Goal: Task Accomplishment & Management: Complete application form

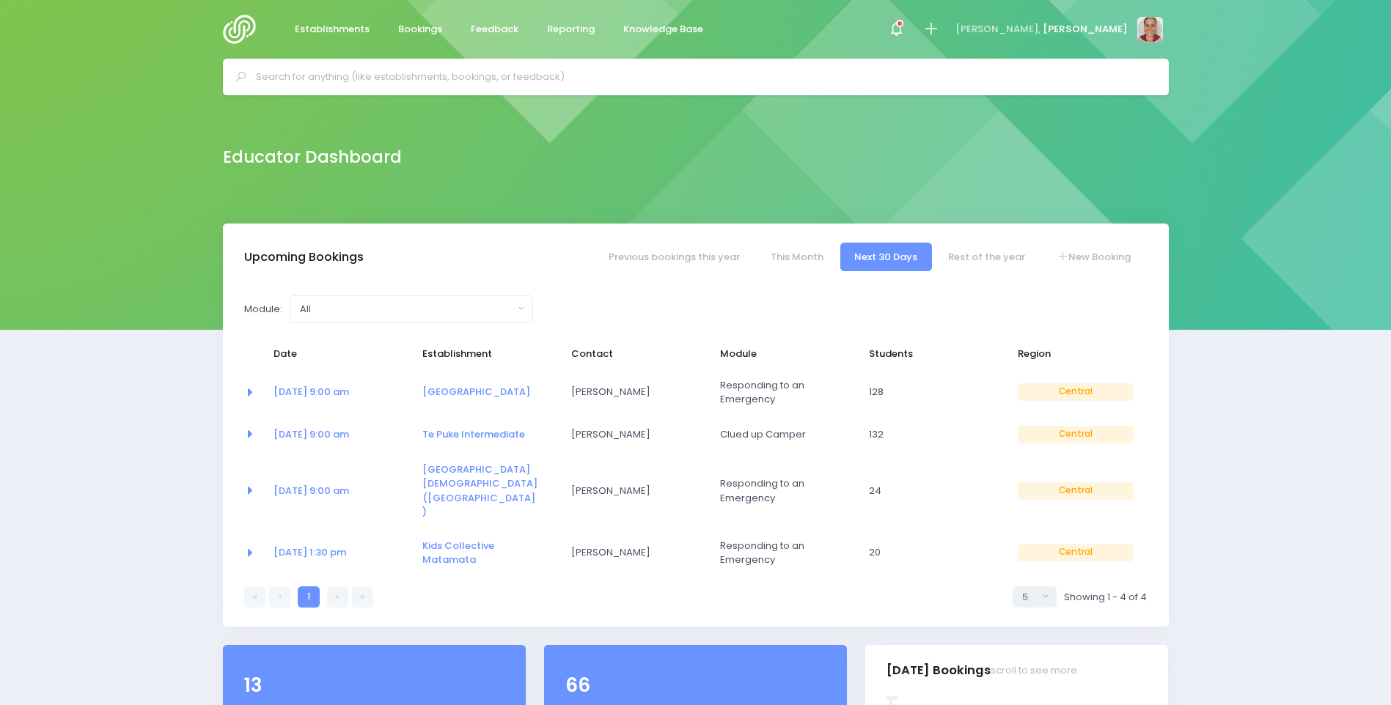
select select "5"
click at [347, 71] on input "text" at bounding box center [702, 77] width 892 height 22
select select "5"
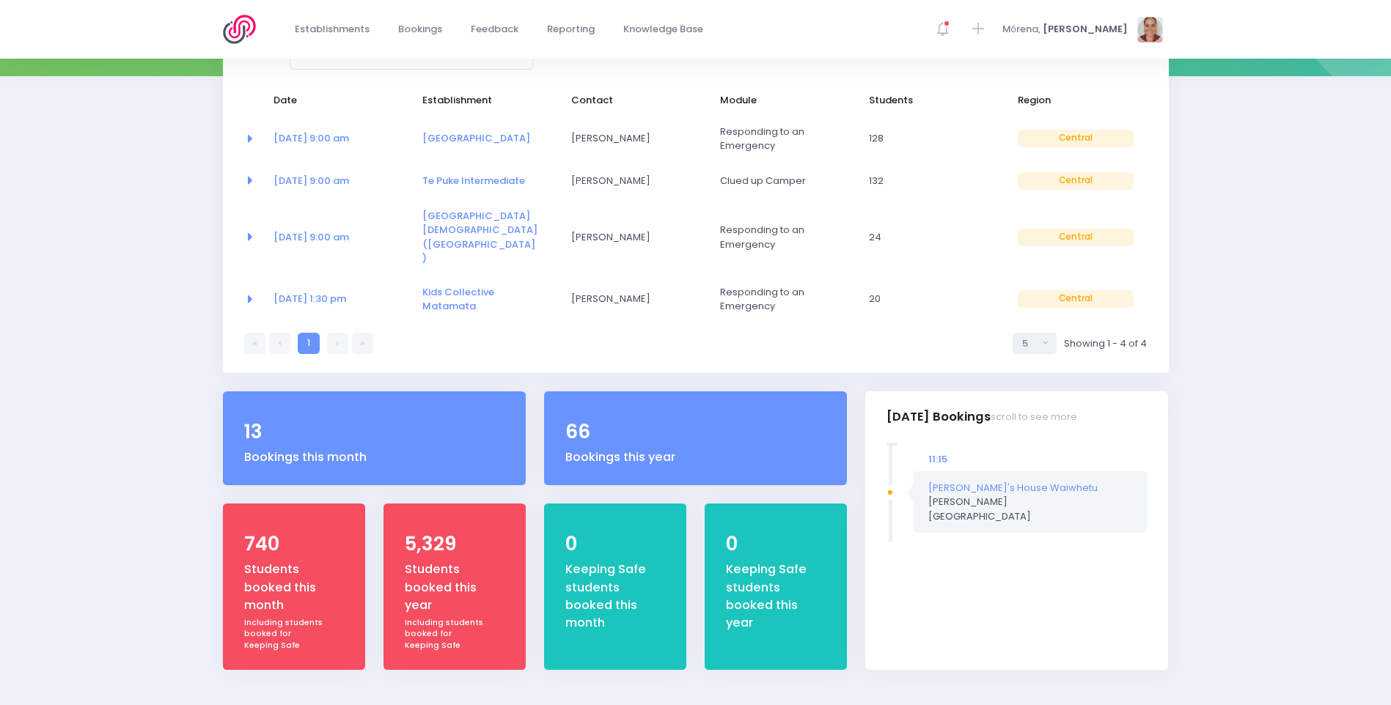
scroll to position [264, 0]
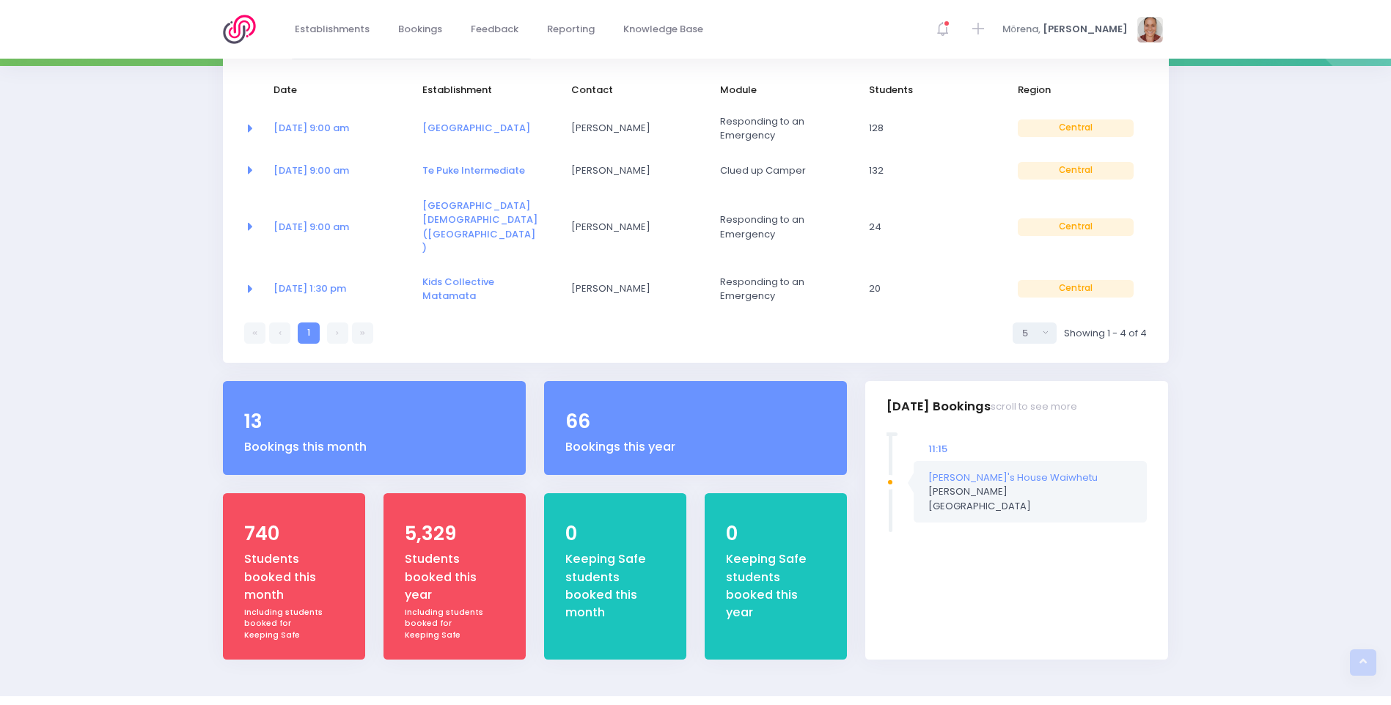
click at [209, 162] on div "Upcoming Bookings Previous bookings this year This Month Next 30 Days Rest of t…" at bounding box center [696, 319] width 982 height 718
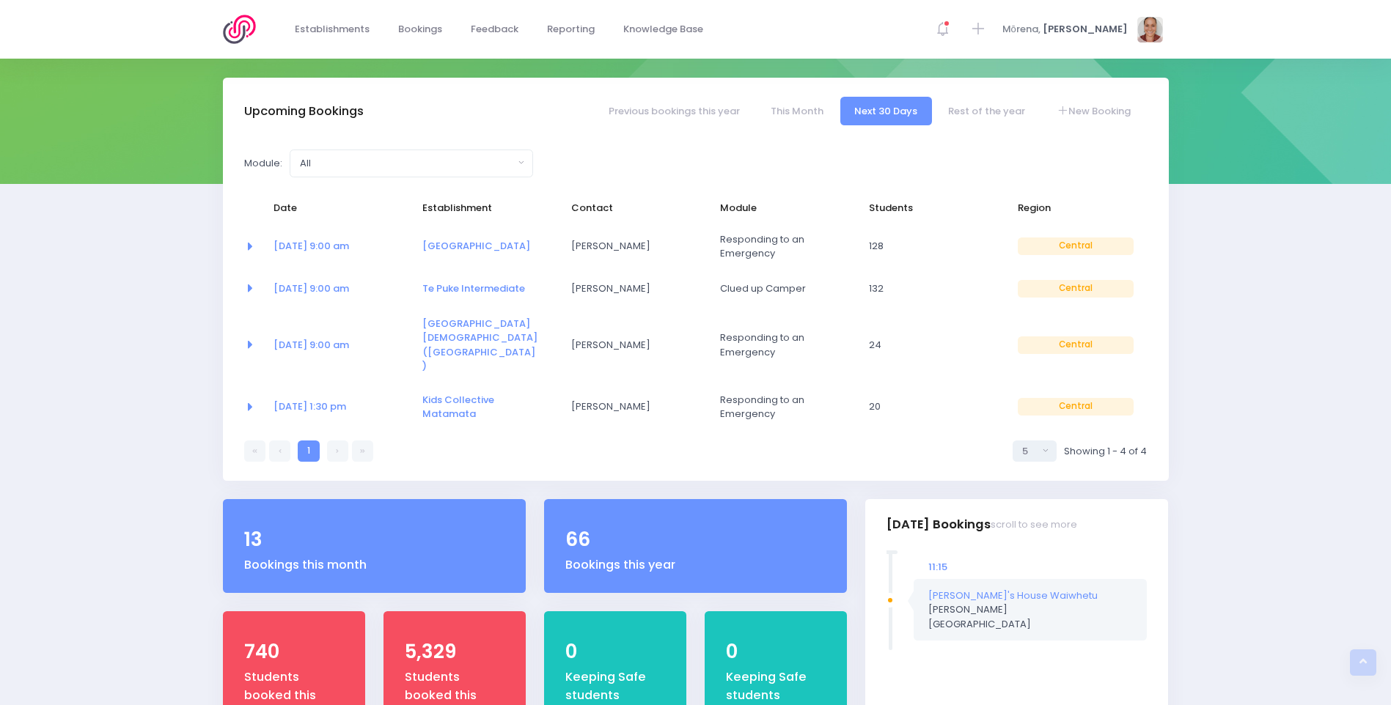
scroll to position [0, 0]
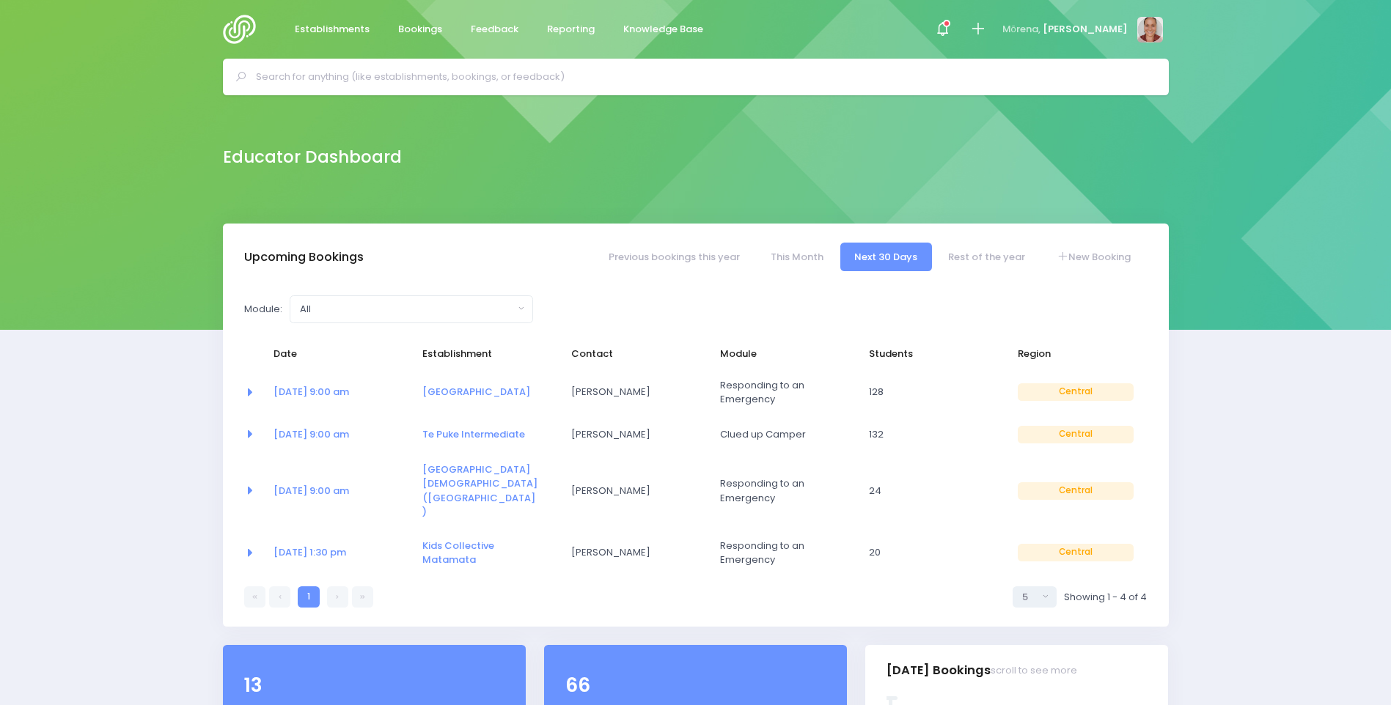
click at [402, 86] on input "text" at bounding box center [702, 77] width 892 height 22
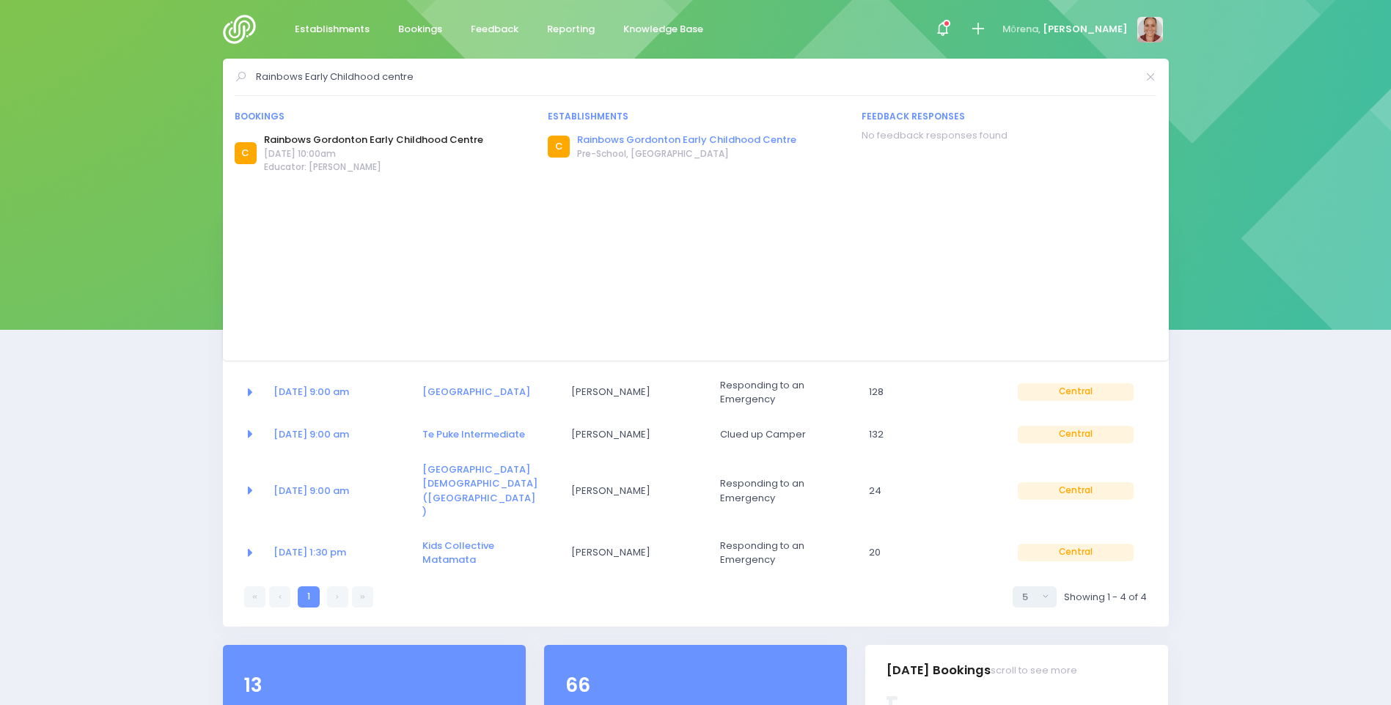
type input "Rainbows Early Childhood centre"
click at [610, 144] on link "Rainbows Gordonton Early Childhood Centre" at bounding box center [686, 140] width 219 height 15
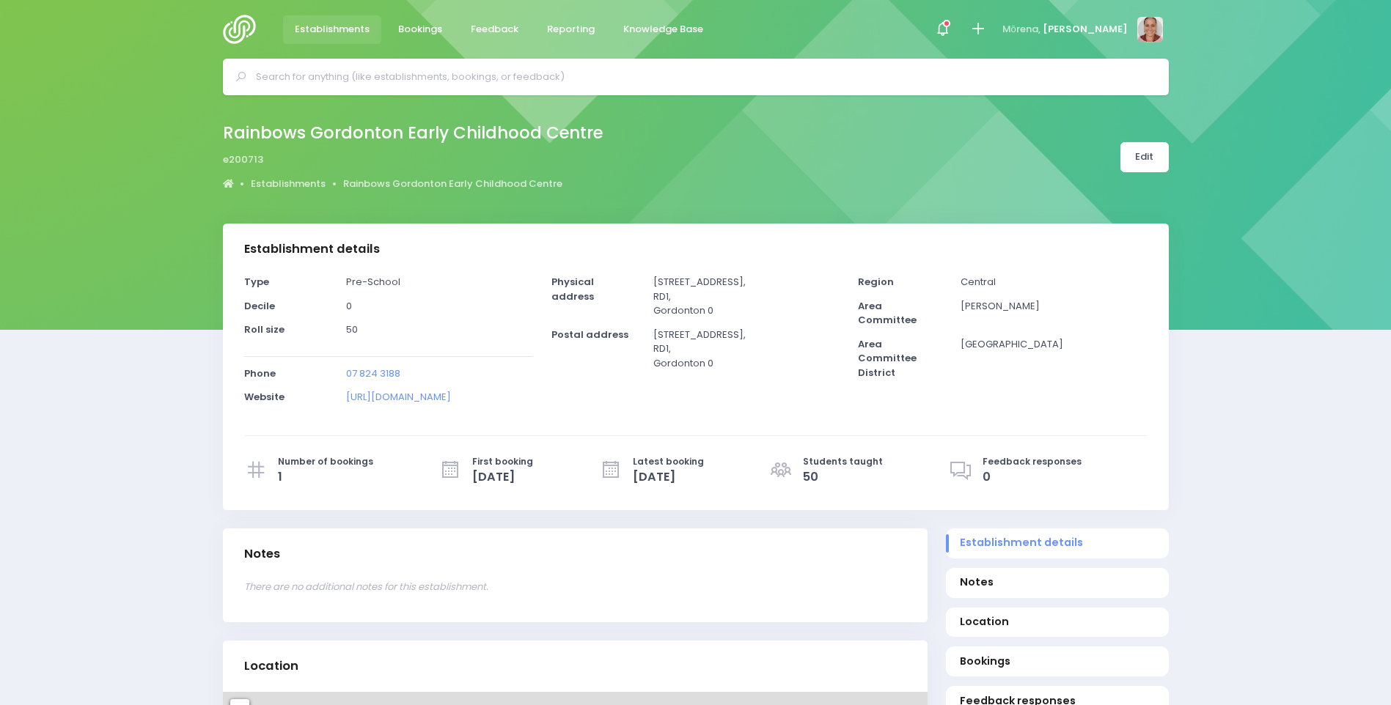
select select "5"
click at [1159, 155] on link "Edit" at bounding box center [1144, 157] width 48 height 30
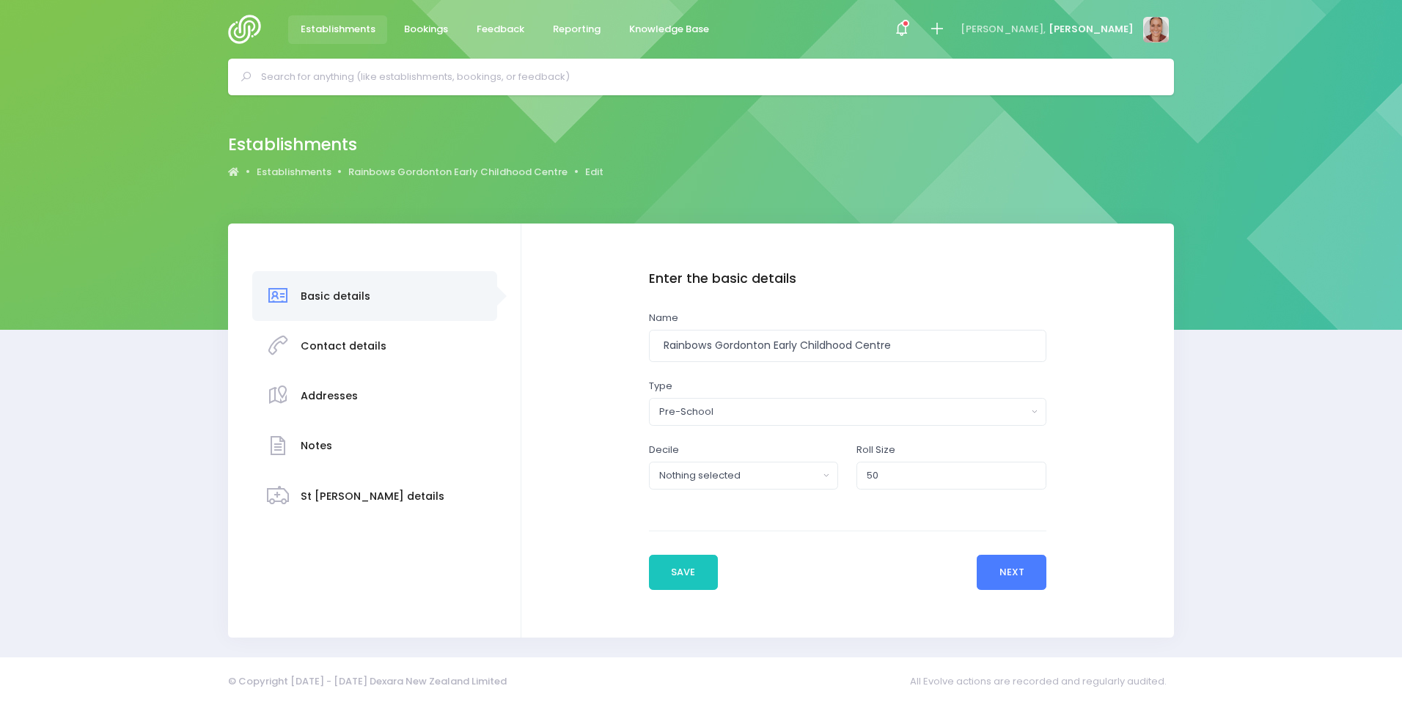
click at [1001, 571] on button "Next" at bounding box center [1012, 572] width 70 height 35
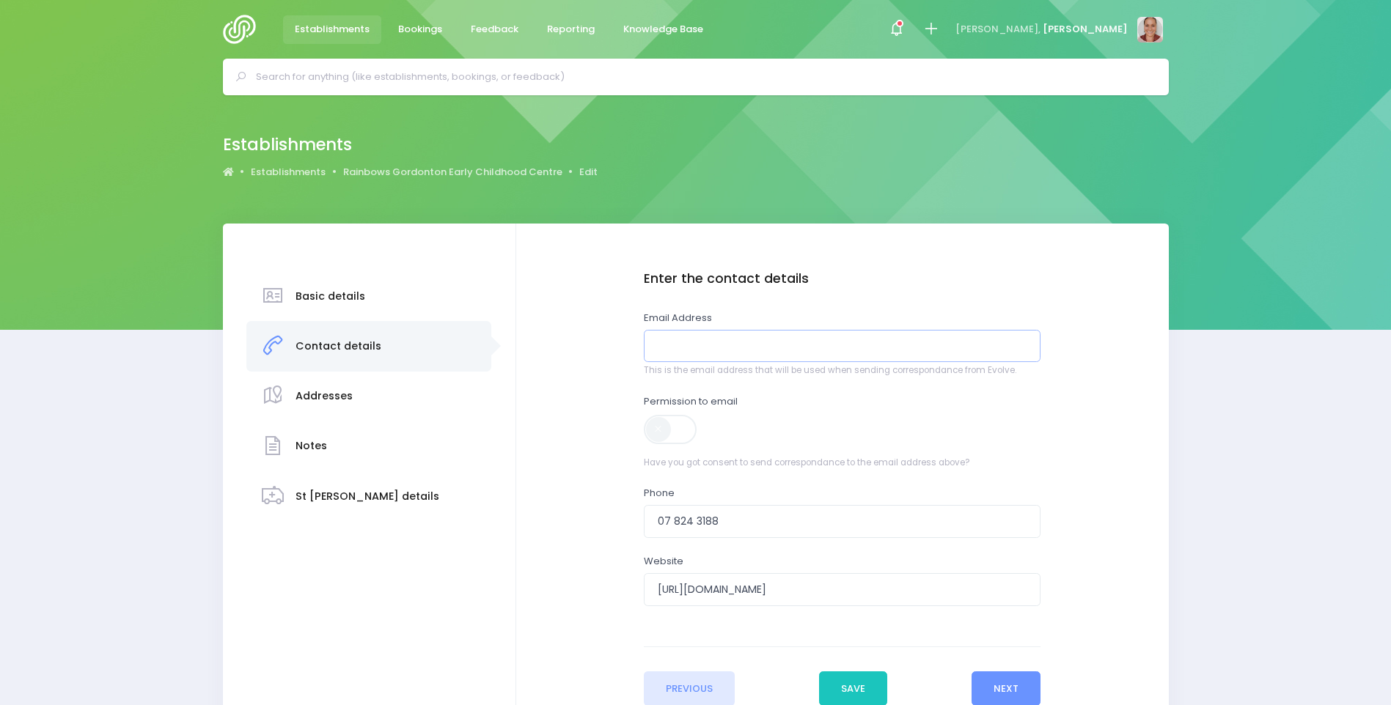
click at [708, 353] on input "email" at bounding box center [842, 346] width 397 height 33
type input "[EMAIL_ADDRESS][DOMAIN_NAME]"
click at [677, 431] on span at bounding box center [671, 429] width 55 height 29
click at [875, 691] on button "Save" at bounding box center [853, 689] width 69 height 35
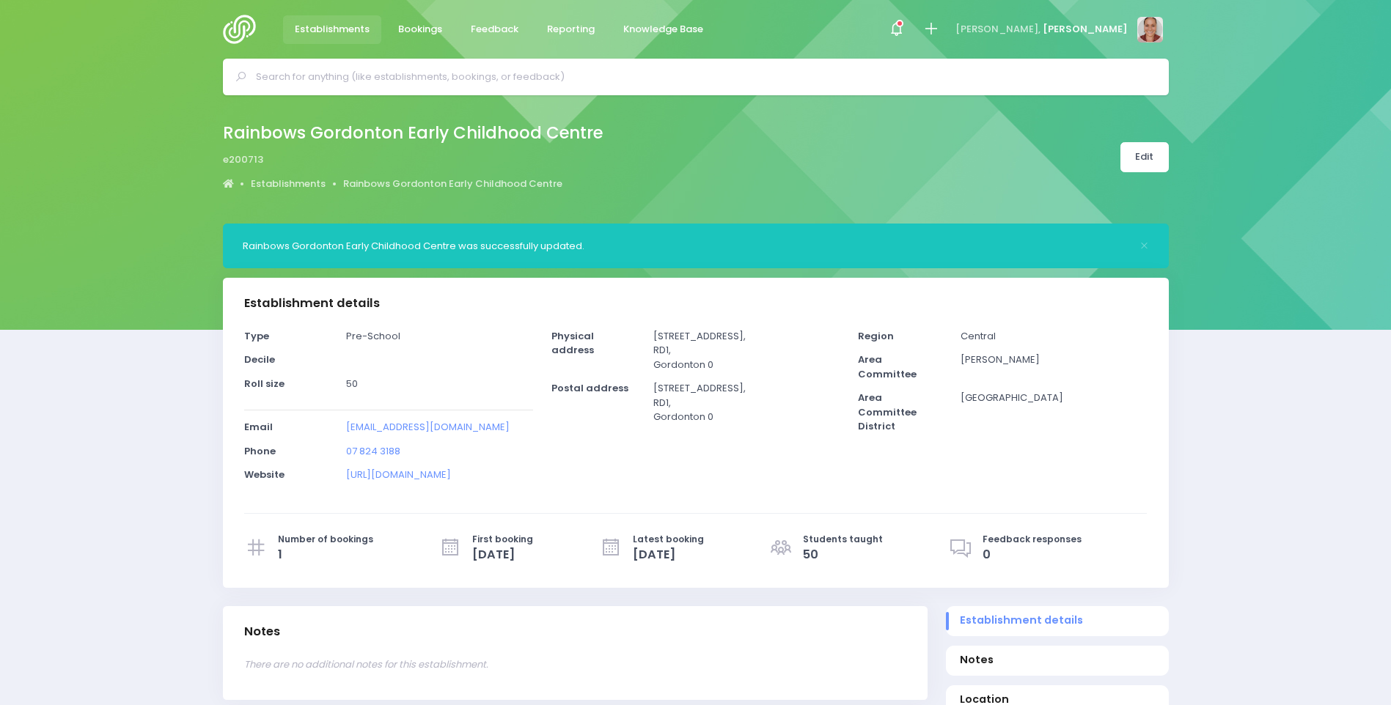
select select "5"
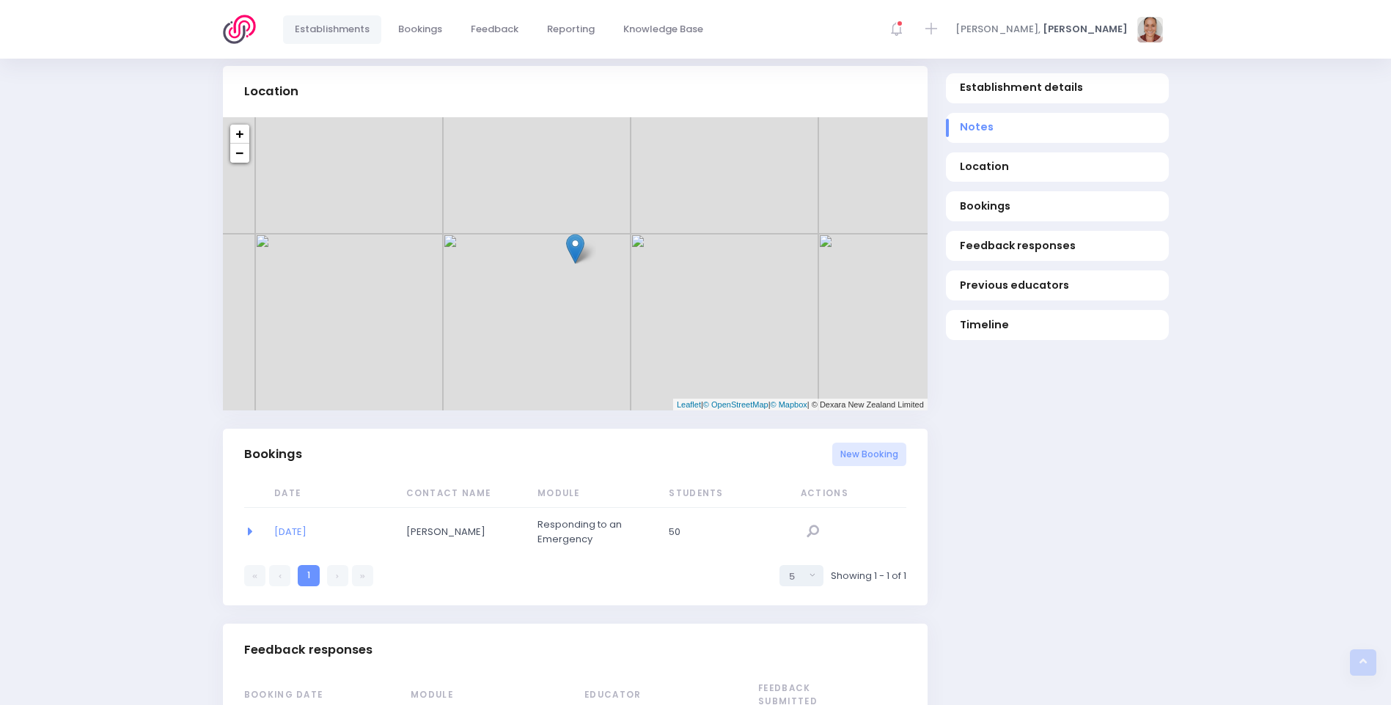
scroll to position [733, 0]
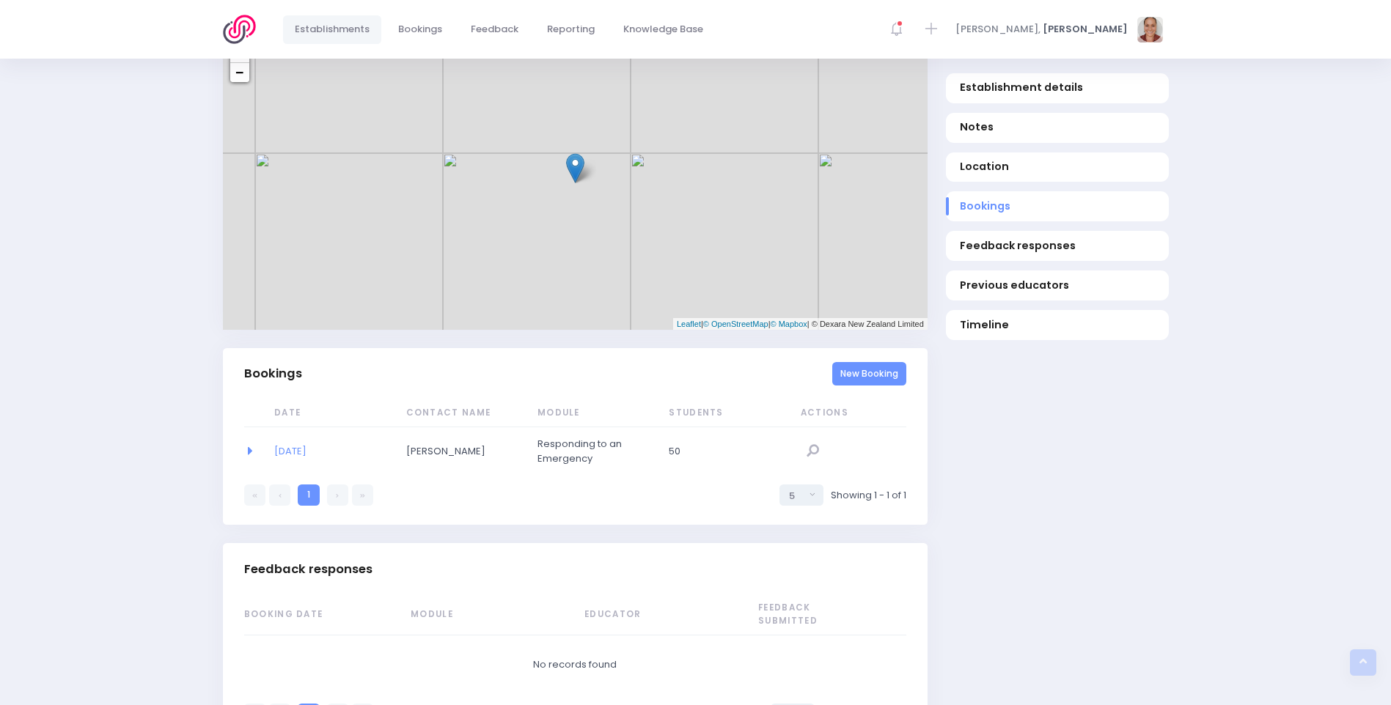
click at [869, 378] on link "New Booking" at bounding box center [869, 374] width 74 height 24
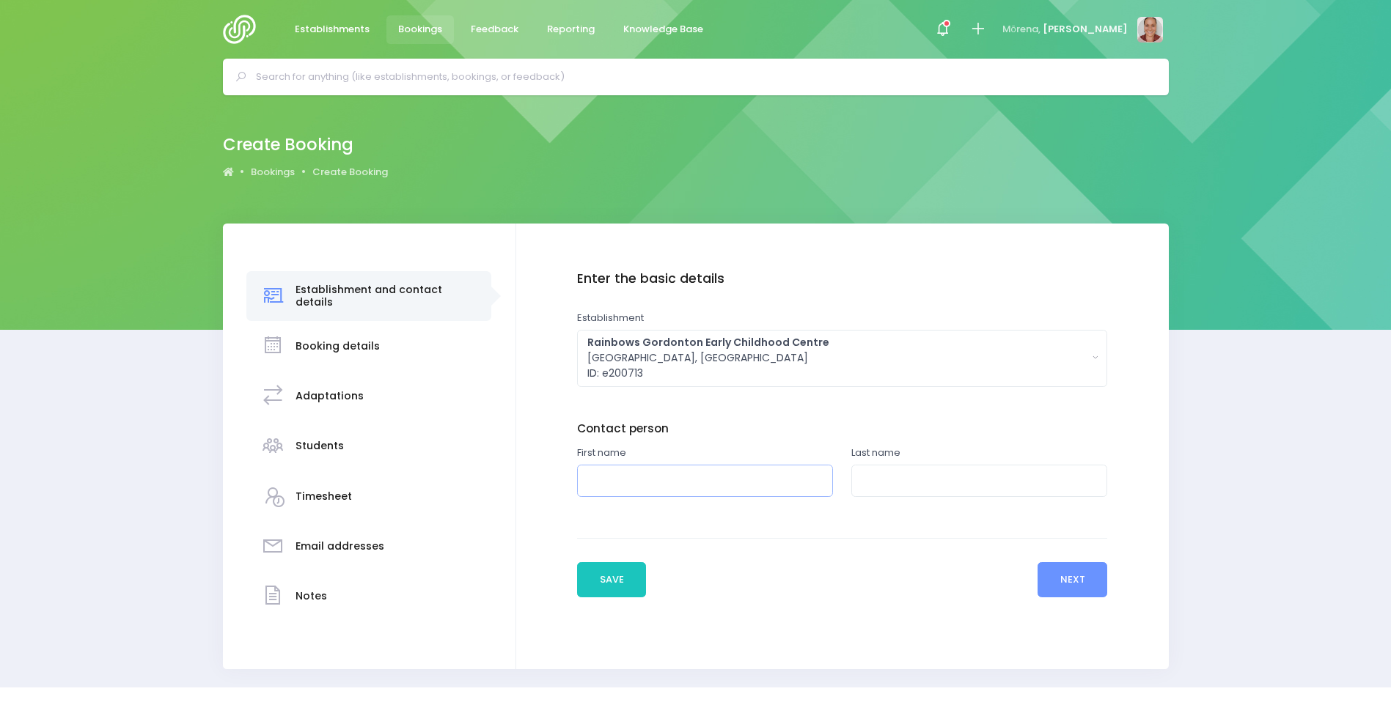
click at [724, 475] on input "text" at bounding box center [705, 481] width 256 height 33
type input "Rebbeca"
click at [909, 488] on input "text" at bounding box center [979, 481] width 256 height 33
type input "."
click at [1070, 567] on button "Next" at bounding box center [1072, 579] width 70 height 35
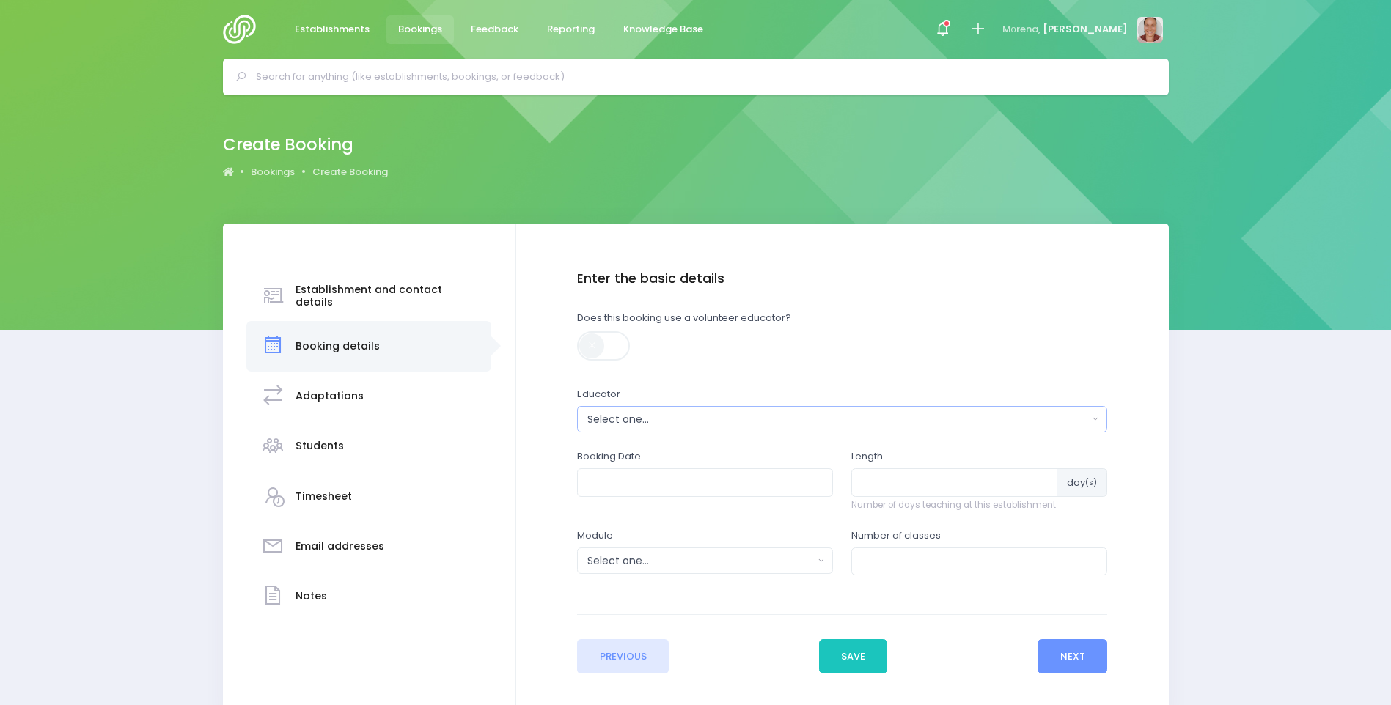
click at [841, 412] on div "Select one..." at bounding box center [837, 419] width 500 height 15
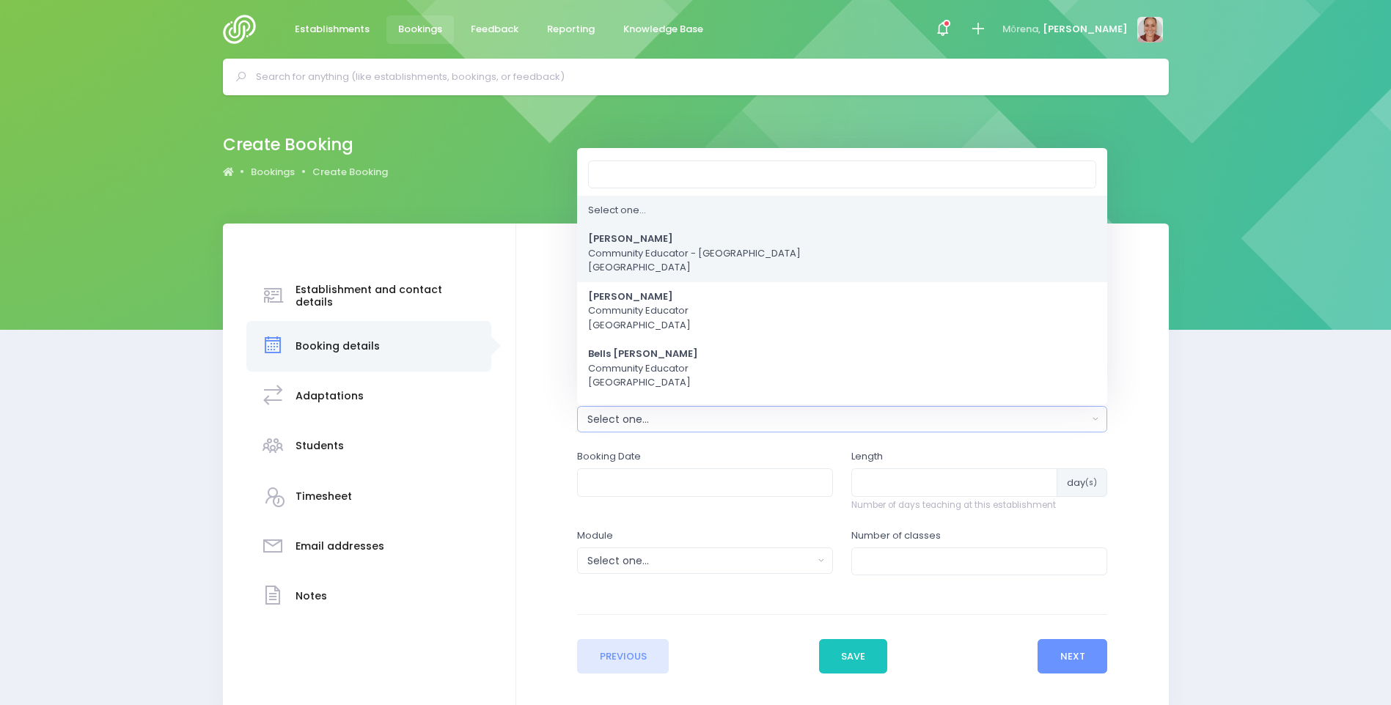
click at [663, 271] on span "[PERSON_NAME] Community Educator - [GEOGRAPHIC_DATA]" at bounding box center [694, 253] width 213 height 43
select select "381987"
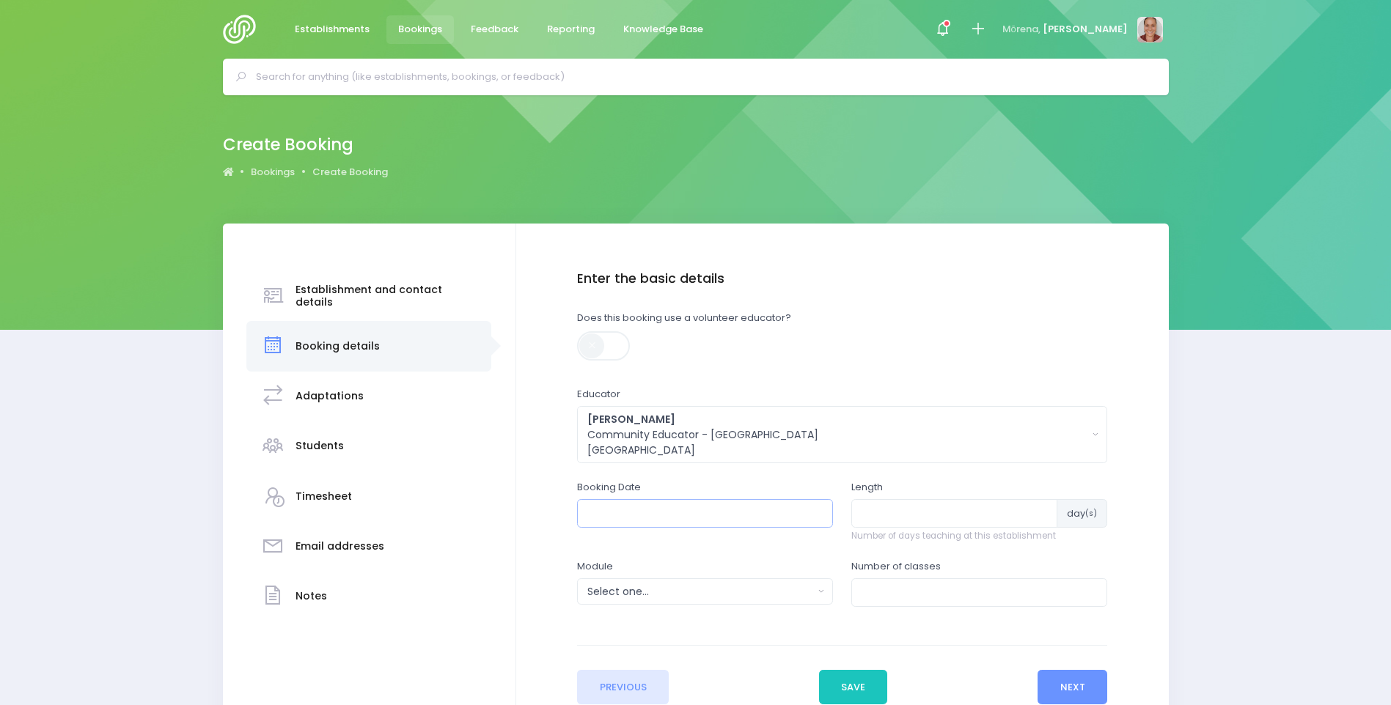
click at [640, 515] on input "text" at bounding box center [705, 513] width 256 height 28
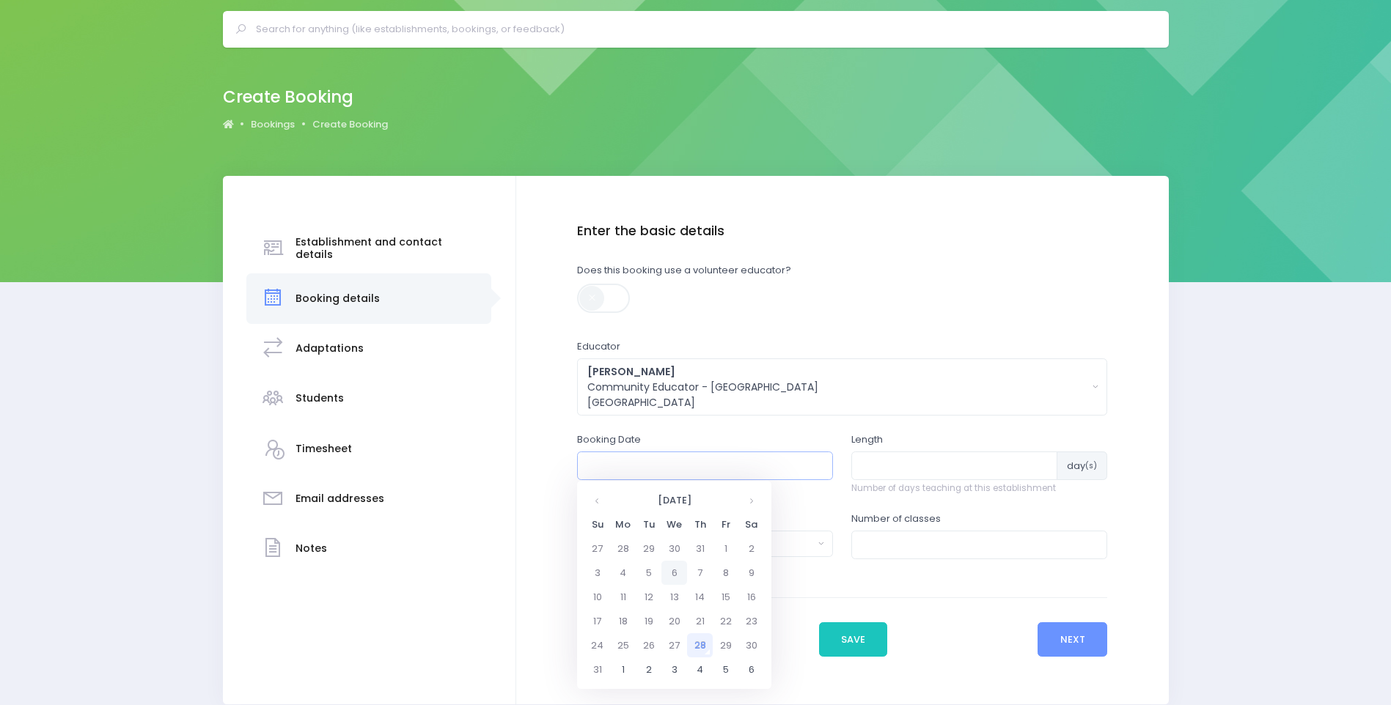
scroll to position [73, 0]
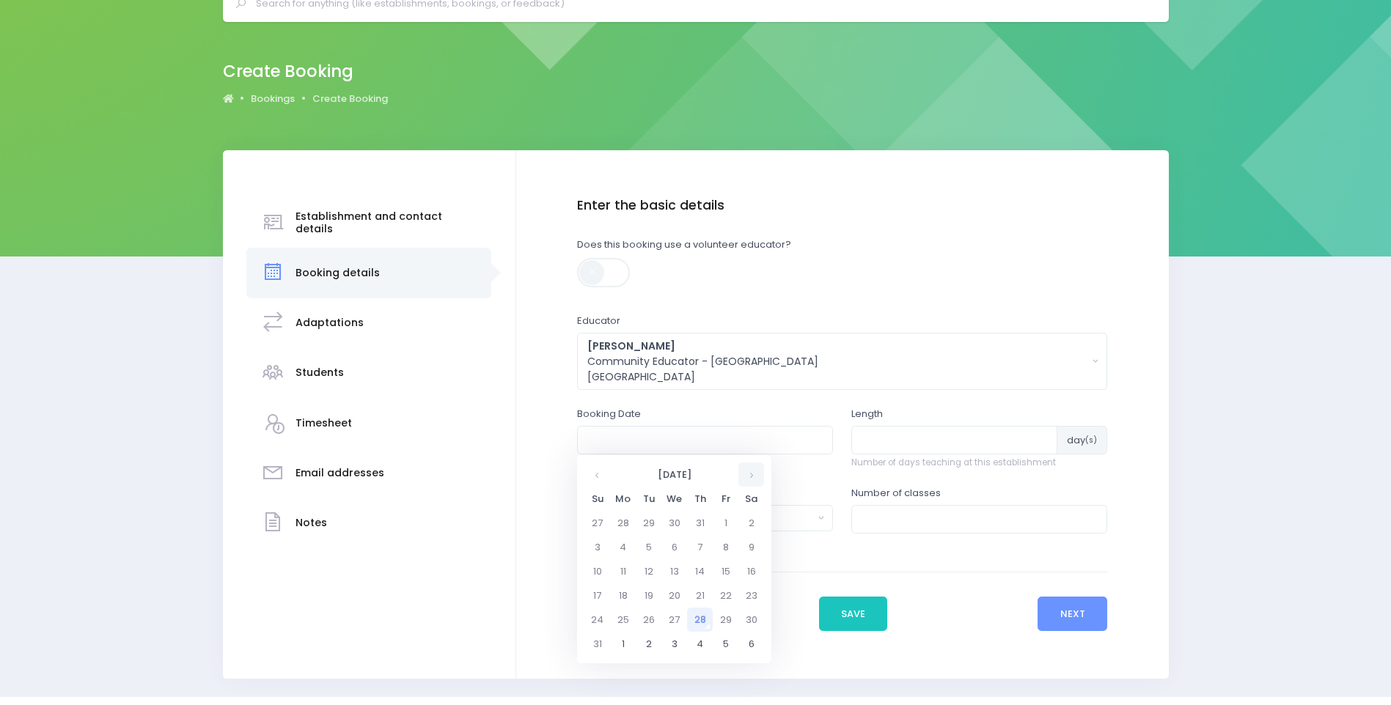
click at [750, 477] on th at bounding box center [751, 475] width 26 height 24
click at [615, 521] on td "1" at bounding box center [623, 523] width 26 height 24
click at [688, 540] on span "9" at bounding box center [689, 543] width 26 height 19
click at [746, 479] on th at bounding box center [752, 475] width 24 height 24
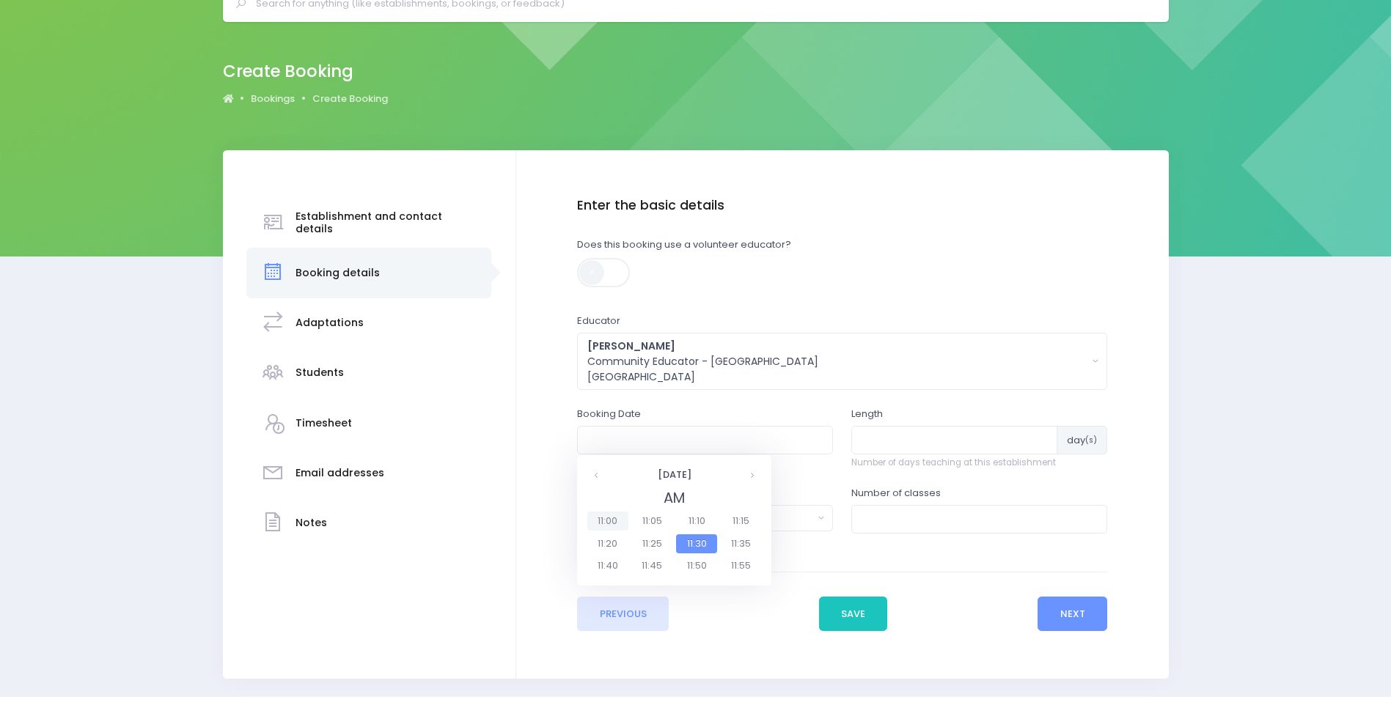
click at [616, 523] on span "11:00" at bounding box center [607, 521] width 41 height 19
type input "01/09/2025 11:00 AM"
click at [864, 449] on input "number" at bounding box center [954, 440] width 206 height 28
type input "1"
click at [1042, 436] on input "1" at bounding box center [954, 440] width 206 height 28
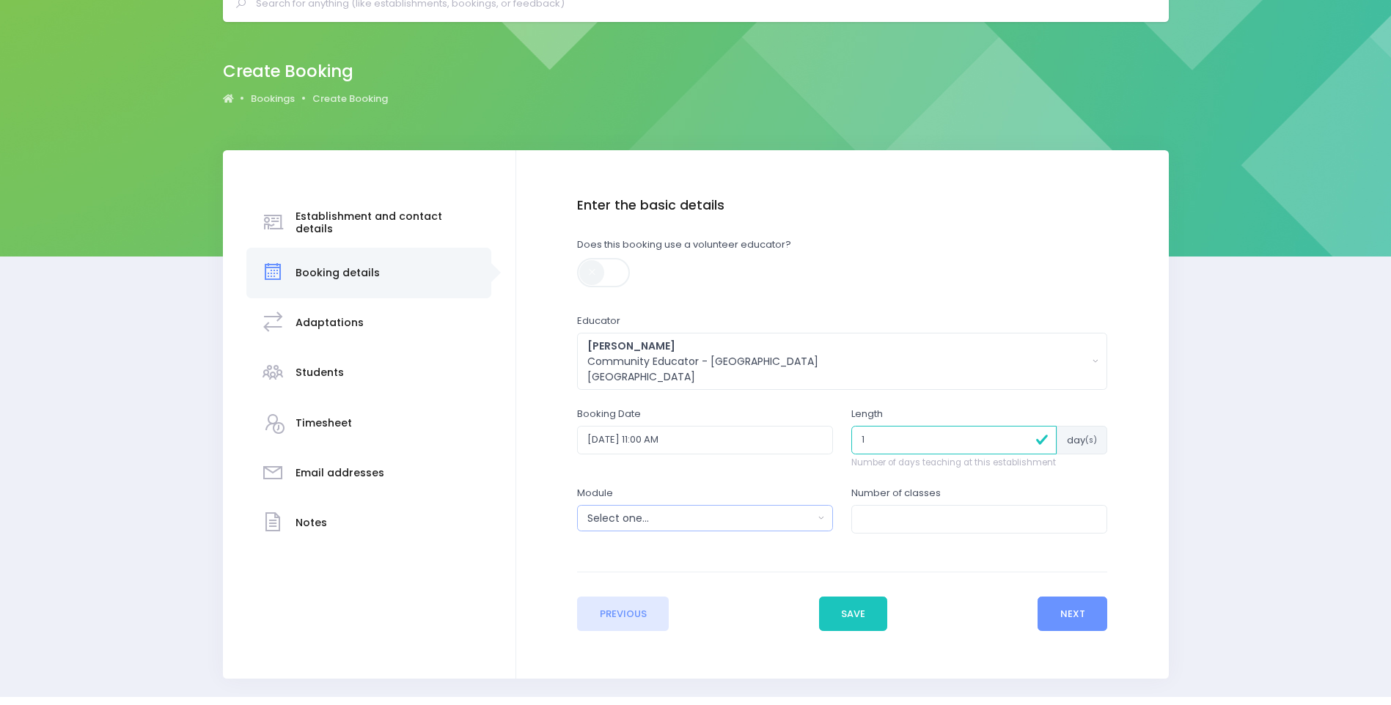
click at [630, 517] on div "Select one..." at bounding box center [700, 518] width 226 height 15
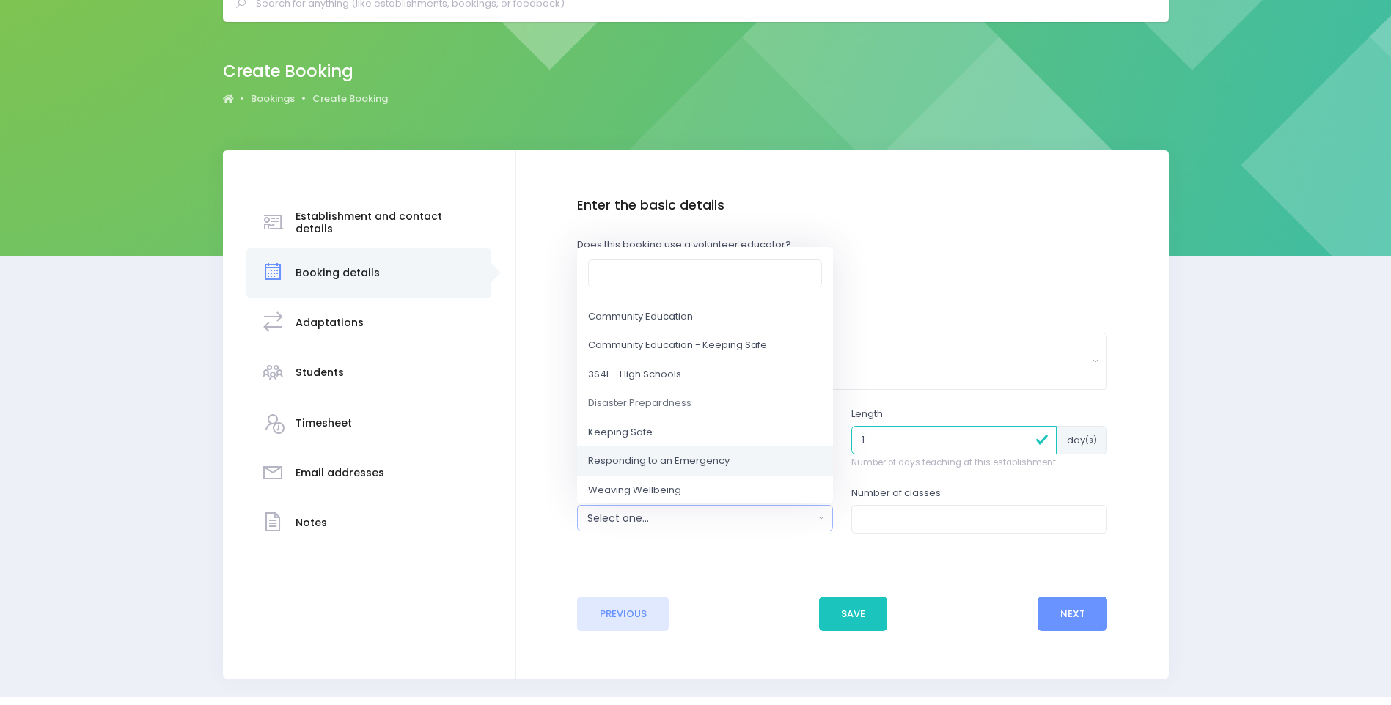
click at [668, 468] on span "Responding to an Emergency" at bounding box center [658, 462] width 141 height 15
select select "Responding to an Emergency"
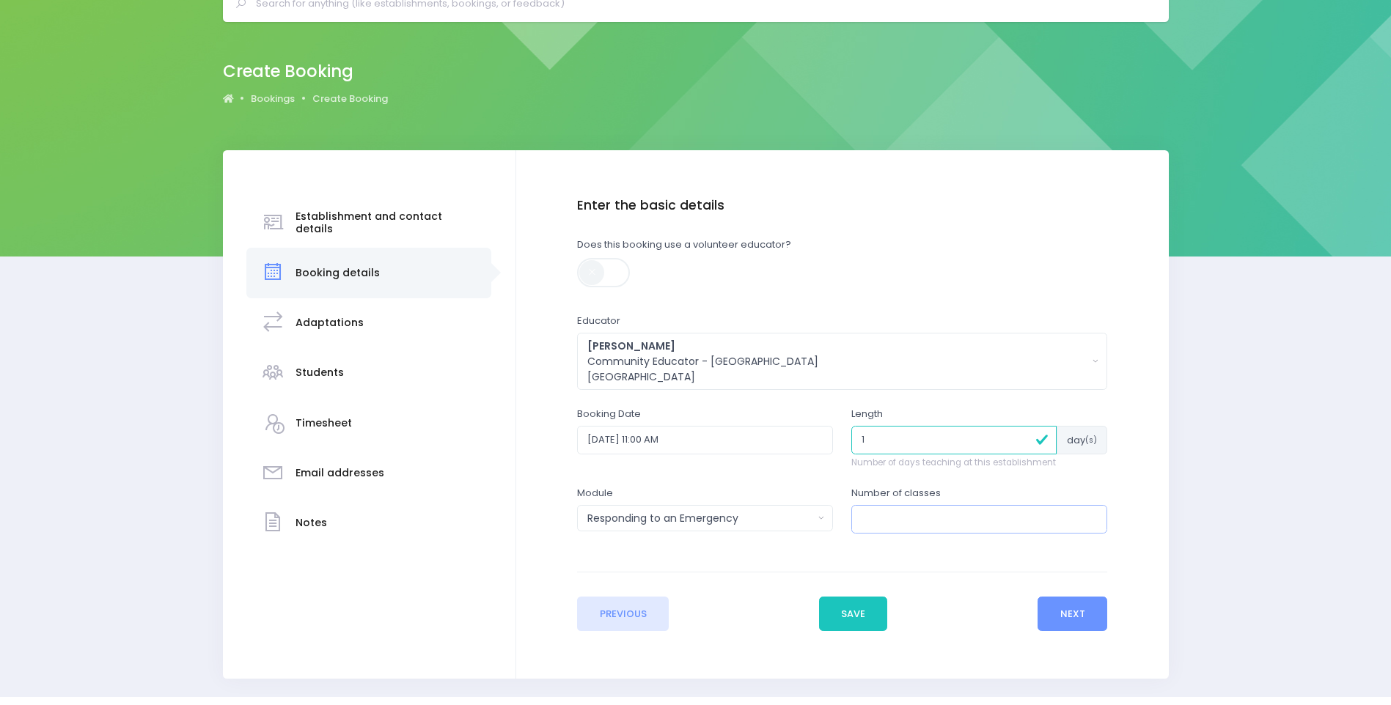
click at [888, 519] on input "number" at bounding box center [979, 519] width 256 height 28
type input "1"
click at [1064, 617] on button "Next" at bounding box center [1072, 614] width 70 height 35
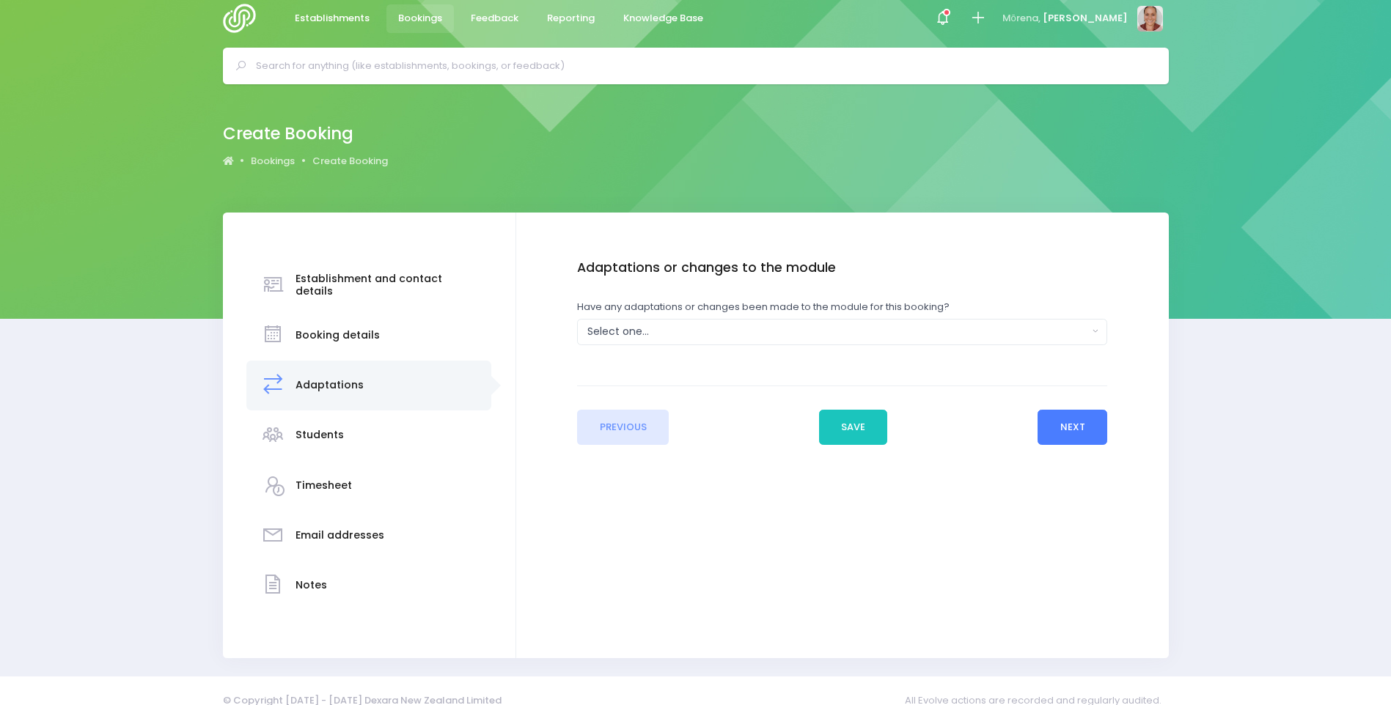
scroll to position [0, 0]
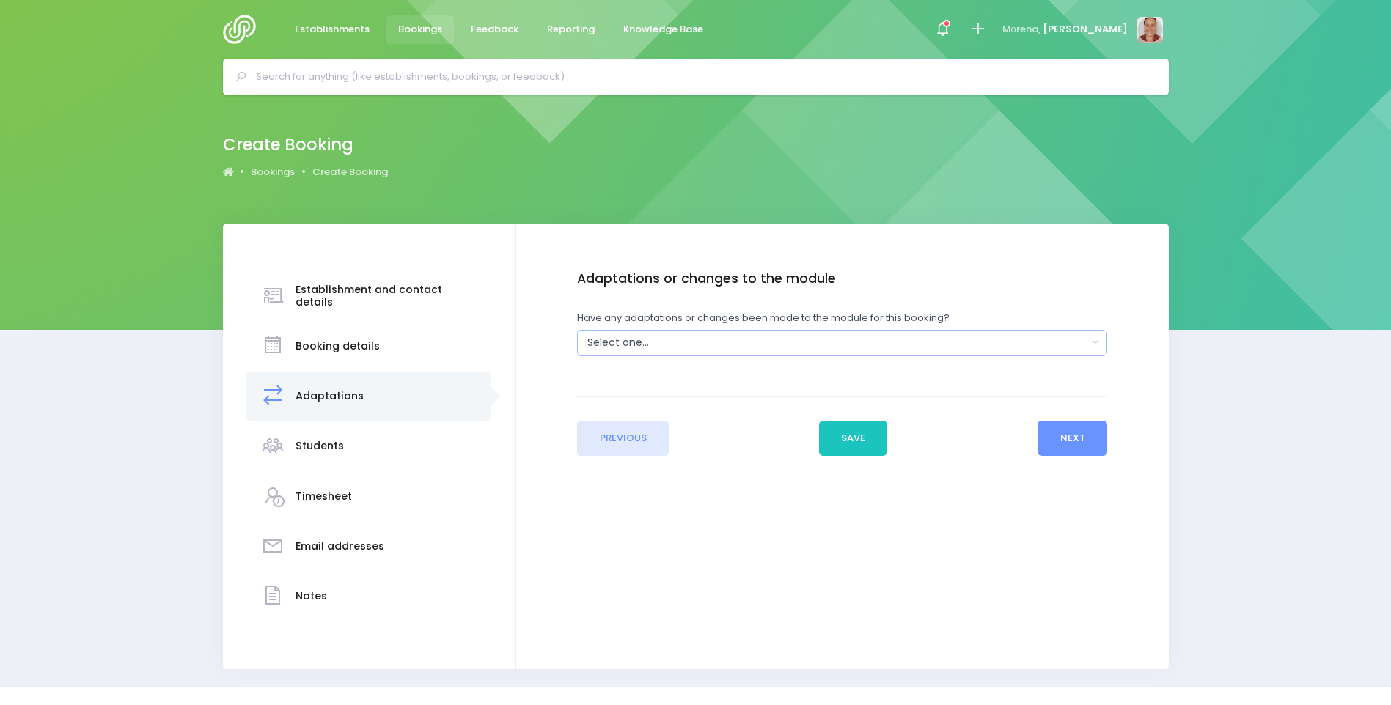
click at [677, 349] on div "Select one..." at bounding box center [837, 342] width 500 height 15
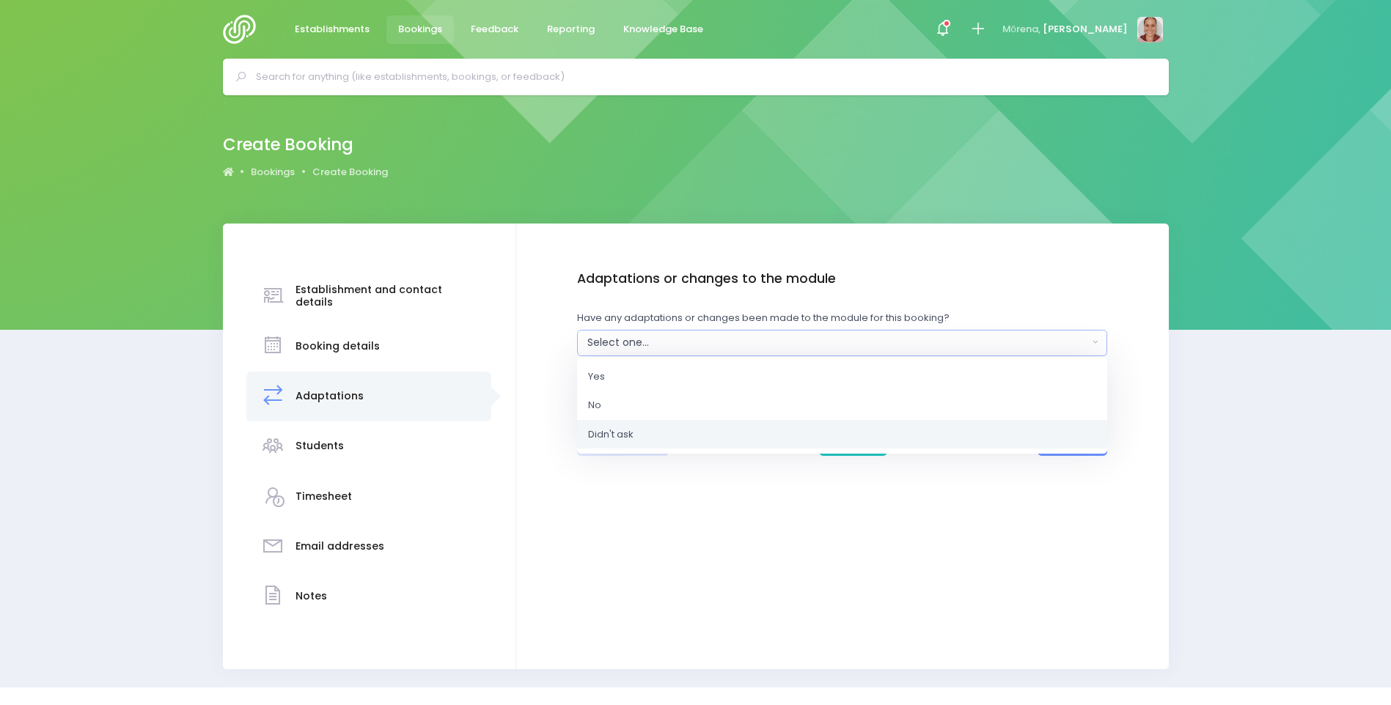
click at [679, 431] on link "Didn't ask" at bounding box center [842, 433] width 530 height 29
select select "Unknown"
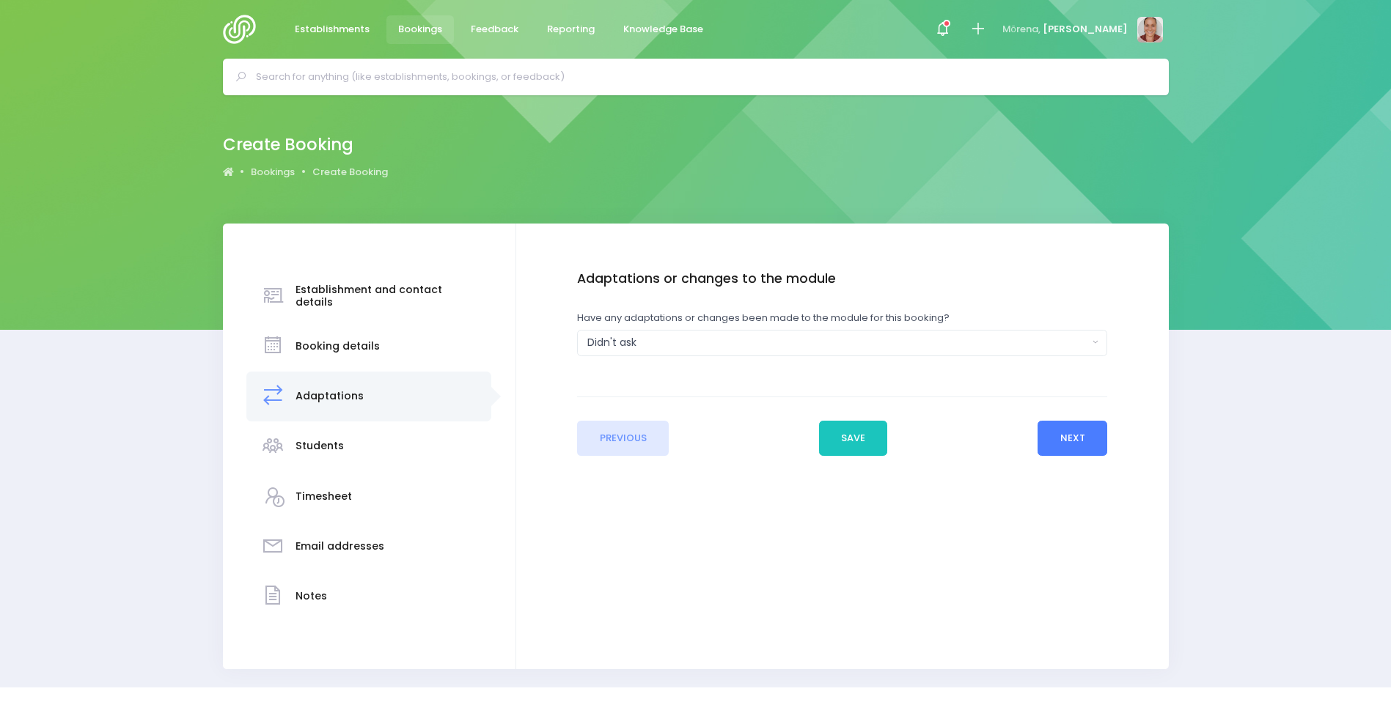
click at [1105, 438] on button "Next" at bounding box center [1072, 438] width 70 height 35
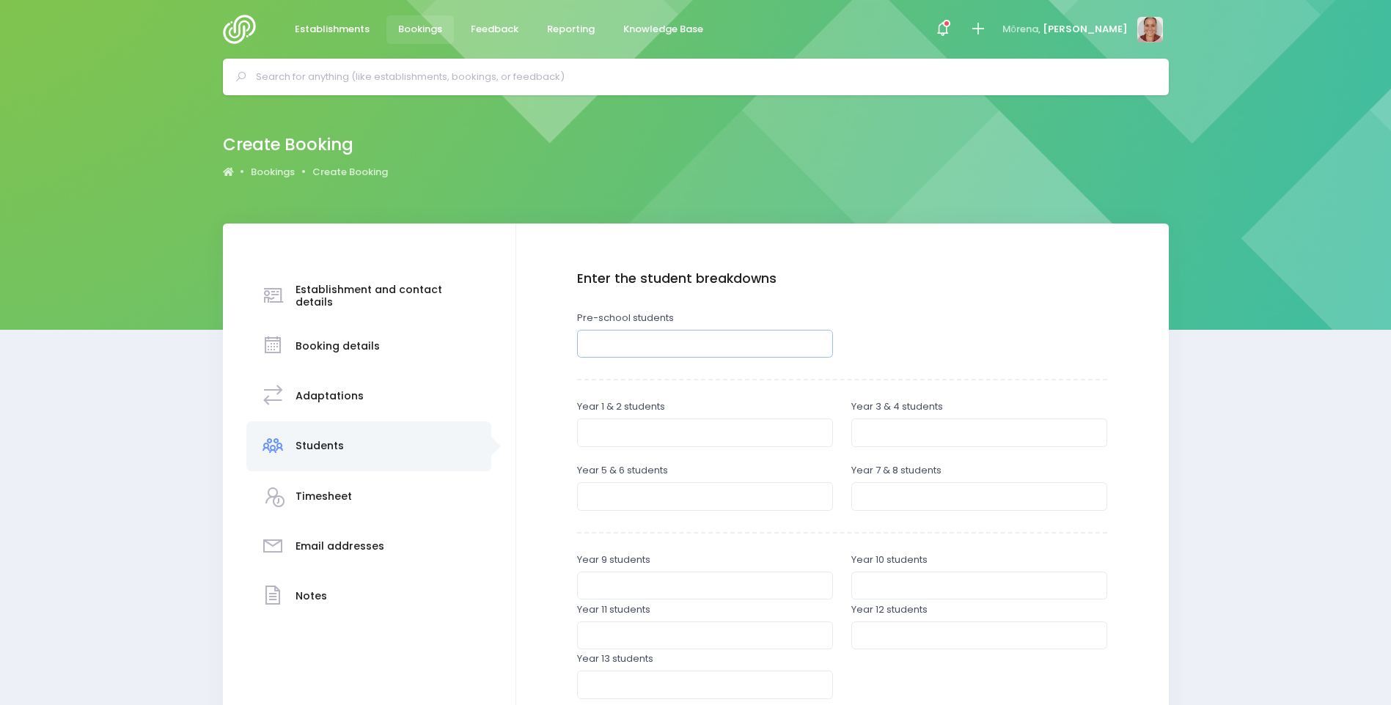
click at [669, 349] on input "number" at bounding box center [705, 344] width 256 height 28
type input "35"
click at [1242, 521] on div "Establishment and contact details Notes" at bounding box center [695, 580] width 1391 height 713
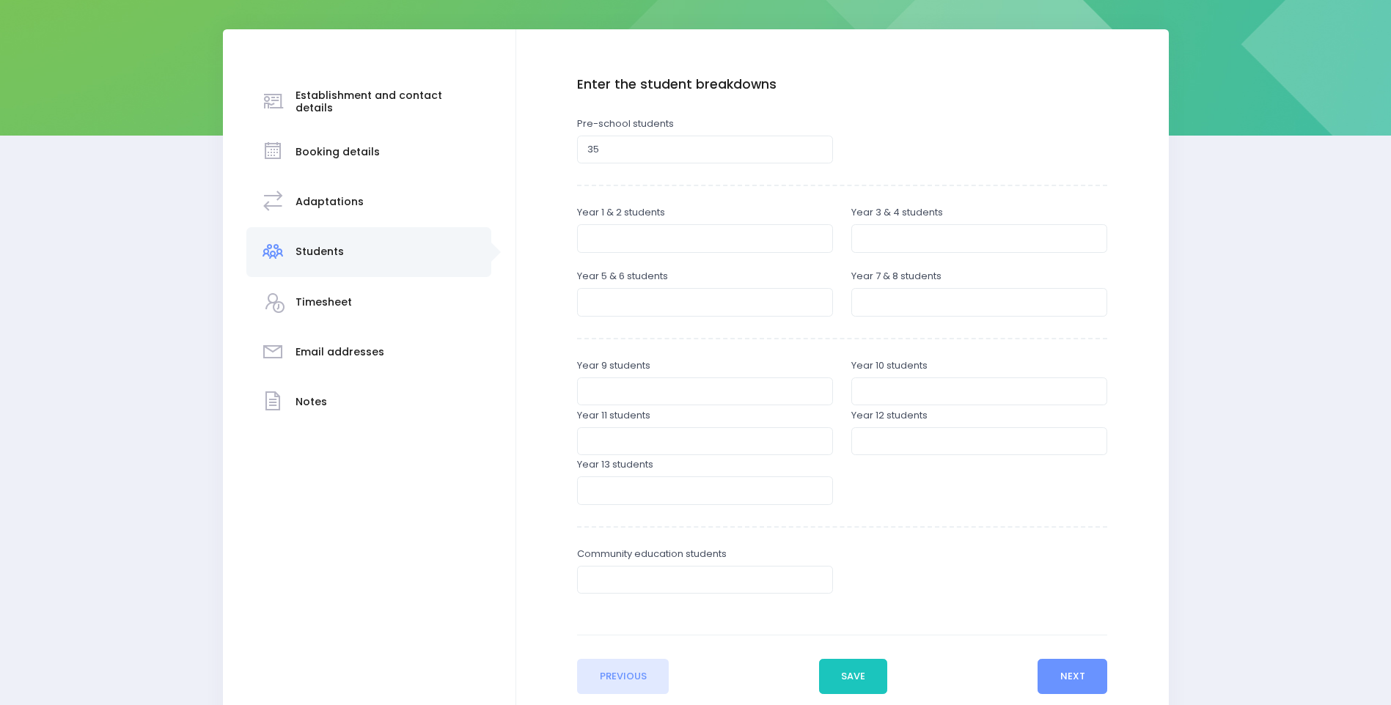
scroll to position [220, 0]
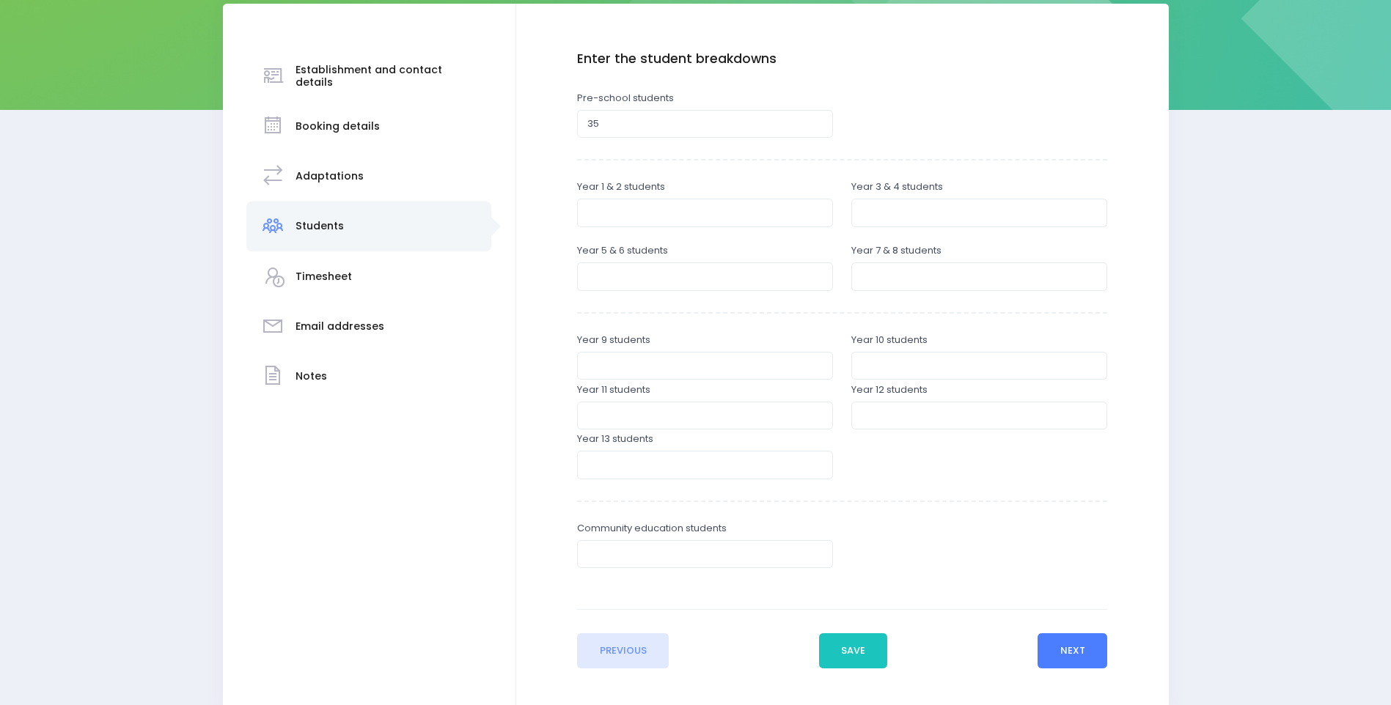
click at [1089, 649] on button "Next" at bounding box center [1072, 650] width 70 height 35
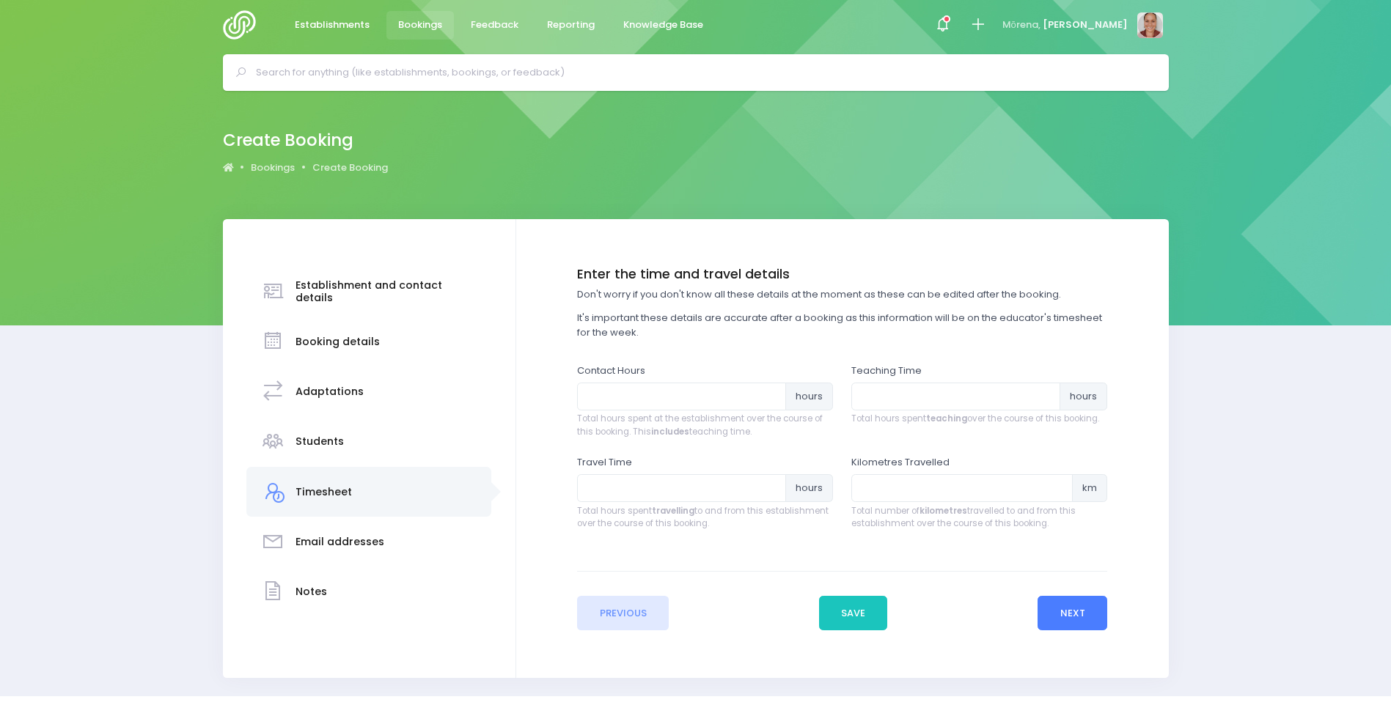
scroll to position [0, 0]
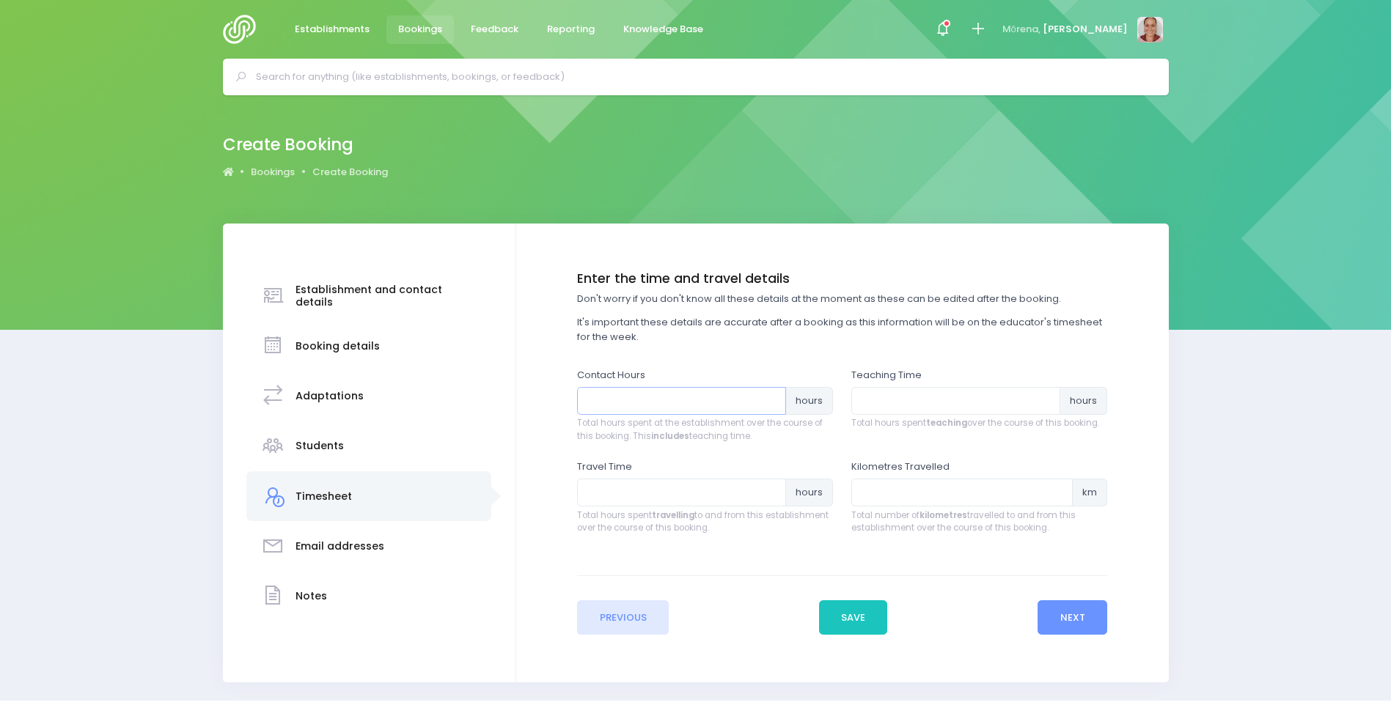
click at [669, 402] on input "number" at bounding box center [681, 401] width 209 height 28
type input "1"
click at [897, 408] on input "number" at bounding box center [955, 401] width 209 height 28
type input ".5"
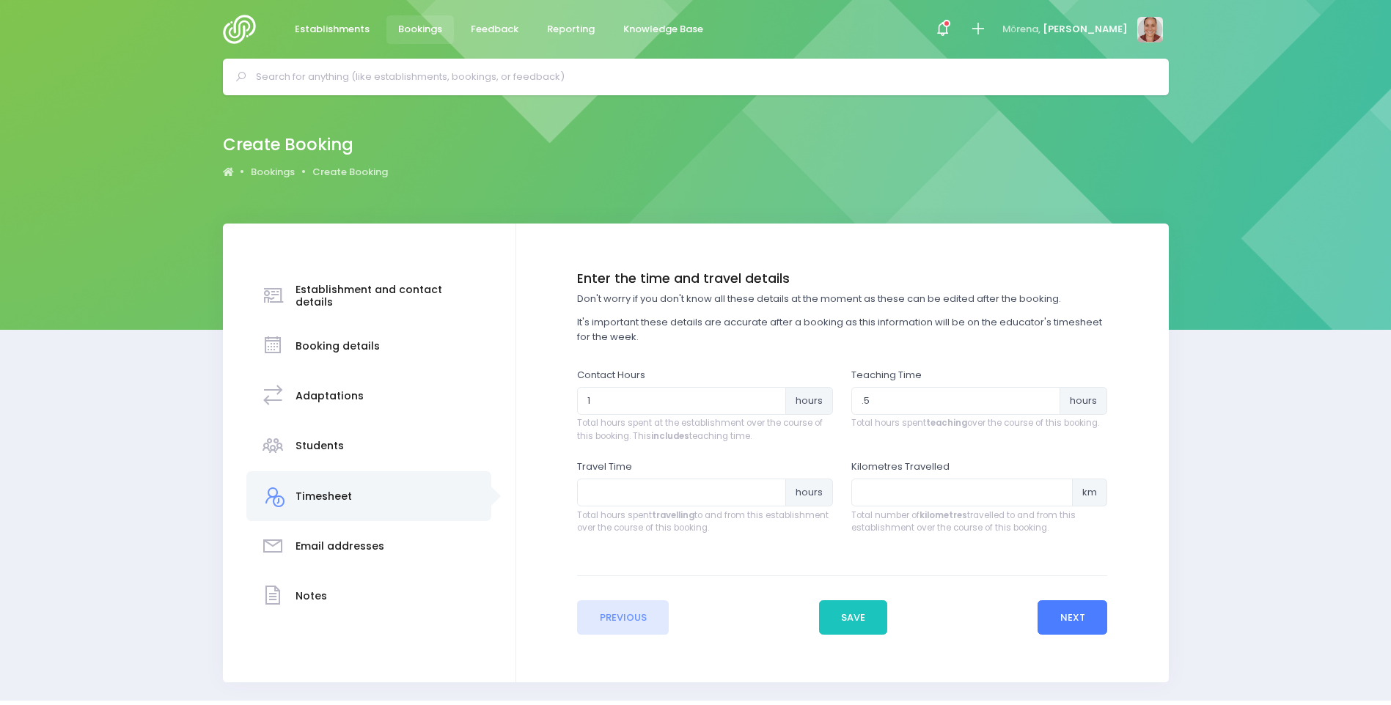
click at [1087, 622] on button "Next" at bounding box center [1072, 617] width 70 height 35
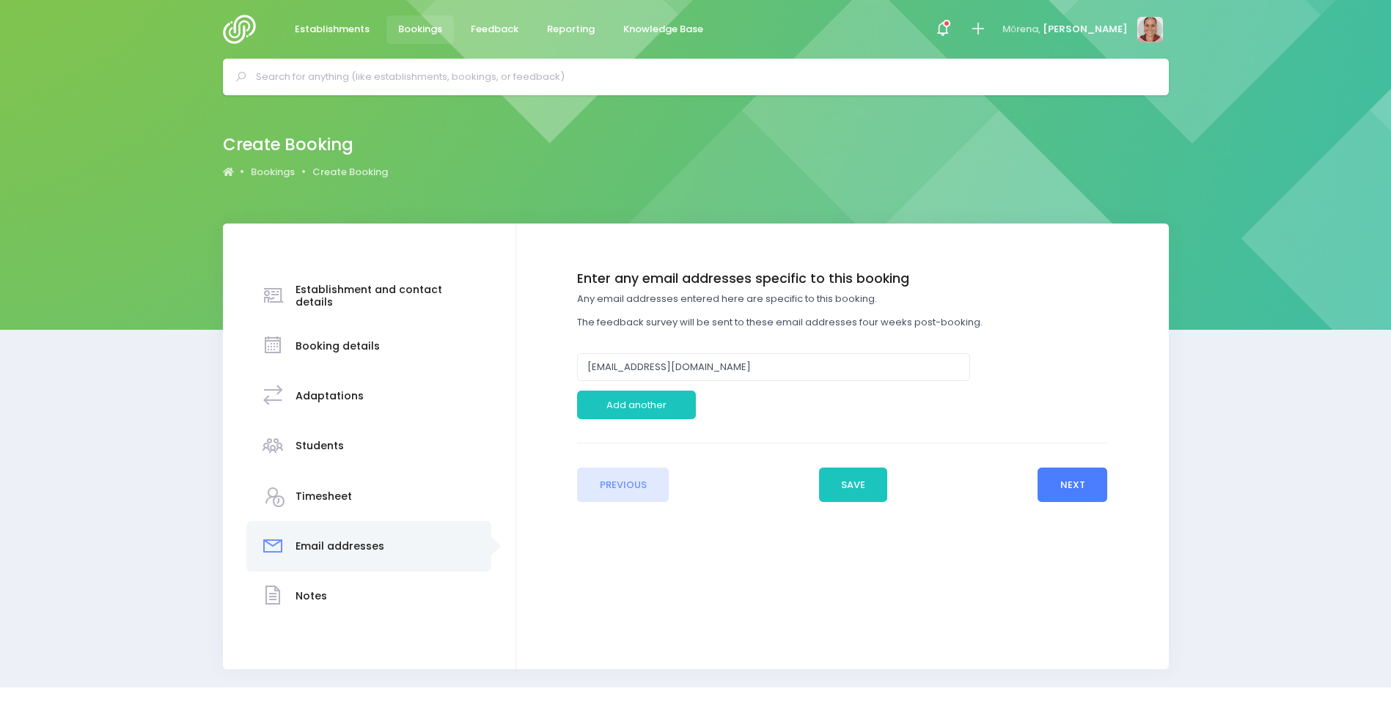
click at [1054, 492] on button "Next" at bounding box center [1072, 485] width 70 height 35
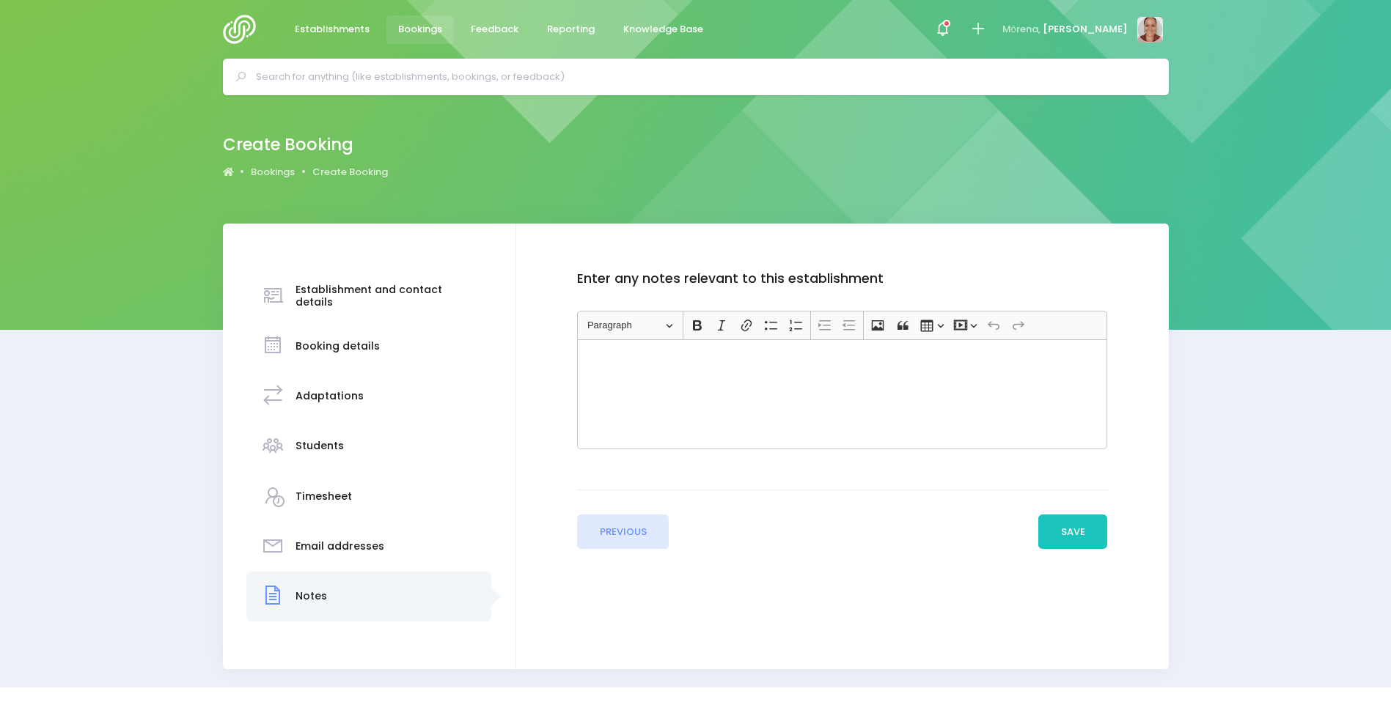
click at [1089, 551] on div "Enter the basic details Establishment Select one... ** Do not use, double up **…" at bounding box center [842, 447] width 652 height 446
click at [1080, 544] on button "Save" at bounding box center [1072, 532] width 69 height 35
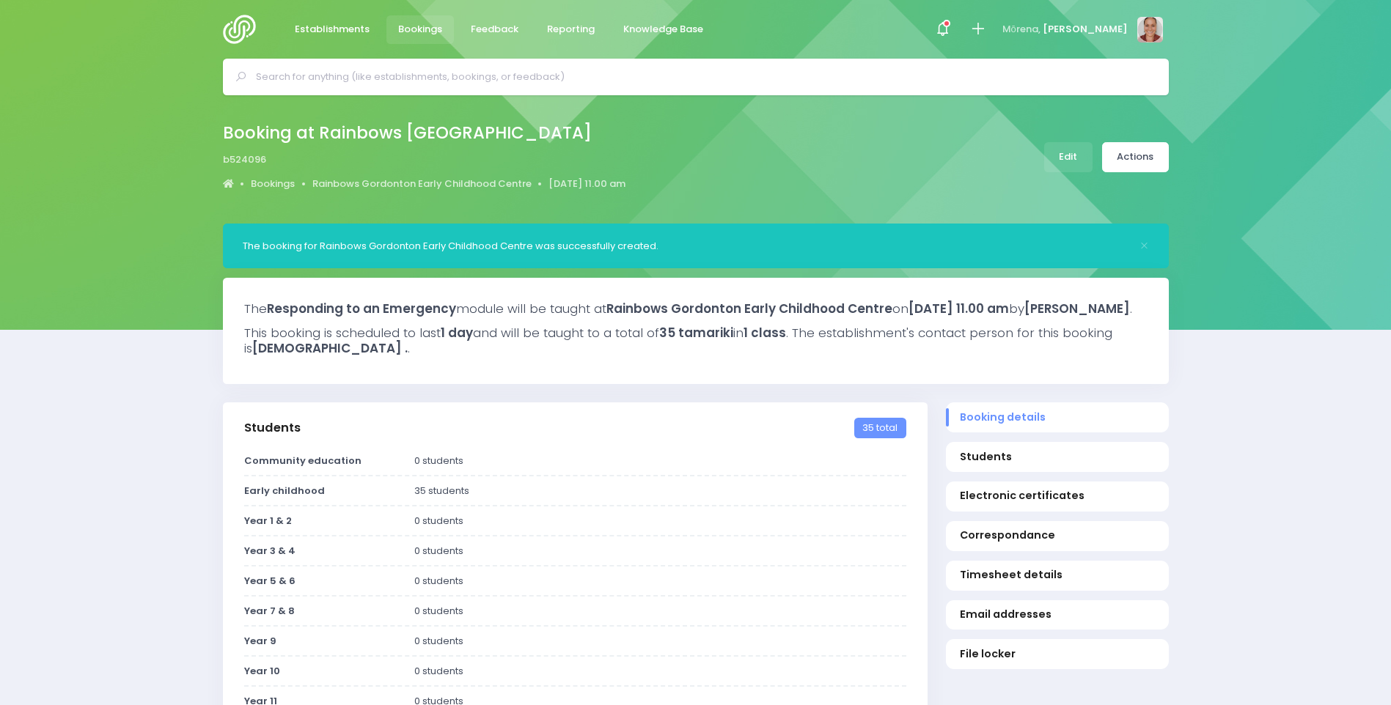
select select "5"
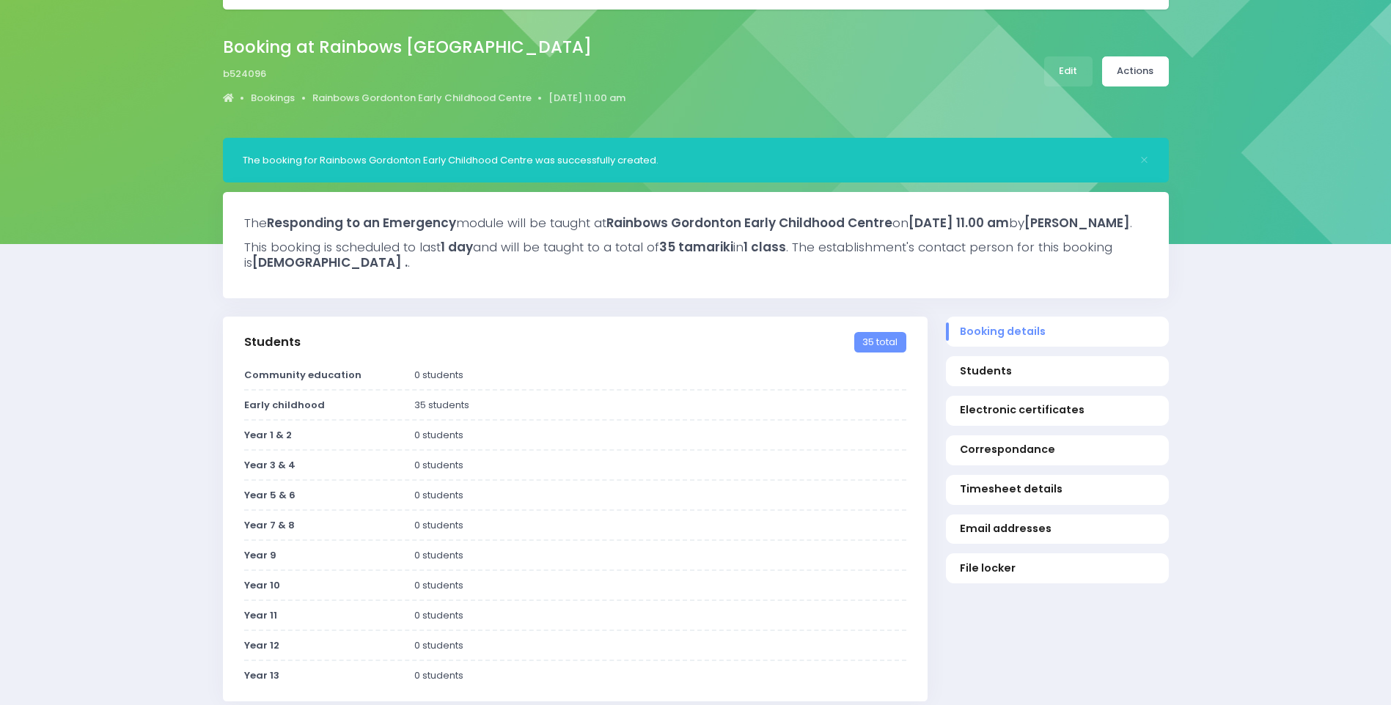
scroll to position [84, 0]
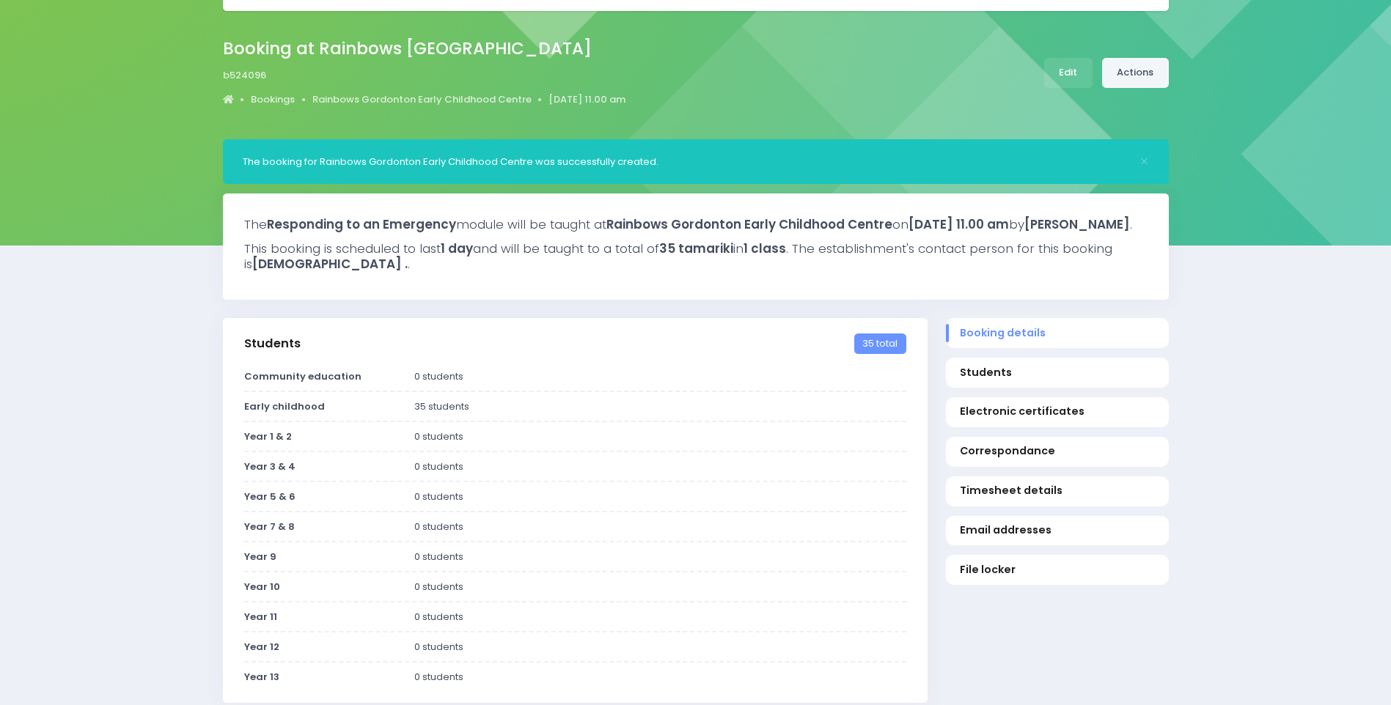
click at [1155, 75] on link "Actions" at bounding box center [1135, 73] width 67 height 30
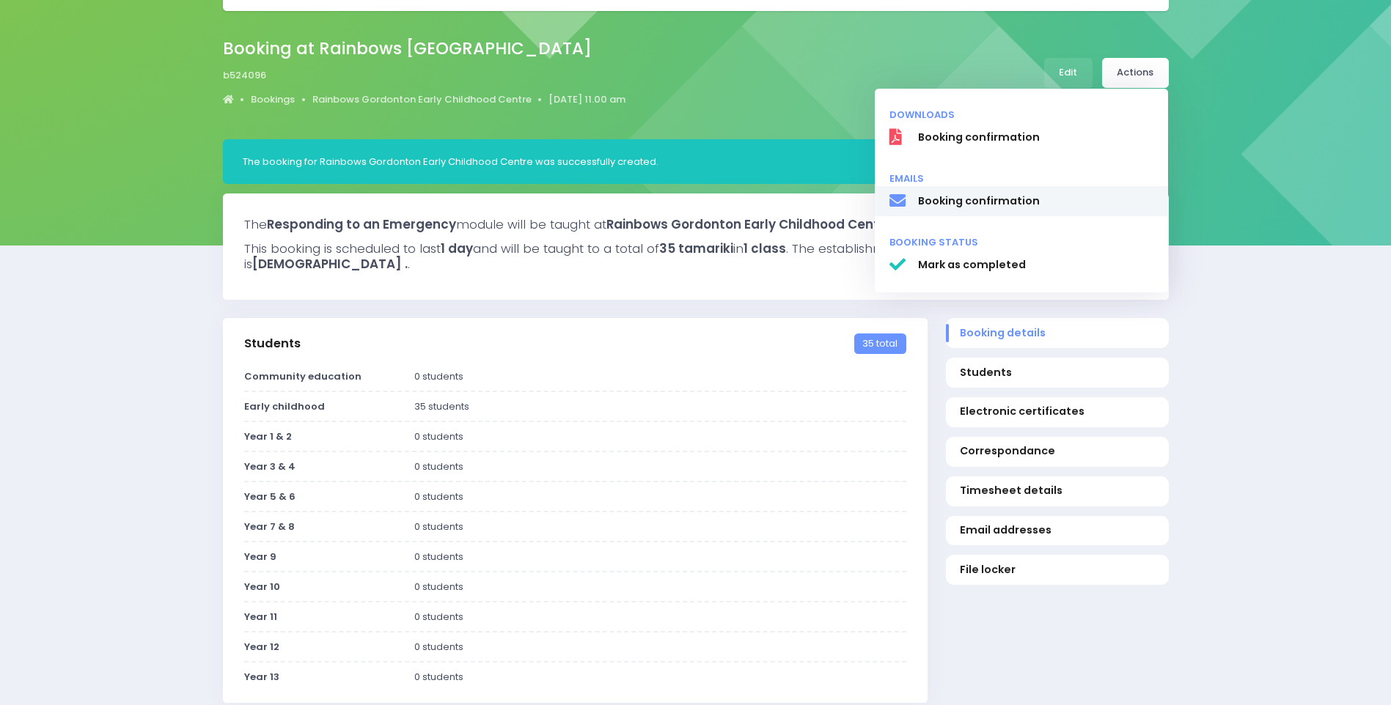
click at [1007, 198] on span "Booking confirmation" at bounding box center [1035, 201] width 236 height 15
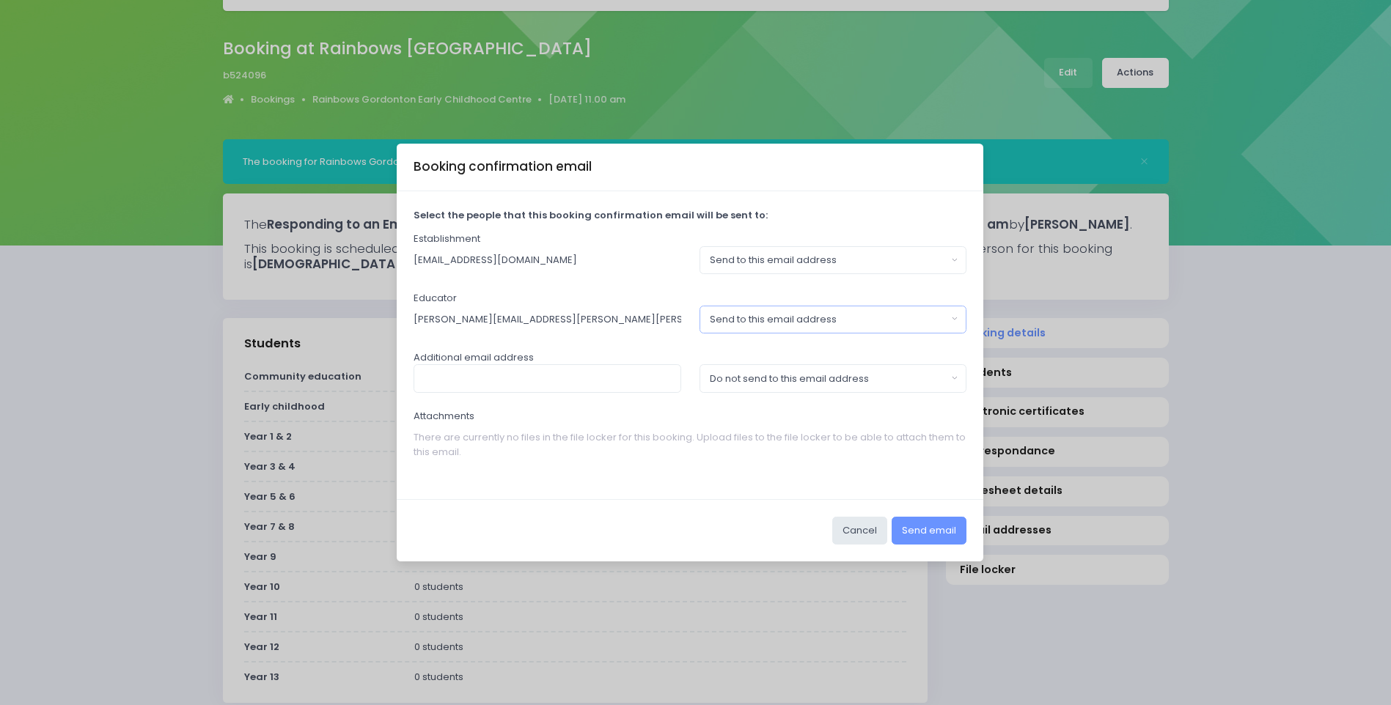
click at [795, 321] on div "Send to this email address" at bounding box center [829, 319] width 238 height 15
click at [830, 387] on span "Do not send to this email address" at bounding box center [789, 382] width 159 height 15
select select "no_email"
click at [927, 537] on button "Send email" at bounding box center [928, 531] width 75 height 28
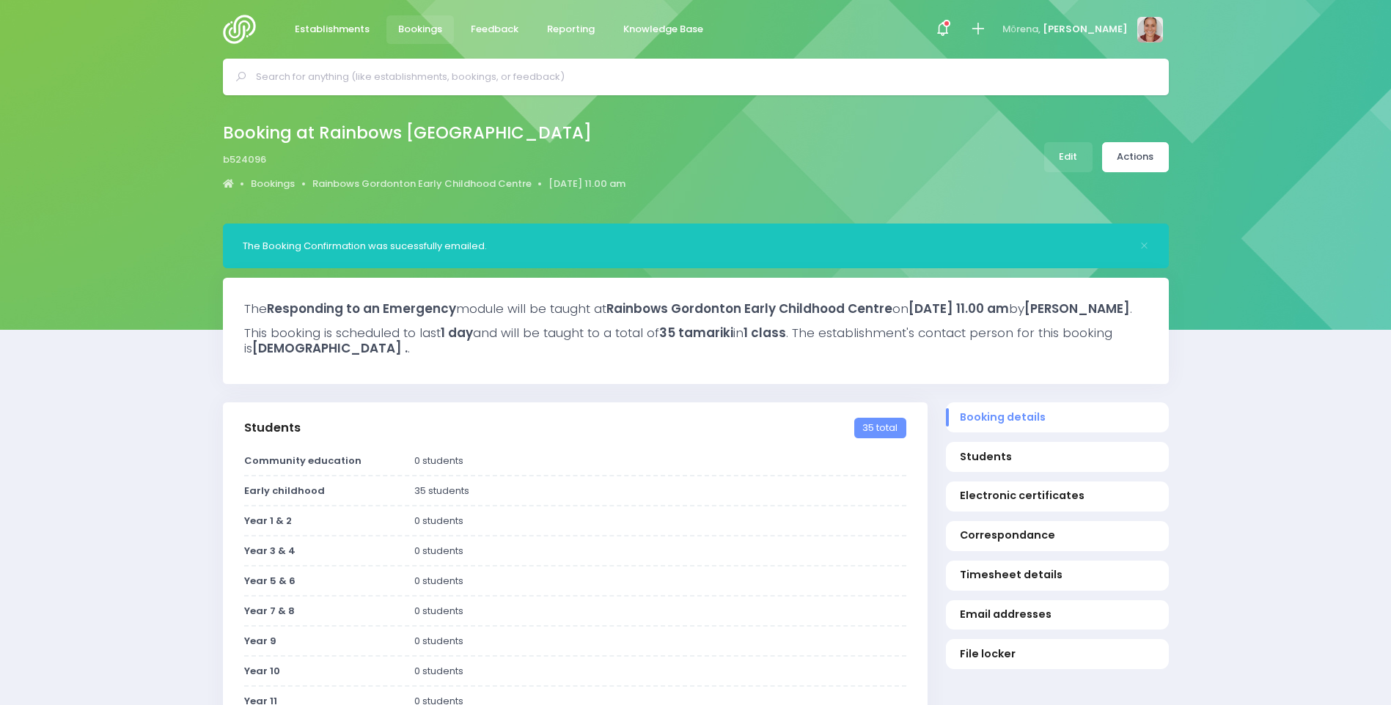
select select "5"
click at [1136, 154] on link "Actions" at bounding box center [1135, 157] width 67 height 30
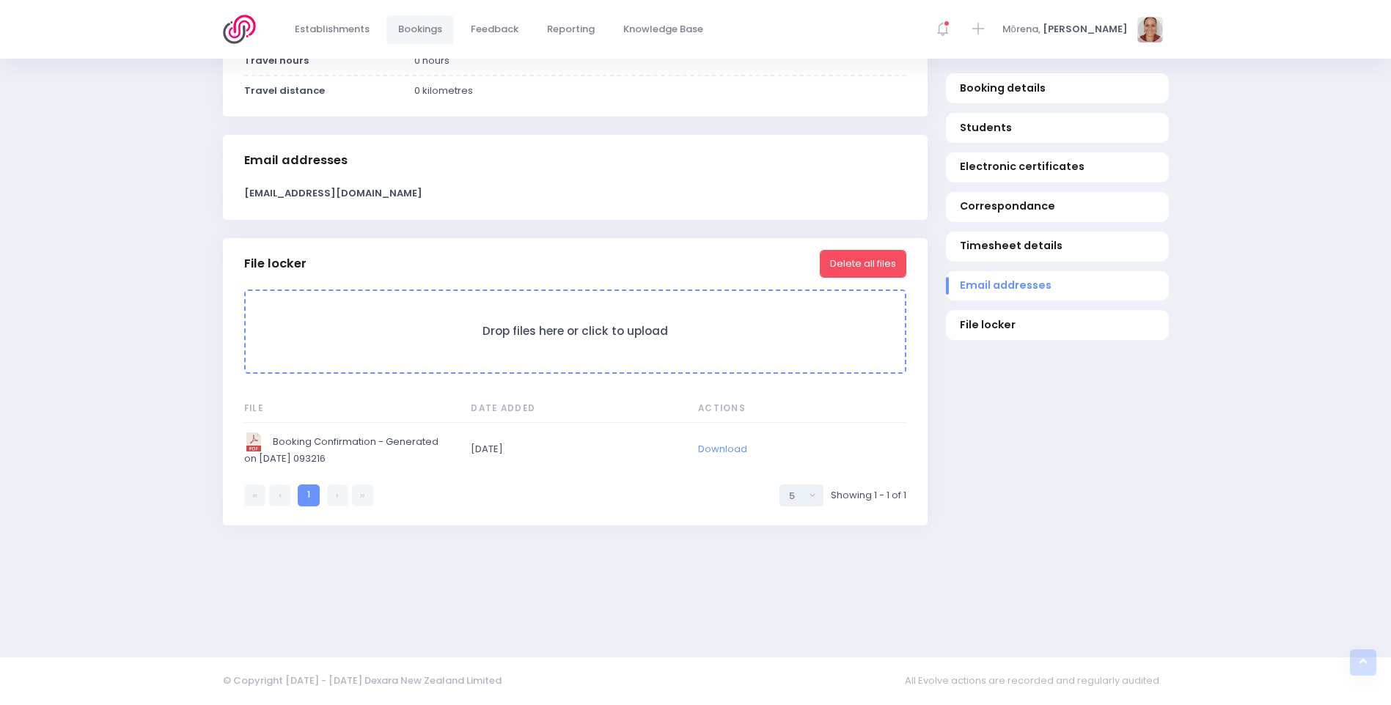
scroll to position [1178, 0]
click at [709, 452] on link "Download" at bounding box center [722, 449] width 49 height 14
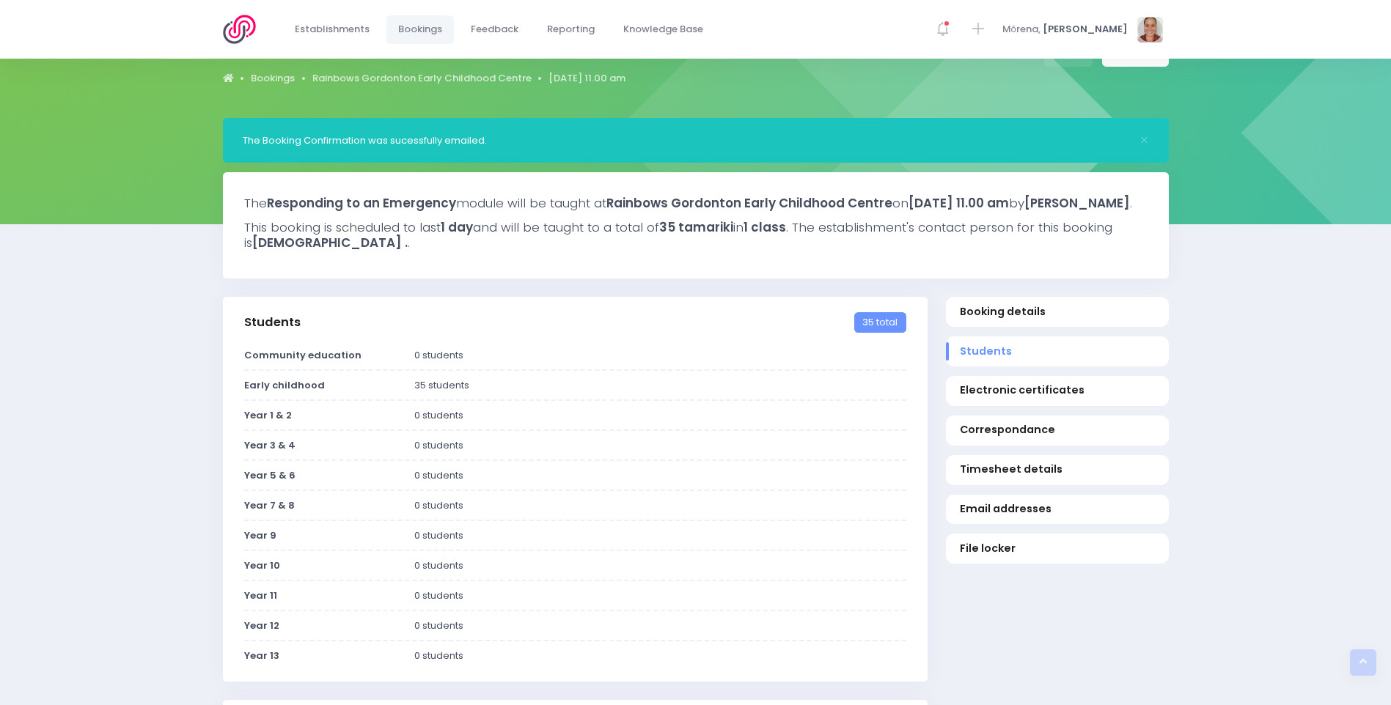
scroll to position [0, 0]
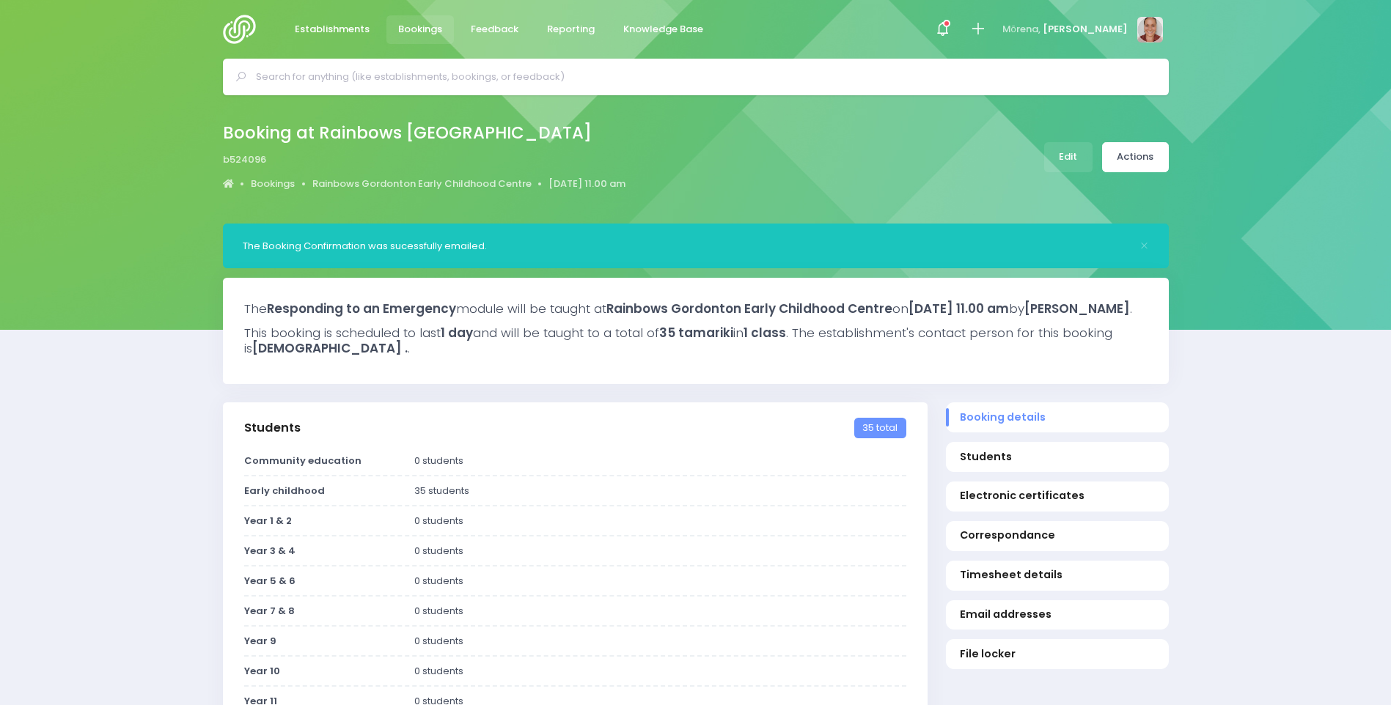
click at [600, 80] on input "text" at bounding box center [702, 77] width 892 height 22
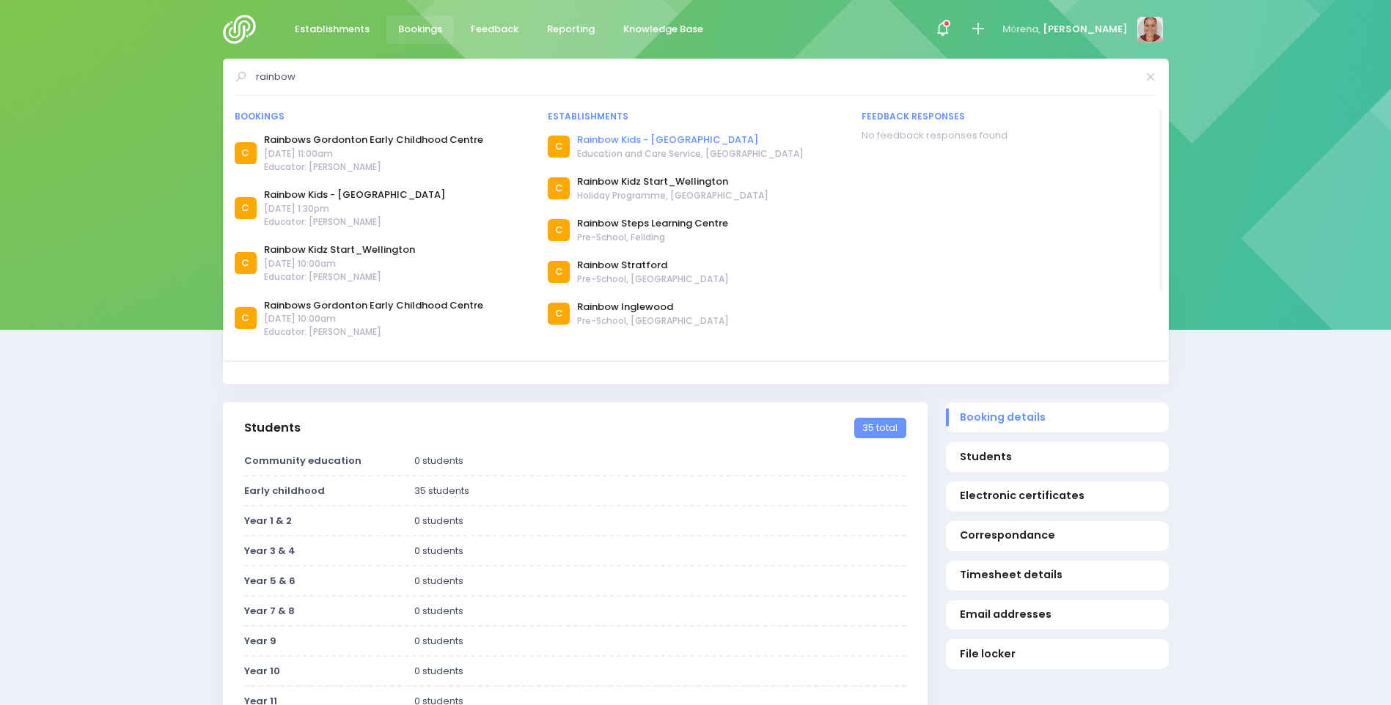
type input "rainbow"
click at [628, 139] on link "Rainbow Kids - [GEOGRAPHIC_DATA]" at bounding box center [690, 140] width 227 height 15
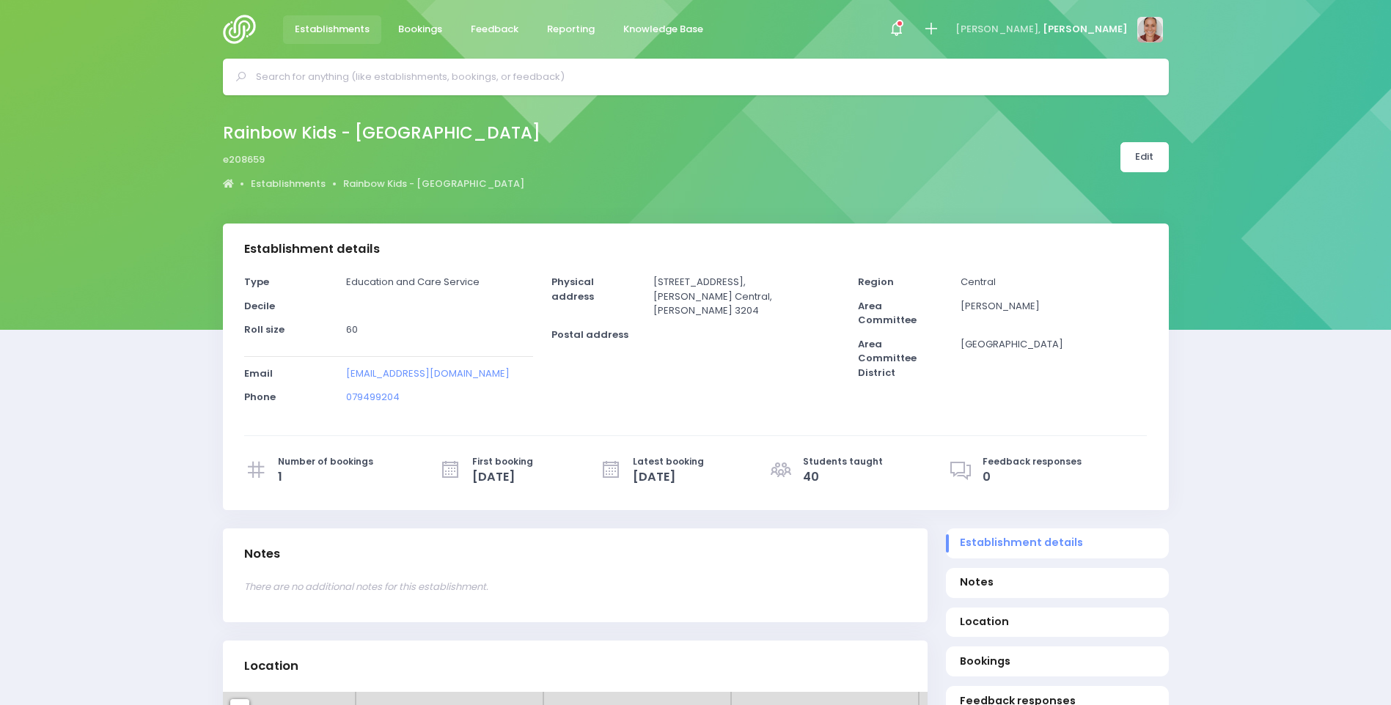
select select "5"
click at [1148, 156] on link "Edit" at bounding box center [1144, 157] width 48 height 30
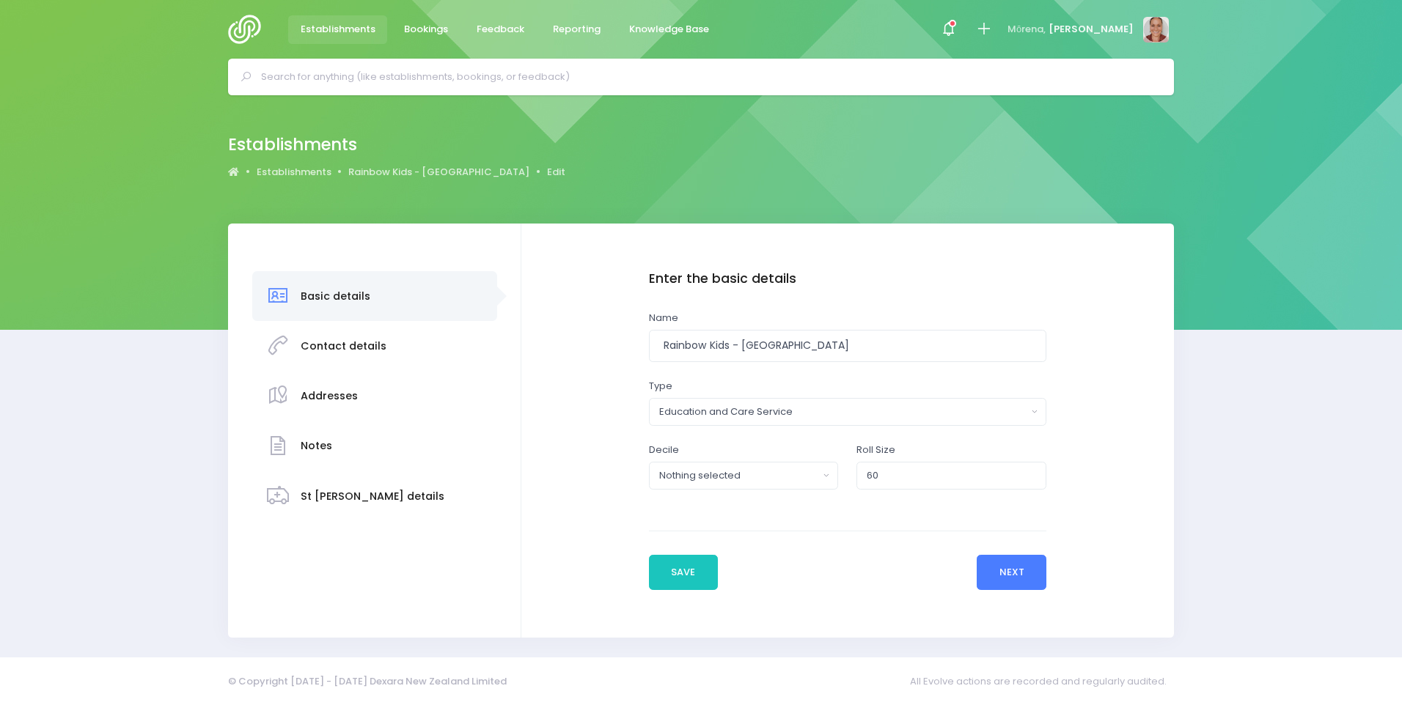
click at [1019, 567] on button "Next" at bounding box center [1012, 572] width 70 height 35
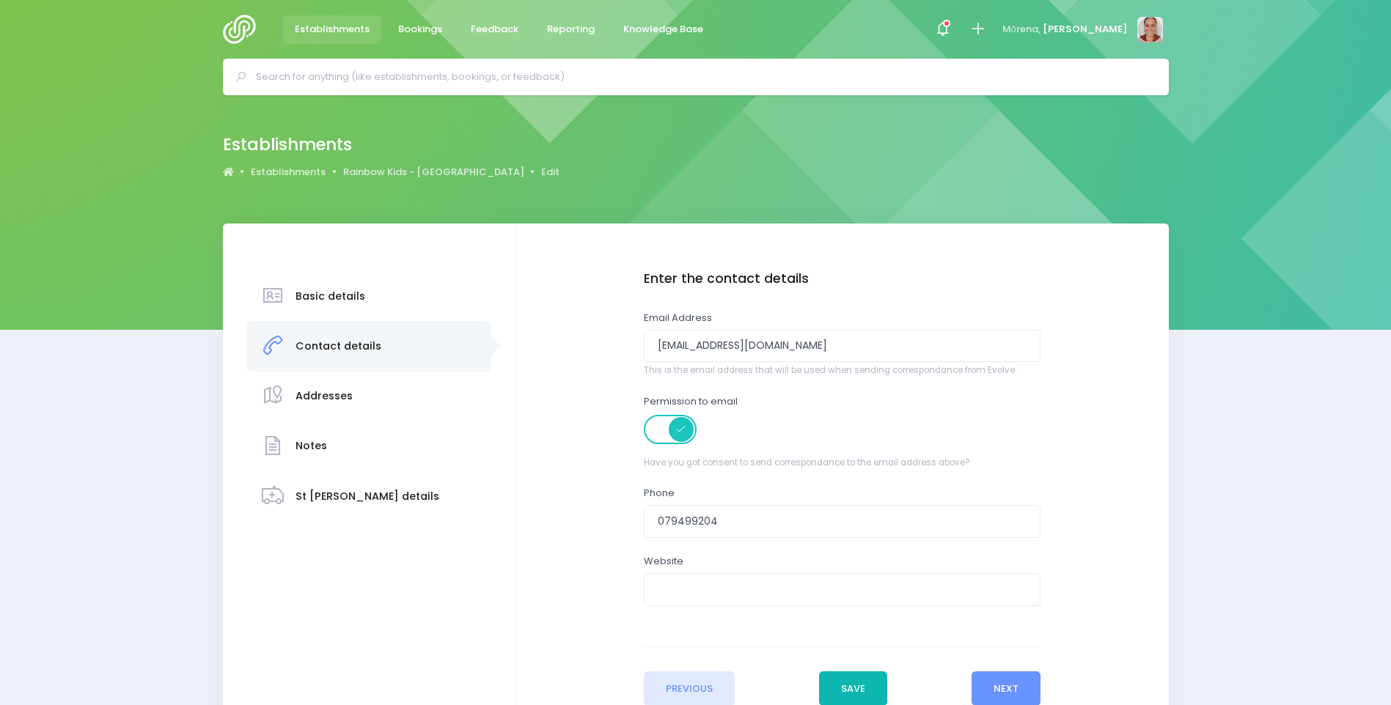
click at [878, 679] on button "Save" at bounding box center [853, 689] width 69 height 35
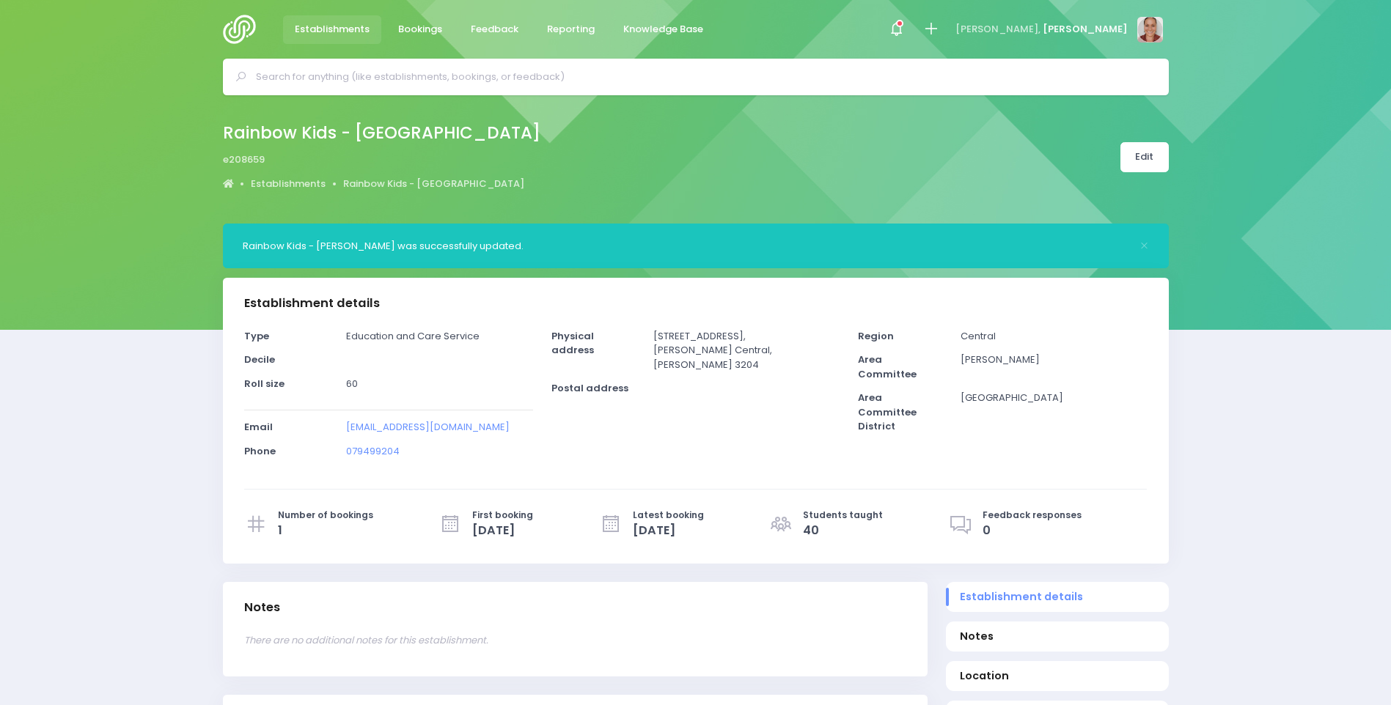
select select "5"
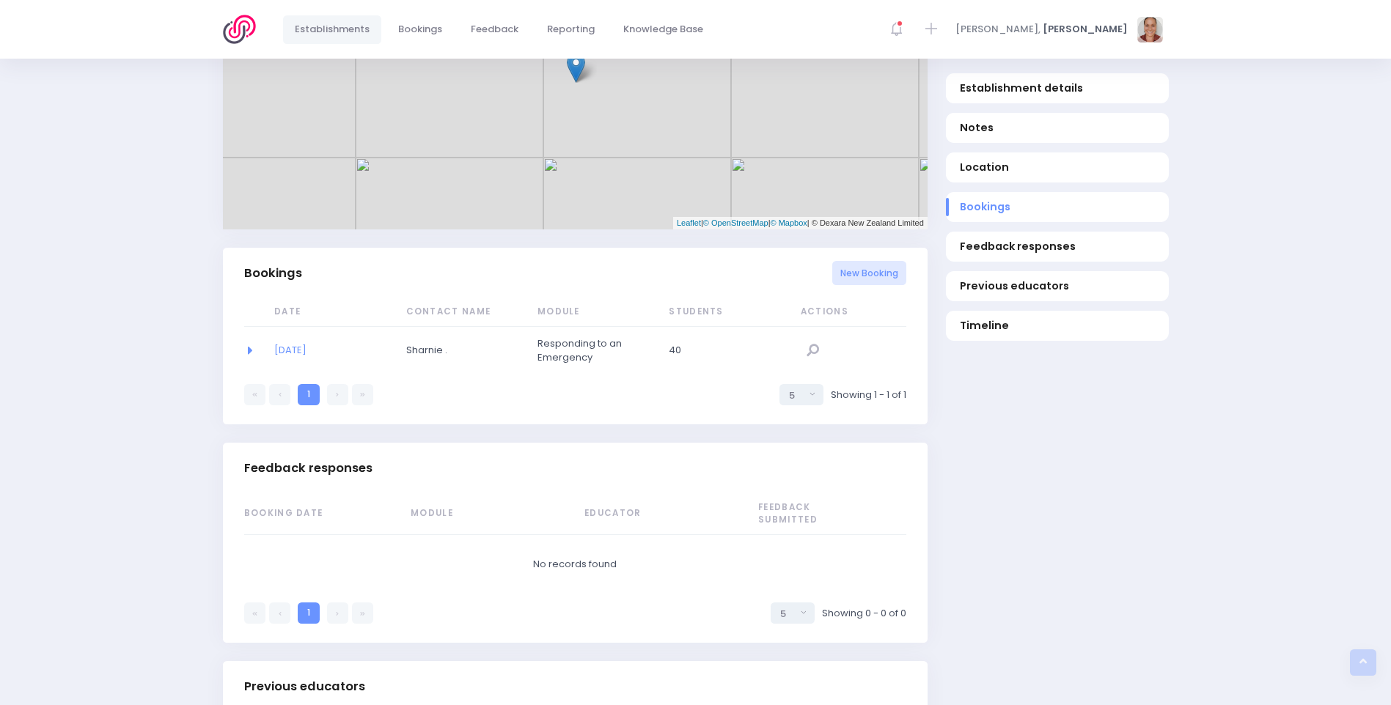
scroll to position [880, 0]
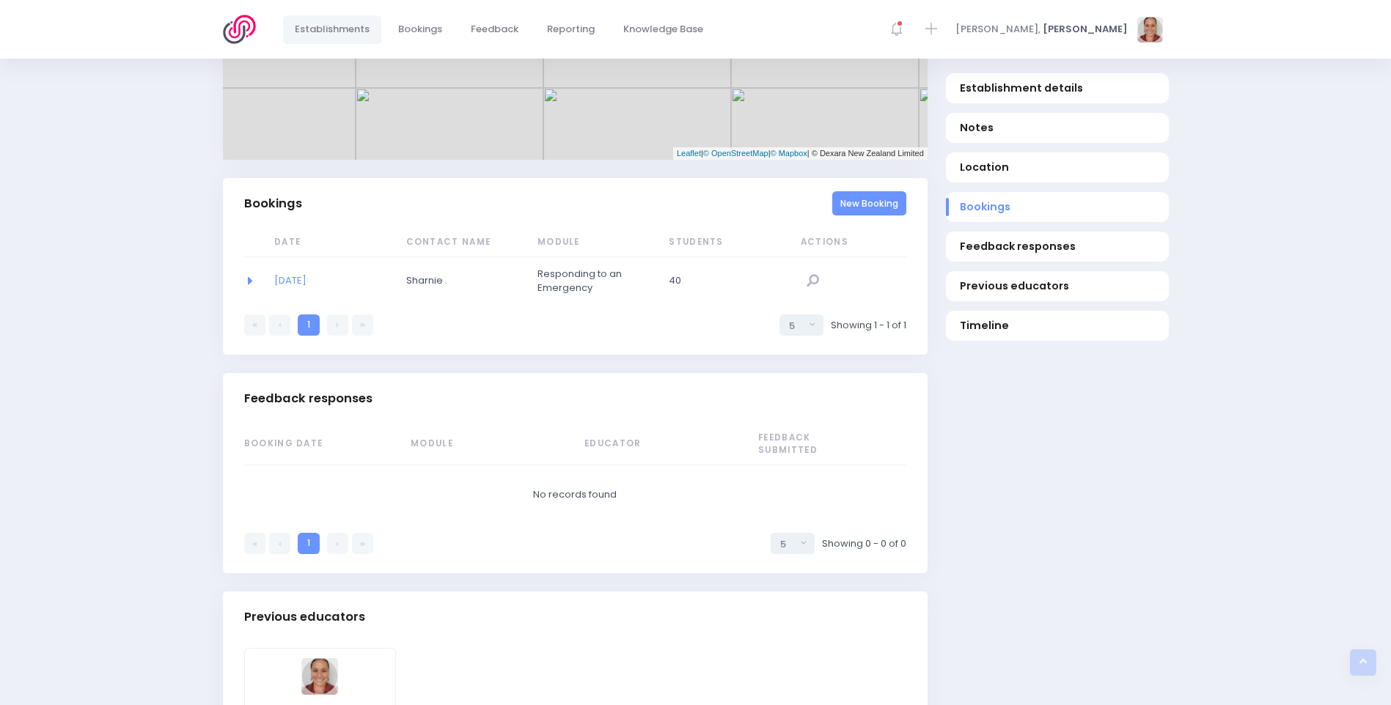
click at [872, 208] on link "New Booking" at bounding box center [869, 203] width 74 height 24
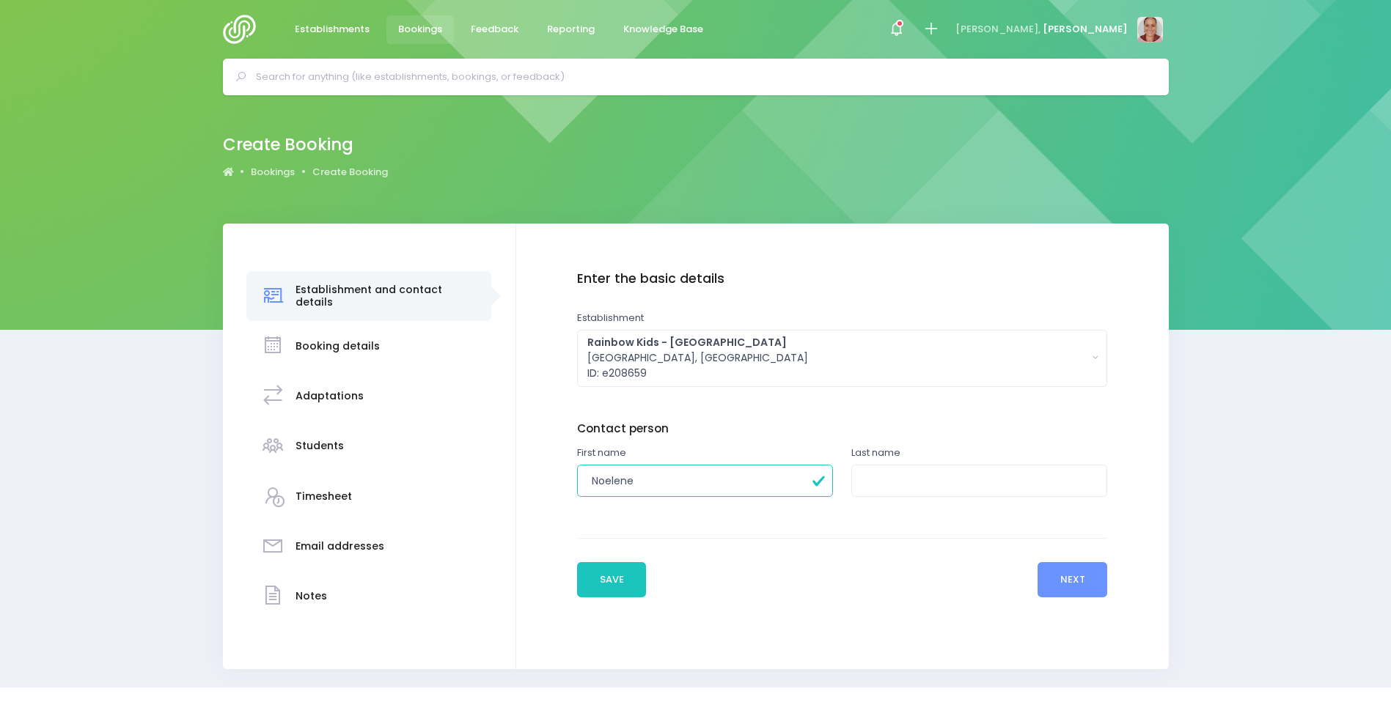
type input "Noelene"
type input "."
click at [1069, 583] on button "Next" at bounding box center [1072, 579] width 70 height 35
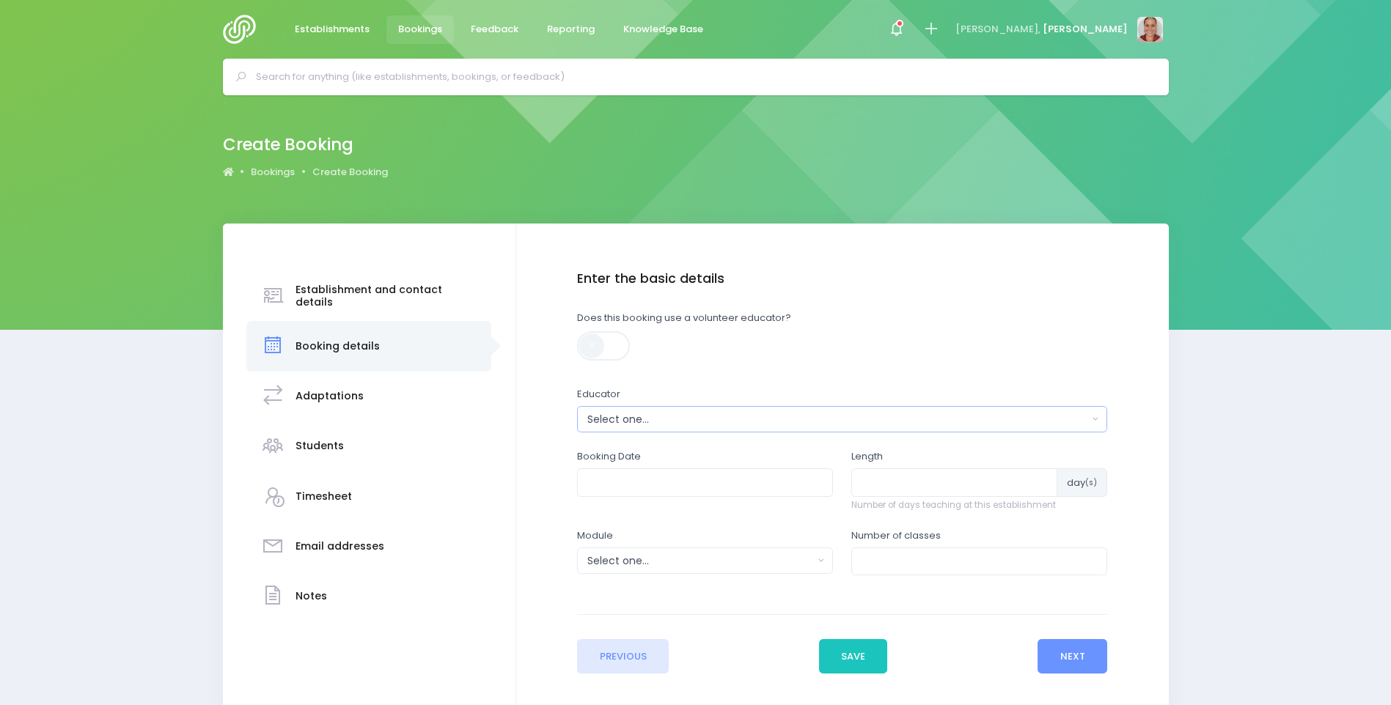
click at [797, 416] on div "Select one..." at bounding box center [837, 419] width 500 height 15
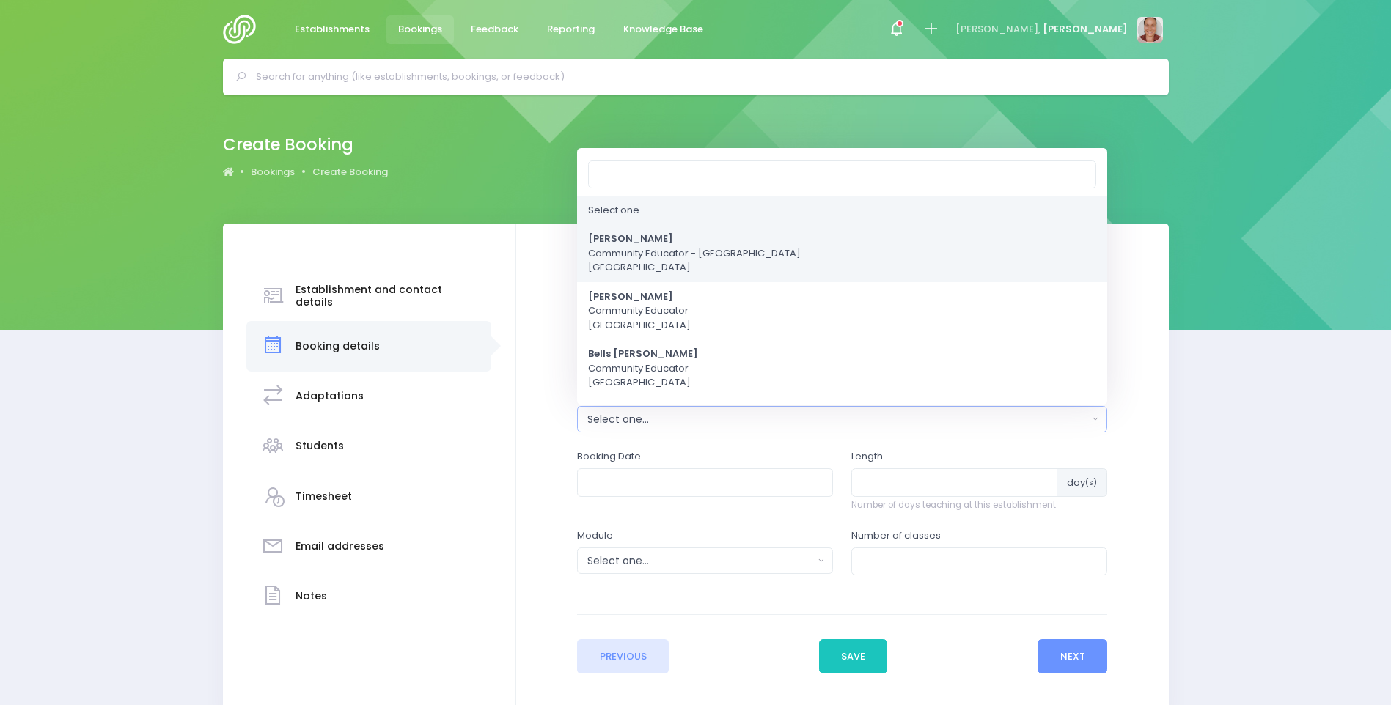
click at [681, 246] on span "Alicia Smale Community Educator - Waikato Central Region" at bounding box center [694, 253] width 213 height 43
select select "381987"
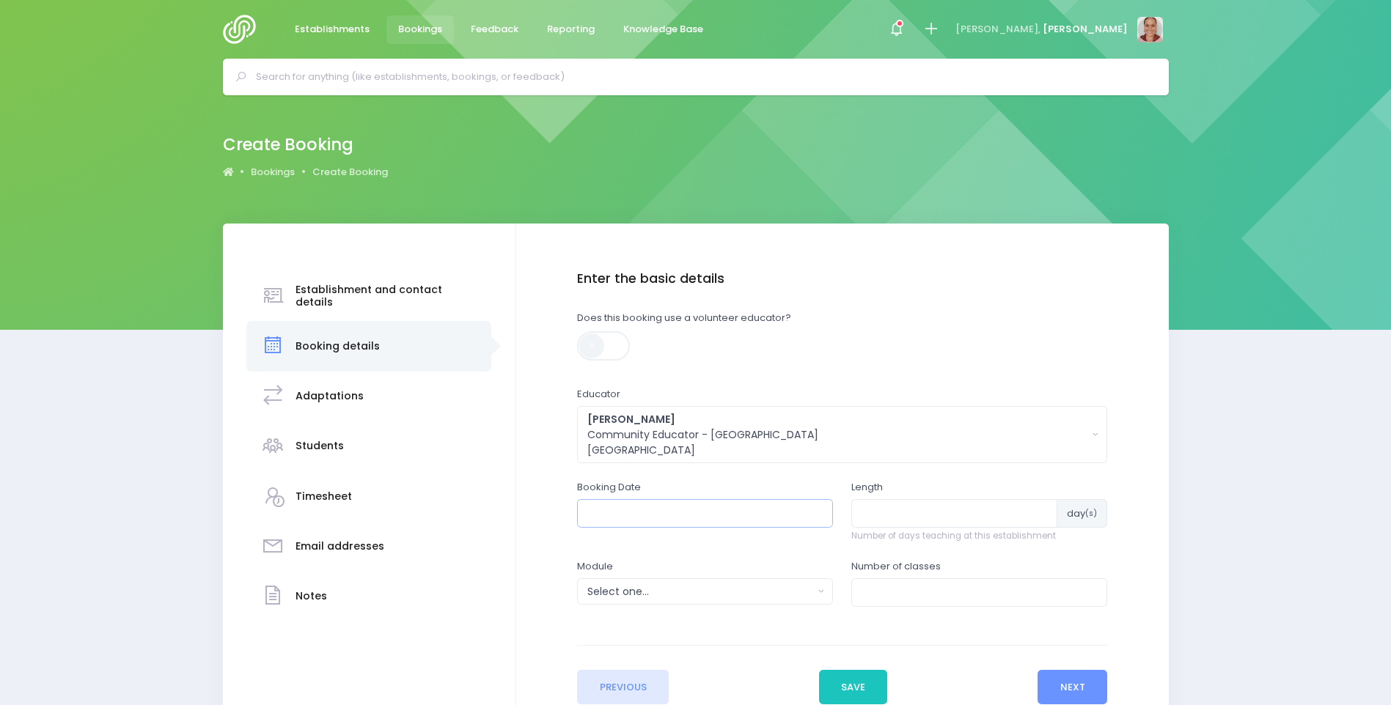
click at [694, 512] on input "text" at bounding box center [705, 513] width 256 height 28
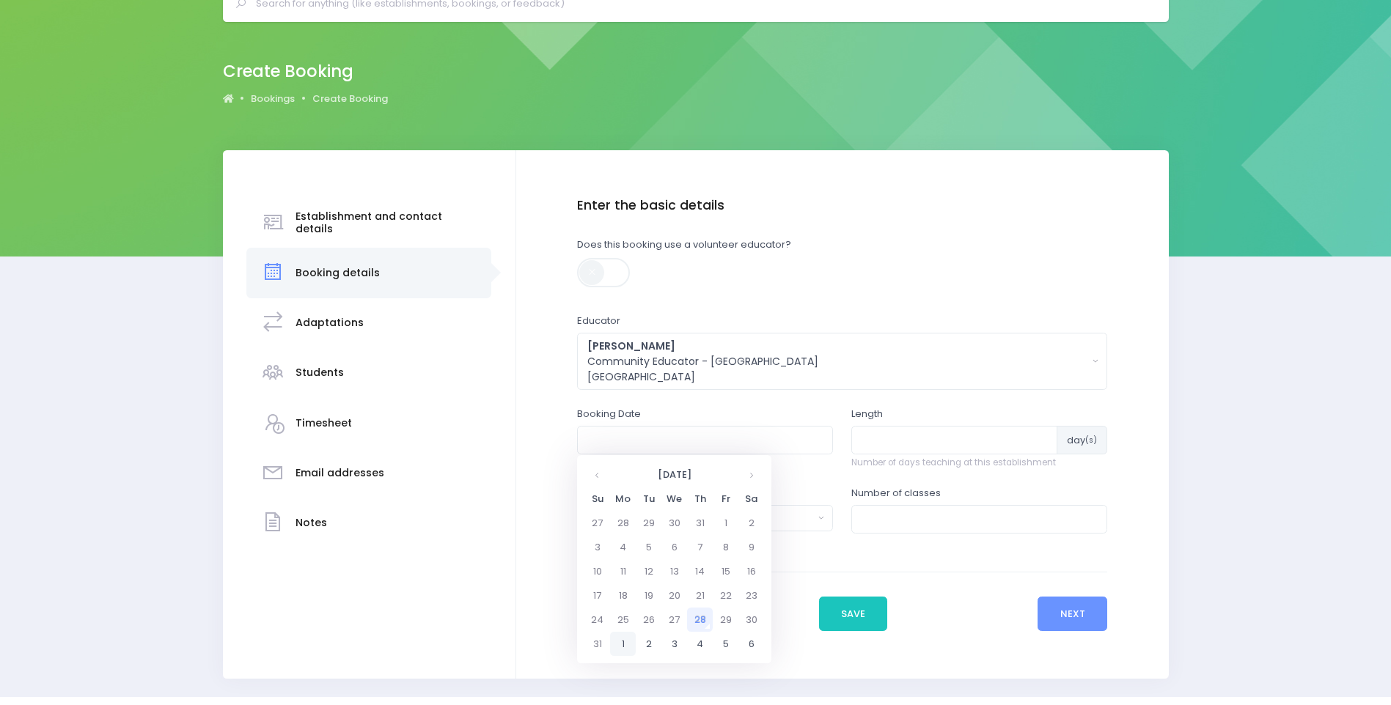
click at [616, 644] on td "1" at bounding box center [623, 644] width 26 height 24
click at [688, 544] on span "9" at bounding box center [689, 543] width 26 height 19
click at [749, 520] on span "9:15" at bounding box center [741, 521] width 41 height 19
click at [721, 444] on input "01/09/2025 09:15 AM" at bounding box center [705, 440] width 256 height 28
click at [663, 441] on input "01/09/2025 09:15 AM" at bounding box center [705, 440] width 256 height 28
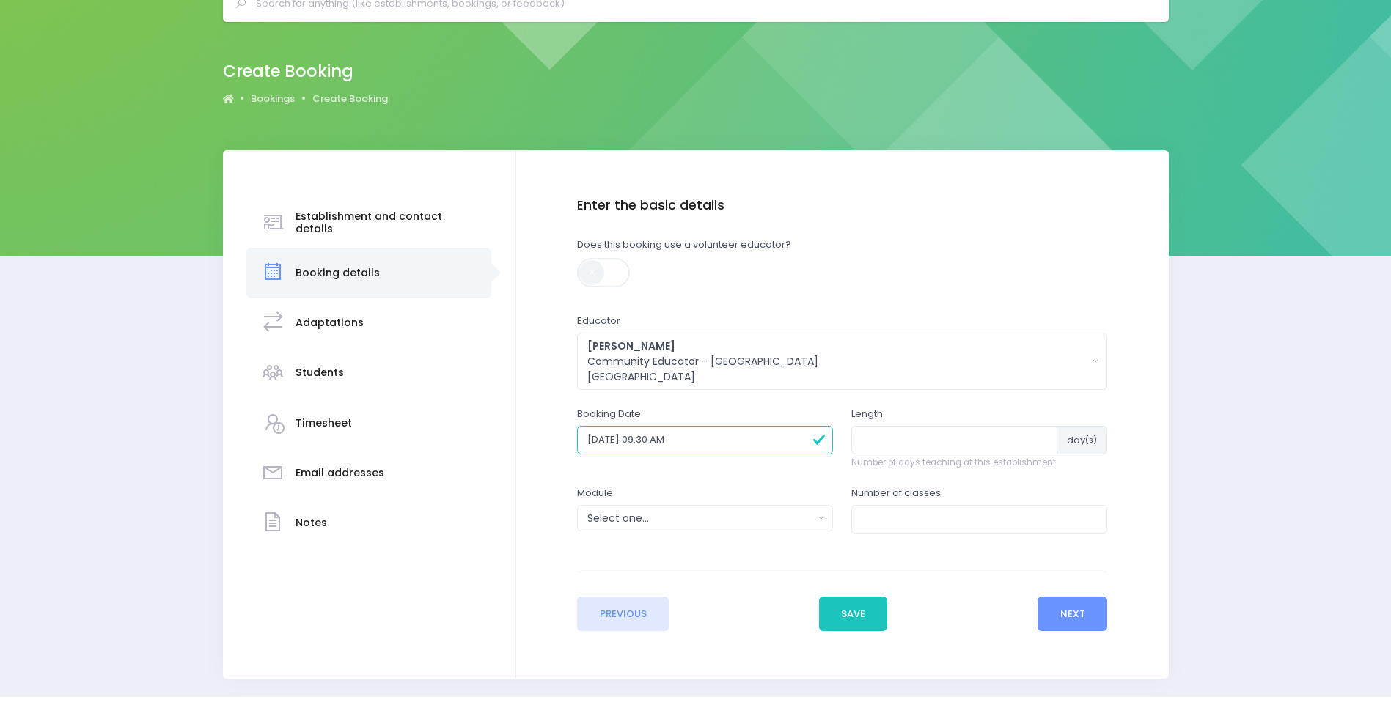
type input "01/09/2025 09:30 AM"
click at [892, 441] on input "number" at bounding box center [954, 440] width 206 height 28
type input "1"
click at [680, 522] on div "Select one..." at bounding box center [700, 518] width 226 height 15
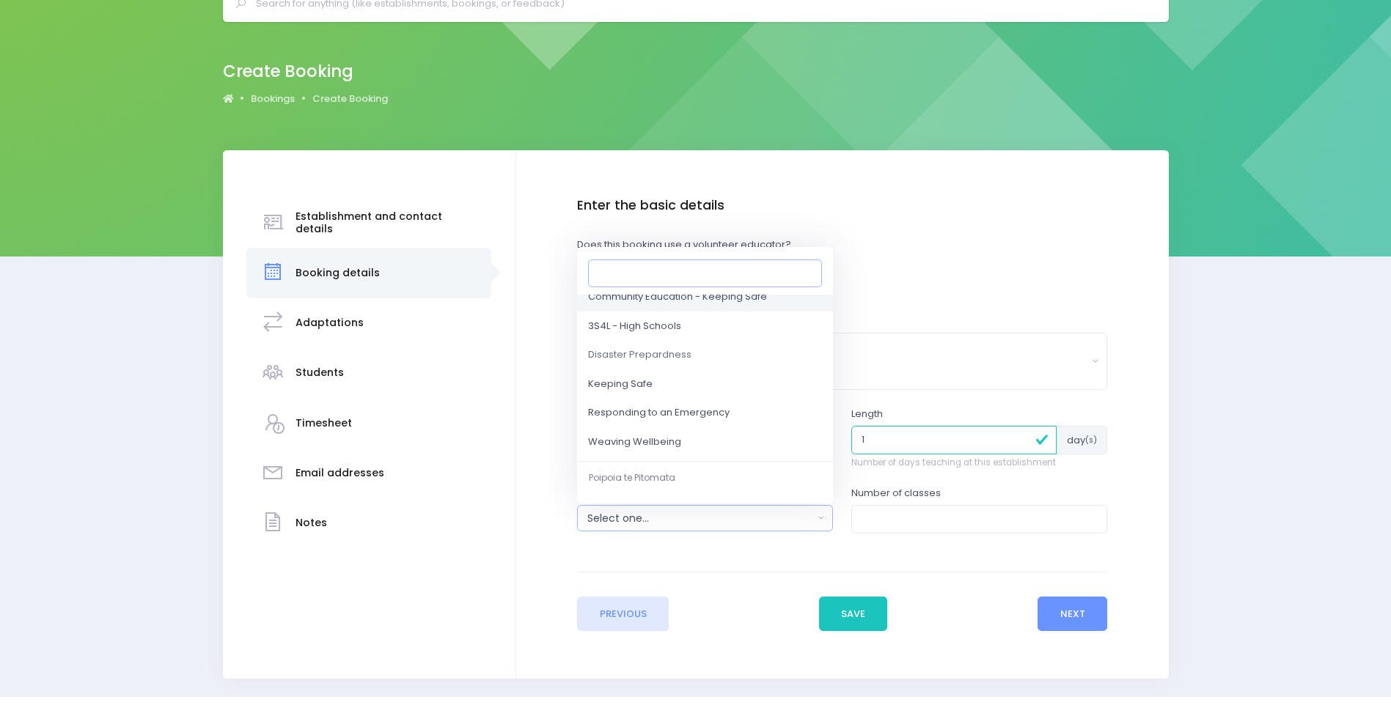
scroll to position [147, 0]
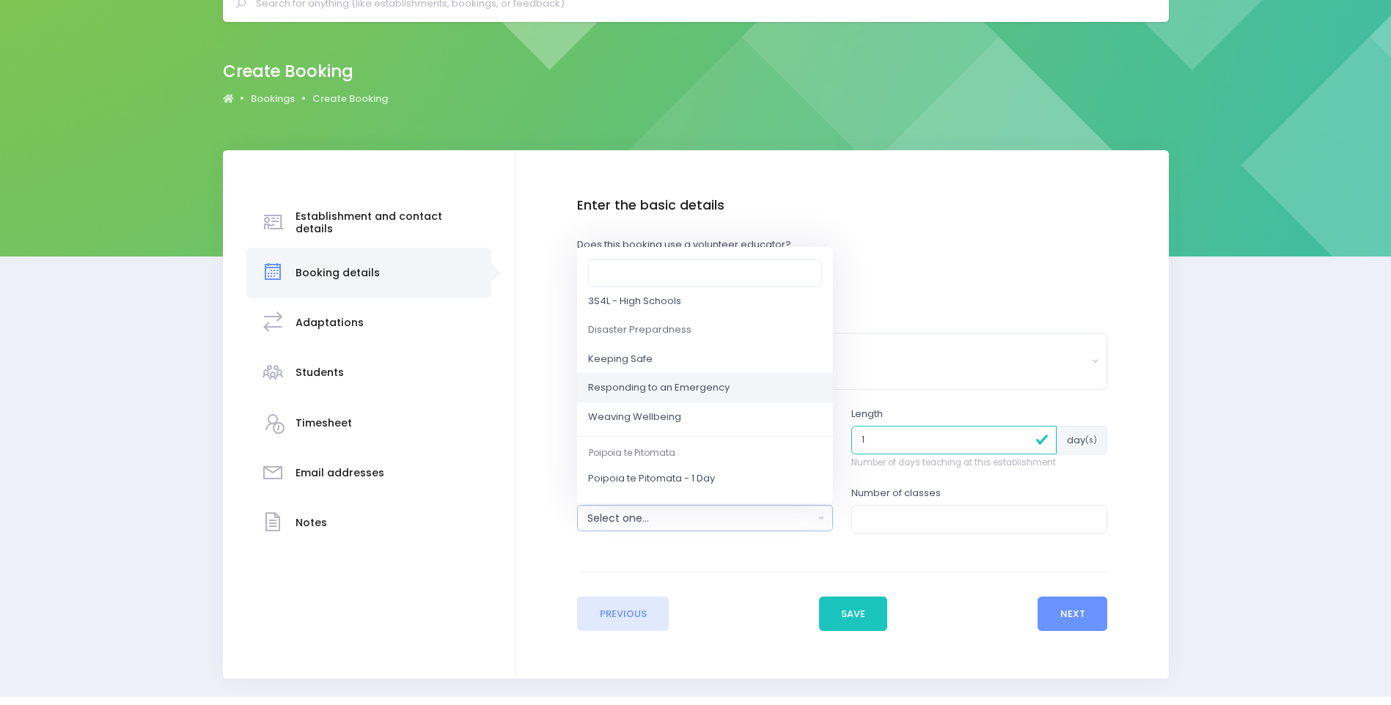
click at [685, 391] on span "Responding to an Emergency" at bounding box center [658, 388] width 141 height 15
select select "Responding to an Emergency"
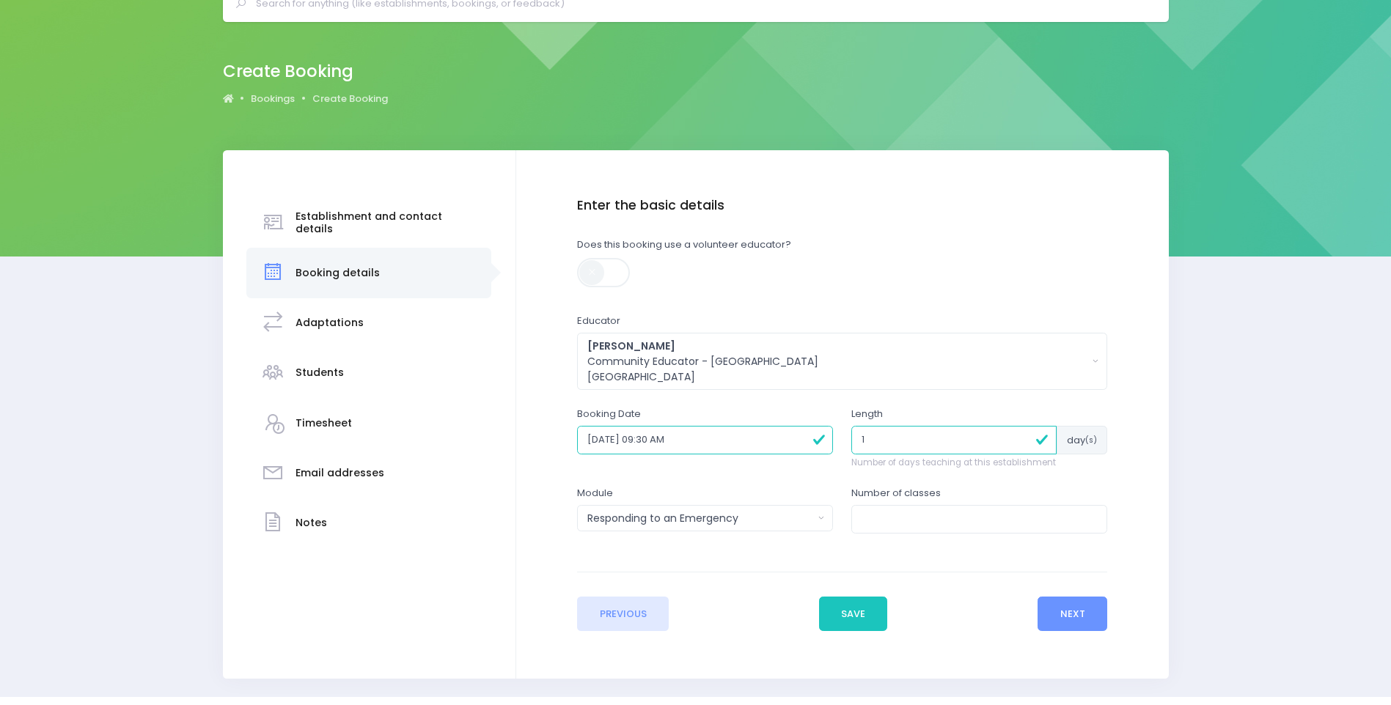
click at [884, 504] on div "Number of classes" at bounding box center [979, 509] width 256 height 47
click at [887, 512] on input "number" at bounding box center [979, 519] width 256 height 28
type input "1"
click at [1067, 603] on button "Next" at bounding box center [1072, 614] width 70 height 35
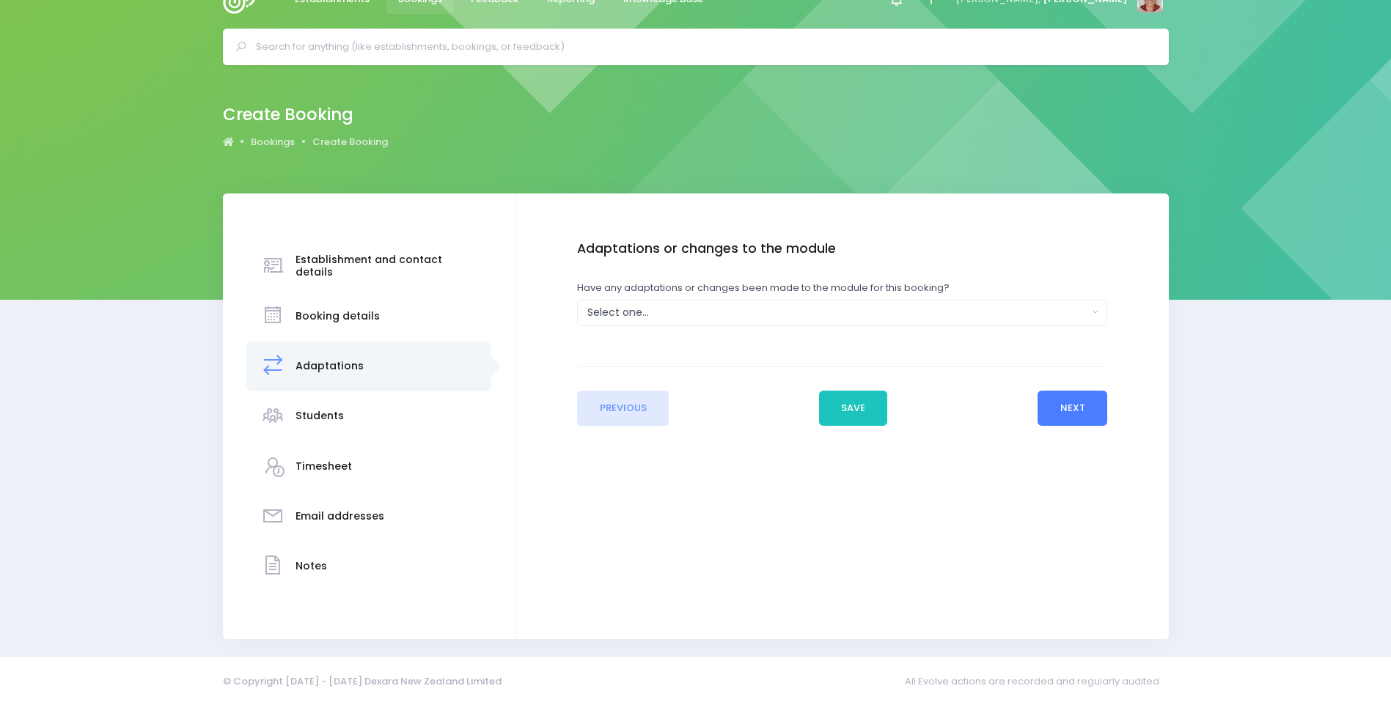
scroll to position [0, 0]
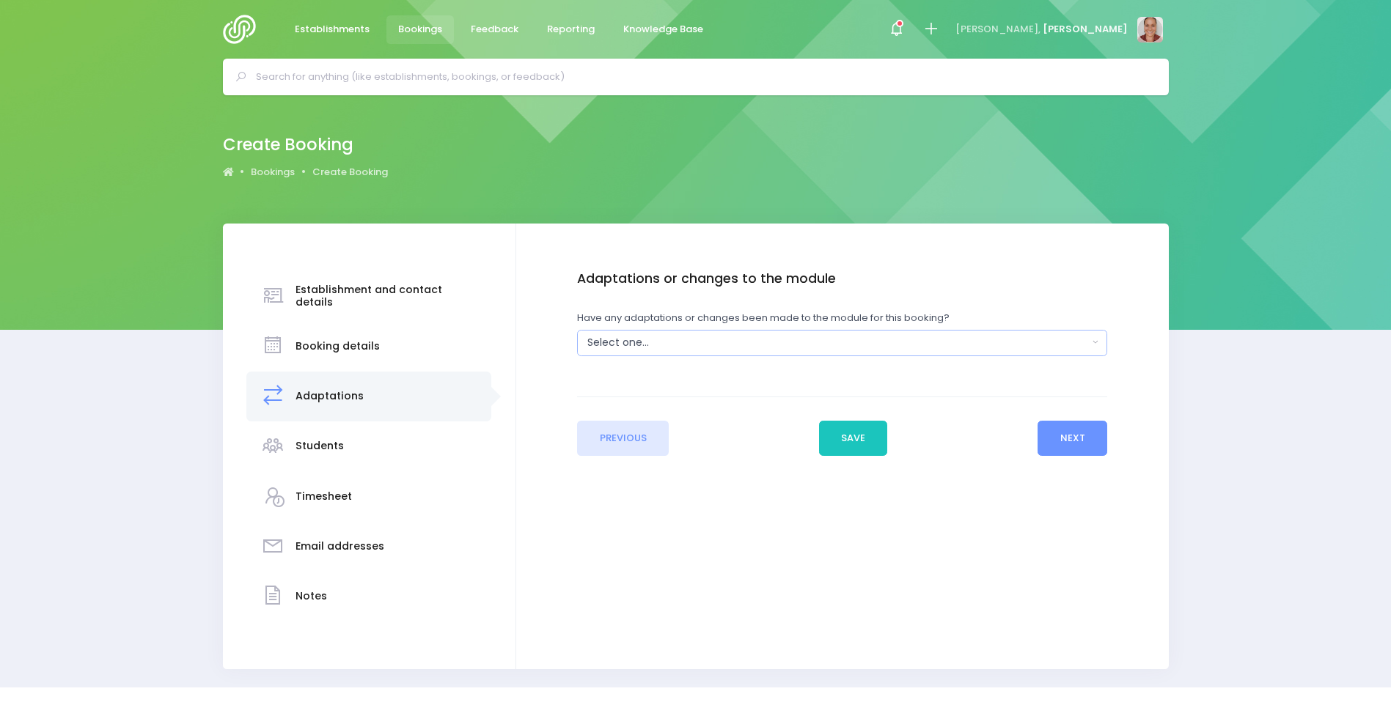
click at [610, 332] on button "Select one..." at bounding box center [842, 343] width 530 height 26
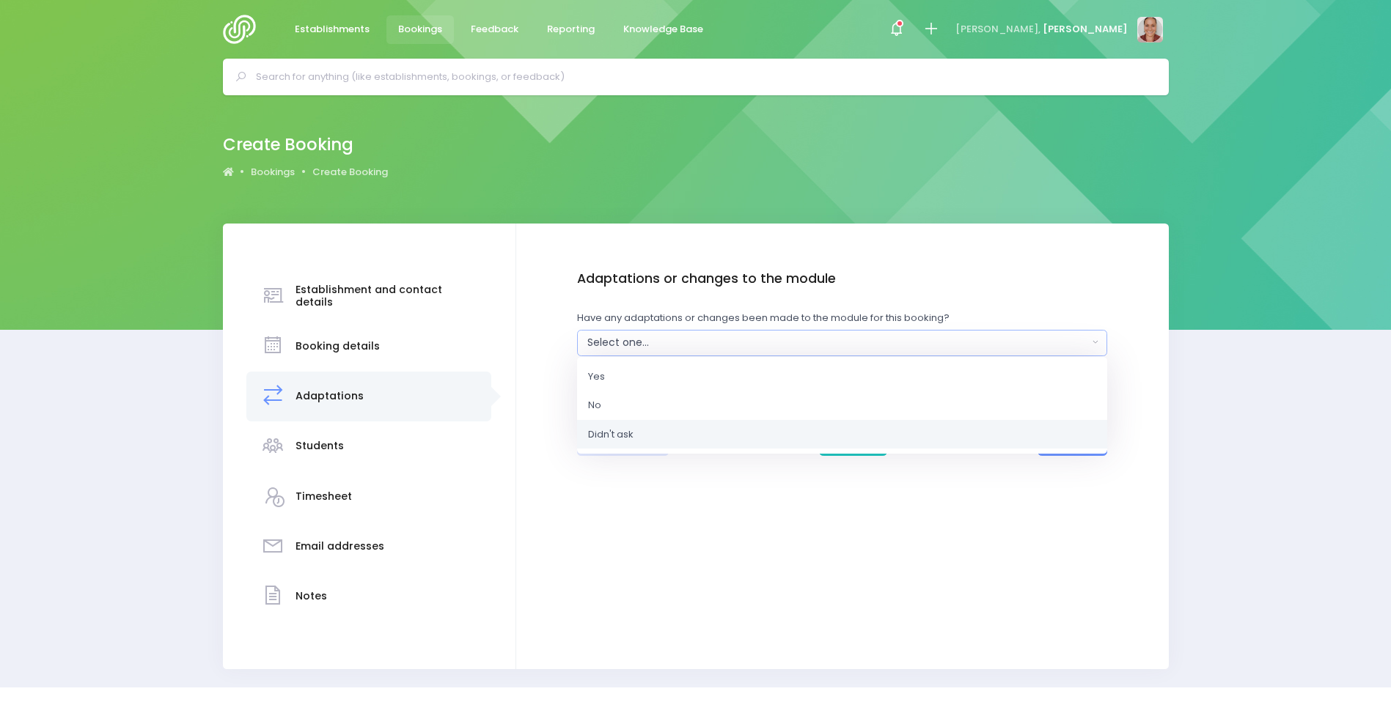
click at [629, 433] on span "Didn't ask" at bounding box center [610, 434] width 45 height 15
select select "Unknown"
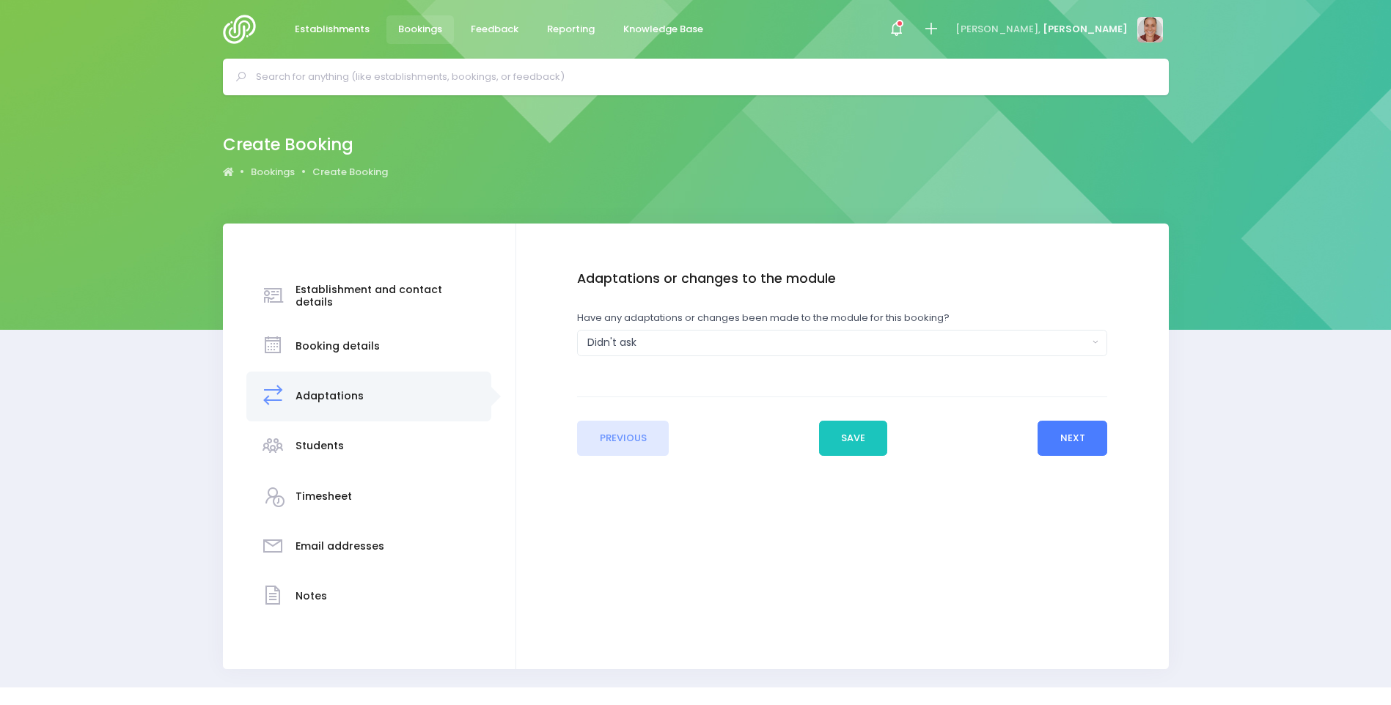
click at [1090, 455] on button "Next" at bounding box center [1072, 438] width 70 height 35
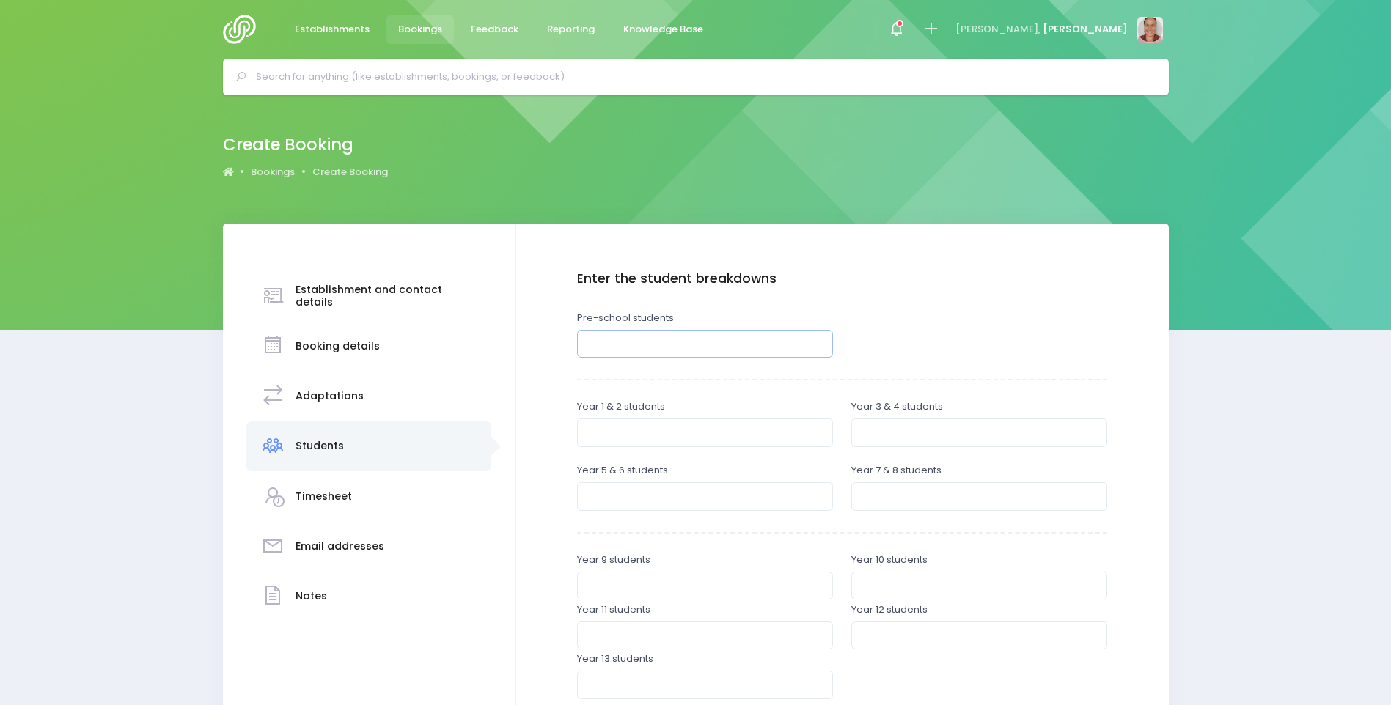
click at [672, 349] on input "number" at bounding box center [705, 344] width 256 height 28
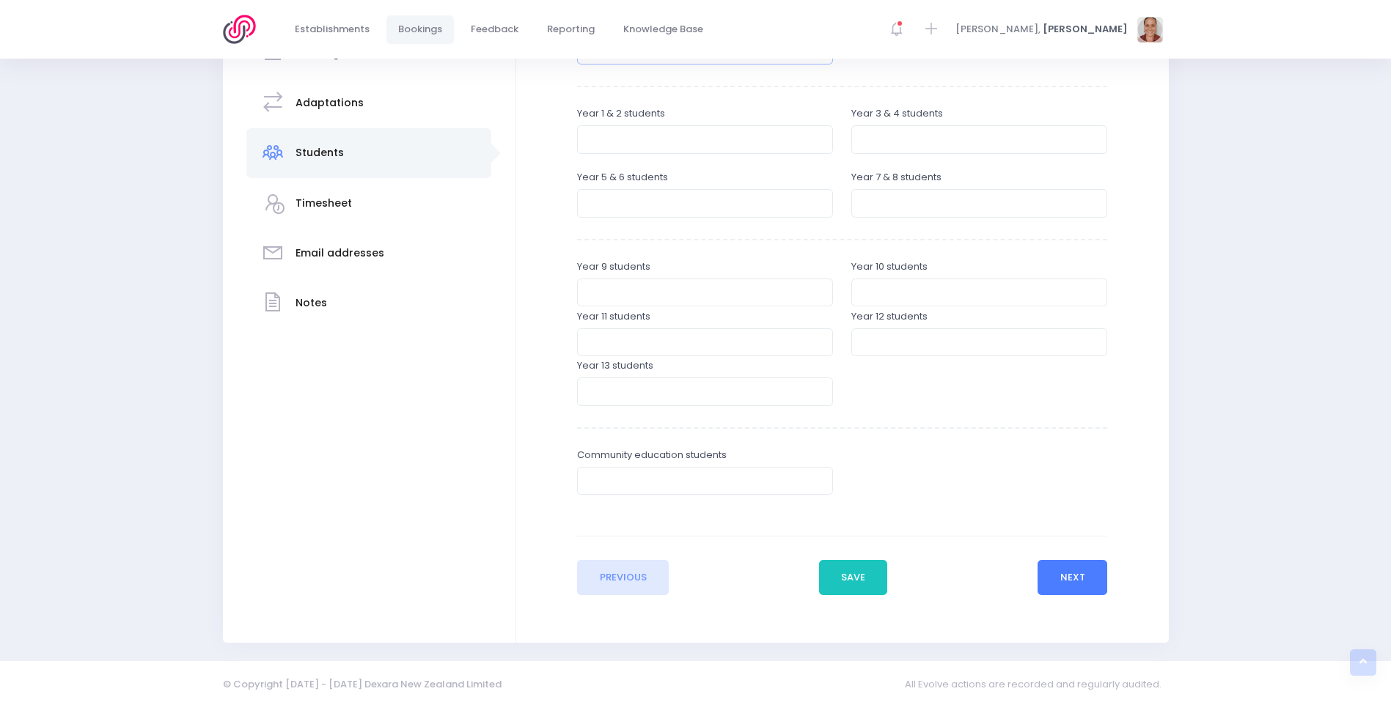
type input "35"
click at [1072, 574] on button "Next" at bounding box center [1072, 577] width 70 height 35
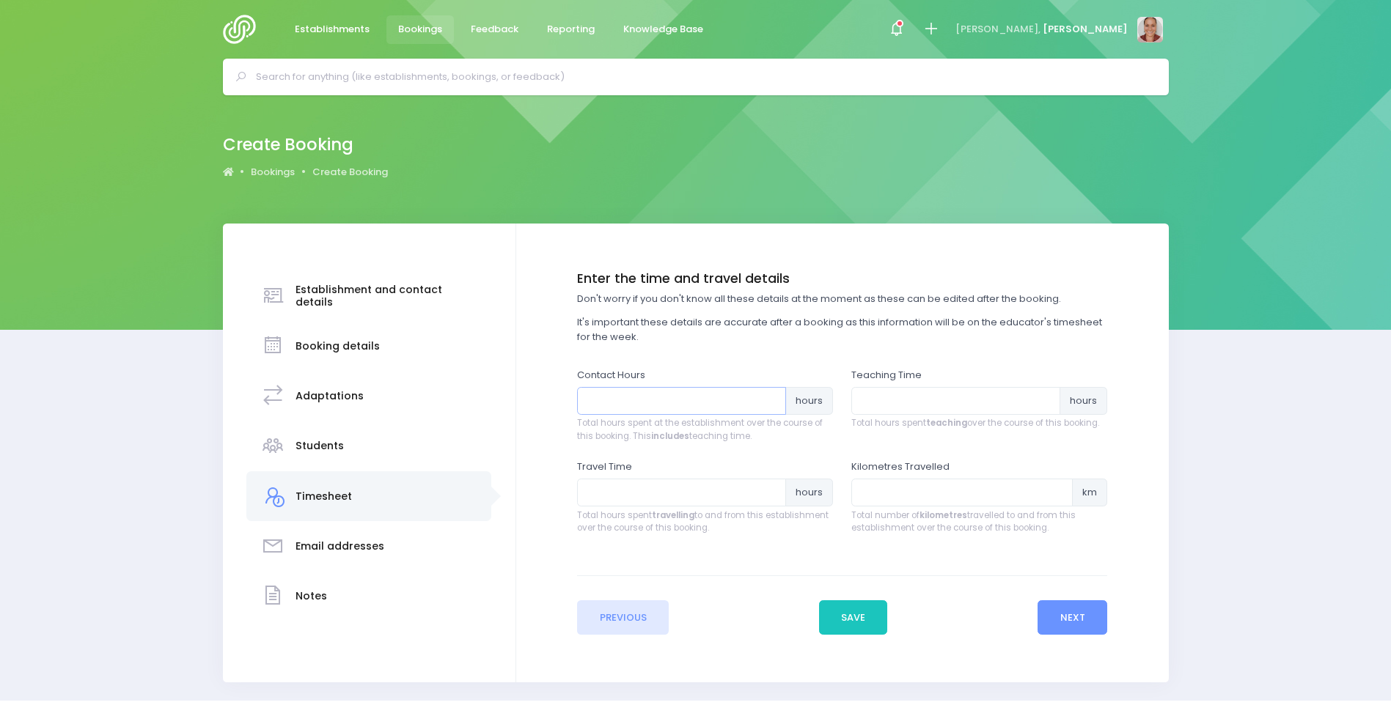
click at [745, 402] on input "number" at bounding box center [681, 401] width 209 height 28
type input "1"
click at [913, 402] on input "number" at bounding box center [955, 401] width 209 height 28
type input ".5"
click at [1084, 610] on button "Next" at bounding box center [1072, 617] width 70 height 35
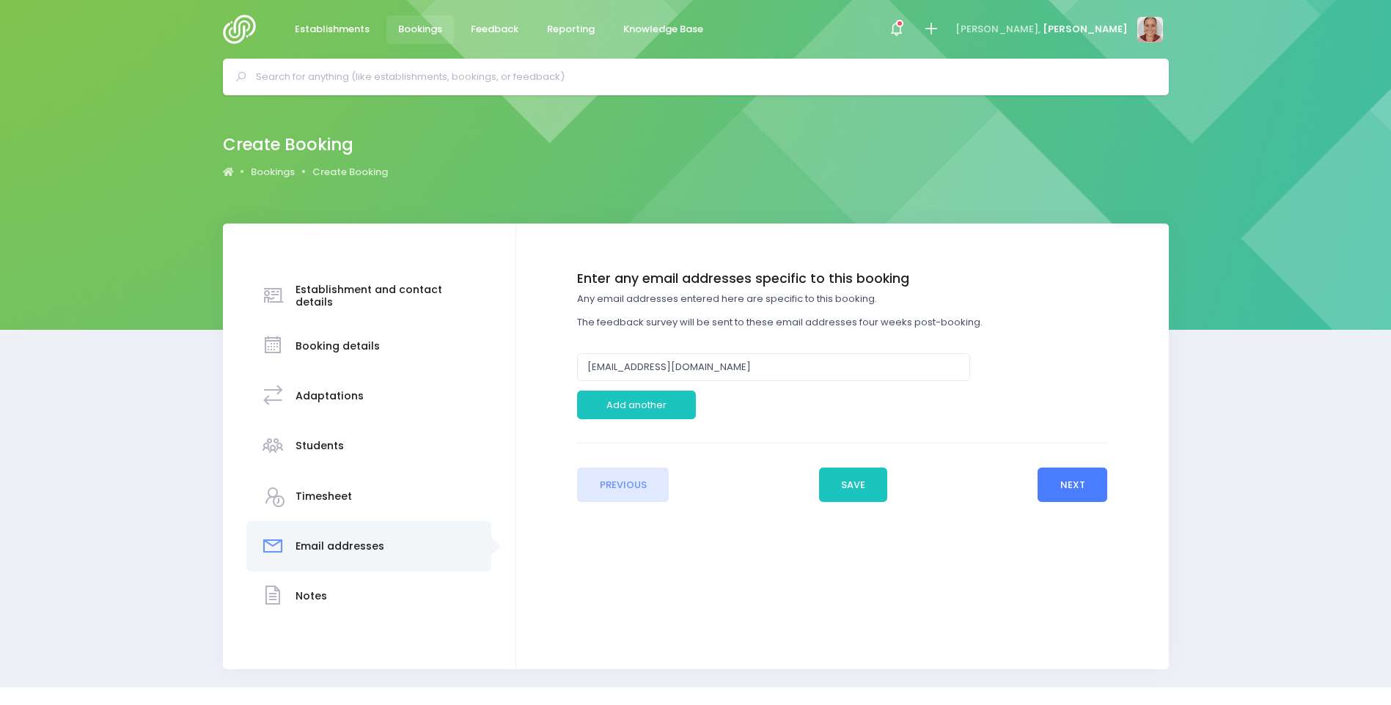
click at [1075, 482] on button "Next" at bounding box center [1072, 485] width 70 height 35
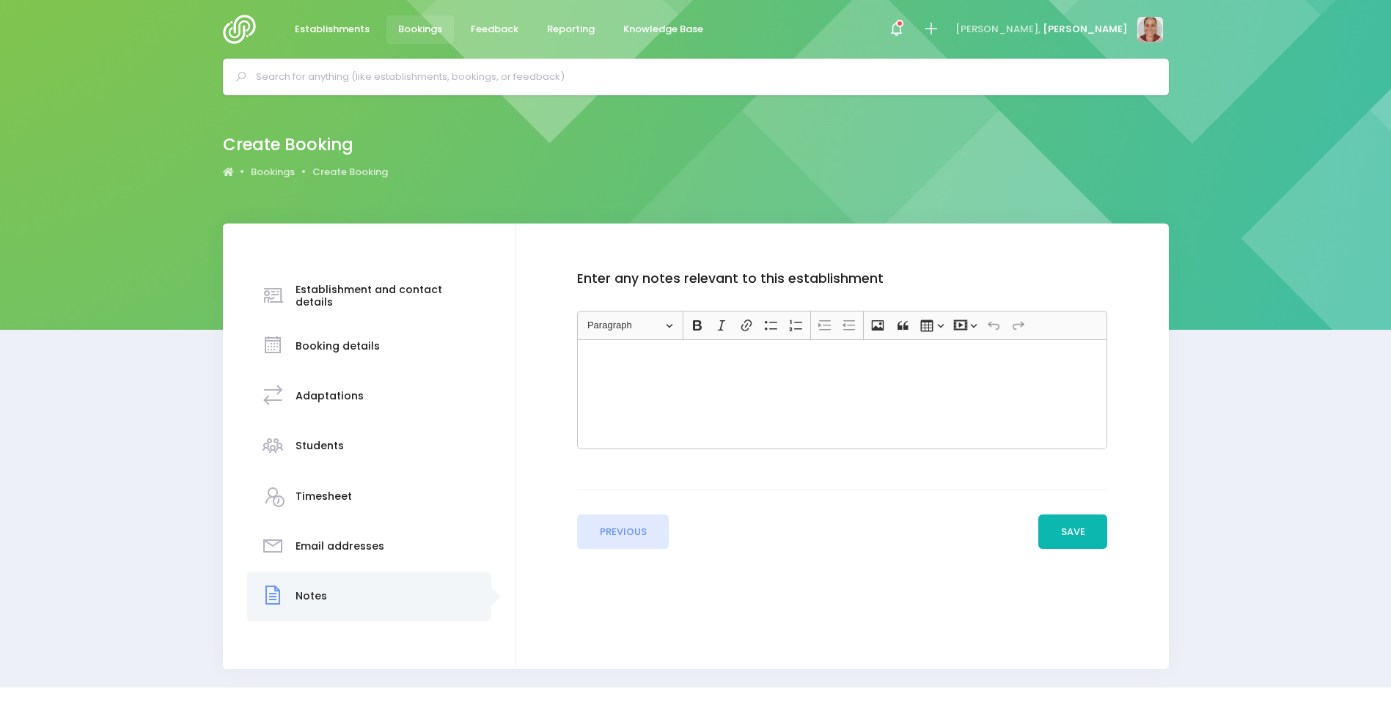
click at [1078, 530] on button "Save" at bounding box center [1072, 532] width 69 height 35
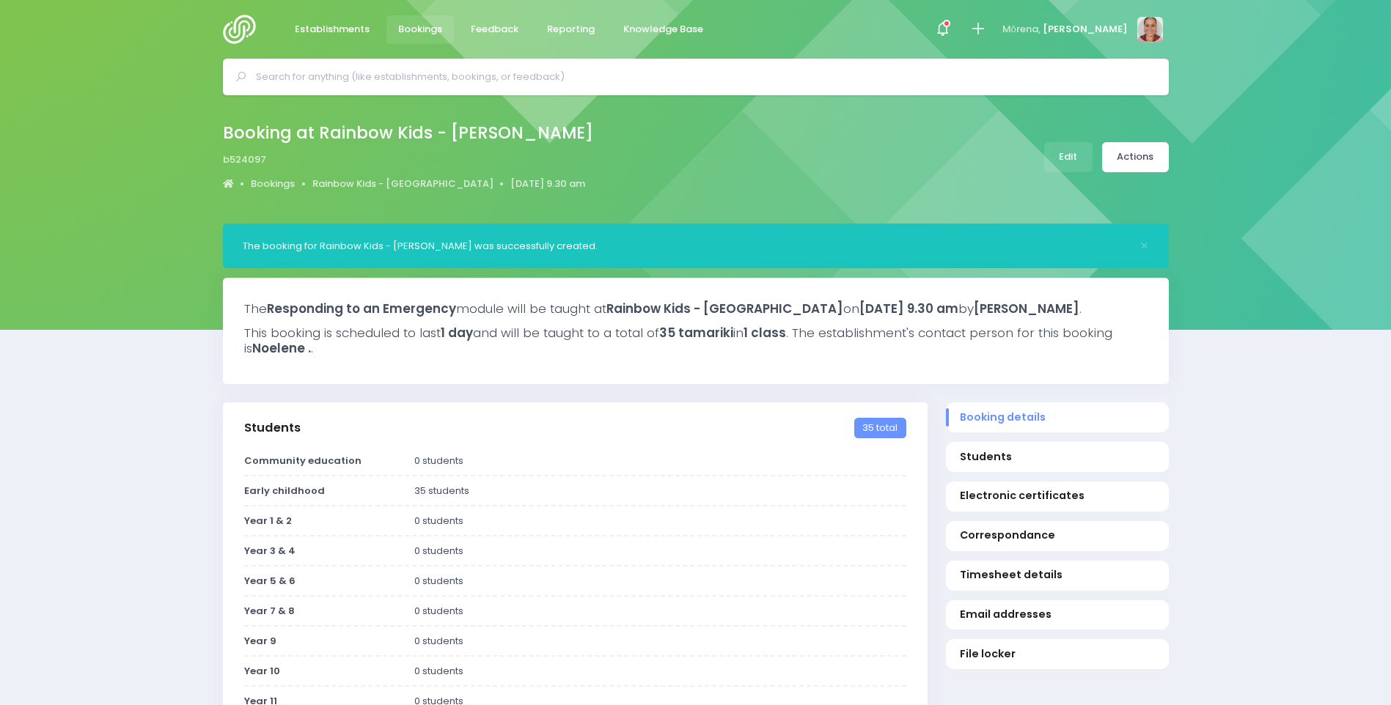
select select "5"
click at [1153, 157] on link "Actions" at bounding box center [1135, 157] width 67 height 30
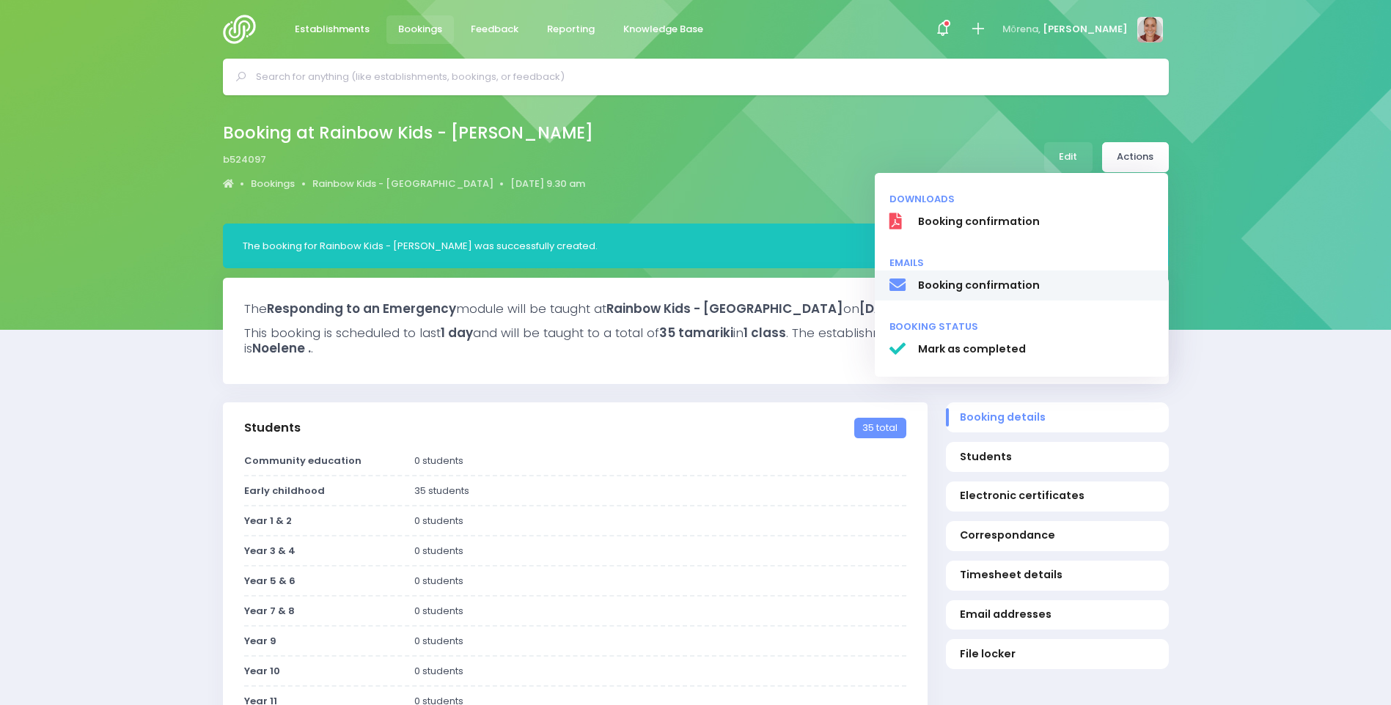
click at [1059, 275] on link "Booking confirmation" at bounding box center [1021, 286] width 293 height 31
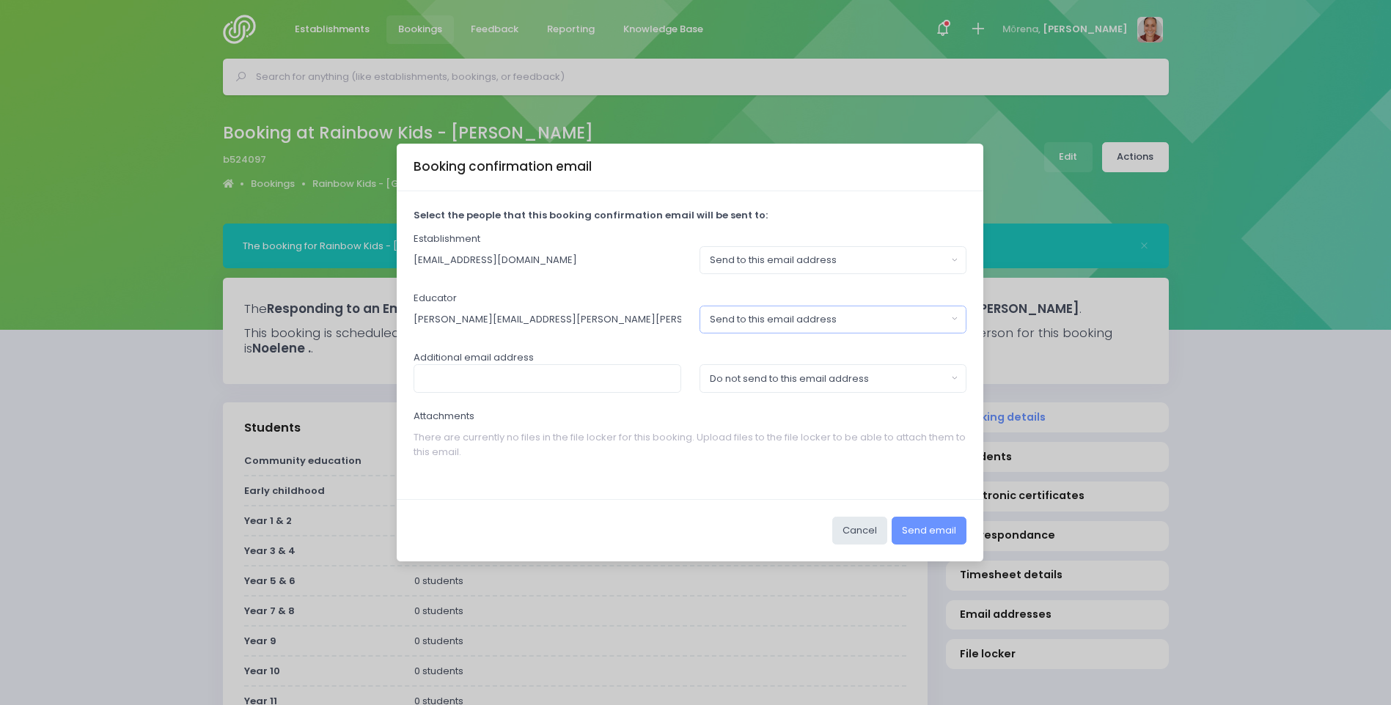
click at [852, 328] on button "Send to this email address" at bounding box center [833, 320] width 268 height 28
click at [864, 375] on span "Do not send to this email address" at bounding box center [789, 382] width 159 height 15
select select "no_email"
click at [922, 520] on button "Send email" at bounding box center [928, 531] width 75 height 28
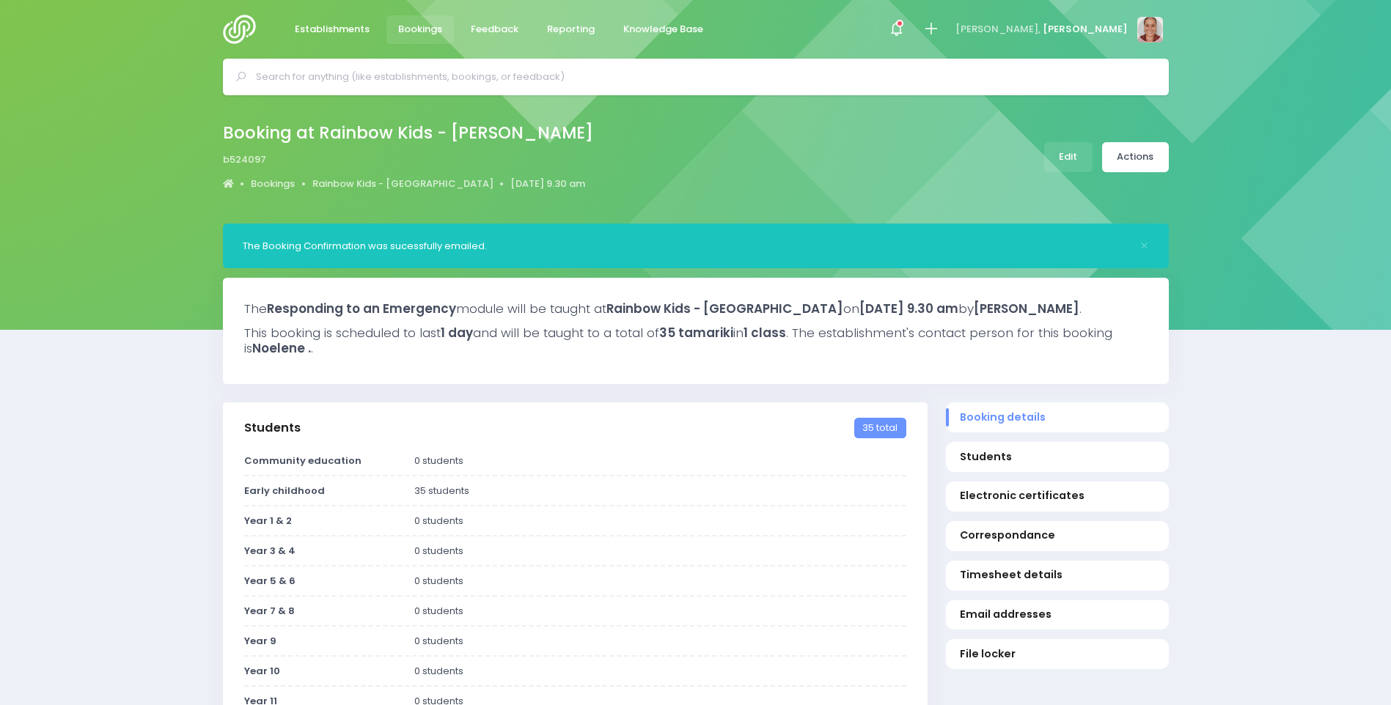
select select "5"
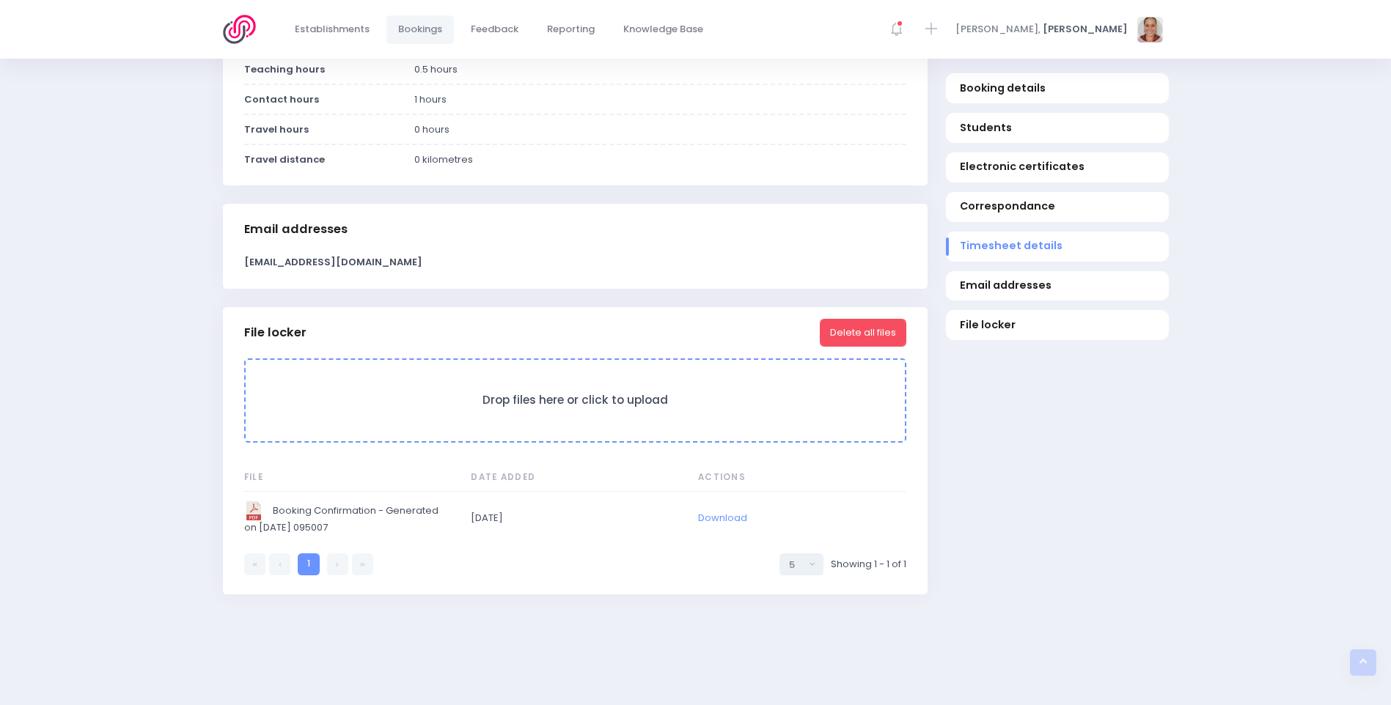
scroll to position [1178, 0]
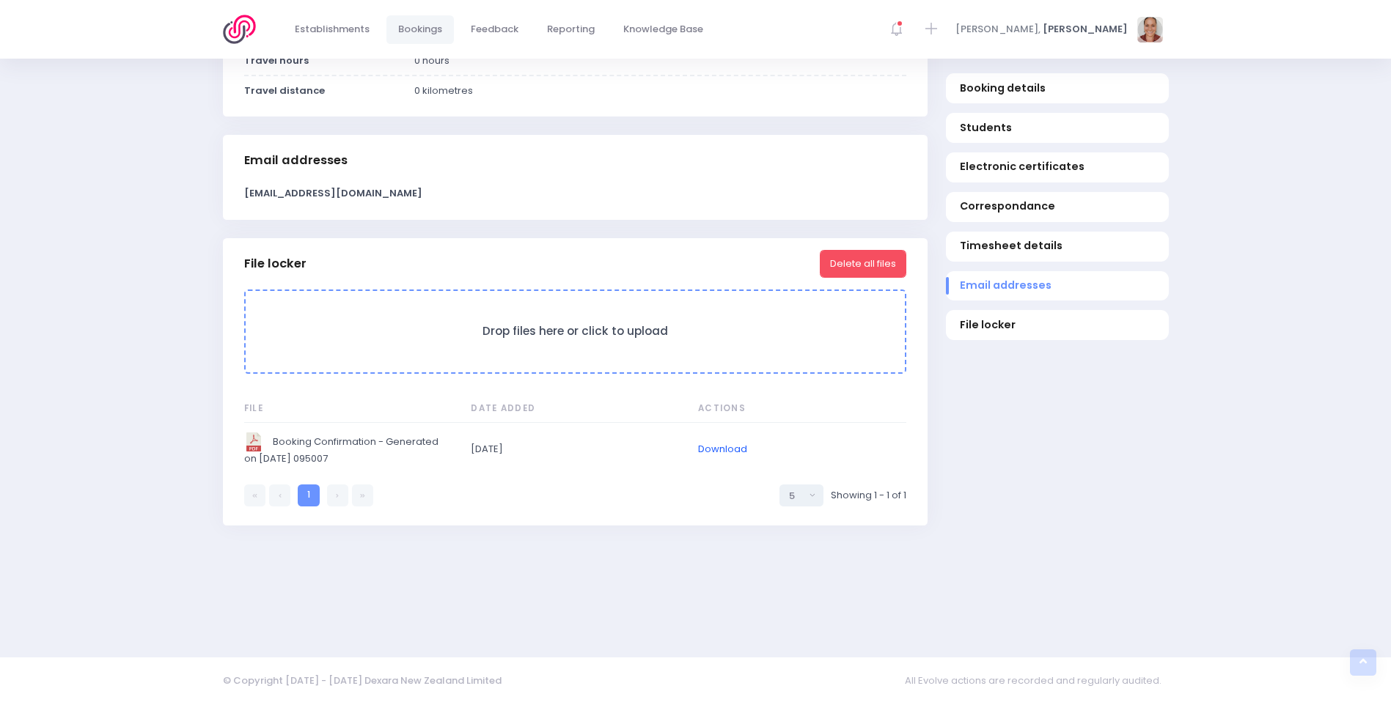
click at [718, 449] on link "Download" at bounding box center [722, 449] width 49 height 14
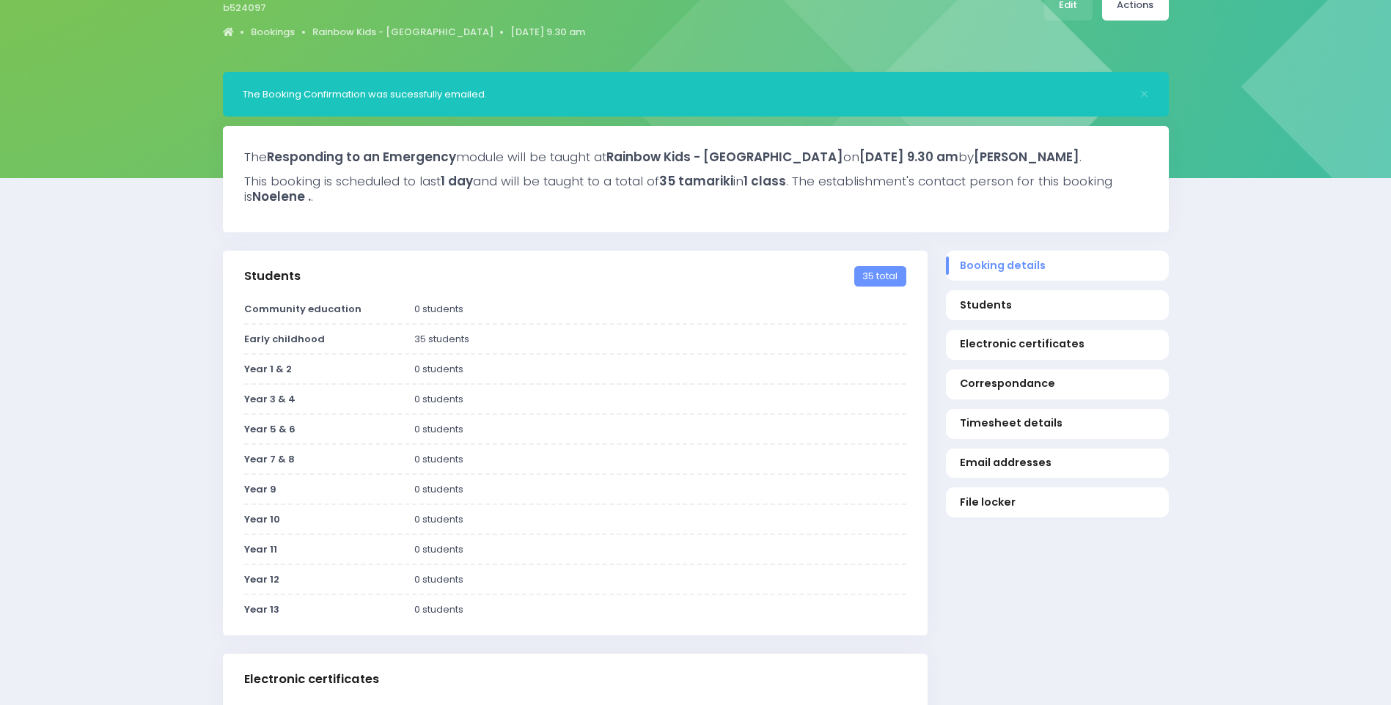
scroll to position [0, 0]
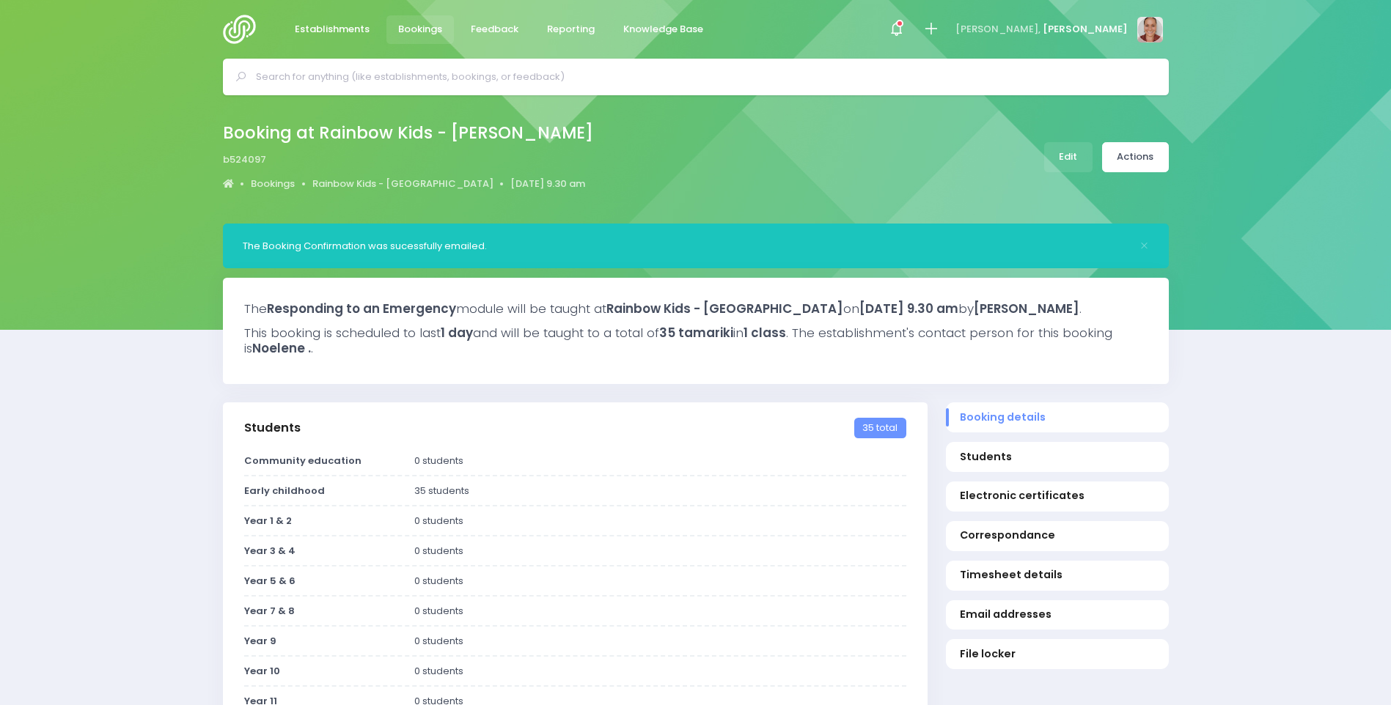
click at [477, 73] on input "text" at bounding box center [702, 77] width 892 height 22
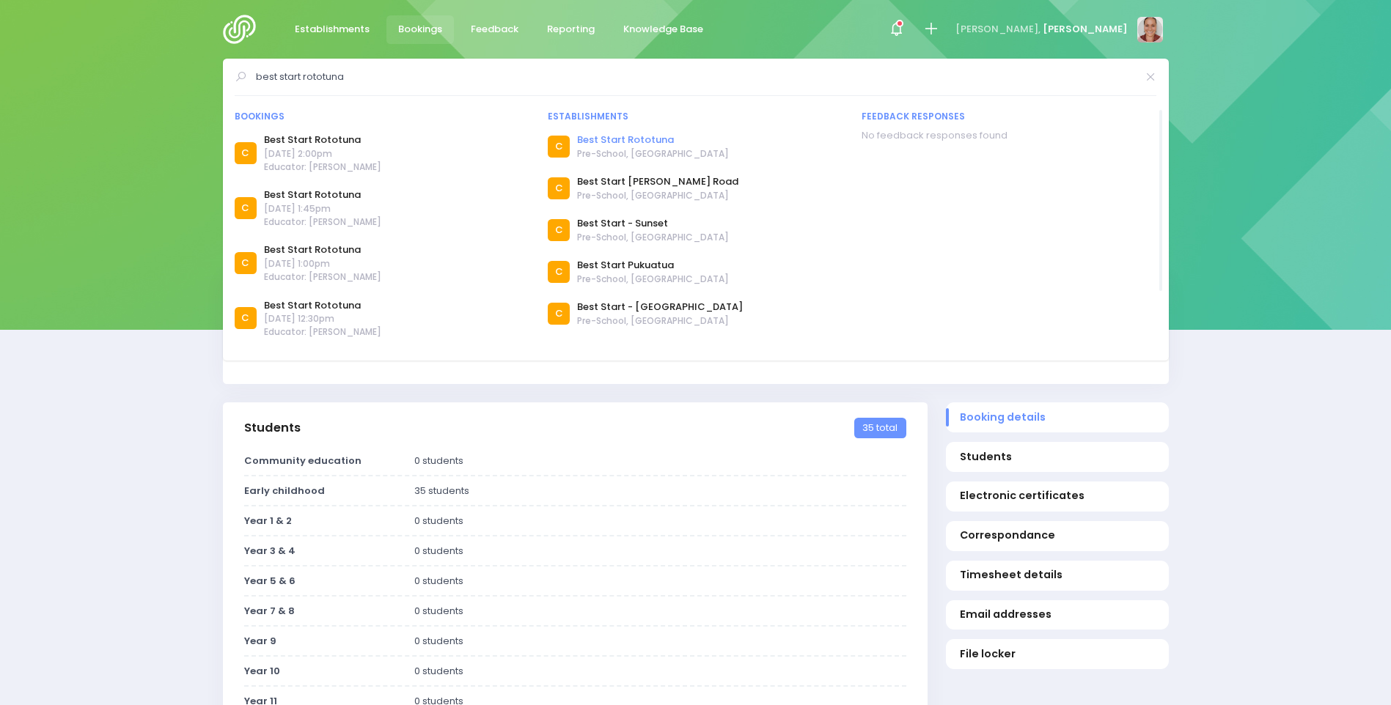
type input "best start rototuna"
click at [597, 140] on link "Best Start Rototuna" at bounding box center [653, 140] width 152 height 15
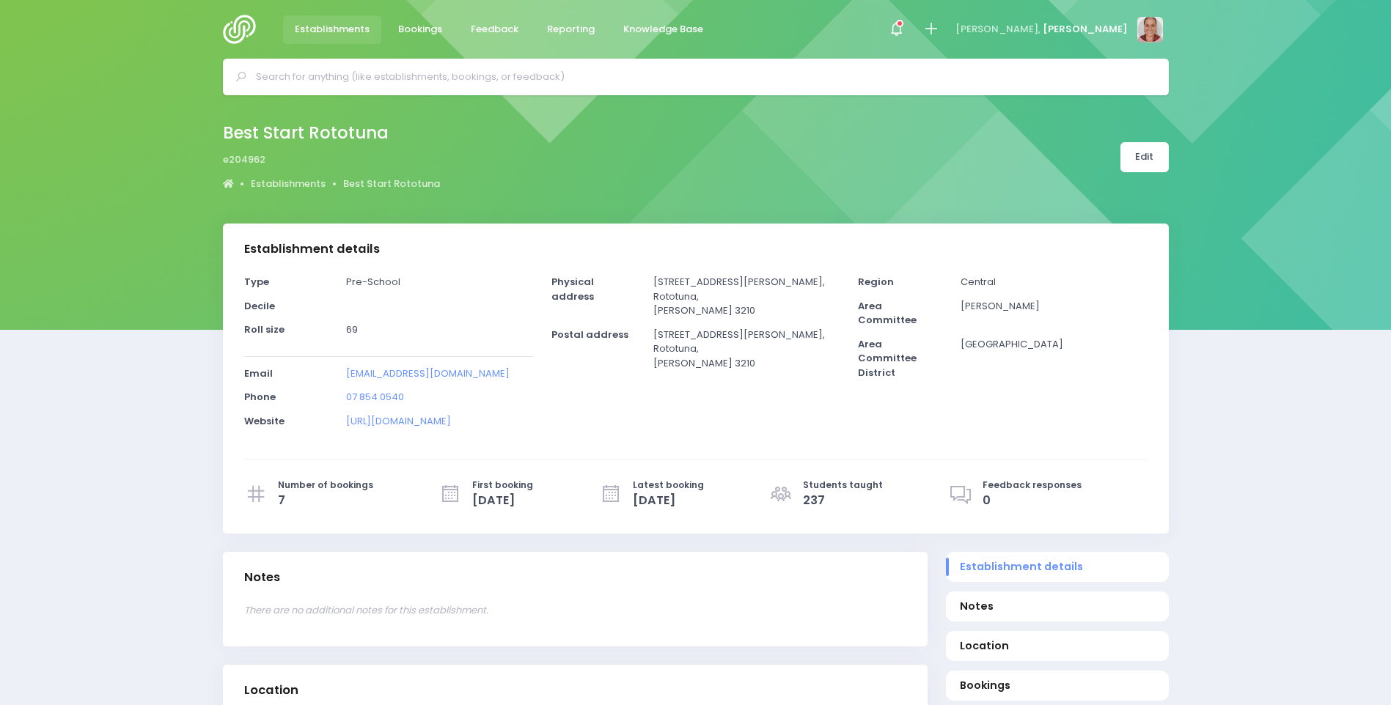
select select "5"
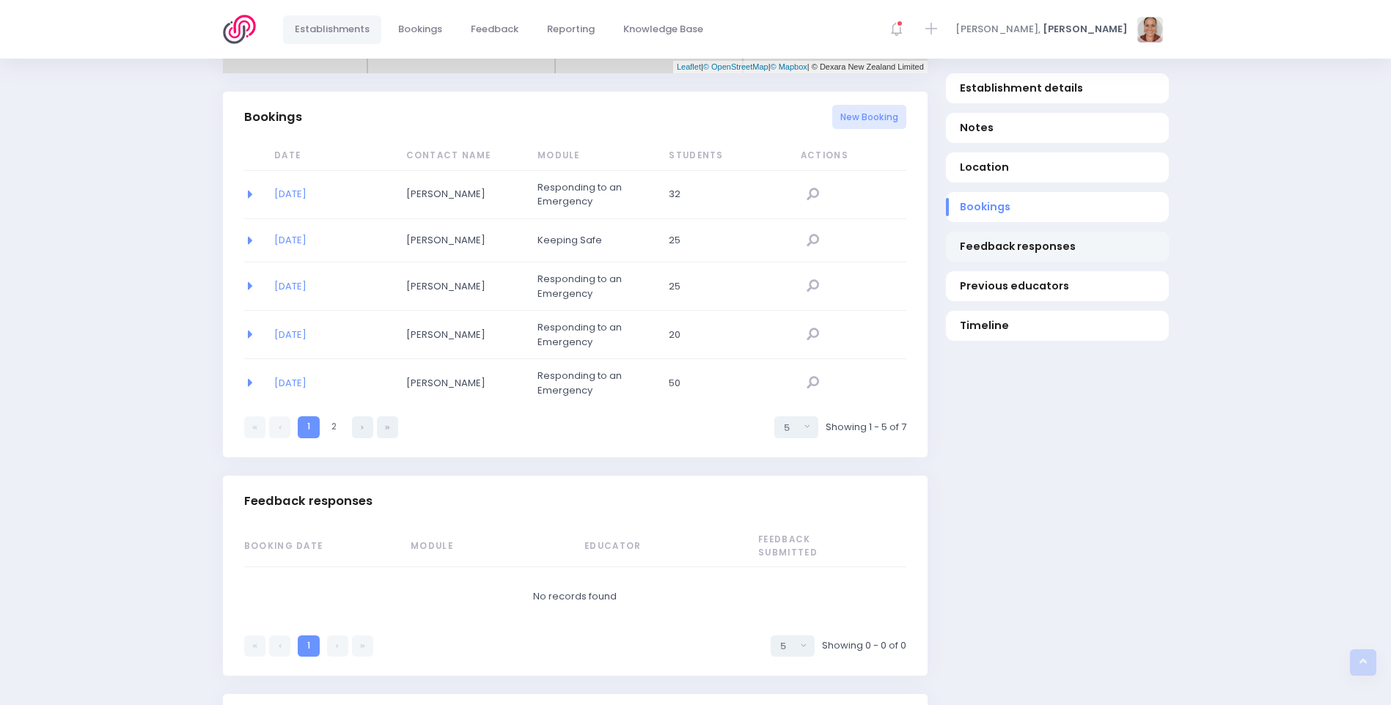
scroll to position [953, 0]
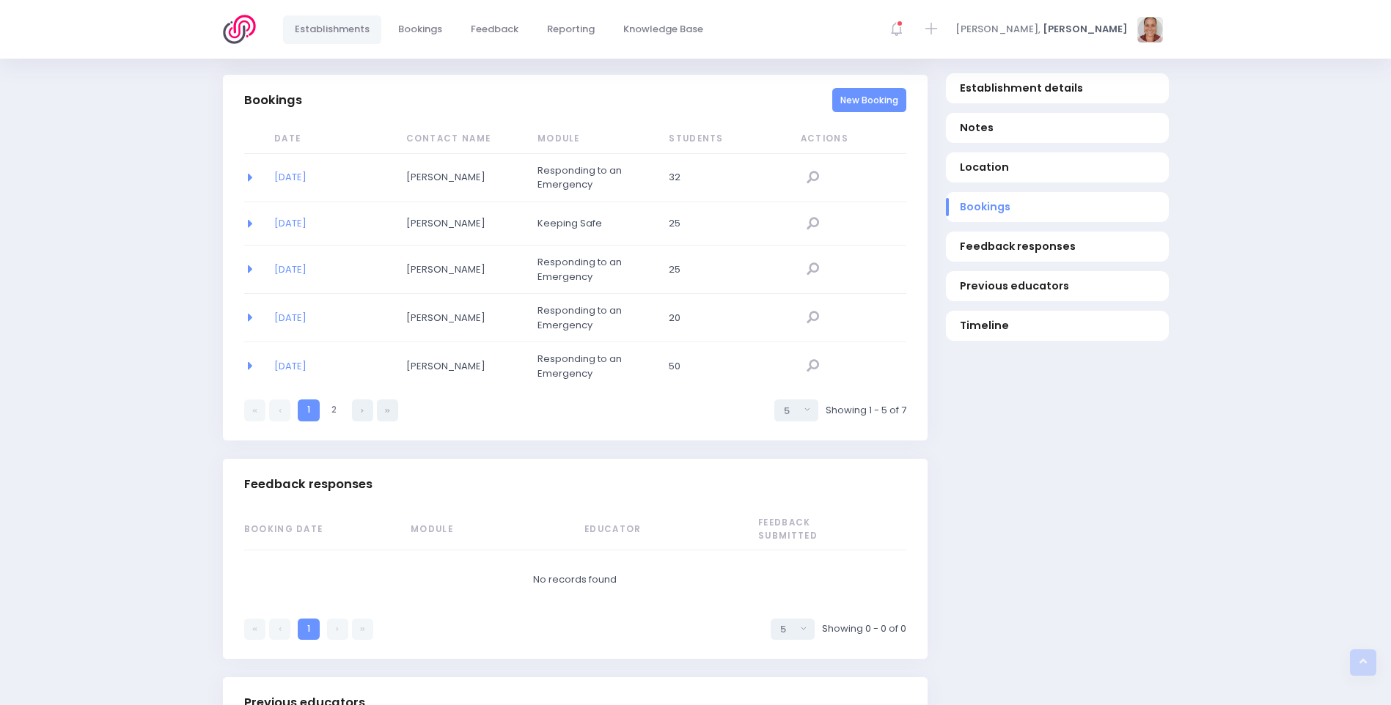
click at [874, 112] on link "New Booking" at bounding box center [869, 100] width 74 height 24
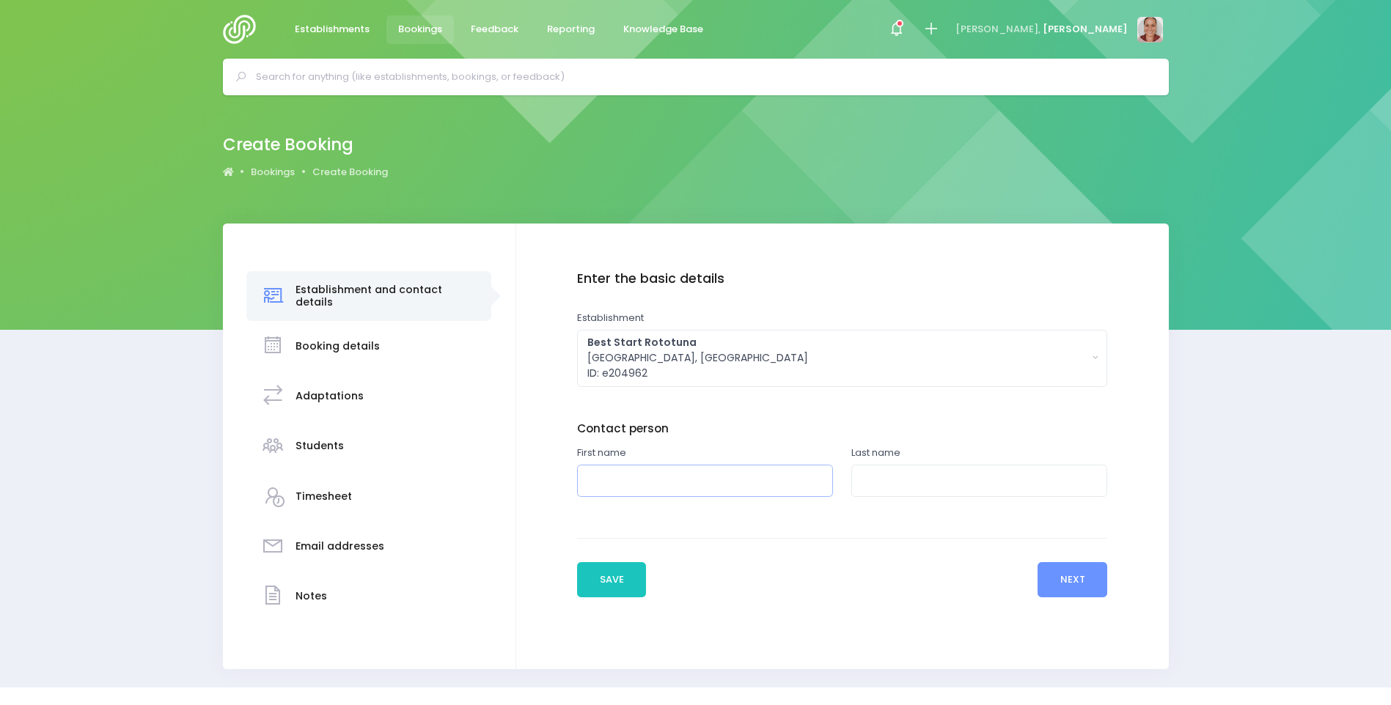
click at [743, 485] on input "text" at bounding box center [705, 481] width 256 height 33
type input "Amandeep"
type input "Kaur"
click at [1062, 592] on button "Next" at bounding box center [1072, 579] width 70 height 35
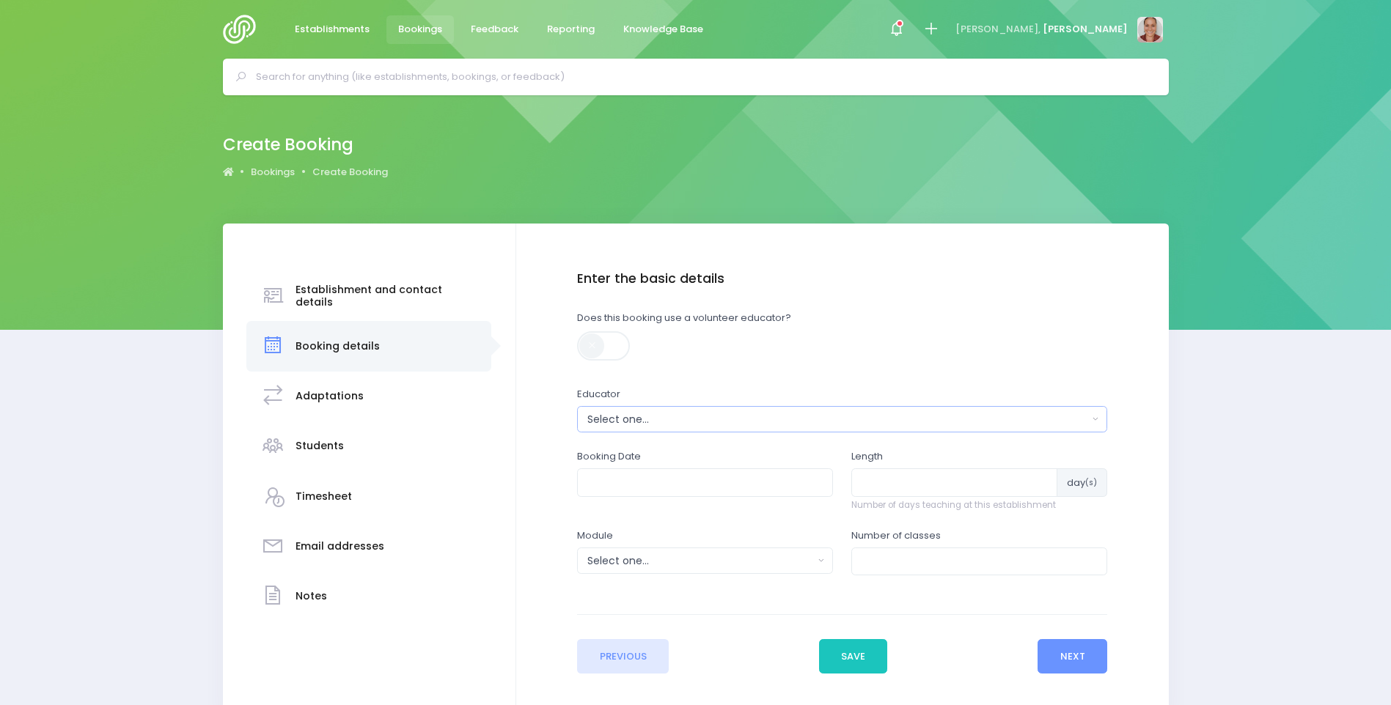
click at [695, 424] on div "Select one..." at bounding box center [837, 419] width 500 height 15
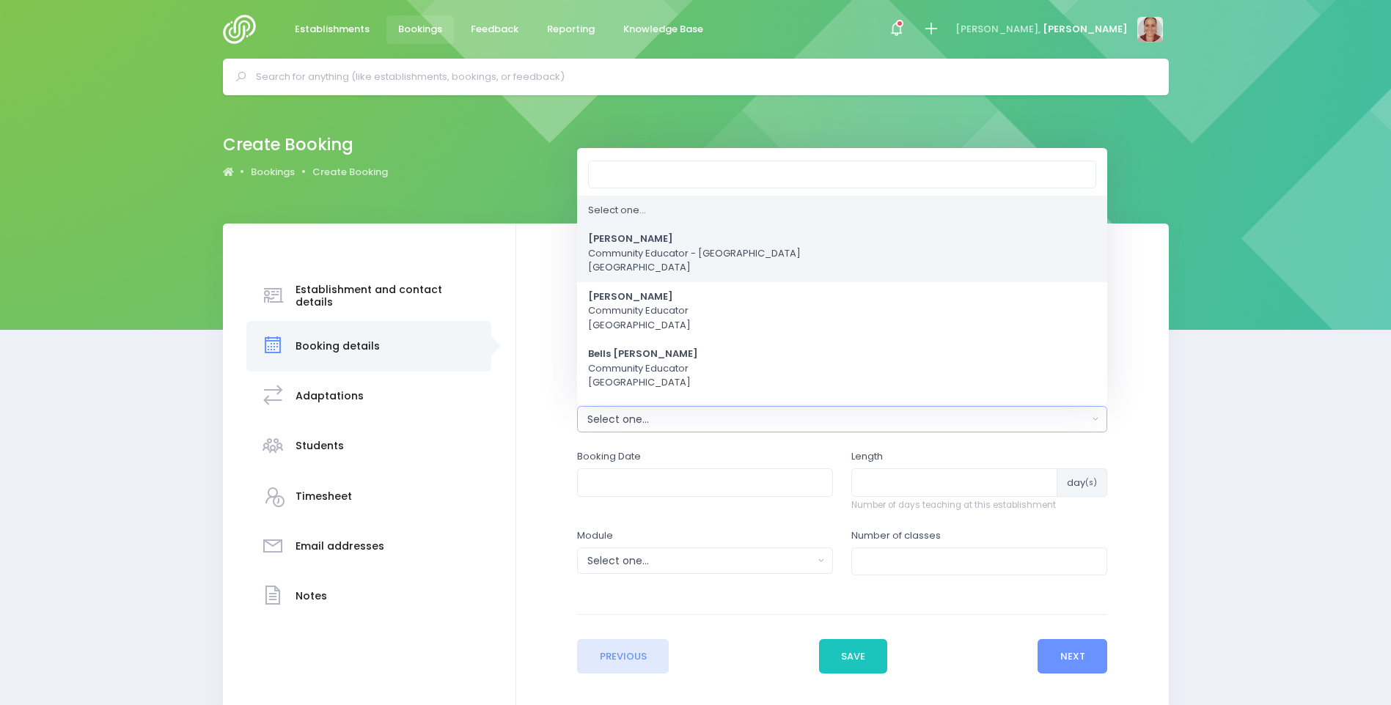
click at [677, 262] on span "Alicia Smale Community Educator - Waikato Central Region" at bounding box center [694, 253] width 213 height 43
select select "381987"
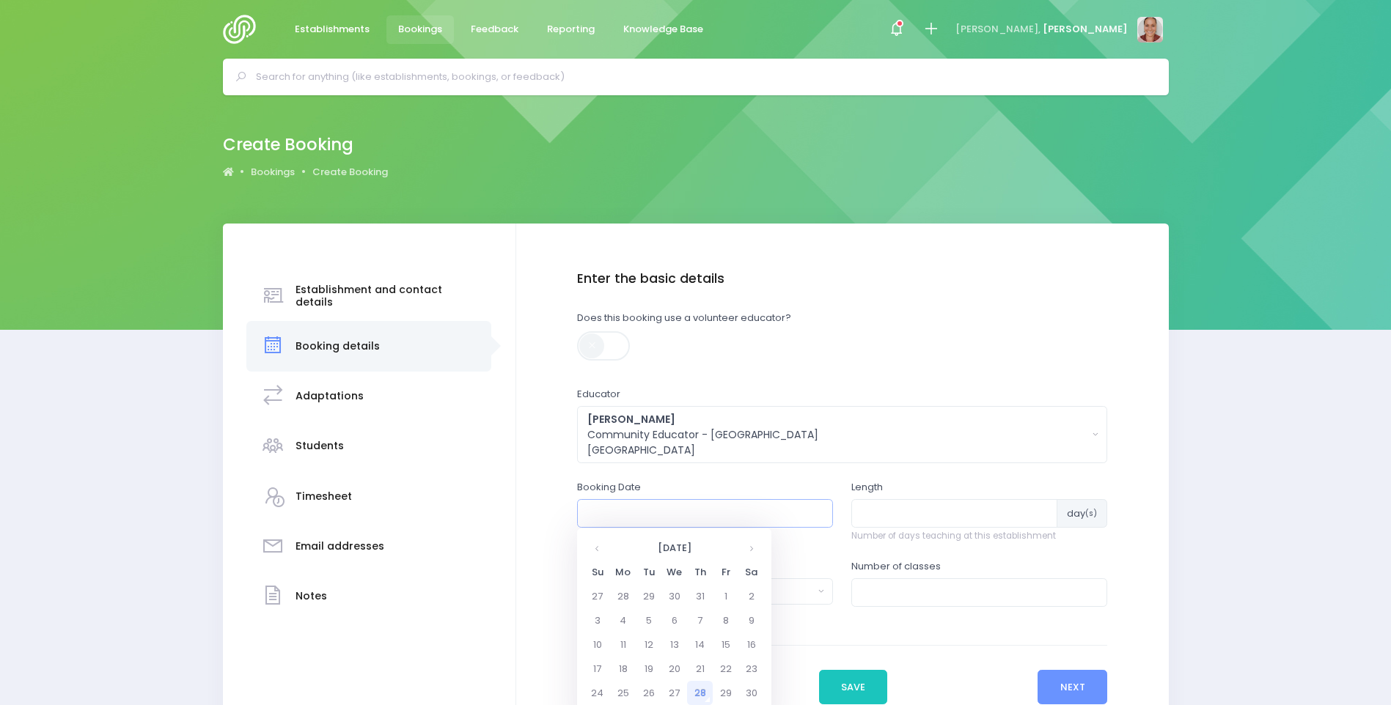
click at [669, 519] on input "text" at bounding box center [705, 513] width 256 height 28
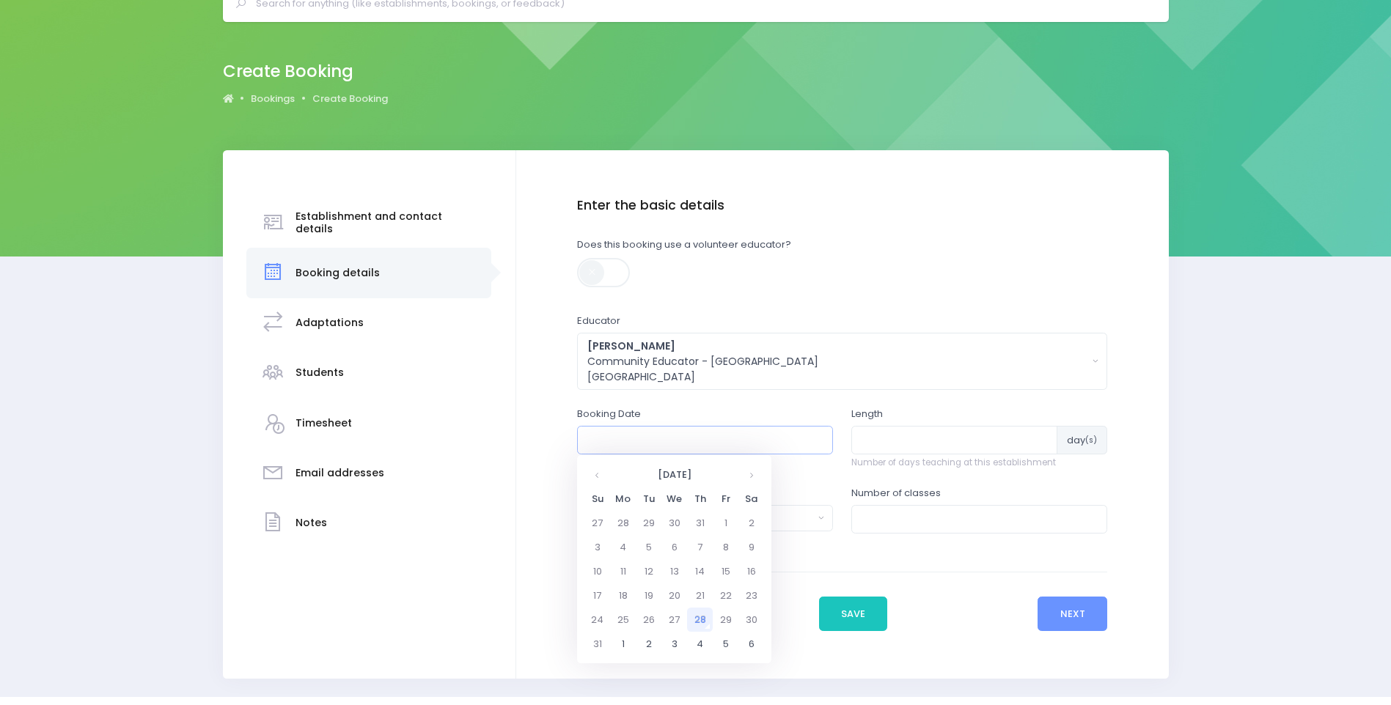
scroll to position [113, 0]
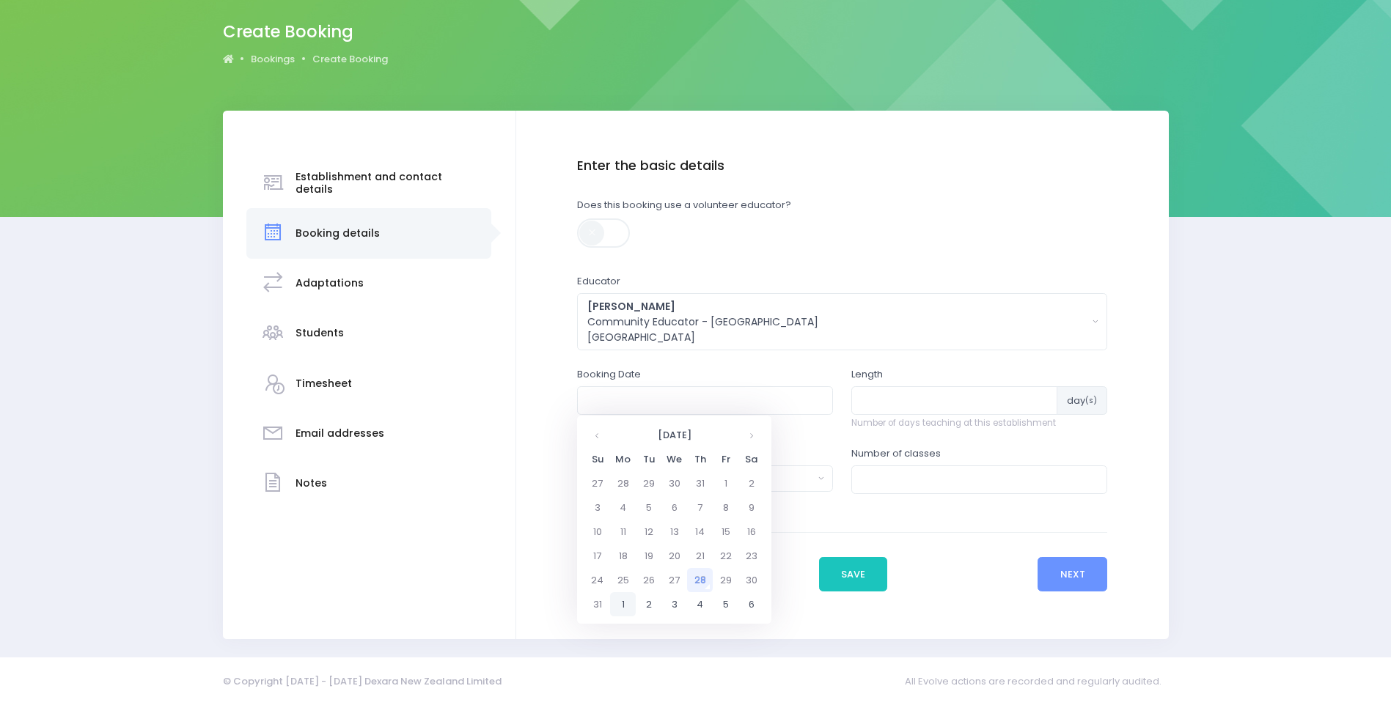
click at [622, 602] on td "1" at bounding box center [623, 604] width 26 height 24
click at [597, 551] on span "12" at bounding box center [600, 548] width 26 height 19
click at [696, 501] on span "12:30" at bounding box center [696, 504] width 41 height 19
type input "01/09/2025 12:30 PM"
click at [872, 399] on input "number" at bounding box center [954, 400] width 206 height 28
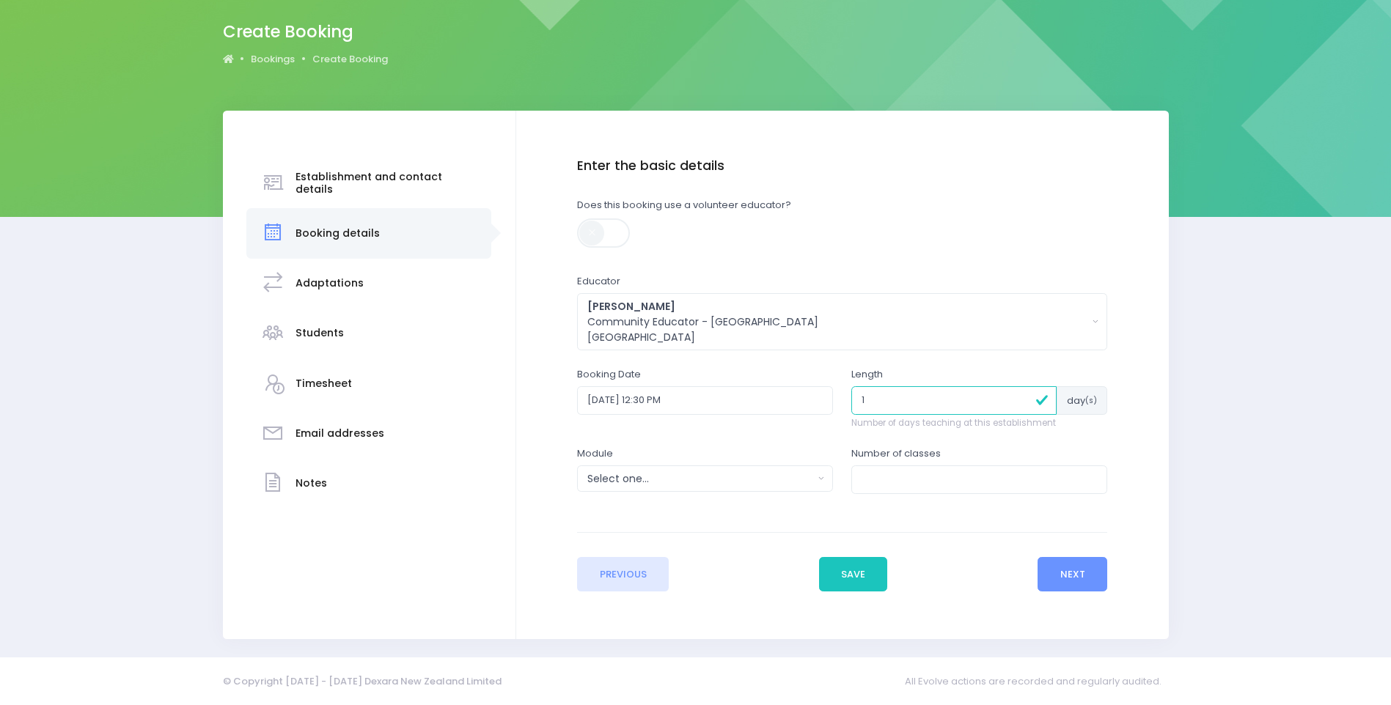
type input "1"
click at [749, 470] on button "Select one..." at bounding box center [705, 479] width 256 height 26
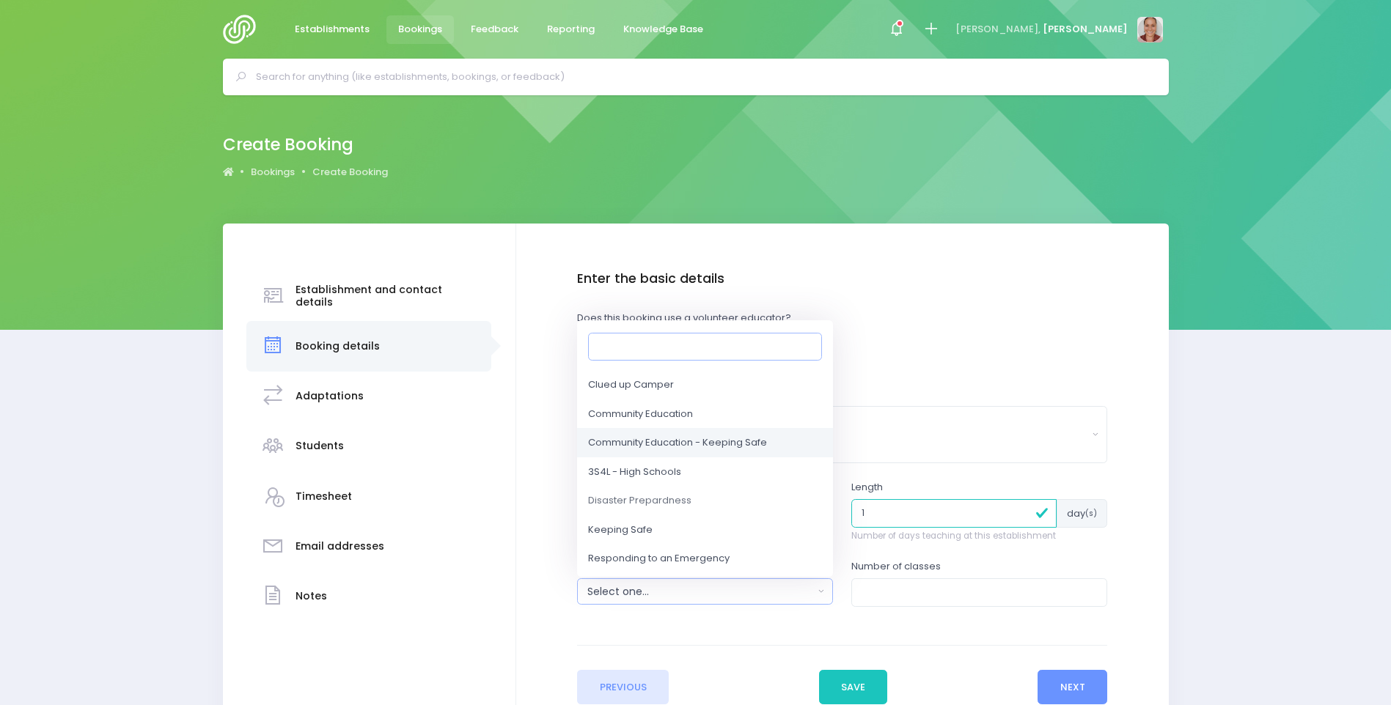
scroll to position [73, 0]
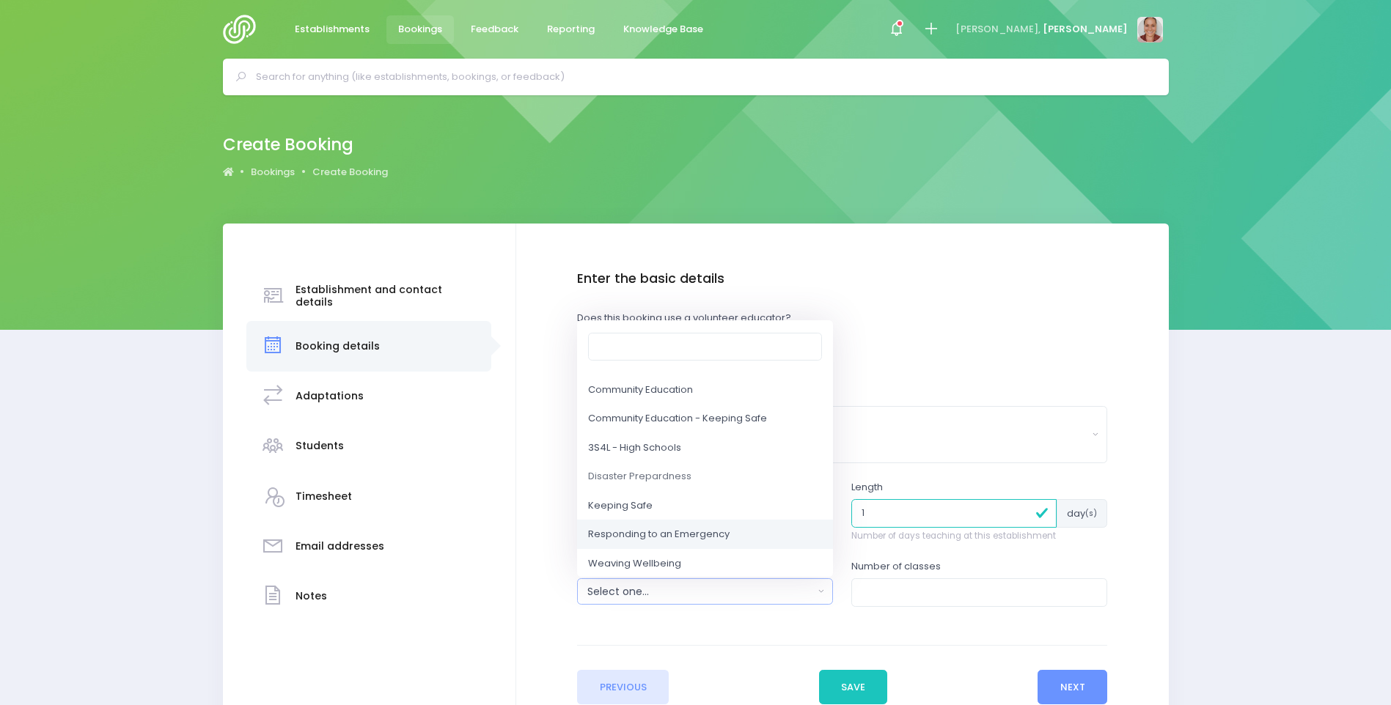
click at [714, 526] on link "Responding to an Emergency" at bounding box center [705, 535] width 256 height 29
select select "Responding to an Emergency"
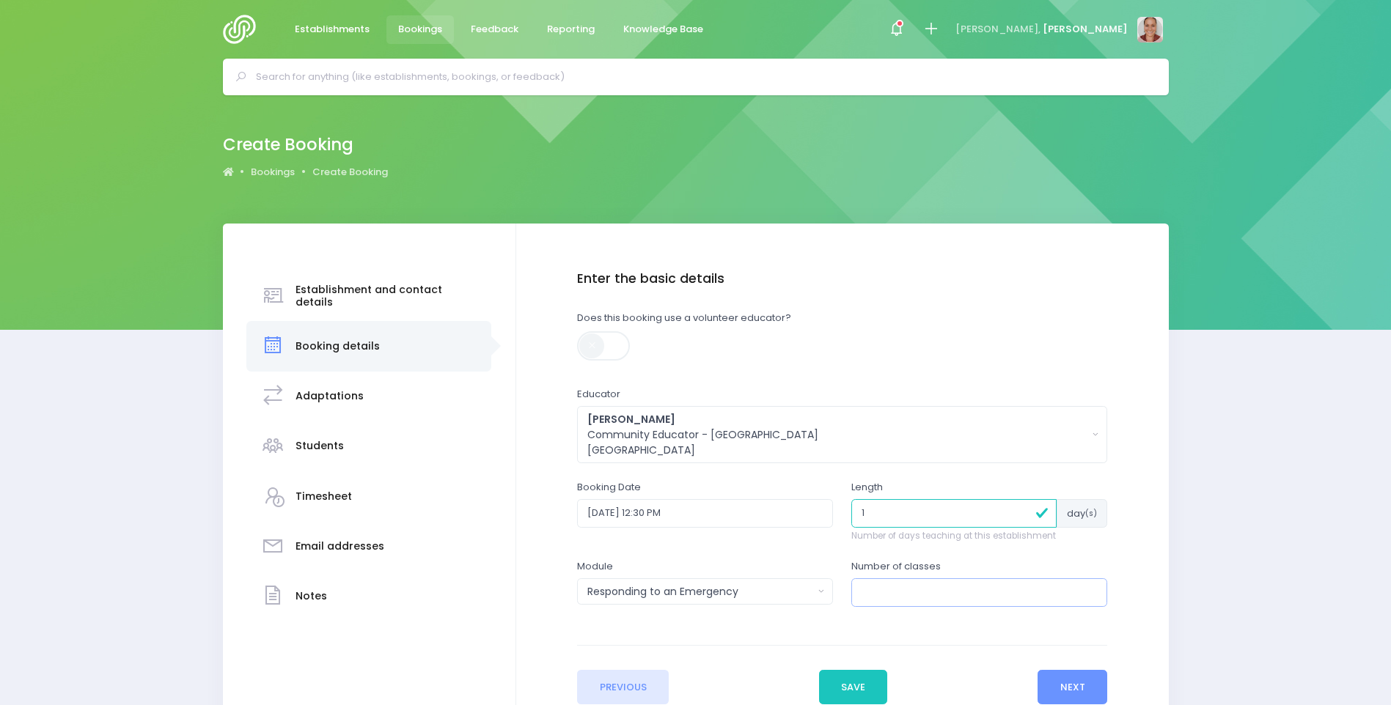
click at [935, 595] on input "number" at bounding box center [979, 592] width 256 height 28
type input "1"
click at [1070, 681] on button "Next" at bounding box center [1072, 687] width 70 height 35
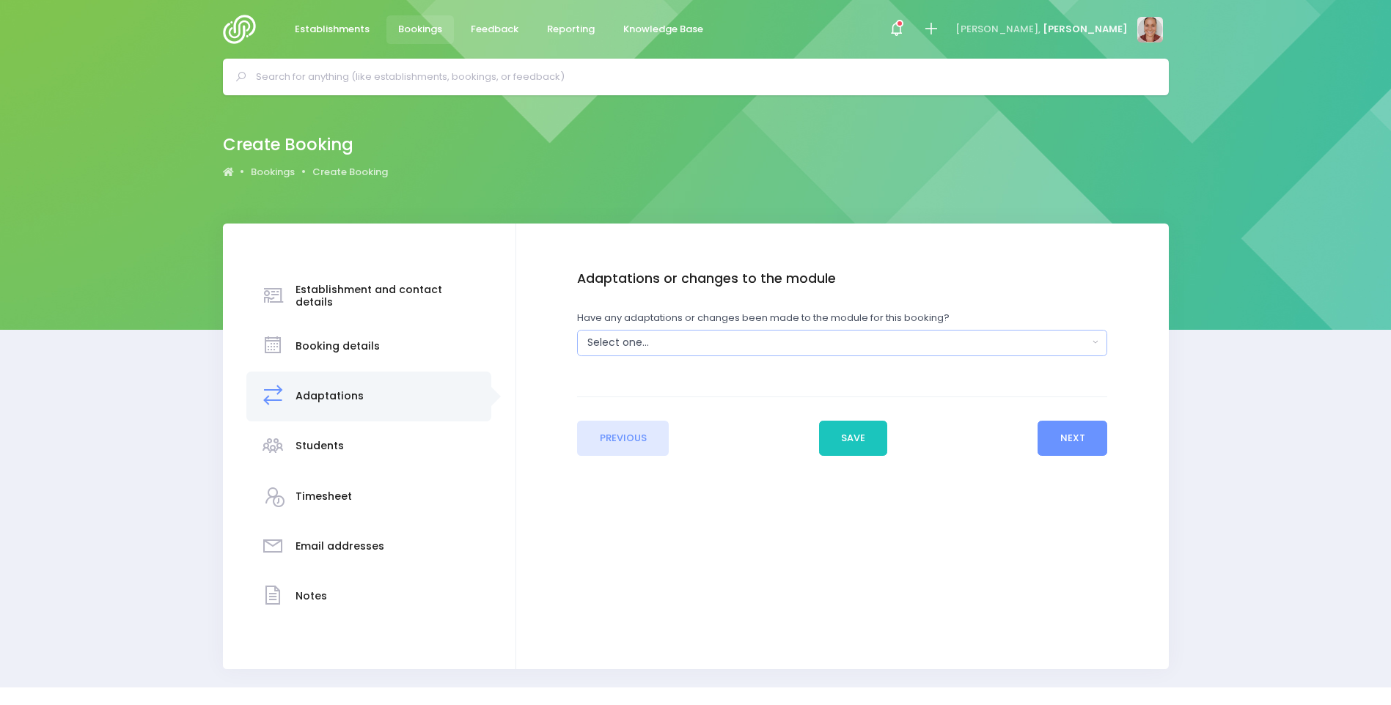
click at [749, 347] on div "Select one..." at bounding box center [837, 342] width 500 height 15
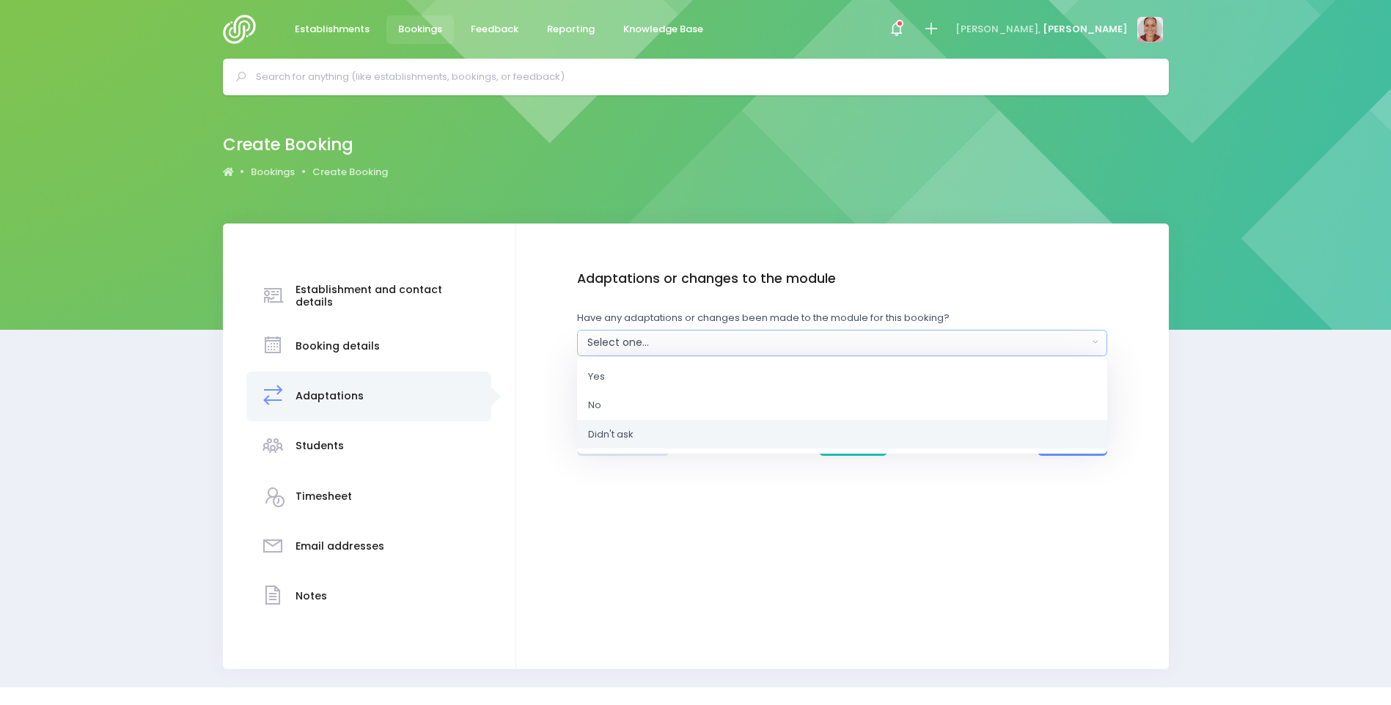
click at [716, 427] on link "Didn't ask" at bounding box center [842, 433] width 530 height 29
select select "Unknown"
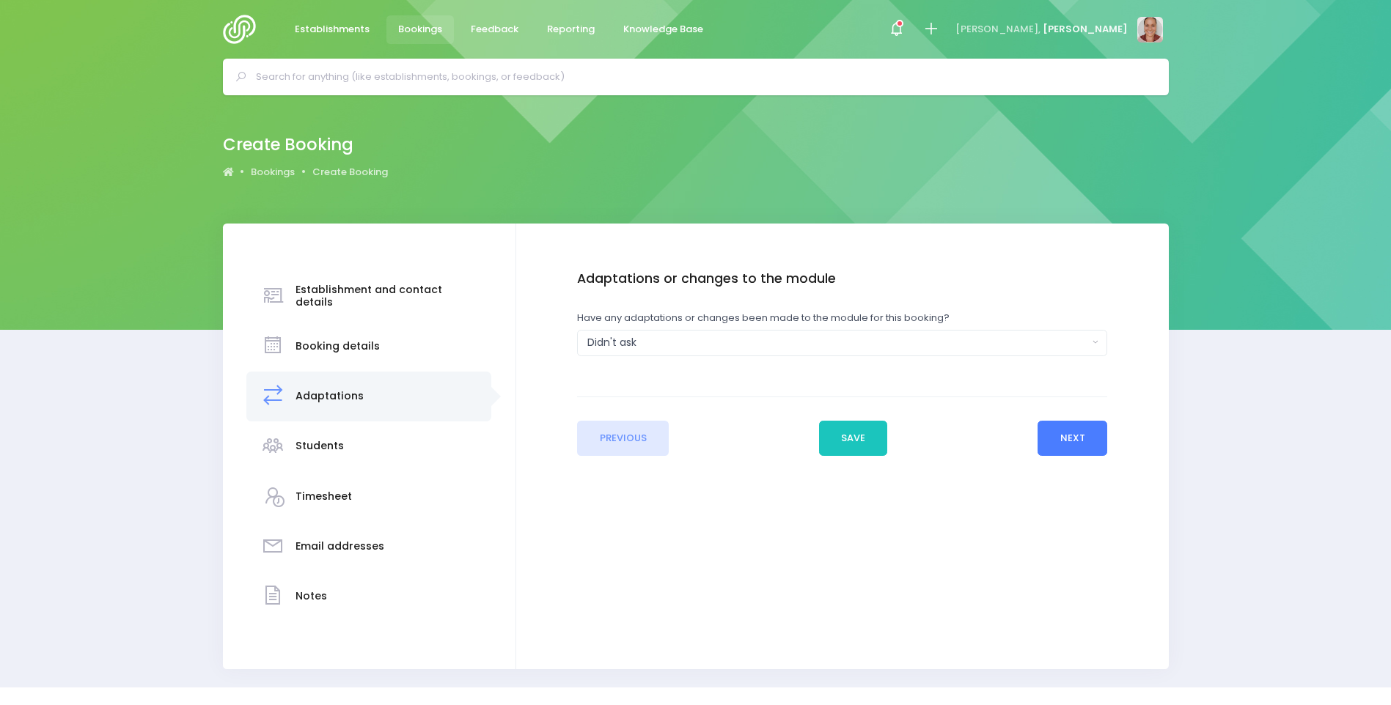
click at [1050, 441] on button "Next" at bounding box center [1072, 438] width 70 height 35
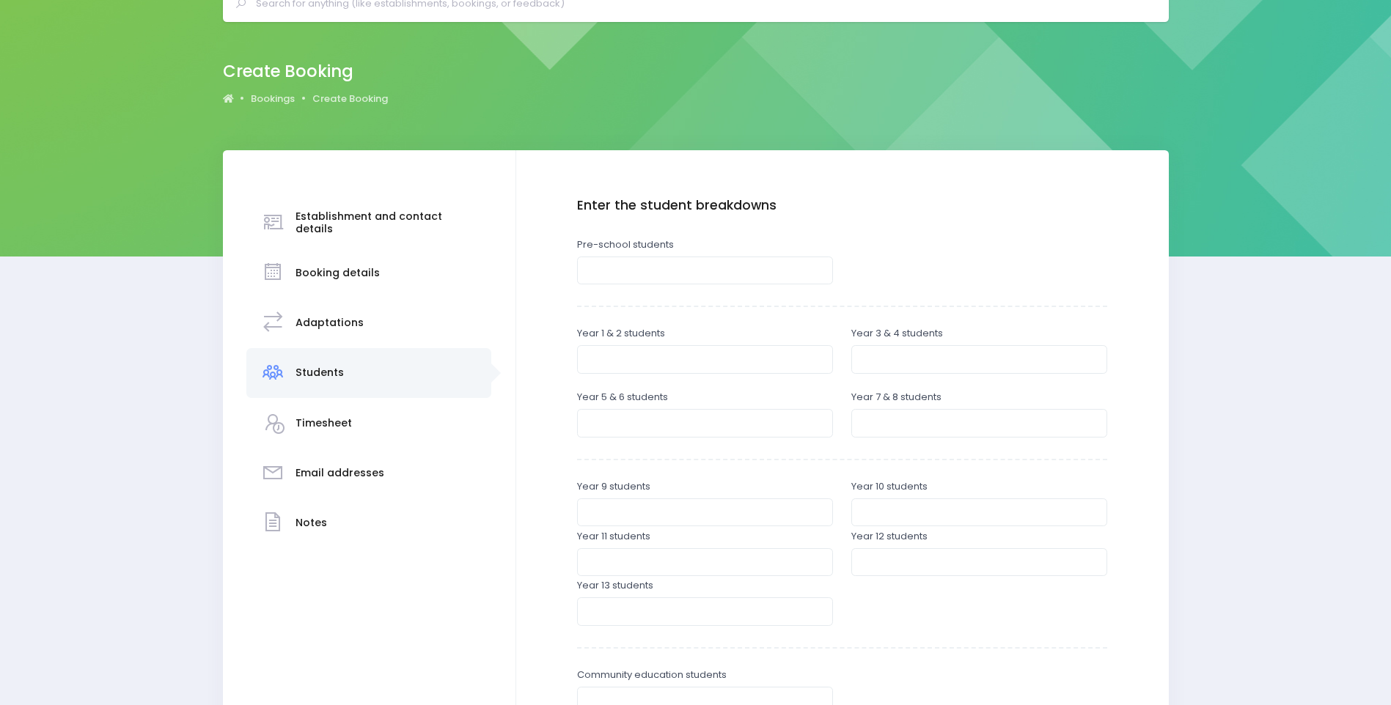
scroll to position [147, 0]
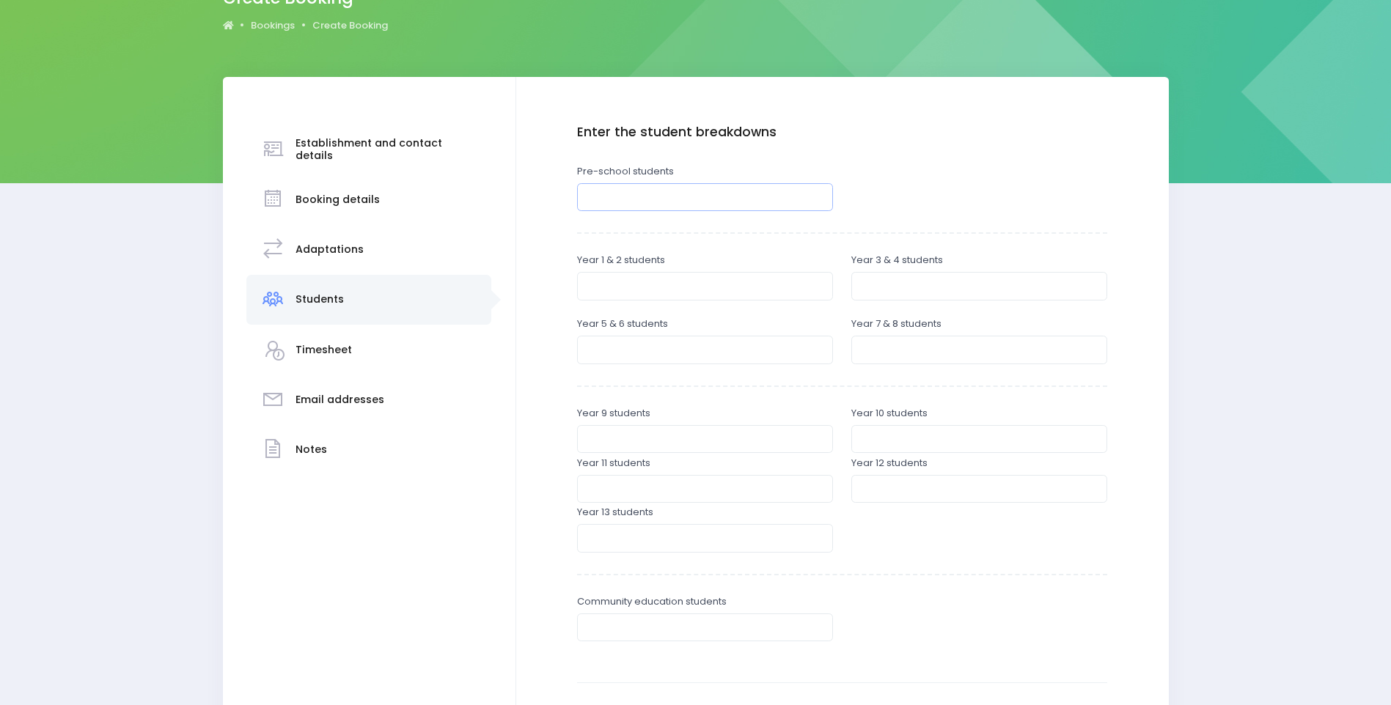
click at [676, 194] on input "number" at bounding box center [705, 197] width 256 height 28
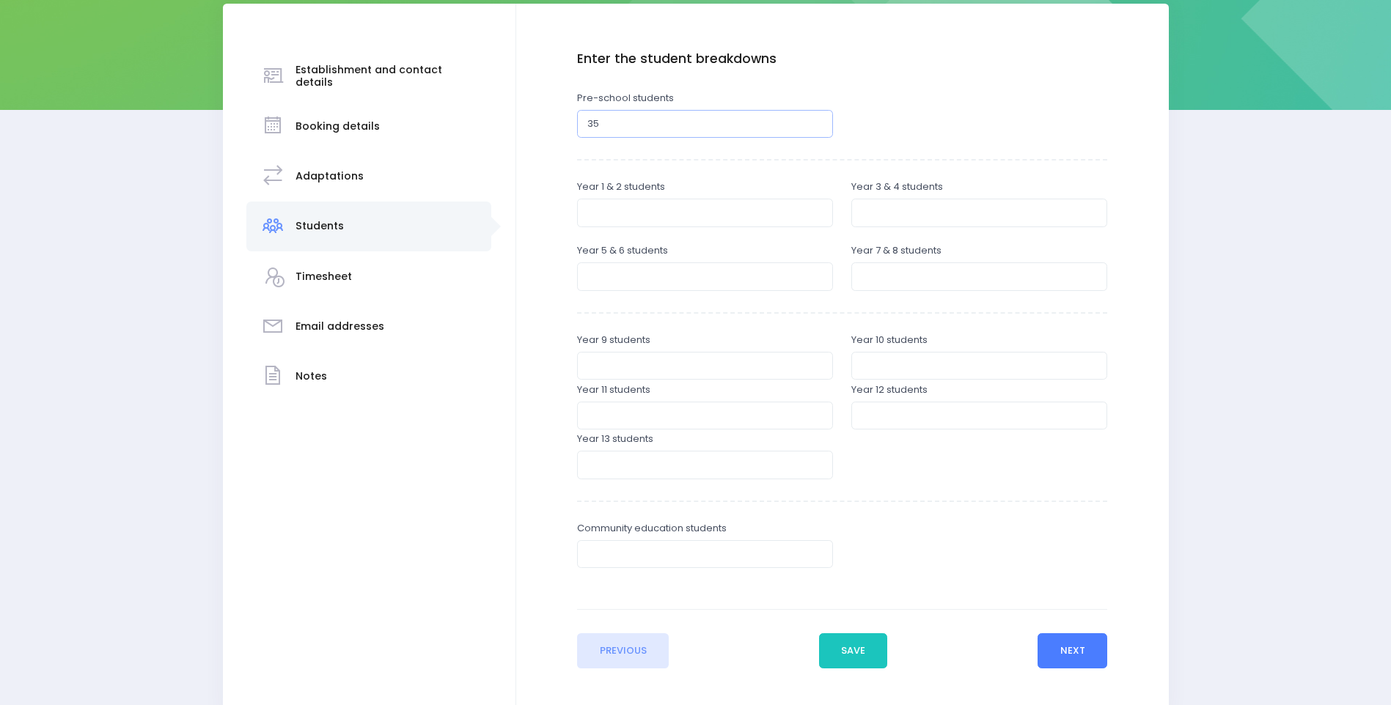
type input "35"
click at [1103, 639] on button "Next" at bounding box center [1072, 650] width 70 height 35
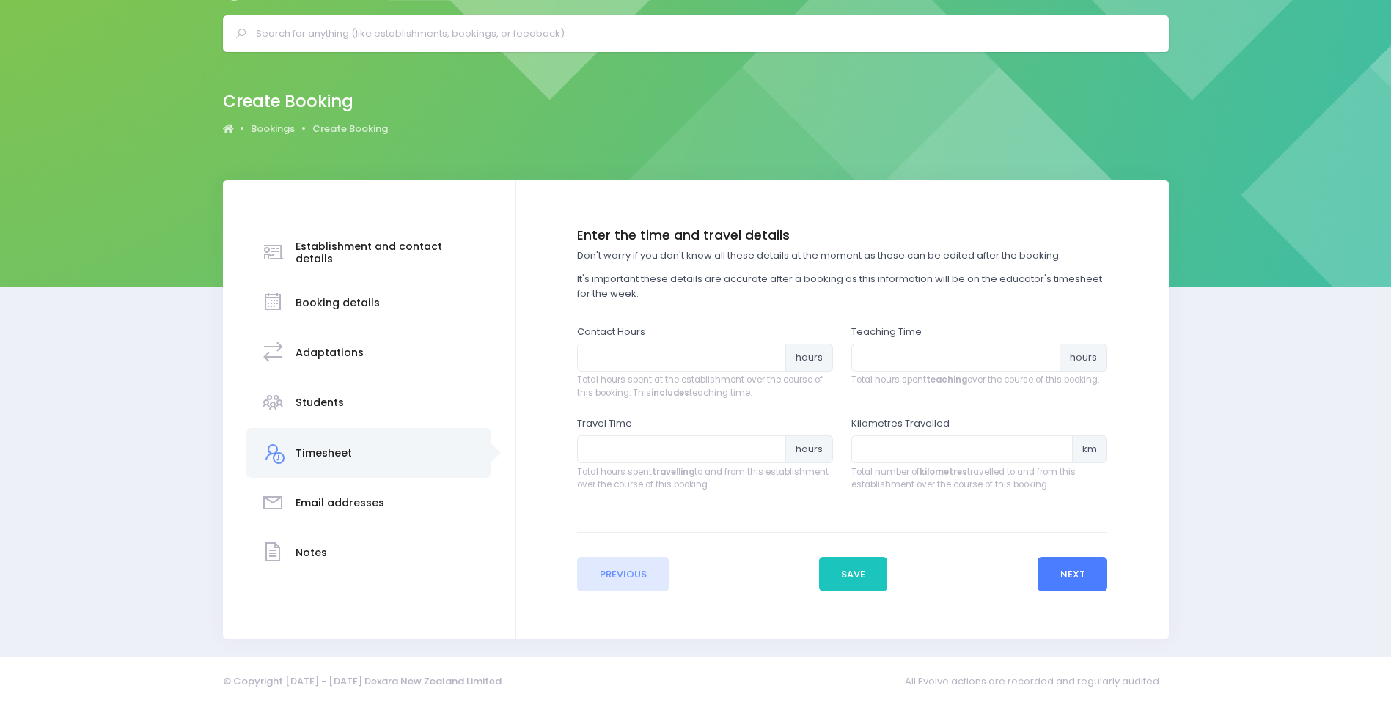
scroll to position [0, 0]
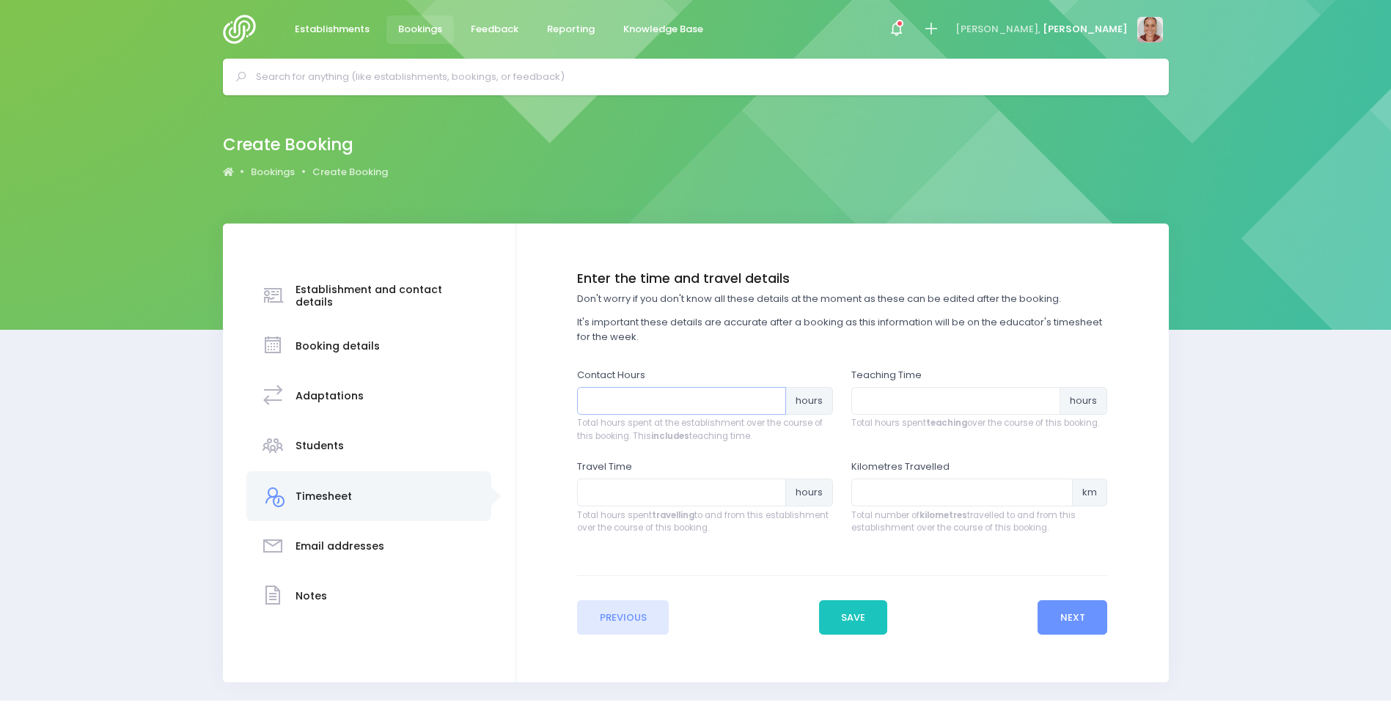
click at [654, 405] on input "number" at bounding box center [681, 401] width 209 height 28
type input "1"
click at [929, 394] on input "number" at bounding box center [955, 401] width 209 height 28
type input ".5"
click at [1068, 615] on button "Next" at bounding box center [1072, 617] width 70 height 35
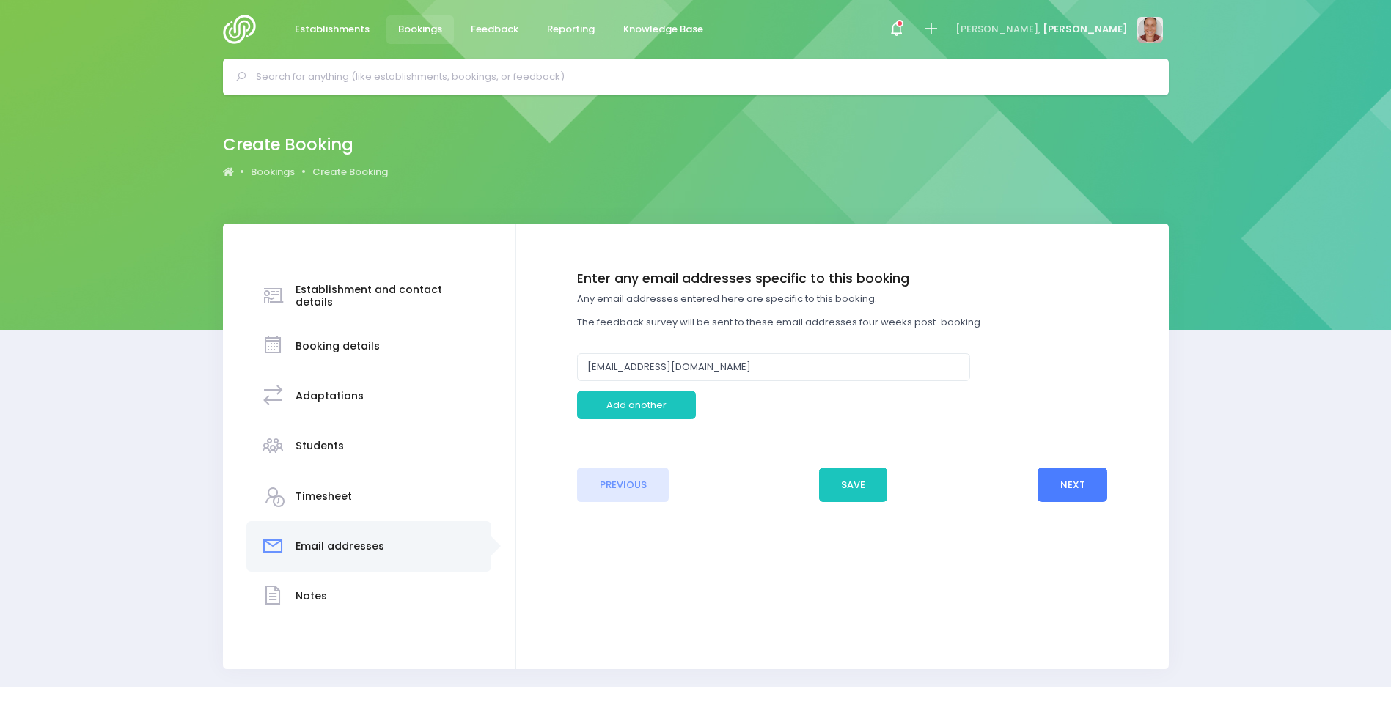
click at [1104, 488] on button "Next" at bounding box center [1072, 485] width 70 height 35
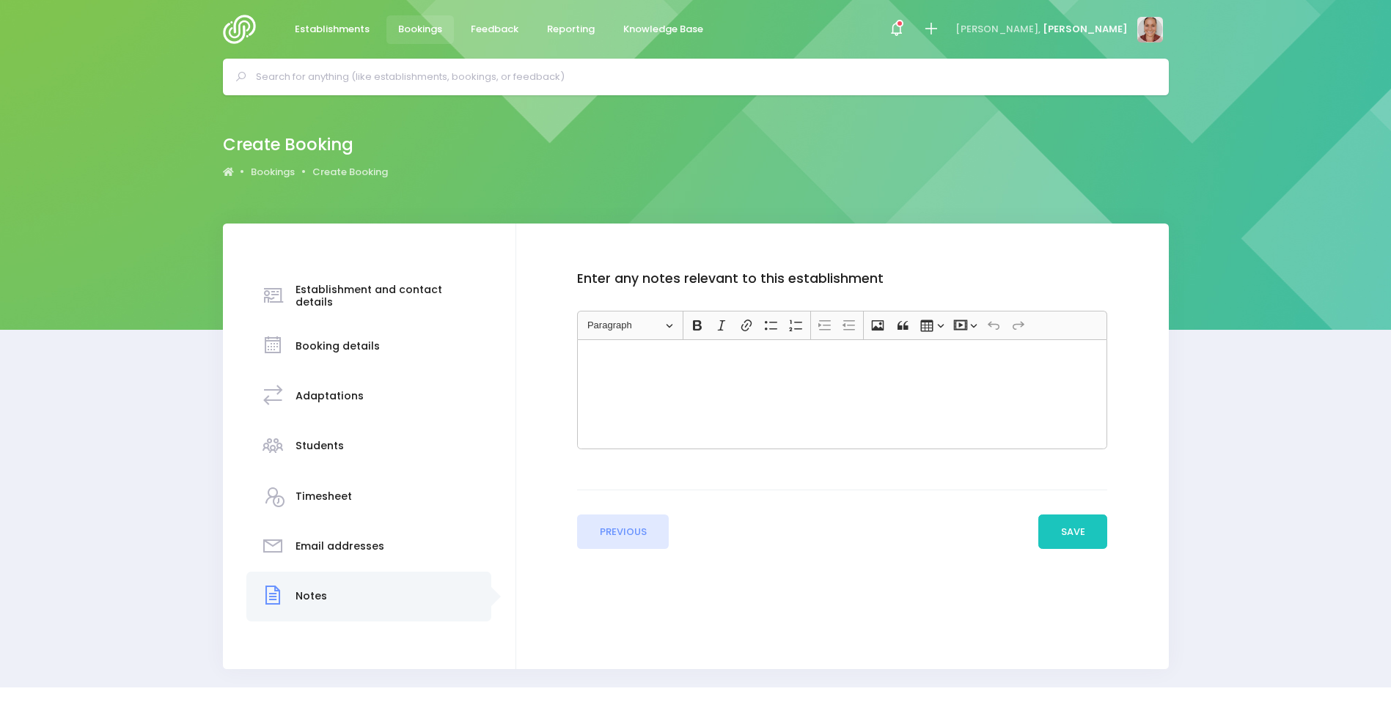
click at [1078, 551] on div "Enter the basic details Establishment Select one... ** Do not use, double up **…" at bounding box center [842, 447] width 652 height 446
click at [1079, 540] on button "Save" at bounding box center [1072, 532] width 69 height 35
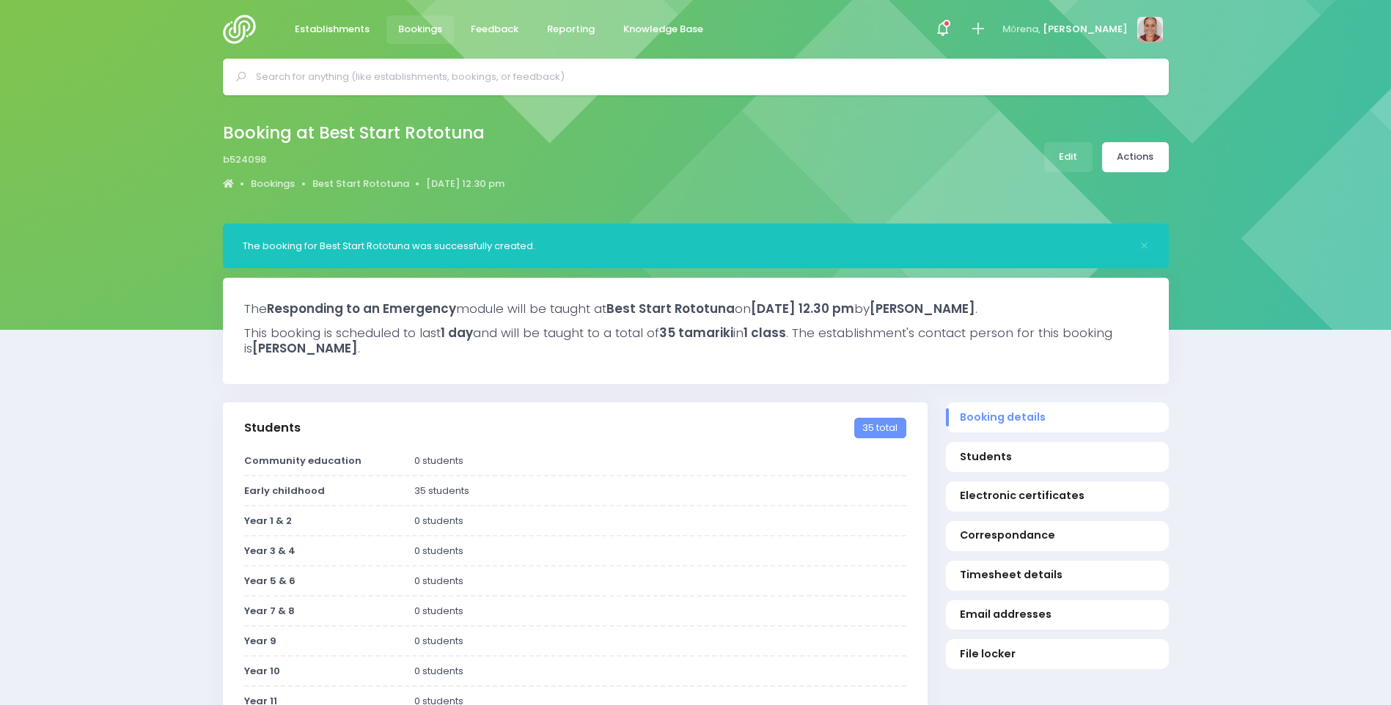
select select "5"
click at [1133, 158] on link "Actions" at bounding box center [1135, 157] width 67 height 30
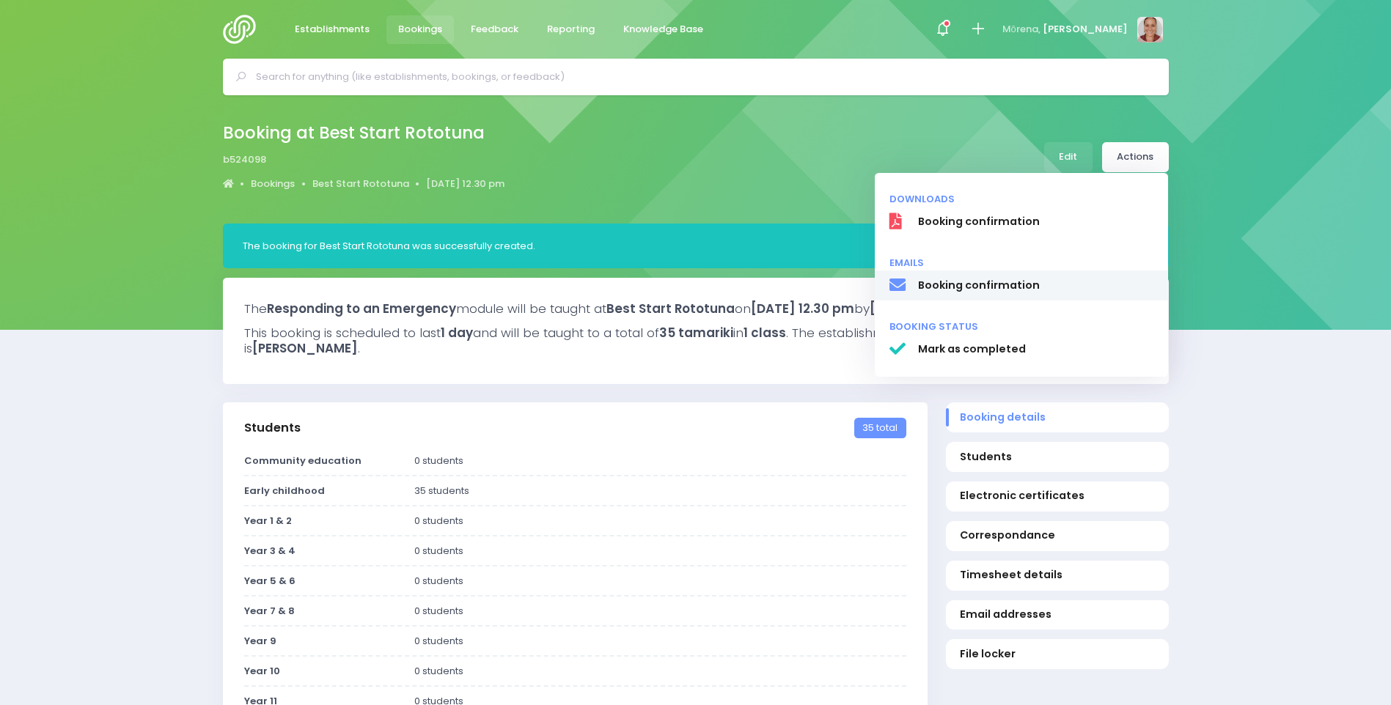
click at [1037, 282] on span "Booking confirmation" at bounding box center [1035, 285] width 236 height 15
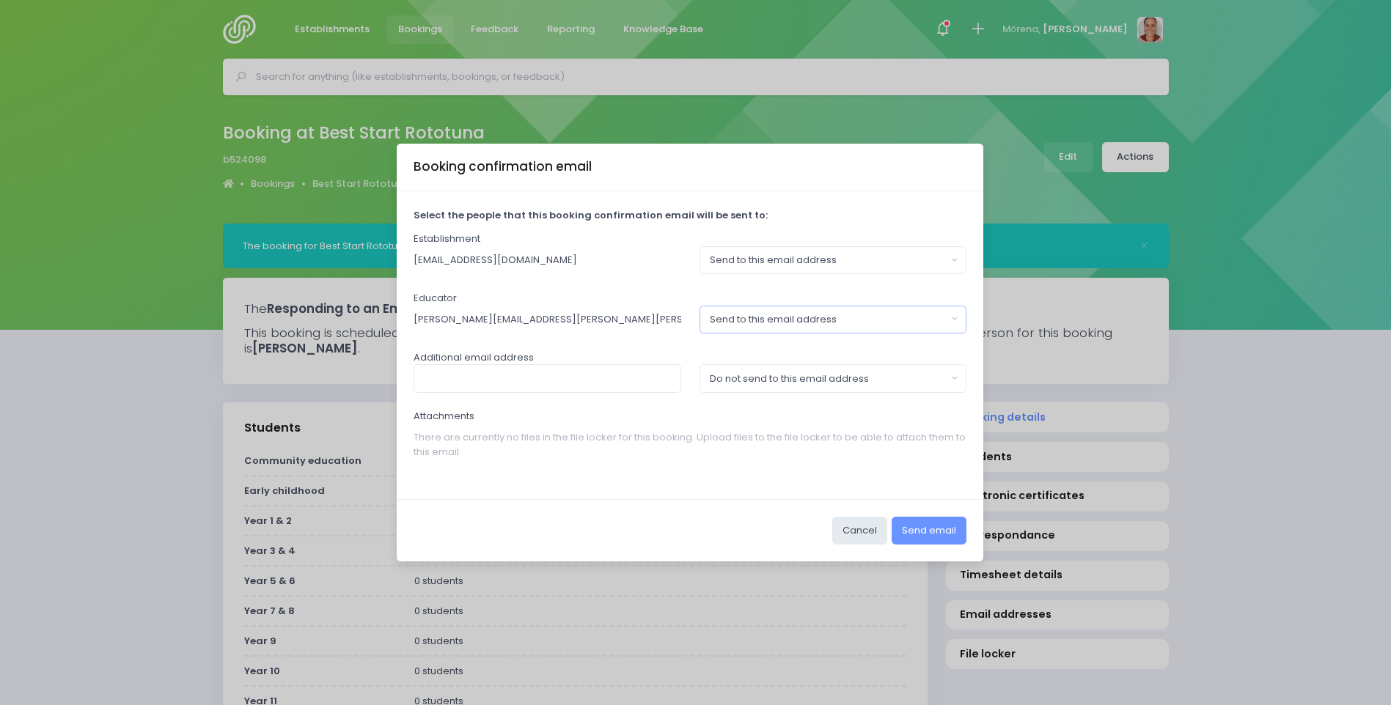
click at [828, 317] on div "Send to this email address" at bounding box center [829, 319] width 238 height 15
click at [841, 375] on span "Do not send to this email address" at bounding box center [789, 382] width 159 height 15
select select "no_email"
click at [924, 526] on button "Send email" at bounding box center [928, 531] width 75 height 28
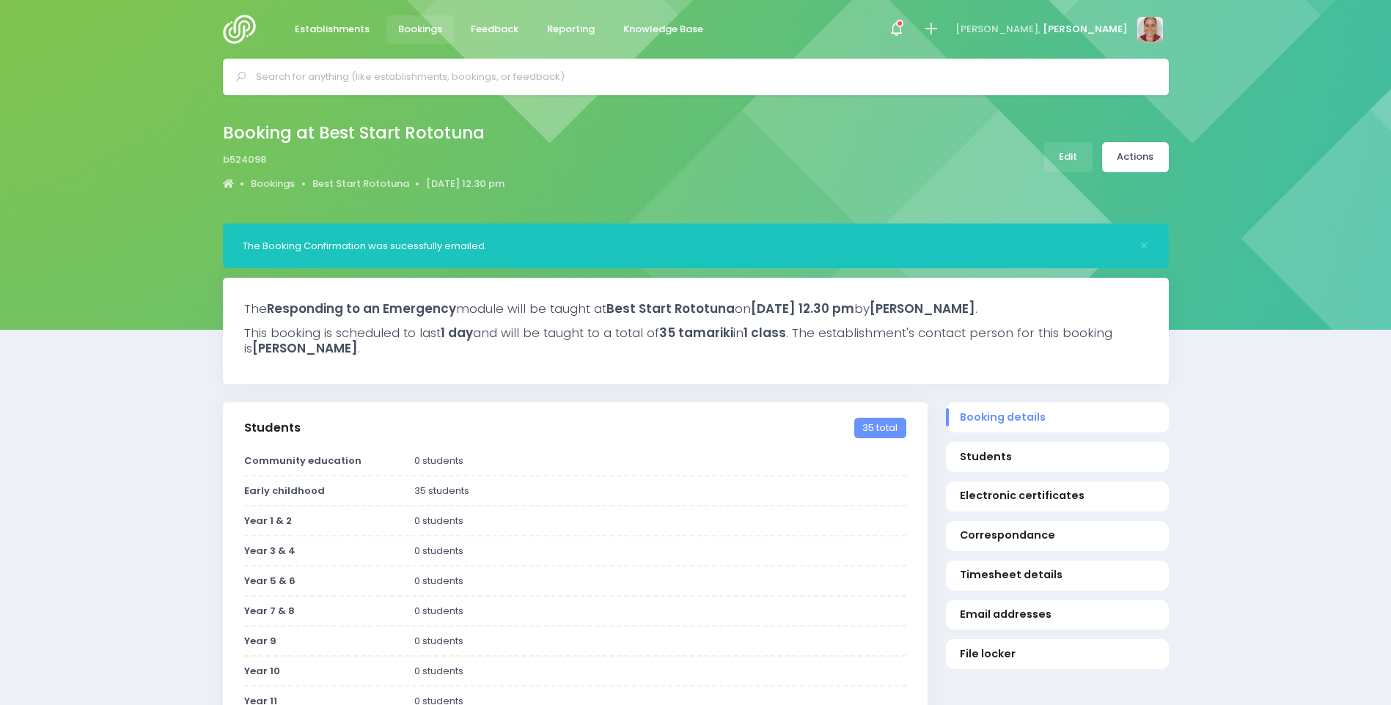
select select "5"
click at [1070, 158] on link "Edit" at bounding box center [1068, 157] width 48 height 30
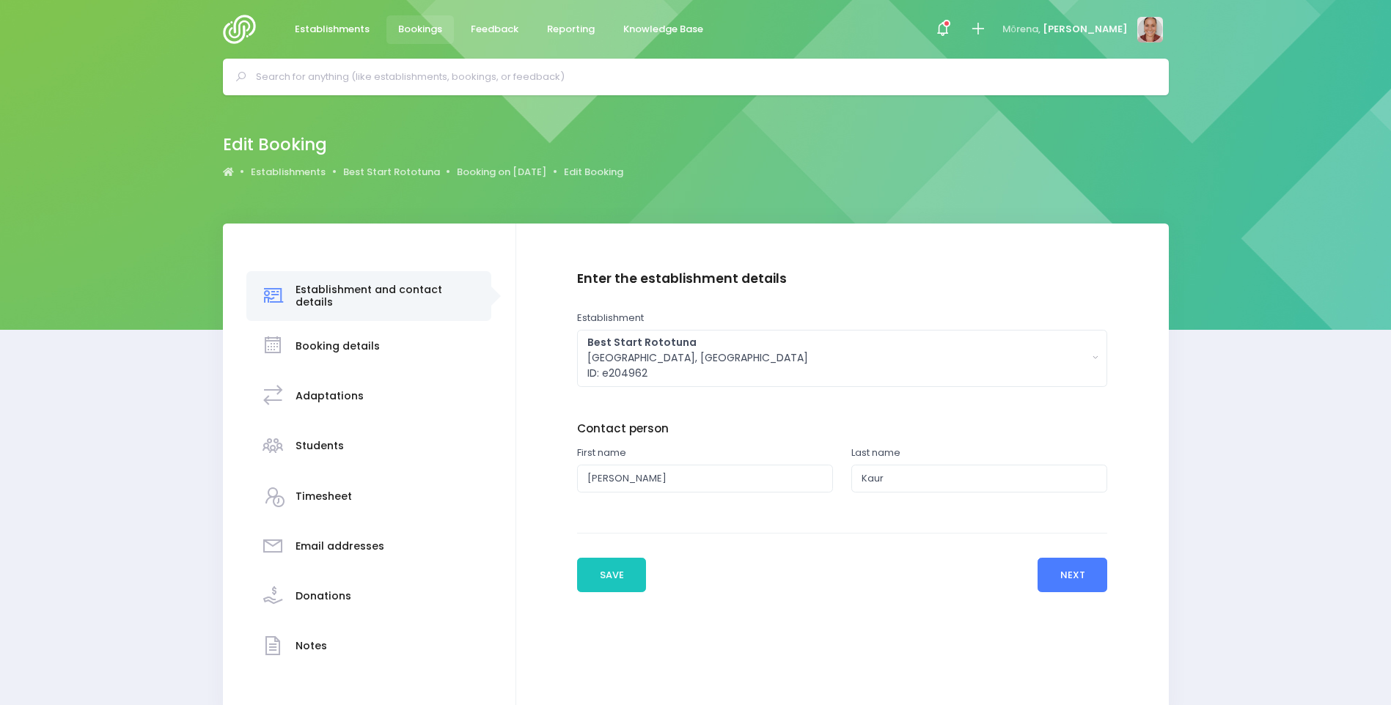
click at [1089, 570] on button "Next" at bounding box center [1072, 575] width 70 height 35
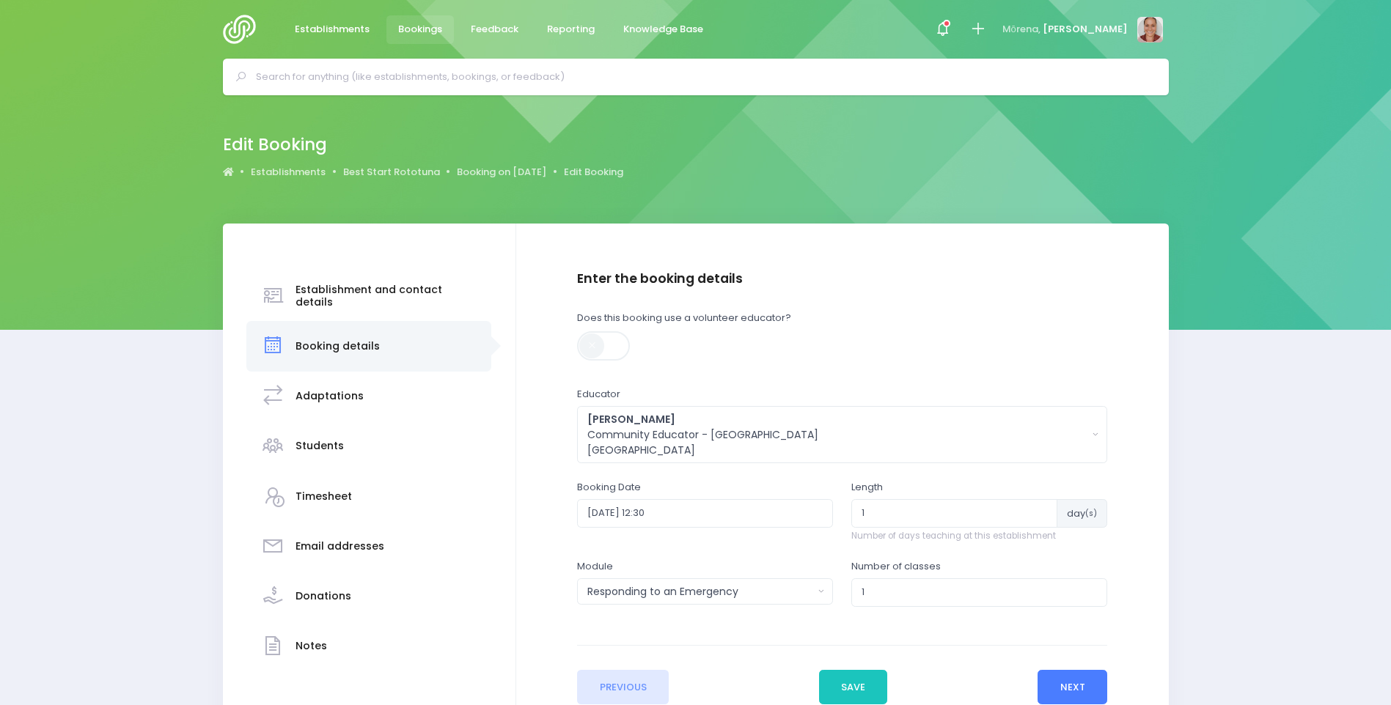
click at [1082, 677] on button "Next" at bounding box center [1072, 687] width 70 height 35
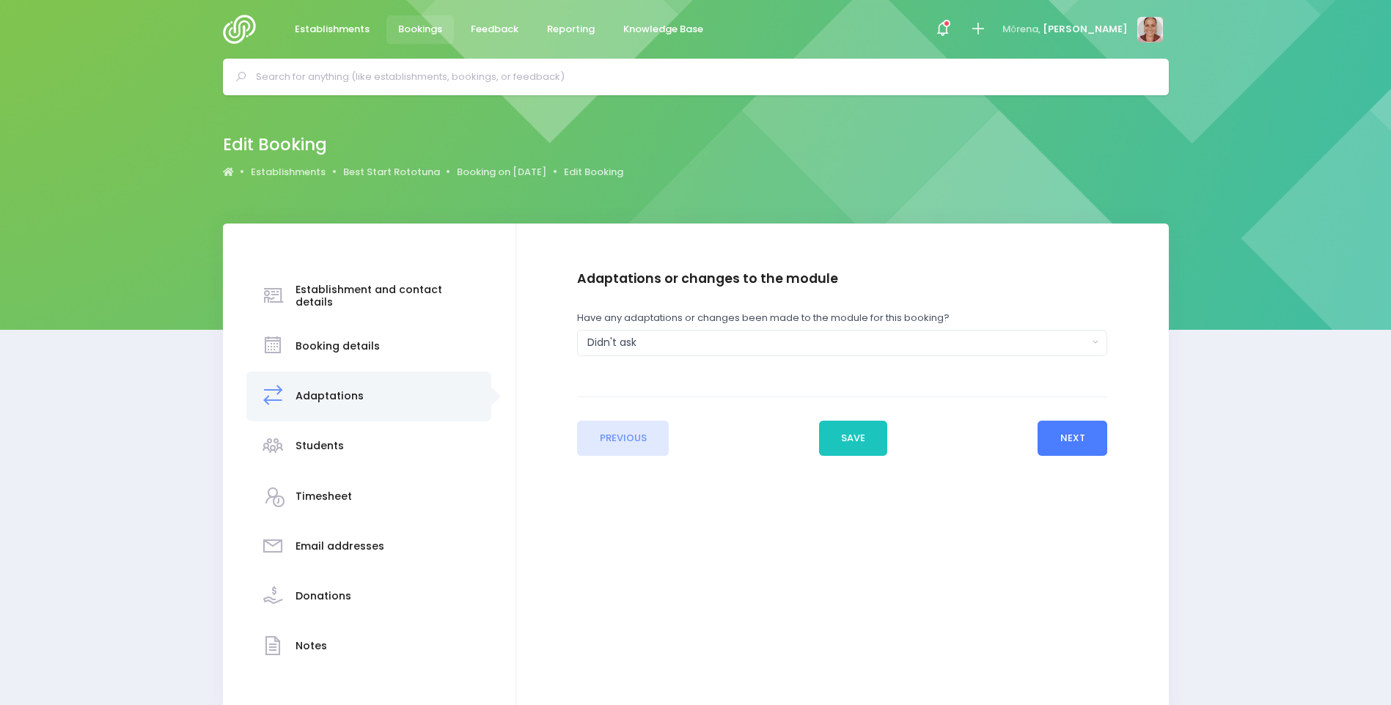
click at [1103, 427] on button "Next" at bounding box center [1072, 438] width 70 height 35
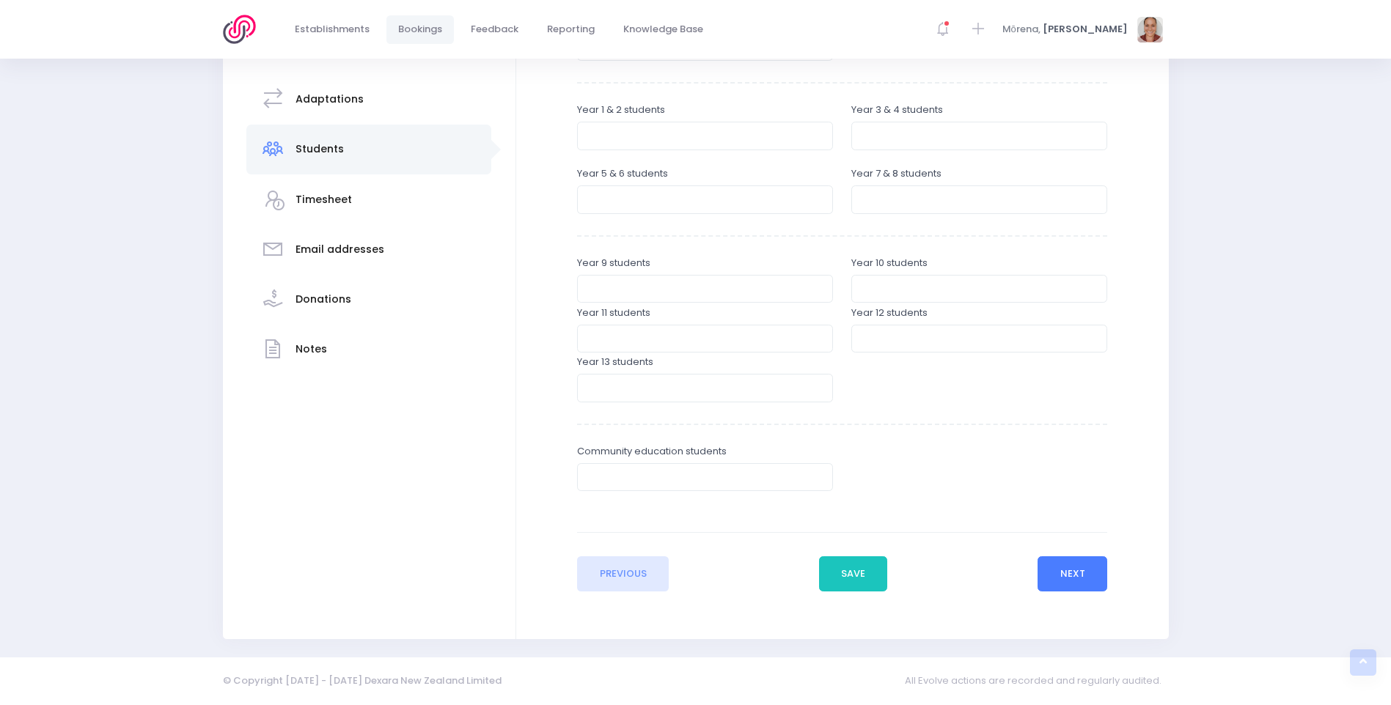
click at [1066, 558] on button "Next" at bounding box center [1072, 573] width 70 height 35
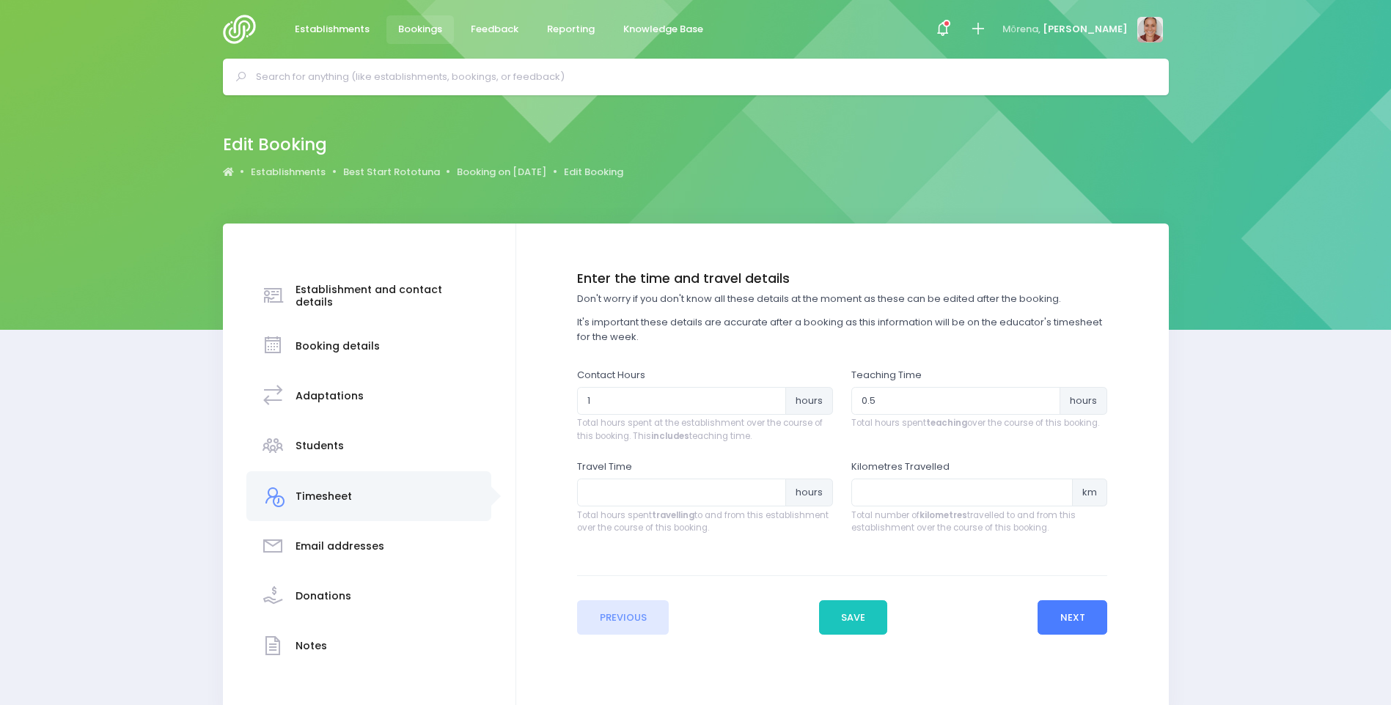
click at [1078, 620] on button "Next" at bounding box center [1072, 617] width 70 height 35
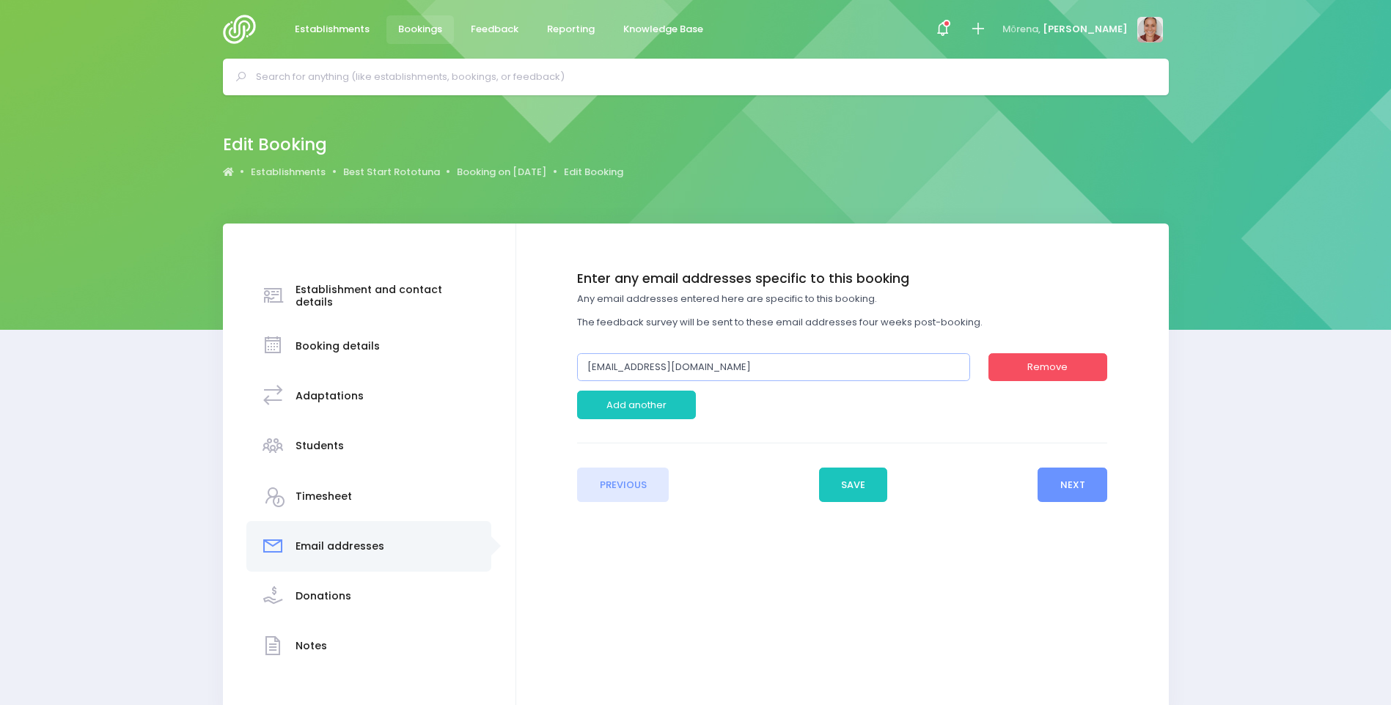
drag, startPoint x: 757, startPoint y: 372, endPoint x: 534, endPoint y: 358, distance: 222.6
click at [534, 358] on div "Enter the establishment details Establishment Select one... ** Do not use, doub…" at bounding box center [842, 386] width 623 height 231
click at [765, 376] on input "[EMAIL_ADDRESS][DOMAIN_NAME]" at bounding box center [773, 367] width 393 height 28
drag, startPoint x: 754, startPoint y: 371, endPoint x: 558, endPoint y: 369, distance: 196.5
click at [558, 369] on div "Enter the establishment details Establishment Select one... ** Do not use, doub…" at bounding box center [842, 386] width 623 height 231
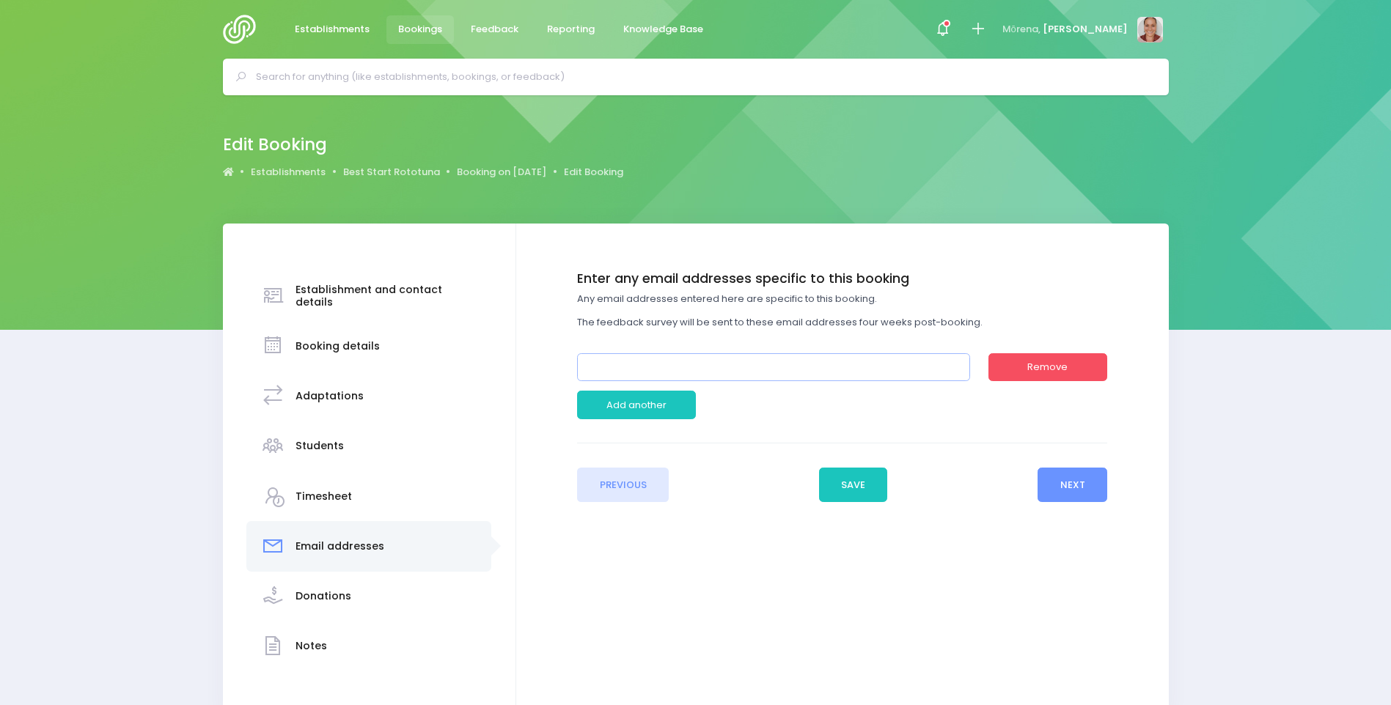
click at [616, 359] on input "email" at bounding box center [773, 367] width 393 height 28
paste input "Rainbows Early Childhood centre"
type input "Rainbows Early Childhood centre"
drag, startPoint x: 749, startPoint y: 365, endPoint x: 561, endPoint y: 364, distance: 188.4
click at [561, 364] on div "Enter the establishment details Establishment Select one... ** Do not use, doub…" at bounding box center [842, 386] width 623 height 231
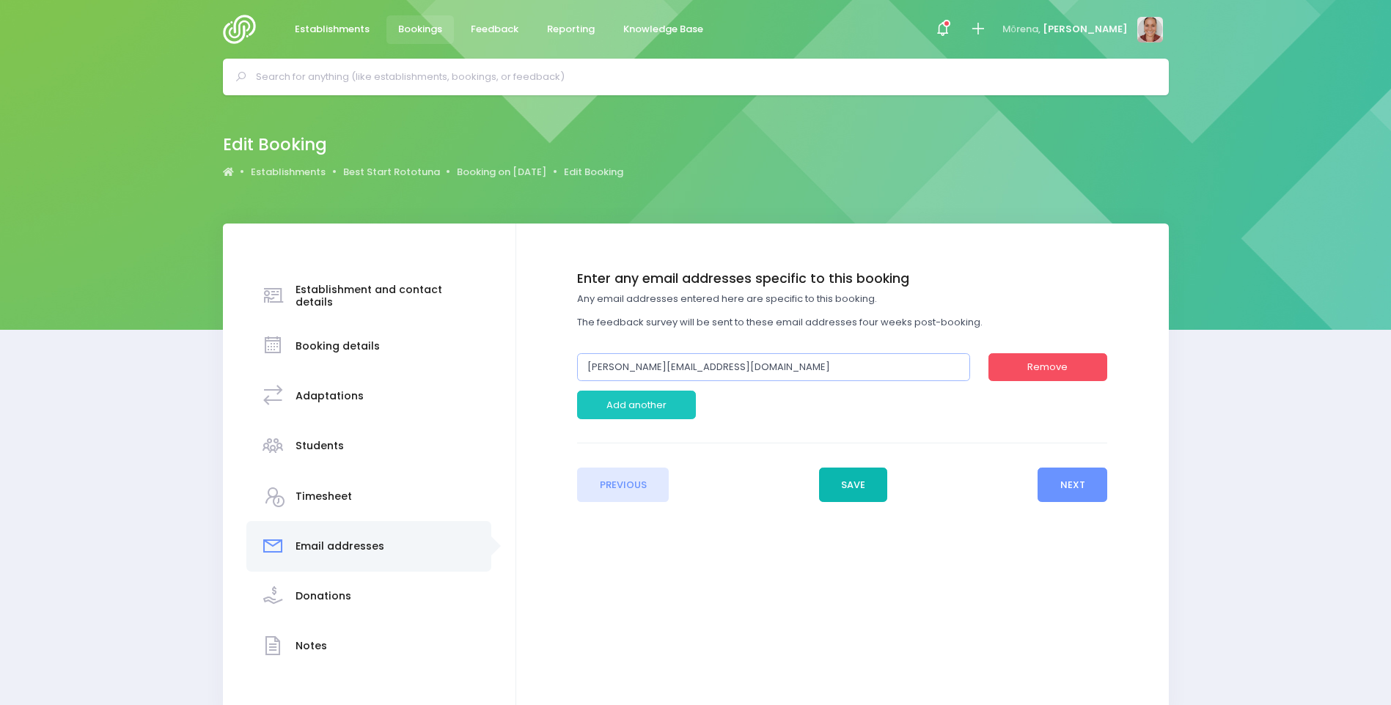
type input "[PERSON_NAME][EMAIL_ADDRESS][DOMAIN_NAME]"
click at [864, 490] on button "Save" at bounding box center [853, 485] width 69 height 35
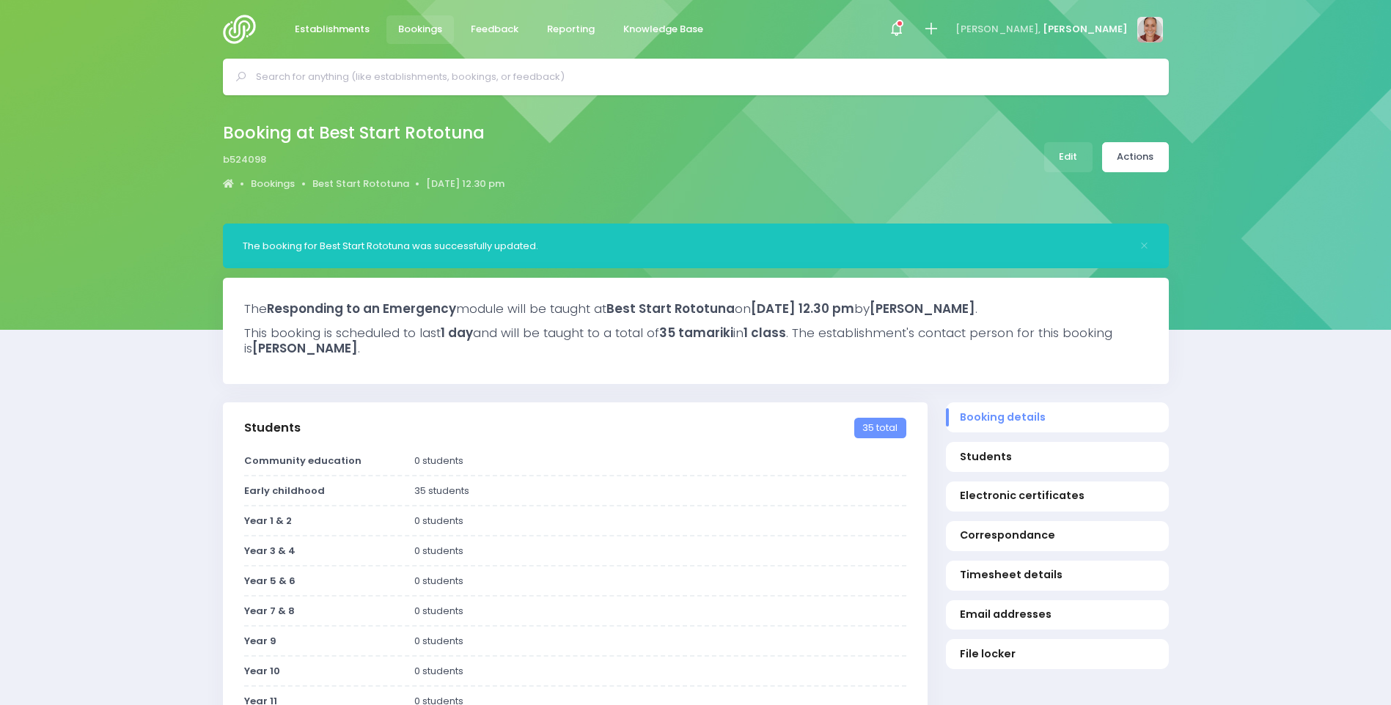
select select "5"
select select
click at [1125, 153] on link "Actions" at bounding box center [1135, 157] width 67 height 30
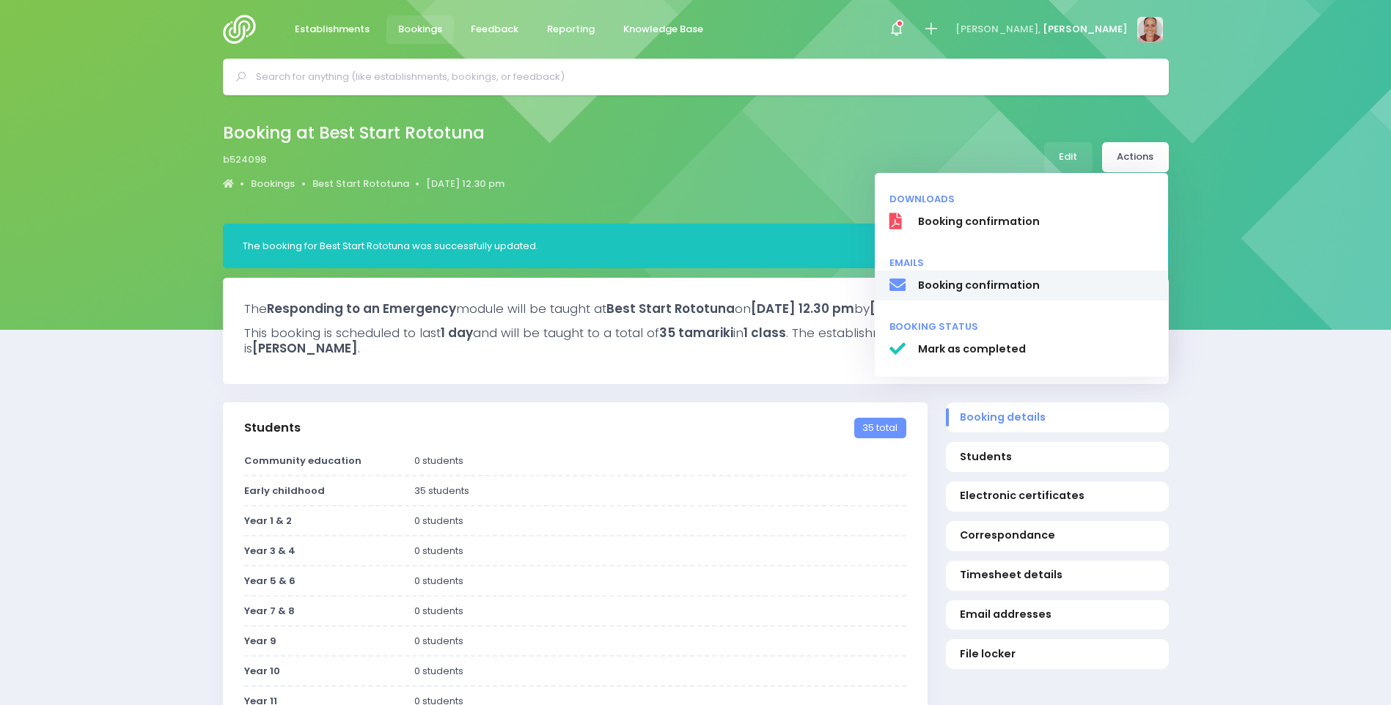
click at [1052, 284] on span "Booking confirmation" at bounding box center [1035, 285] width 236 height 15
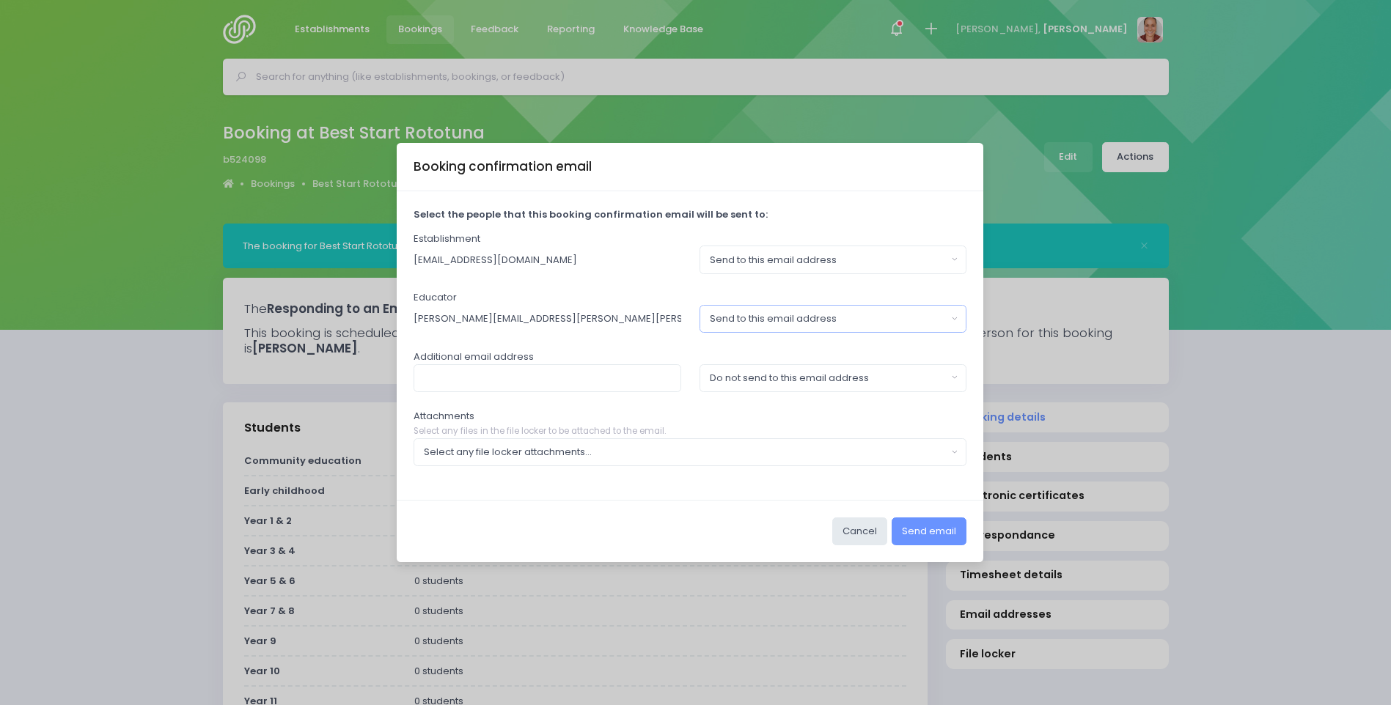
click at [894, 327] on button "Send to this email address" at bounding box center [833, 319] width 268 height 28
click at [674, 295] on div "Educator alicia.smale@stjohn.org.nz Send to this email address Do not send to t…" at bounding box center [690, 311] width 554 height 43
click at [754, 262] on div "Send to this email address" at bounding box center [829, 260] width 238 height 15
click at [764, 321] on span "Do not send to this email address" at bounding box center [789, 322] width 159 height 15
select select "no_email"
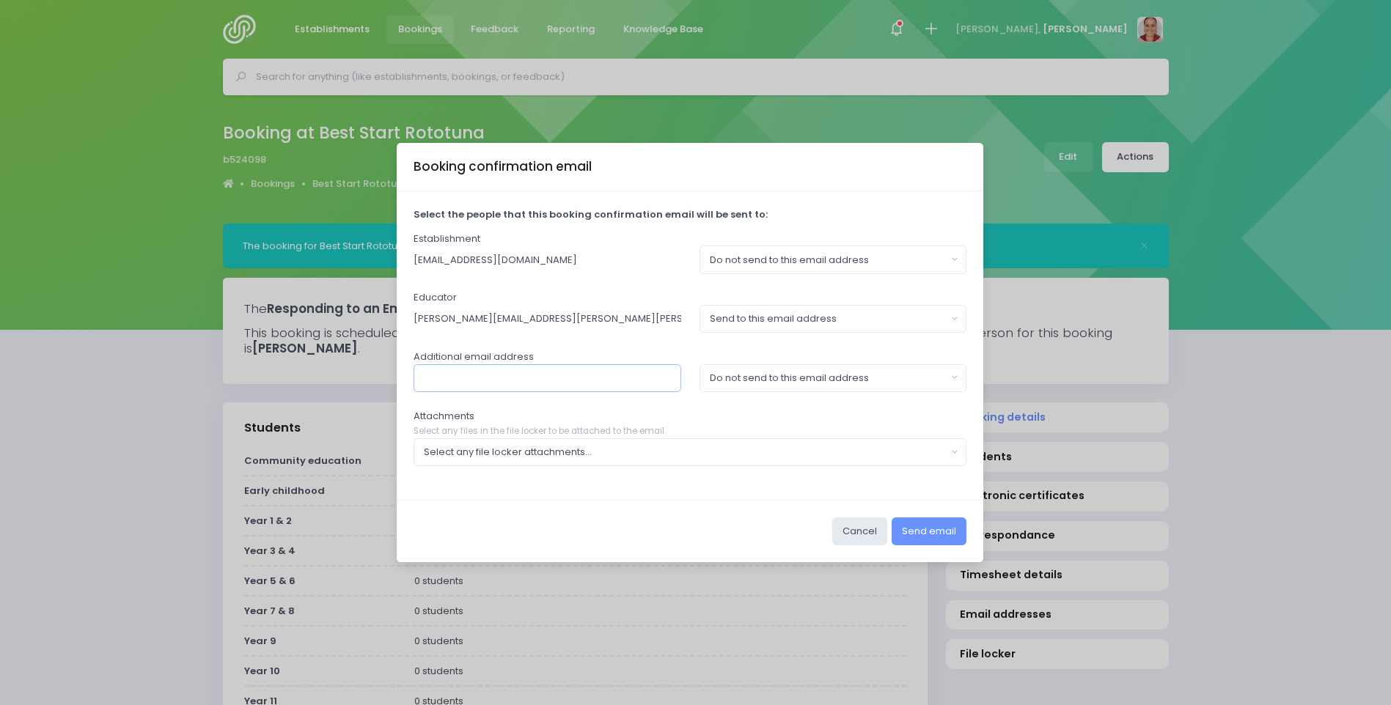
click at [562, 374] on input "text" at bounding box center [547, 378] width 268 height 28
type input "amandeep.kaur.02@best-start.org.nz"
click at [918, 323] on div "Send to this email address" at bounding box center [829, 319] width 238 height 15
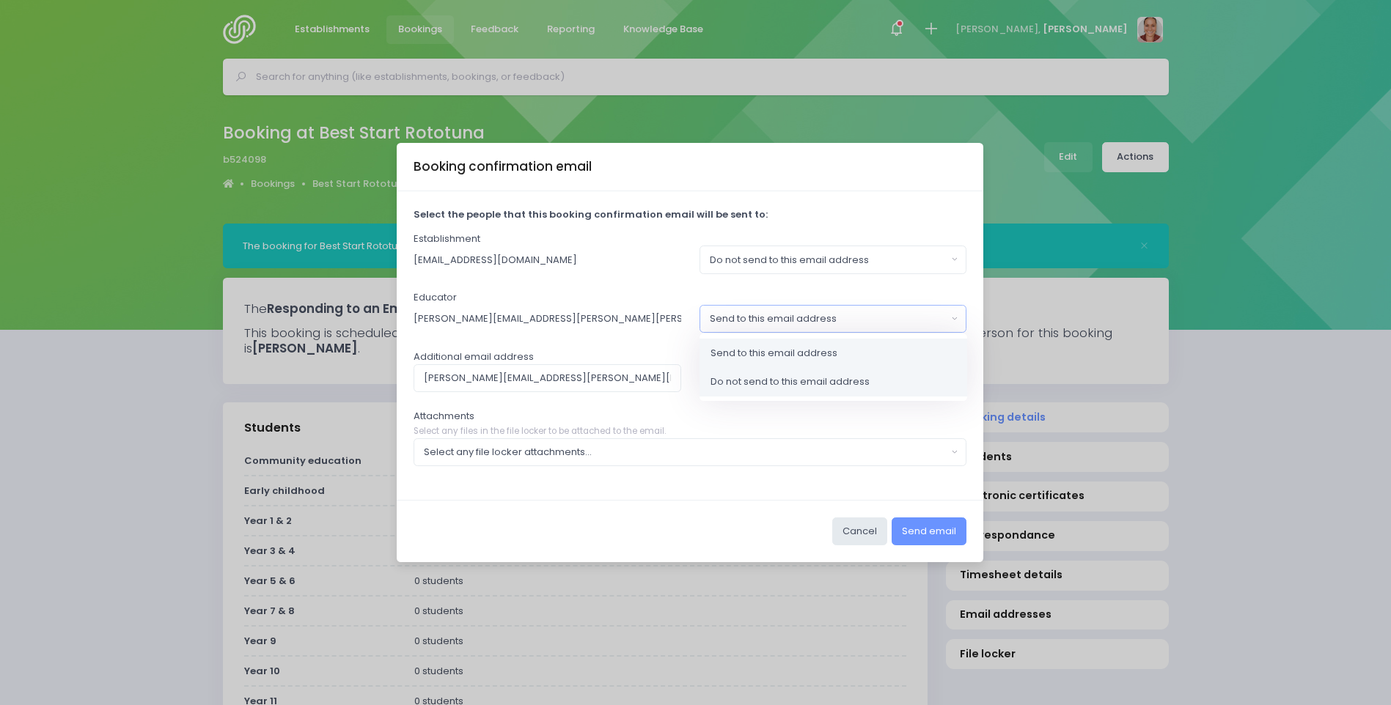
click at [934, 386] on link "Do not send to this email address" at bounding box center [833, 381] width 268 height 29
select select "no_email"
click at [919, 377] on div "Do not send to this email address" at bounding box center [829, 378] width 238 height 15
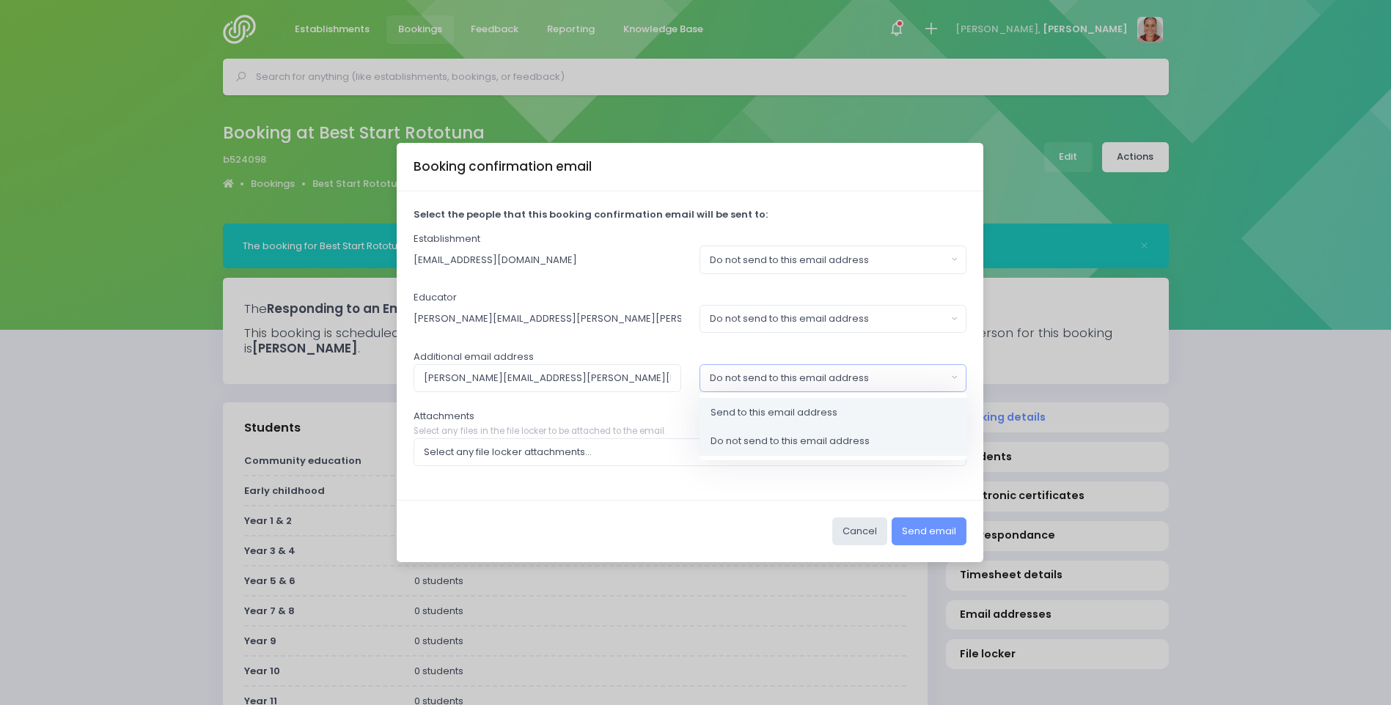
click at [923, 410] on link "Send to this email address" at bounding box center [833, 411] width 268 height 29
select select "send"
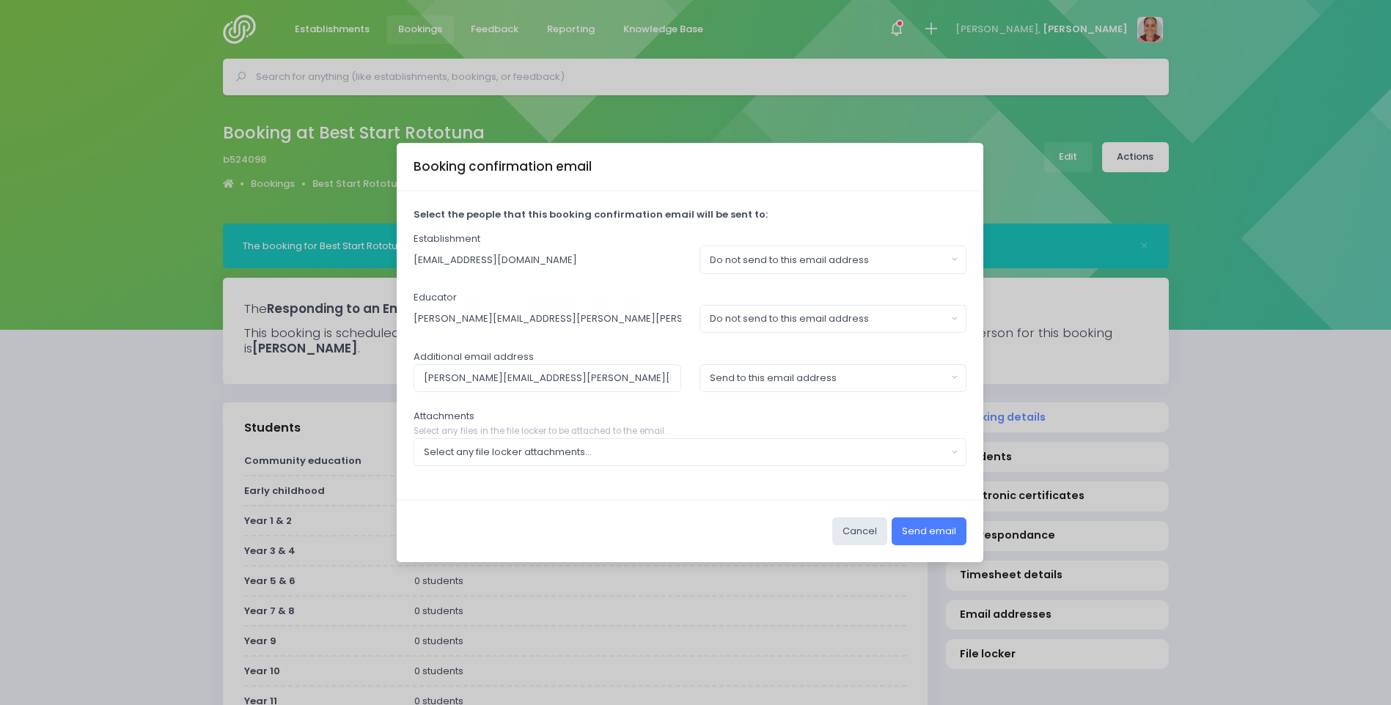
click at [942, 528] on button "Send email" at bounding box center [928, 532] width 75 height 28
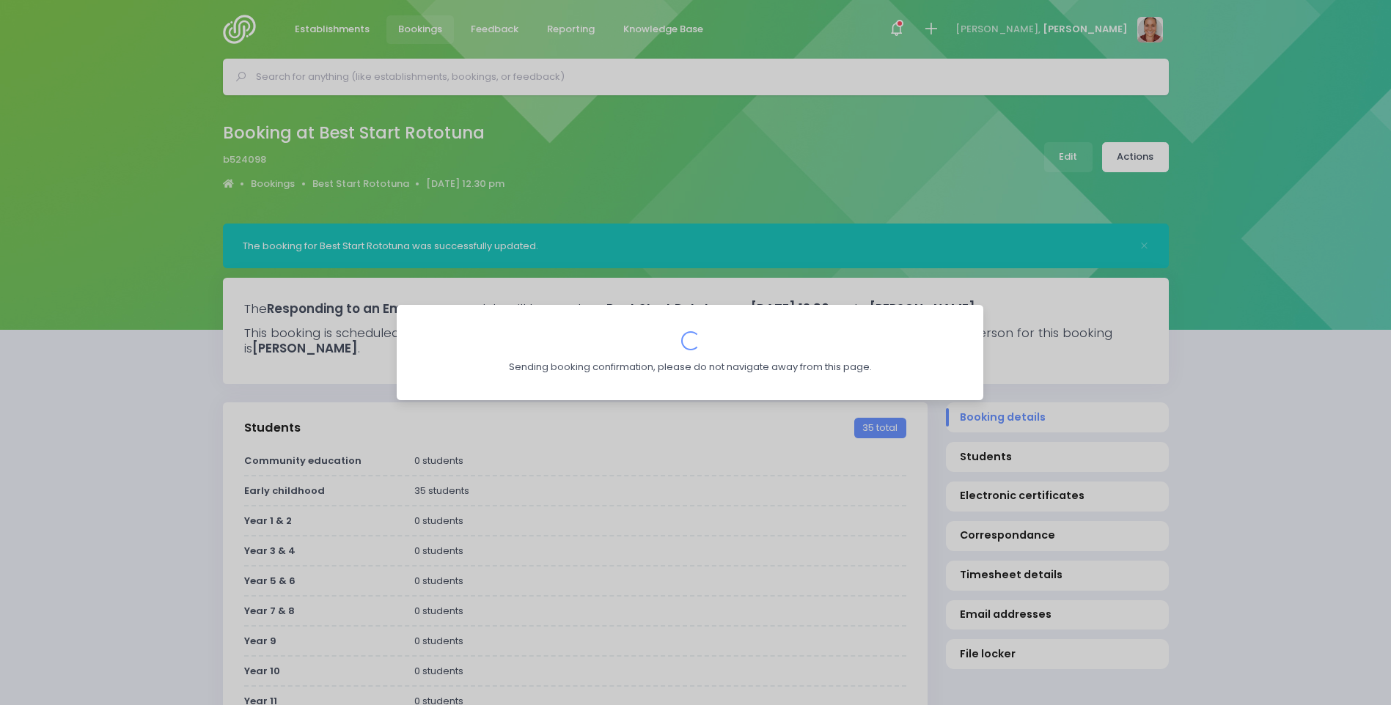
click at [1092, 223] on div "Booking confirmation email Select the people that this booking confirmation ema…" at bounding box center [695, 352] width 1391 height 705
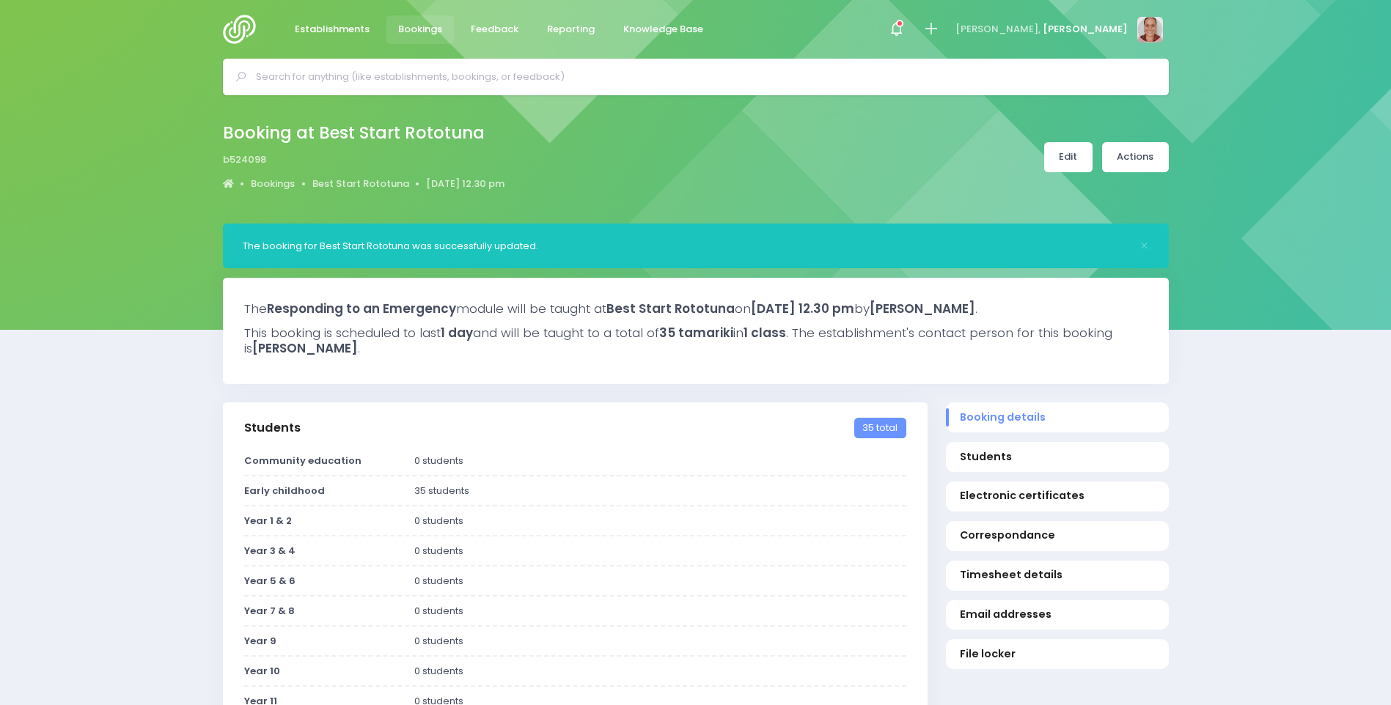
click at [1072, 163] on link "Edit" at bounding box center [1068, 157] width 48 height 30
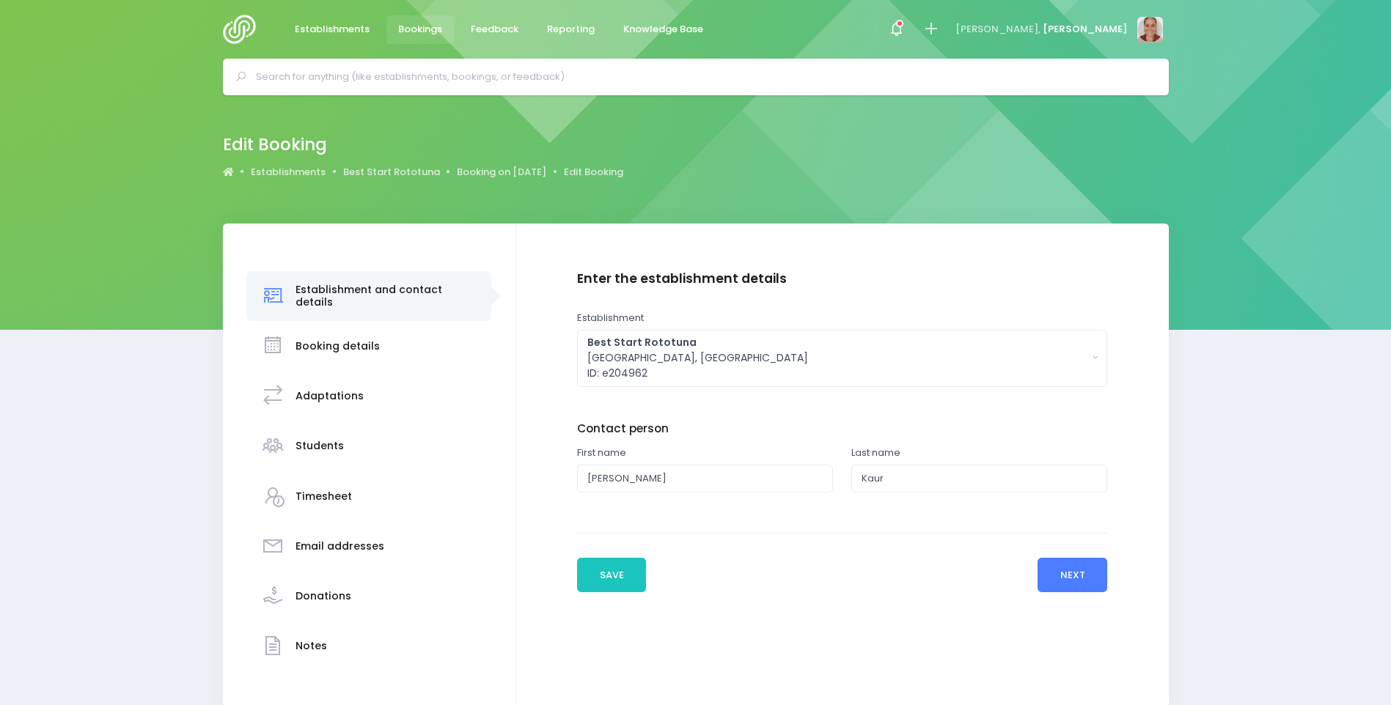
click at [1084, 573] on button "Next" at bounding box center [1072, 575] width 70 height 35
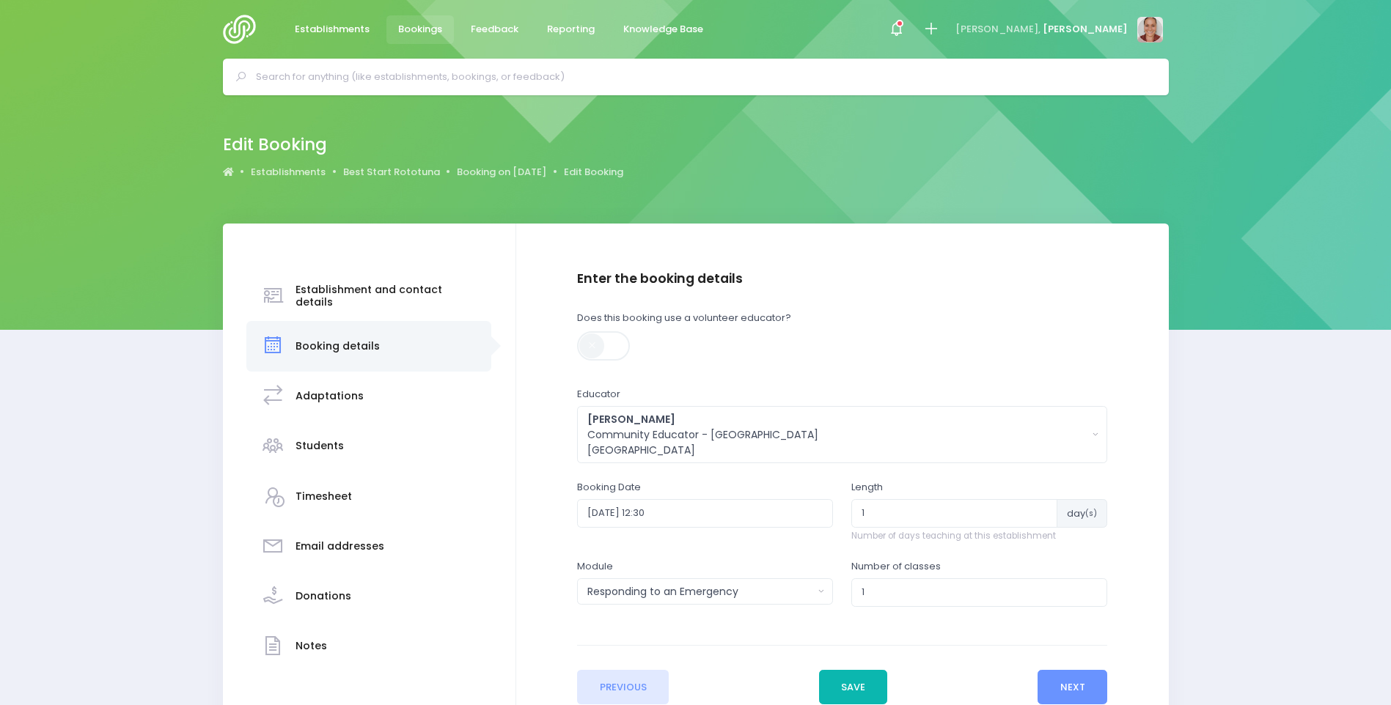
click at [871, 688] on button "Save" at bounding box center [853, 687] width 69 height 35
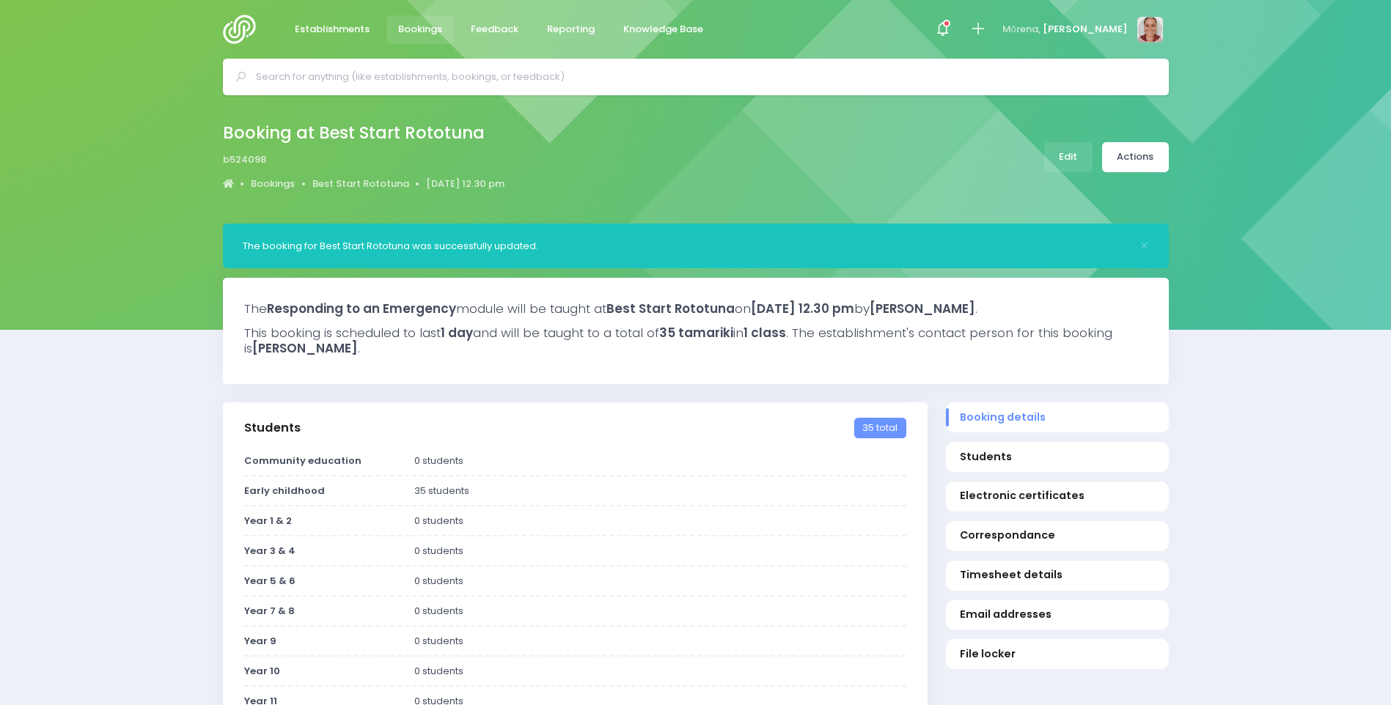
select select "5"
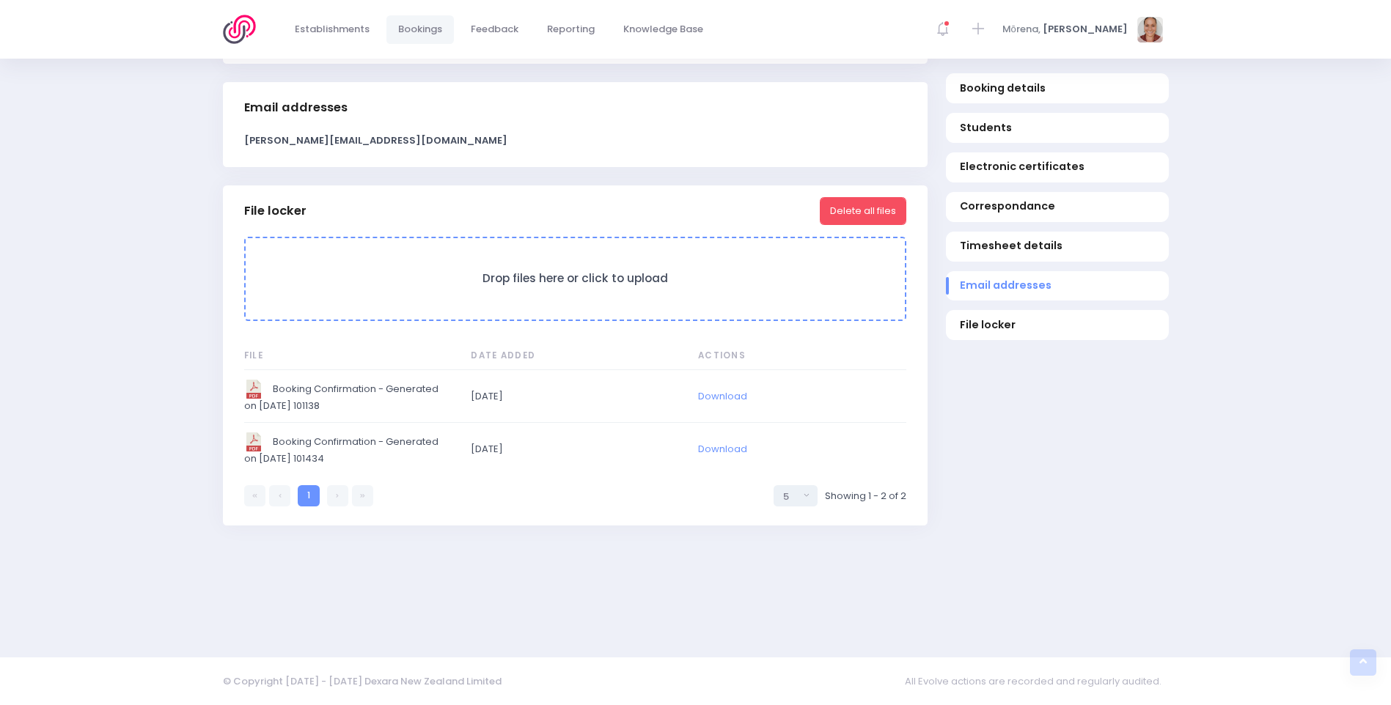
scroll to position [1231, 0]
click at [722, 449] on link "Download" at bounding box center [722, 449] width 49 height 14
click at [706, 394] on link "Download" at bounding box center [722, 396] width 49 height 14
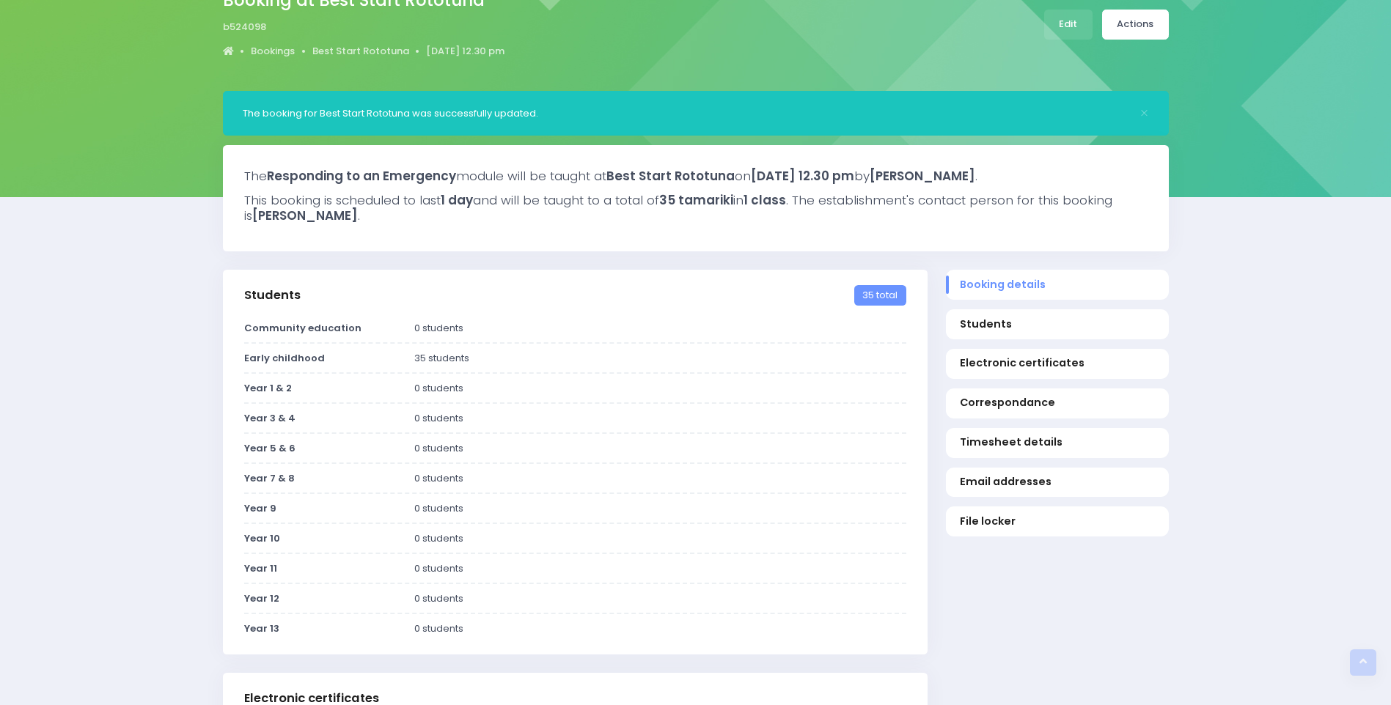
scroll to position [0, 0]
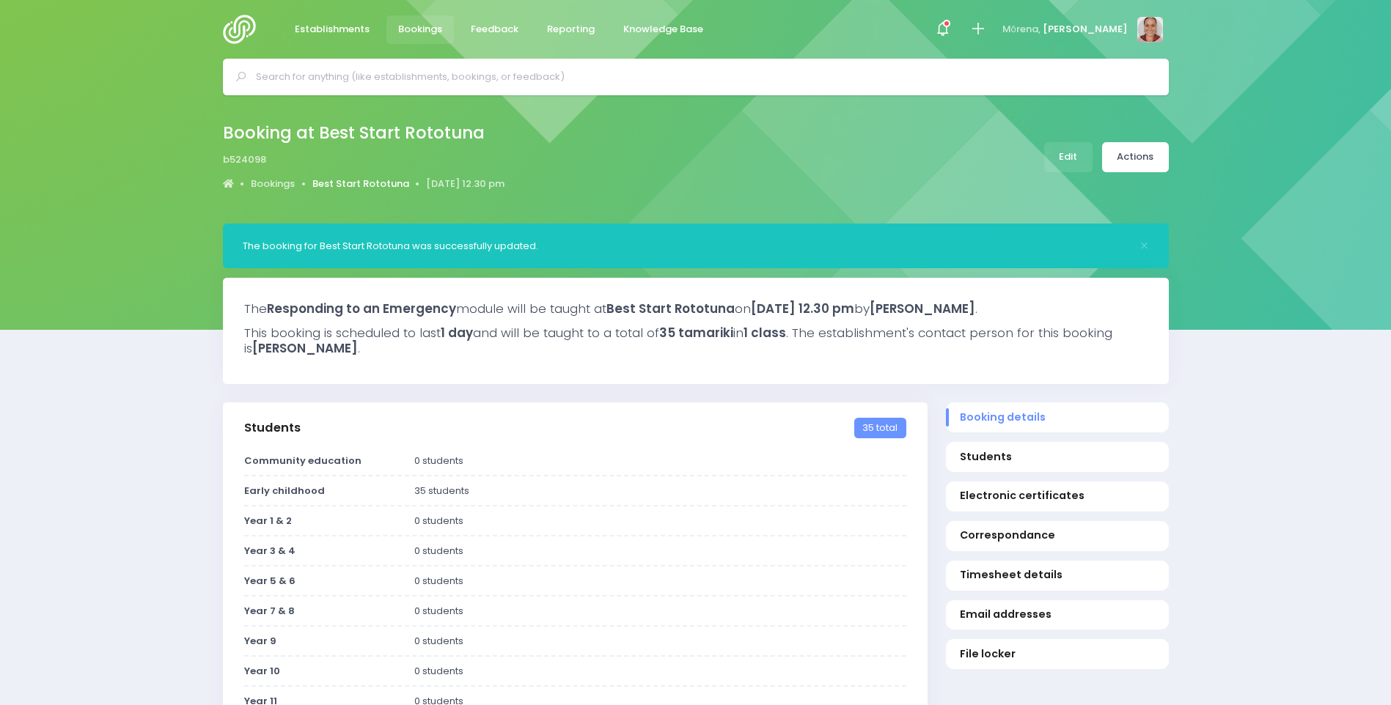
click at [380, 186] on link "Best Start Rototuna" at bounding box center [360, 184] width 97 height 15
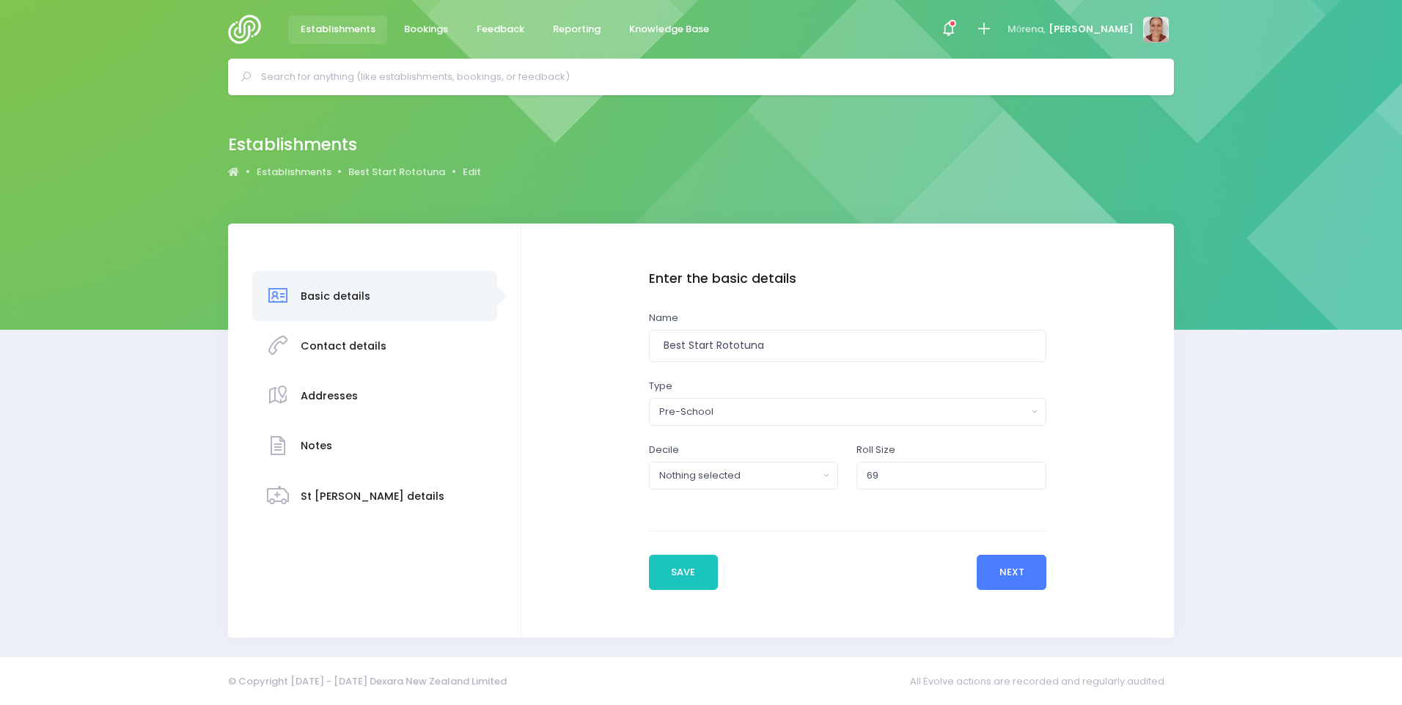
click at [1000, 570] on button "Next" at bounding box center [1012, 572] width 70 height 35
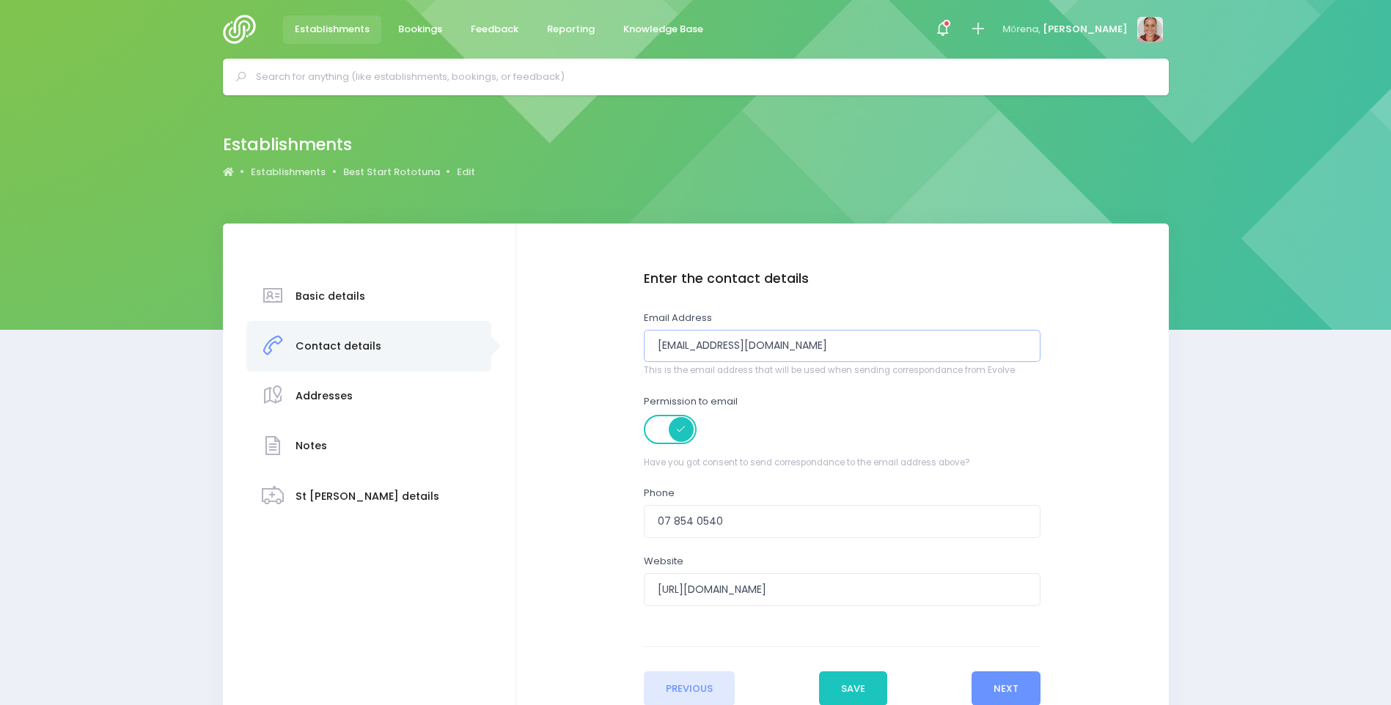
drag, startPoint x: 823, startPoint y: 334, endPoint x: 448, endPoint y: 336, distance: 374.6
click at [448, 336] on div "Basic details Contact details" at bounding box center [696, 489] width 946 height 530
type input "[PERSON_NAME][EMAIL_ADDRESS][DOMAIN_NAME]"
click at [845, 696] on button "Save" at bounding box center [853, 689] width 69 height 35
click at [358, 165] on link "Best Start Rototuna" at bounding box center [391, 172] width 97 height 15
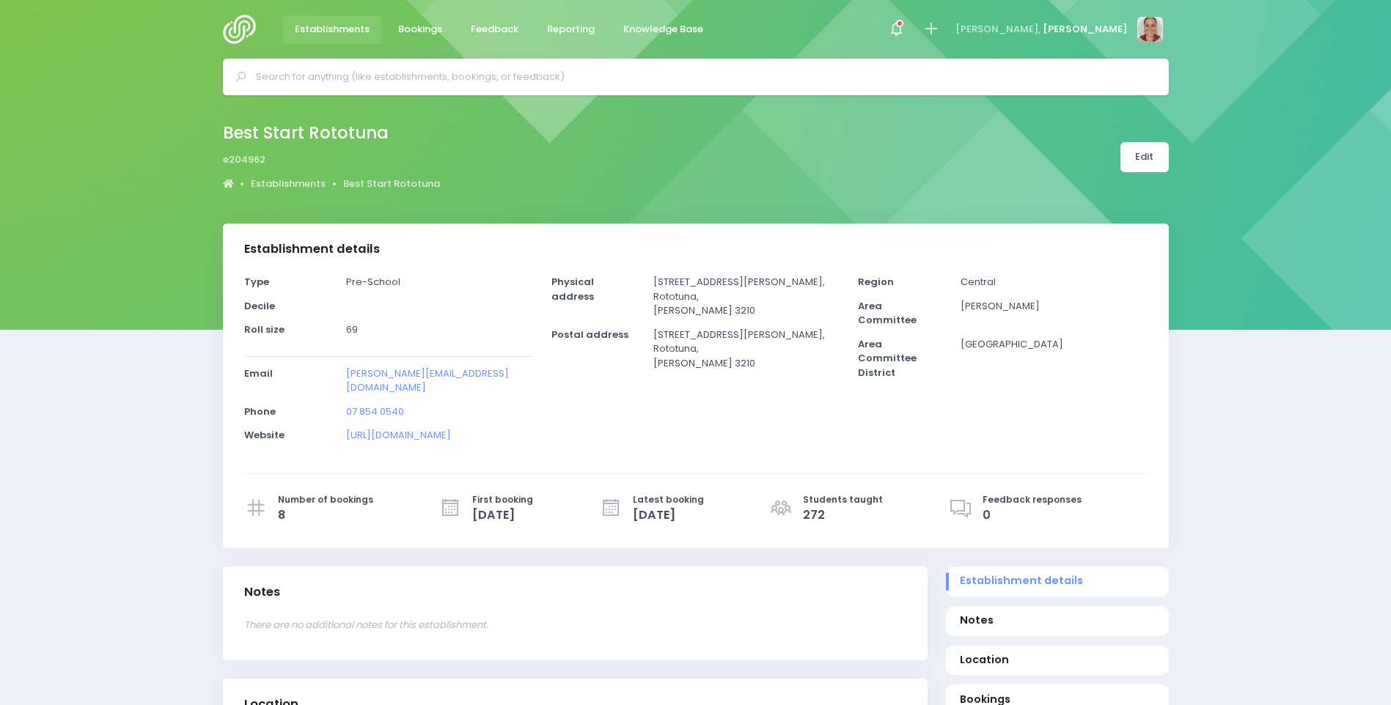
select select "5"
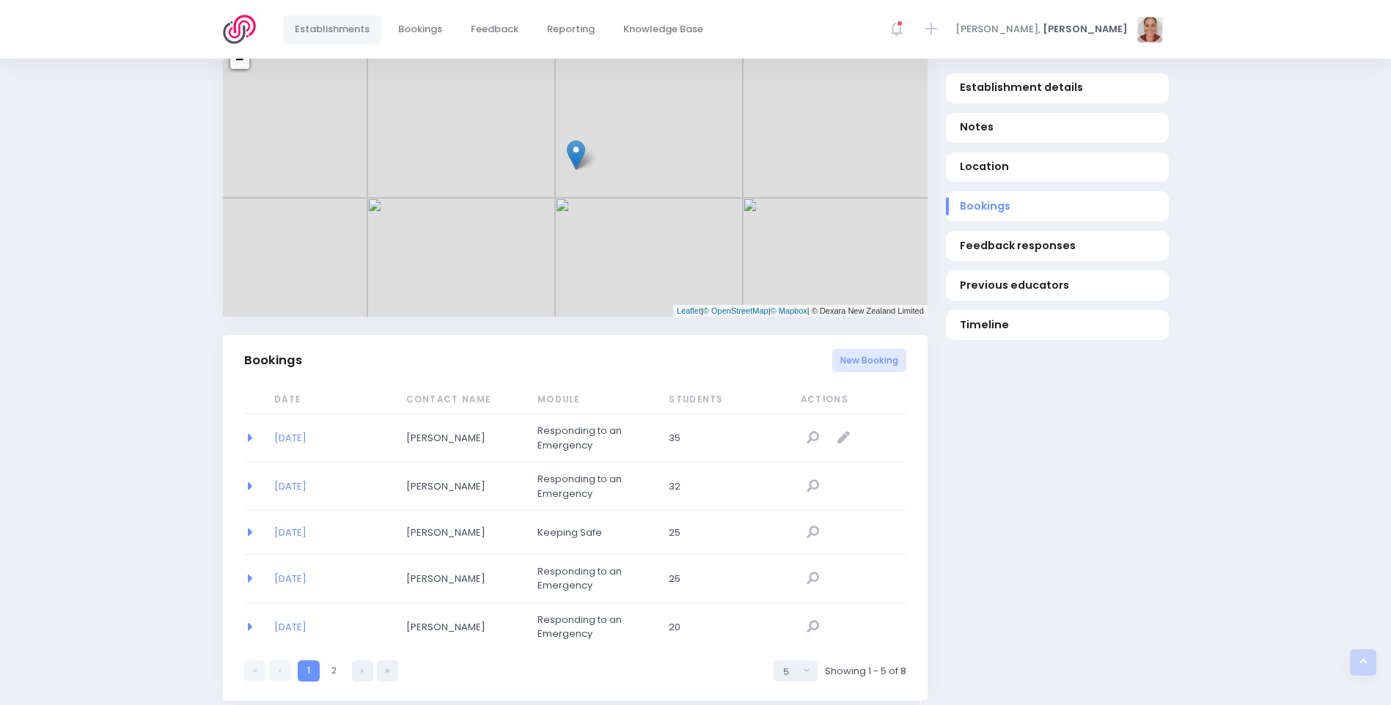
scroll to position [733, 0]
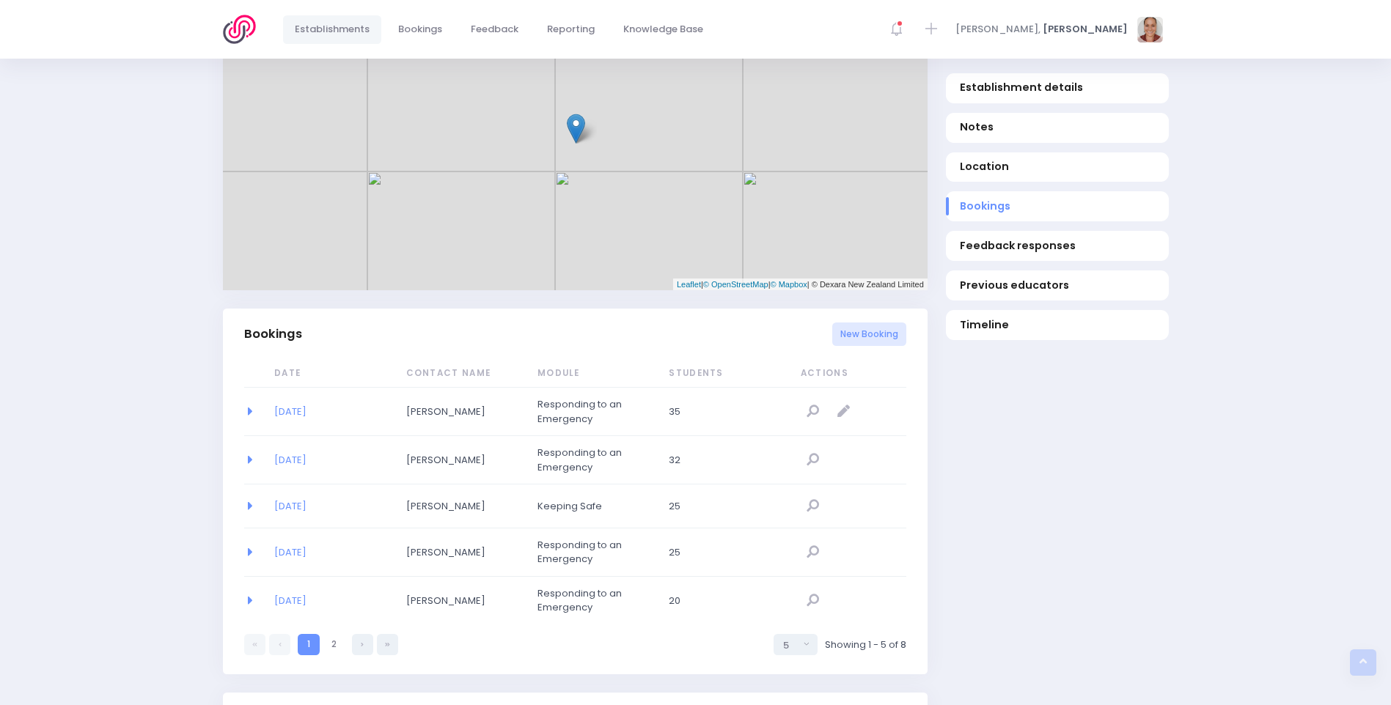
click at [449, 414] on span "[PERSON_NAME]" at bounding box center [454, 412] width 97 height 15
click at [304, 411] on link "01/09/2025" at bounding box center [290, 412] width 32 height 14
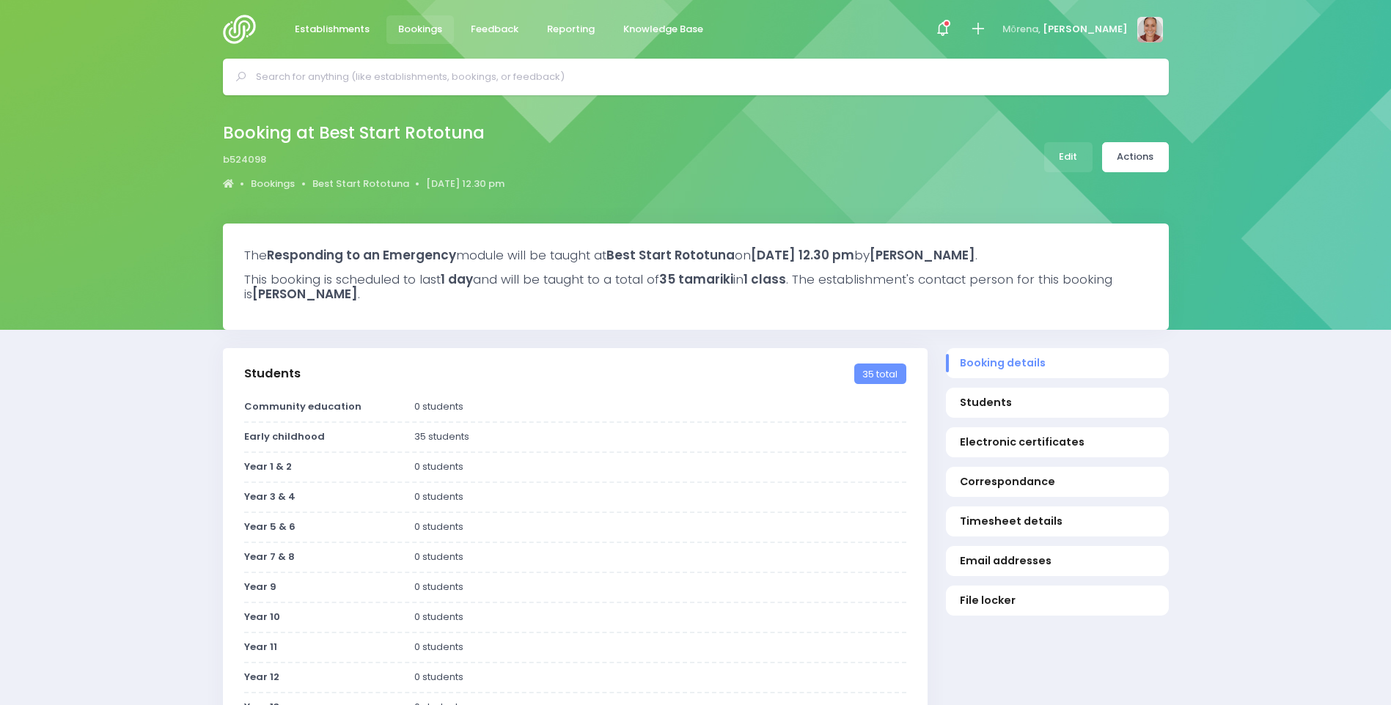
select select "5"
select select
click at [1149, 154] on link "Actions" at bounding box center [1135, 157] width 67 height 30
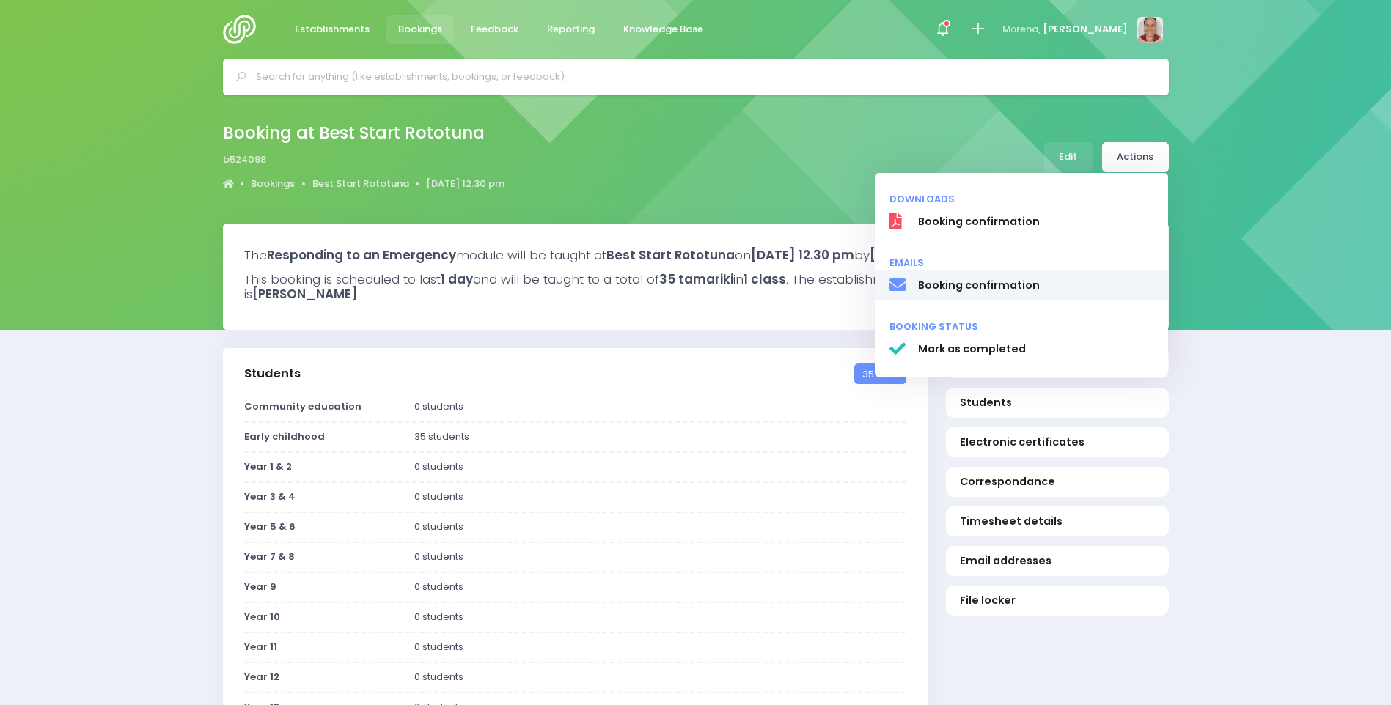
click at [1033, 288] on span "Booking confirmation" at bounding box center [1035, 285] width 236 height 15
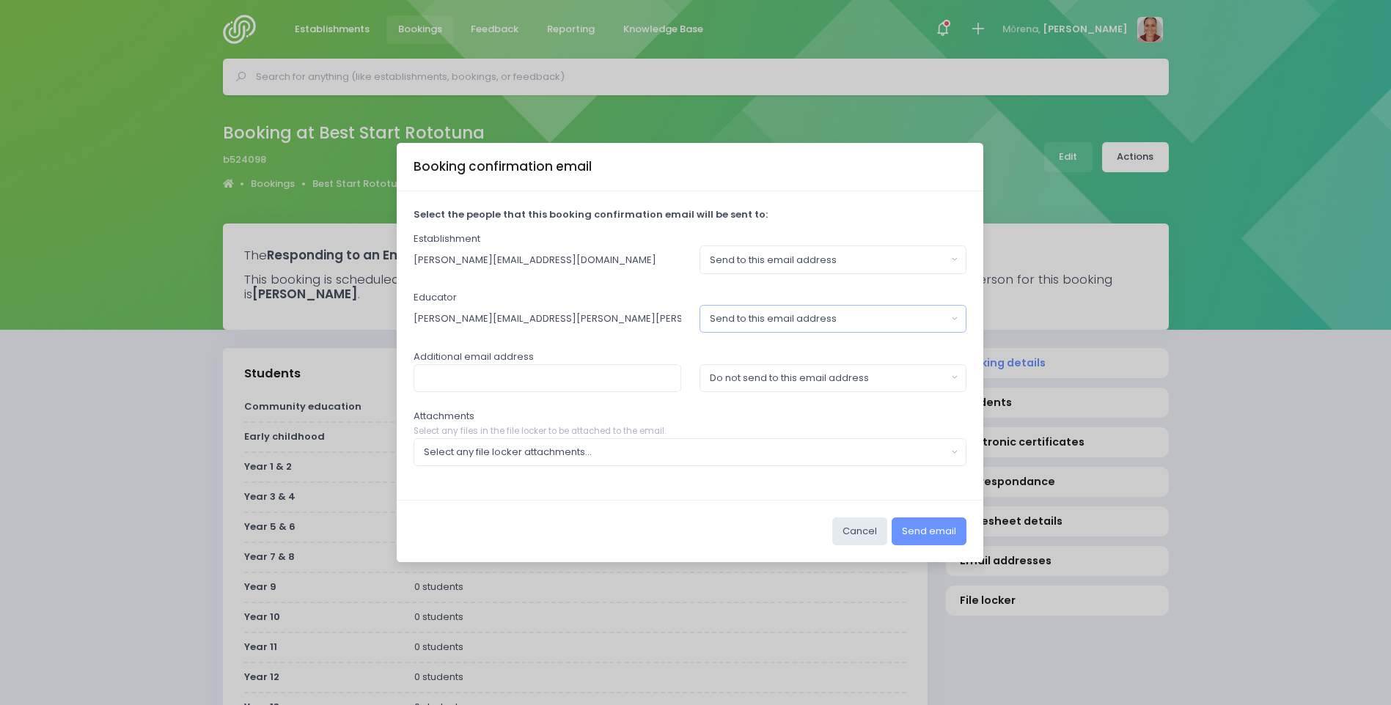
click at [839, 317] on div "Send to this email address" at bounding box center [829, 319] width 238 height 15
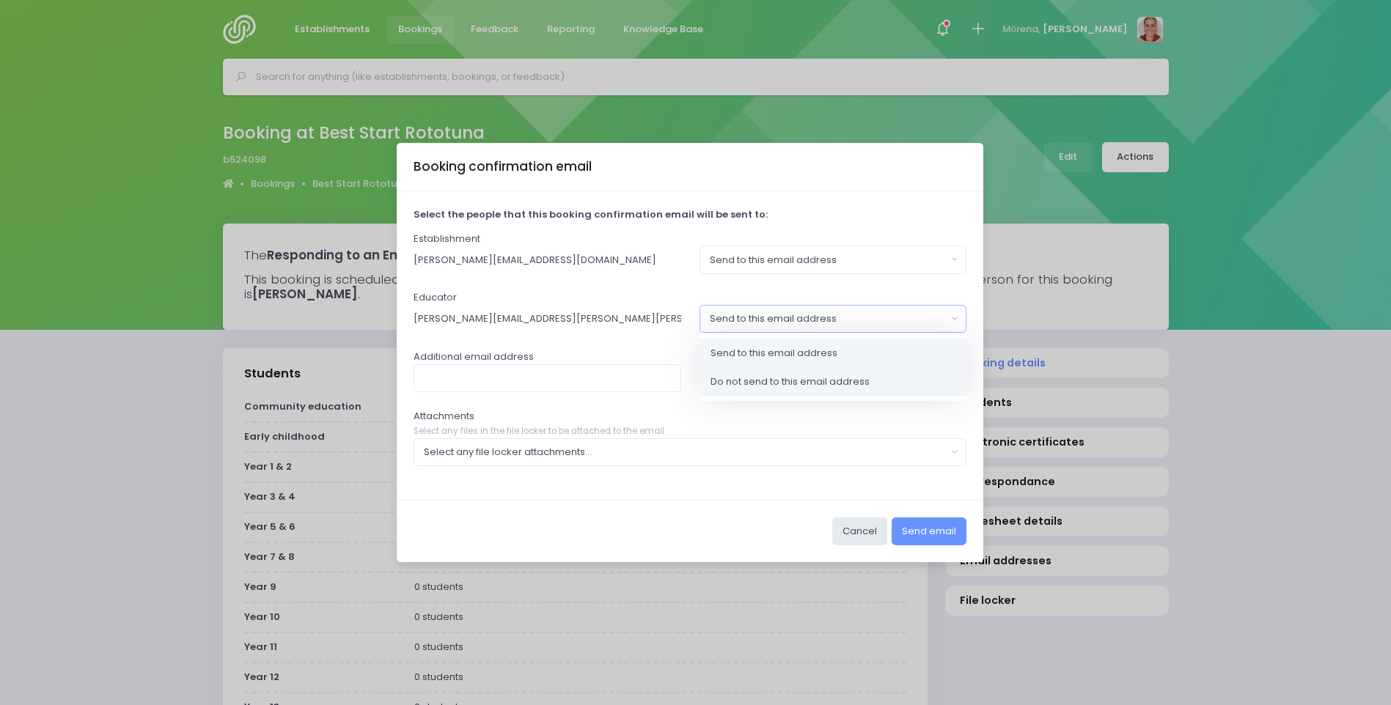
click at [819, 377] on span "Do not send to this email address" at bounding box center [789, 382] width 159 height 15
select select "no_email"
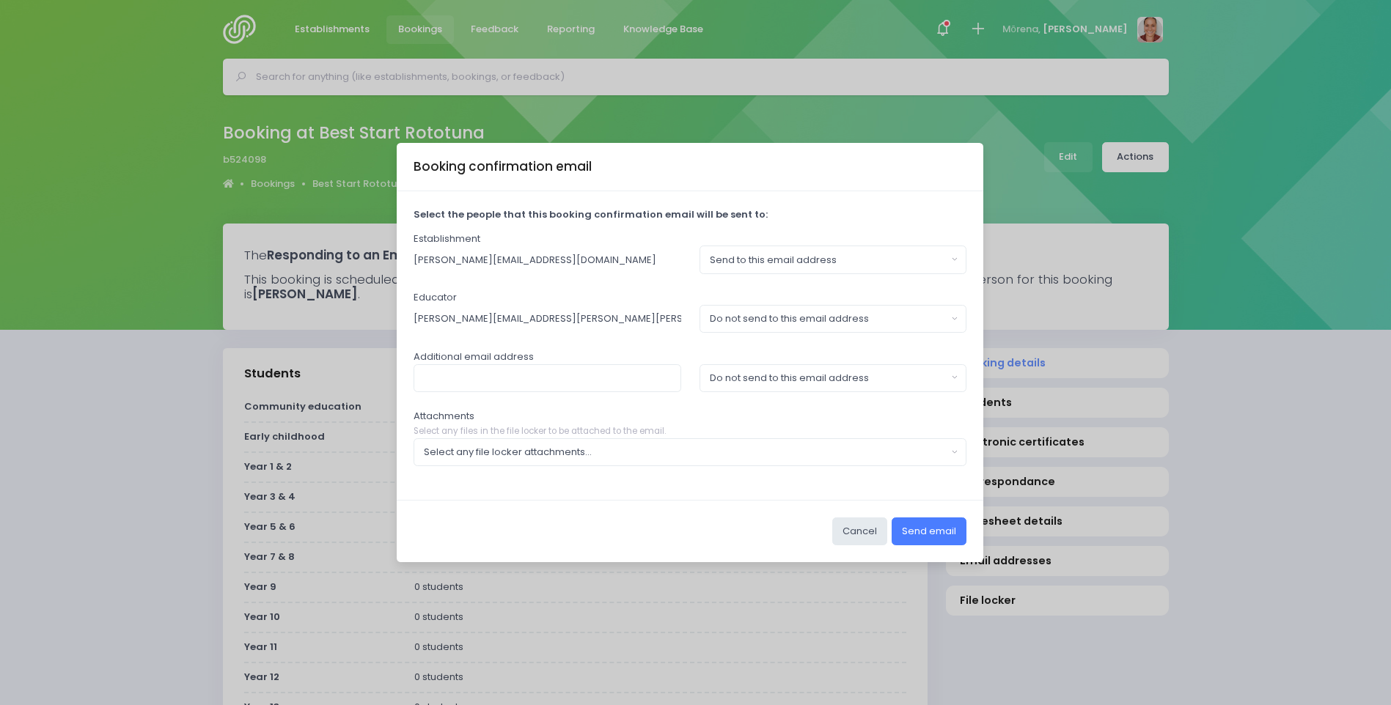
click at [954, 520] on button "Send email" at bounding box center [928, 532] width 75 height 28
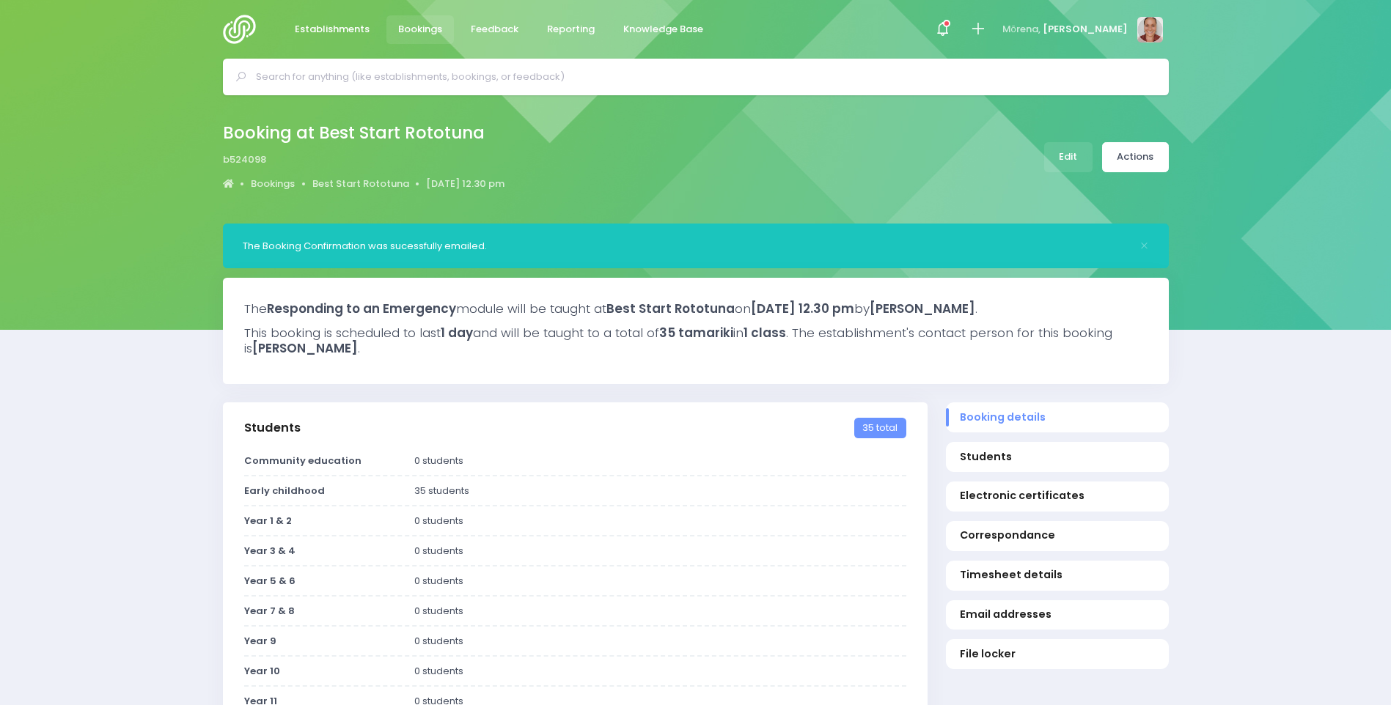
select select "5"
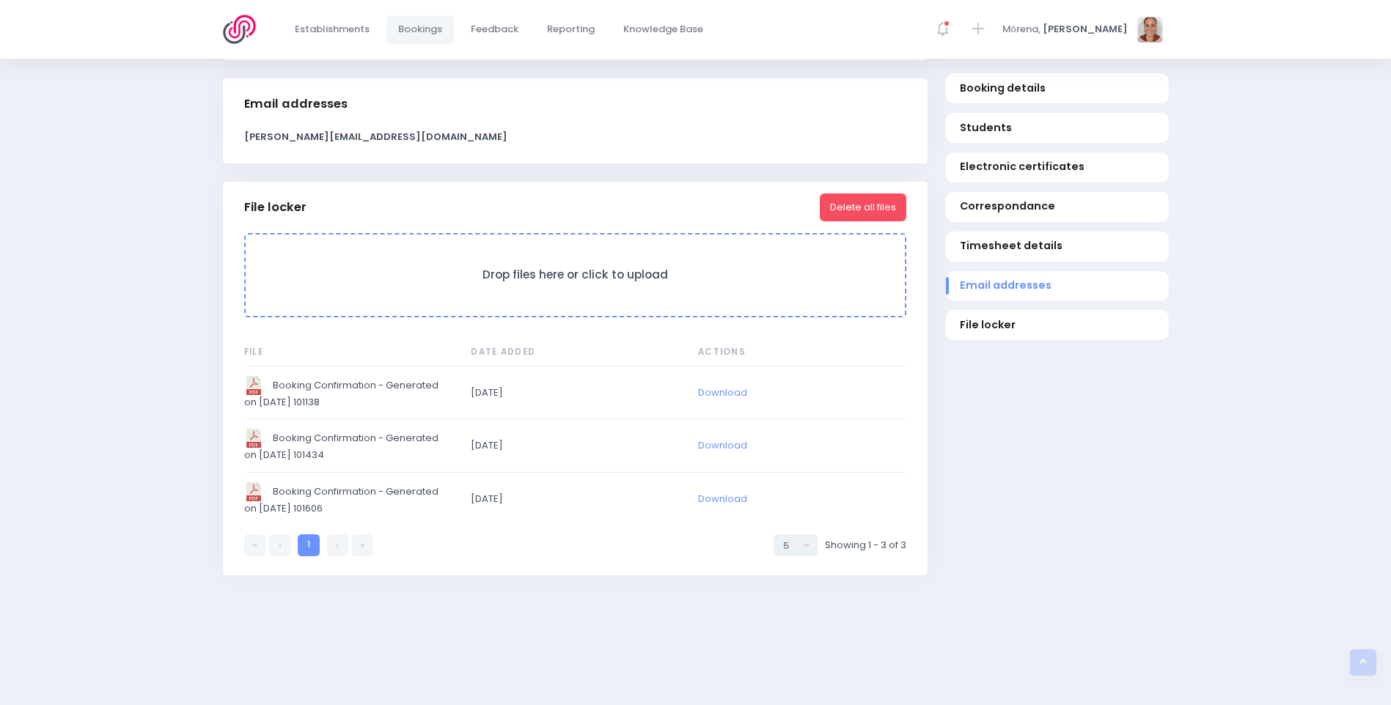
scroll to position [1284, 0]
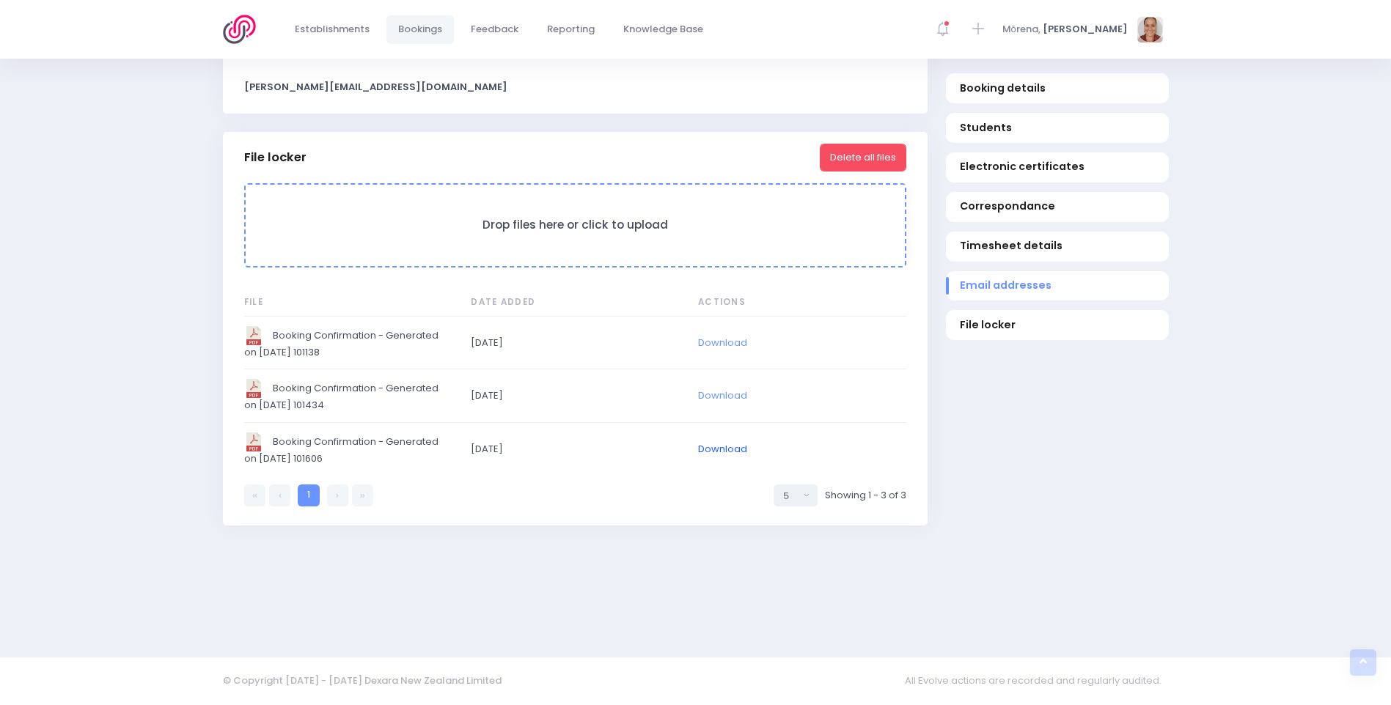
click at [733, 453] on link "Download" at bounding box center [722, 449] width 49 height 14
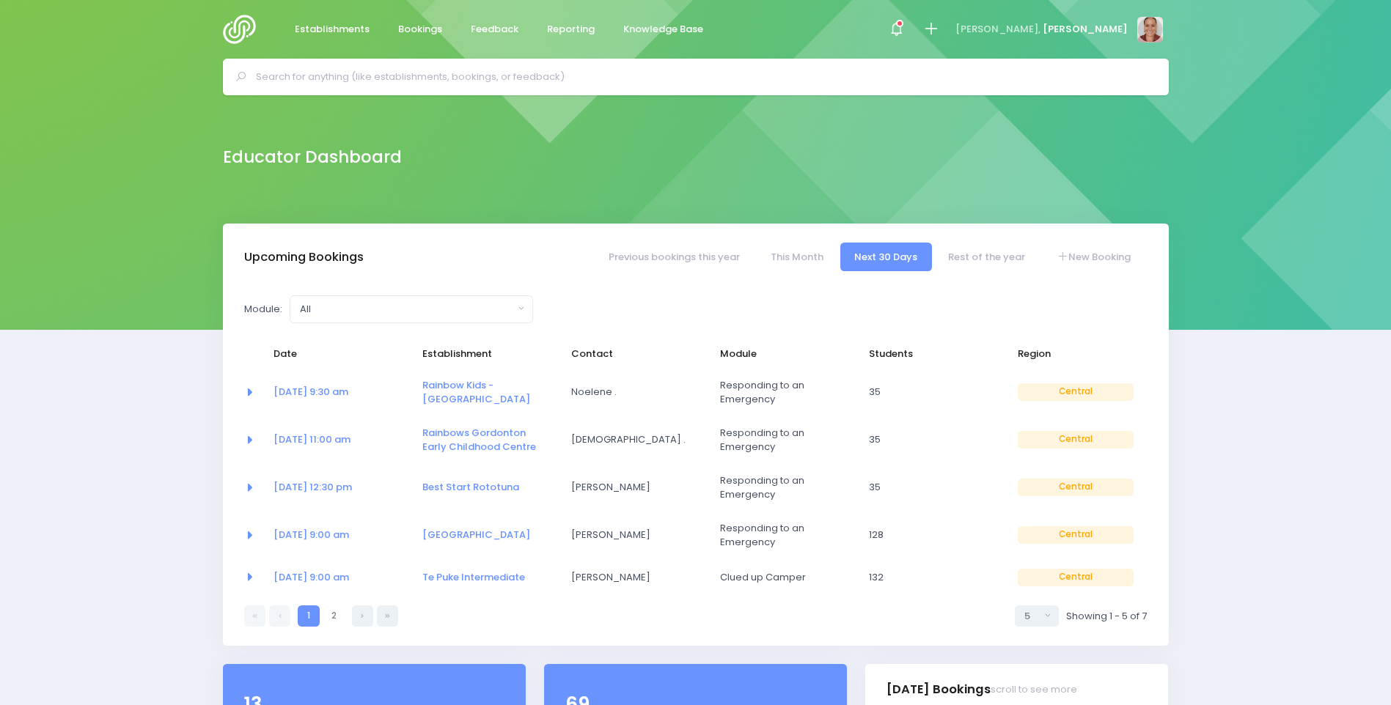
select select "5"
click at [243, 34] on img at bounding box center [244, 29] width 42 height 29
select select "5"
click at [312, 486] on link "01 Sep at 12:30 pm" at bounding box center [312, 487] width 78 height 14
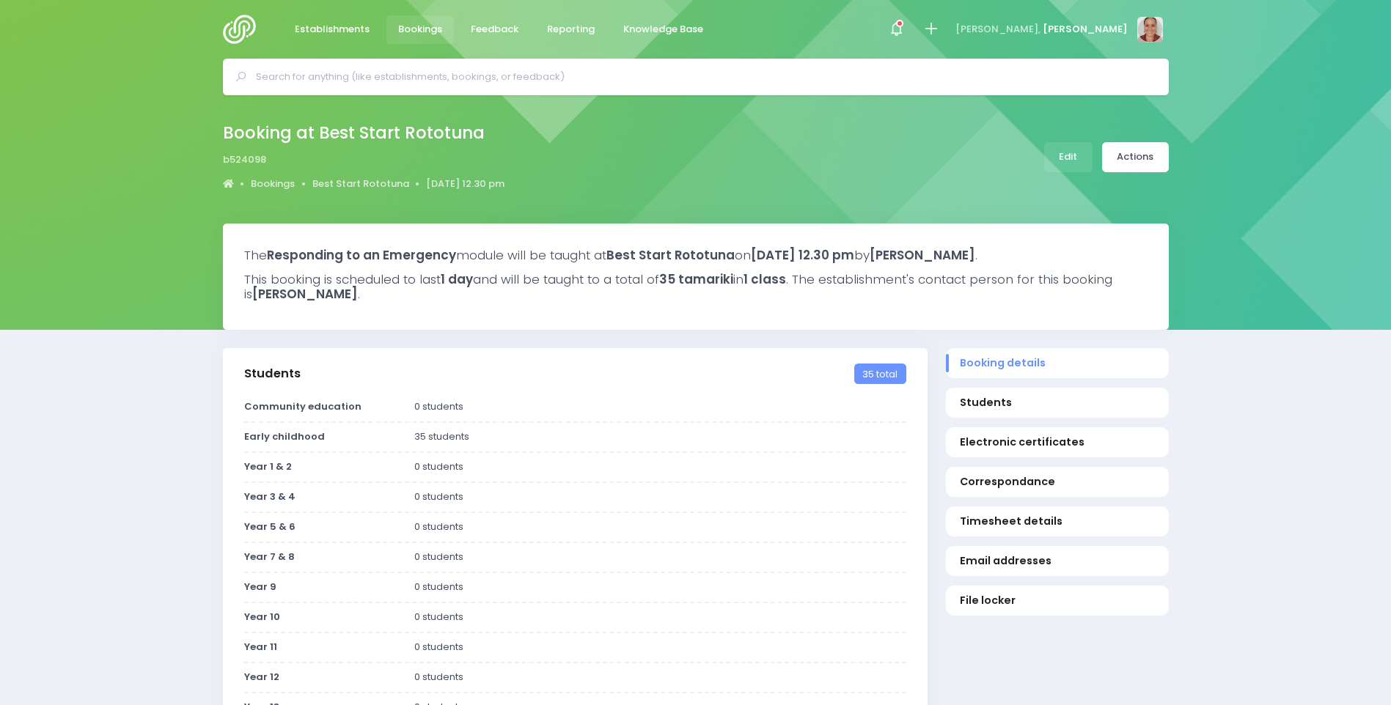
select select "5"
click at [1130, 150] on link "Actions" at bounding box center [1135, 157] width 67 height 30
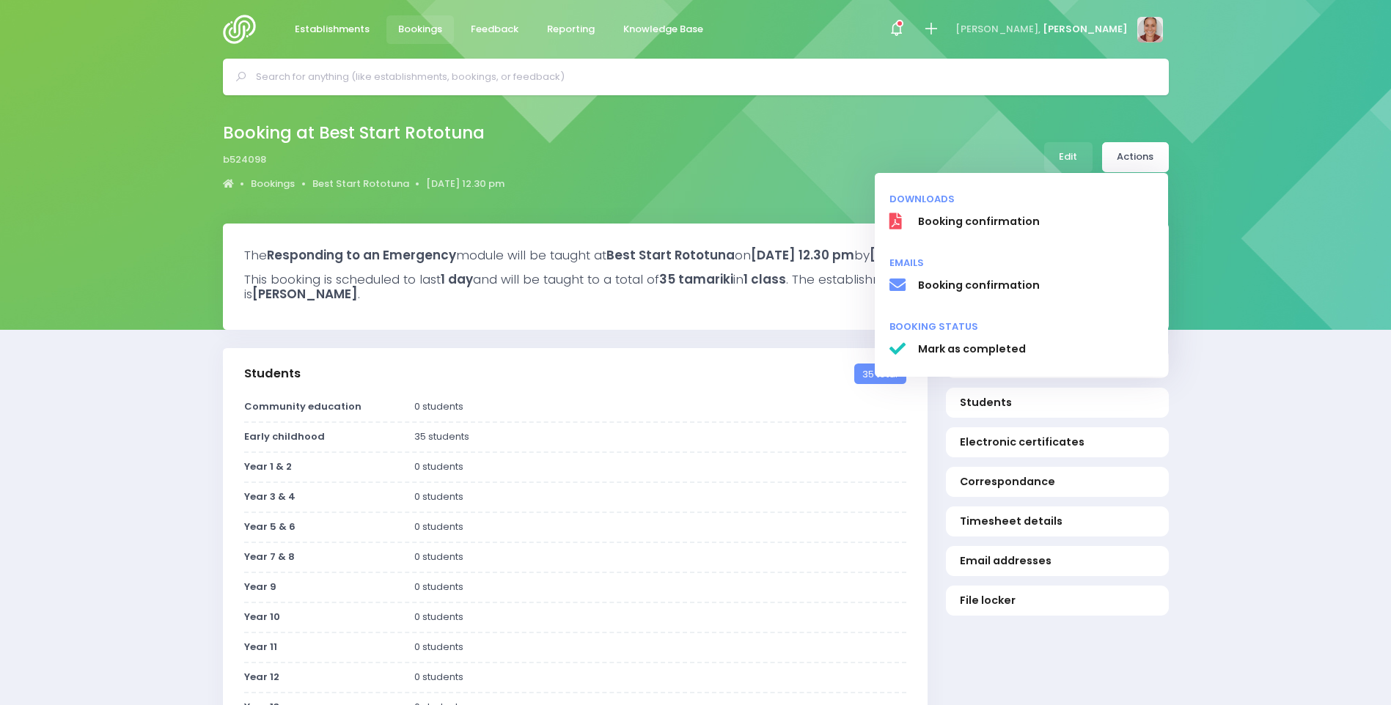
click at [1213, 161] on div "Booking at Best Start Rototuna b524098 Bookings Best Start Rototuna 1 September…" at bounding box center [695, 159] width 1391 height 128
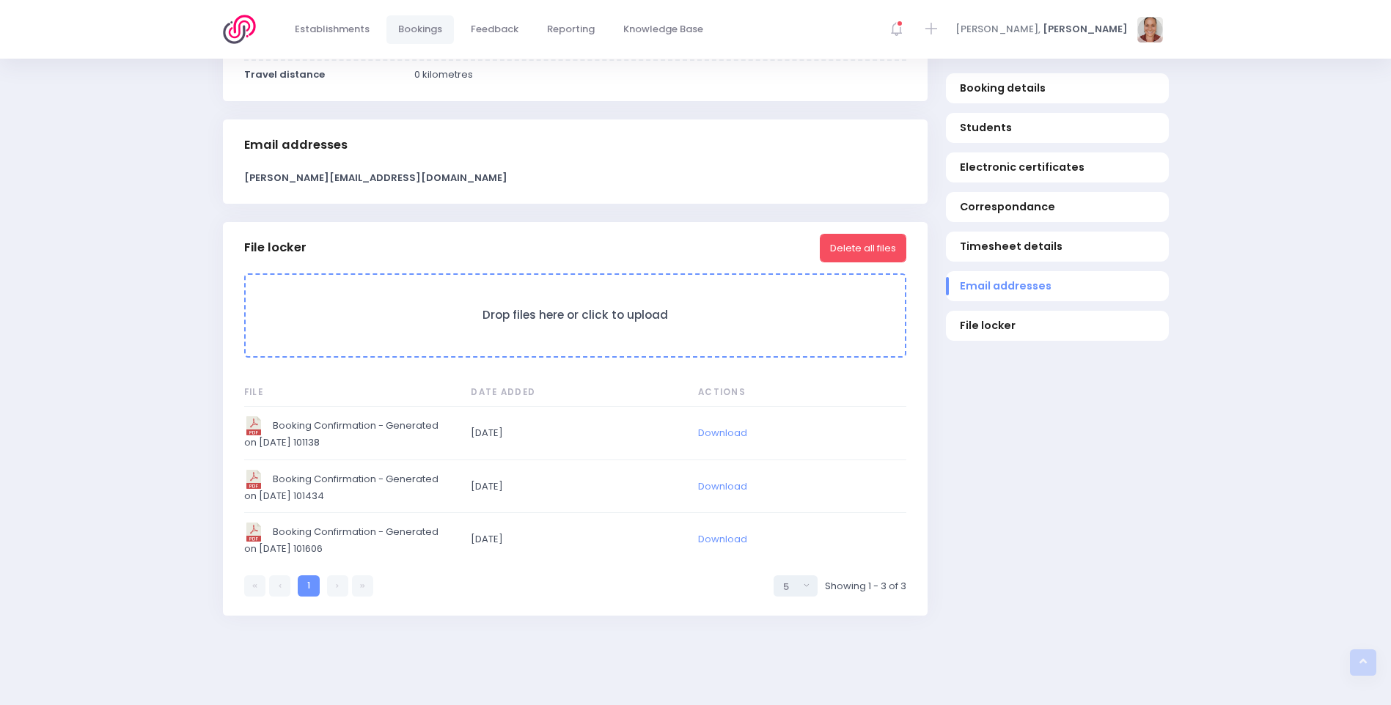
scroll to position [1230, 0]
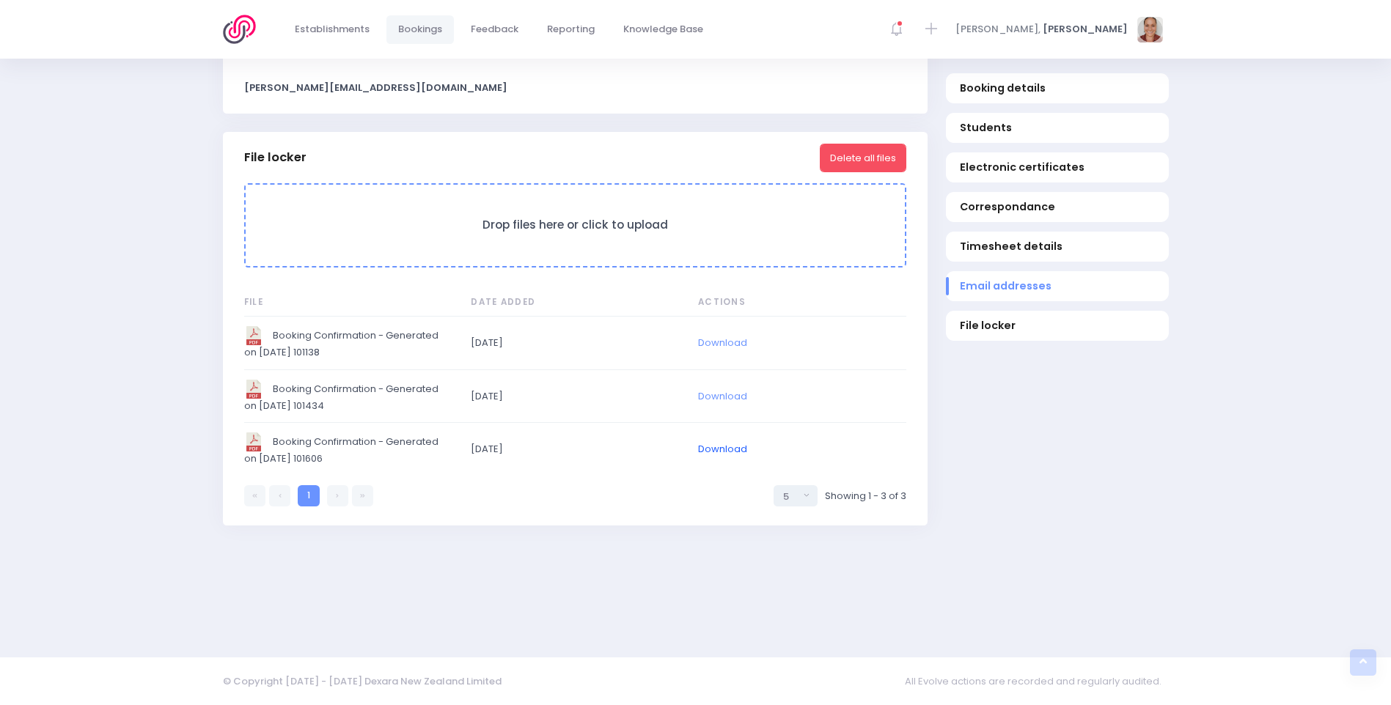
click at [713, 449] on link "Download" at bounding box center [722, 449] width 49 height 14
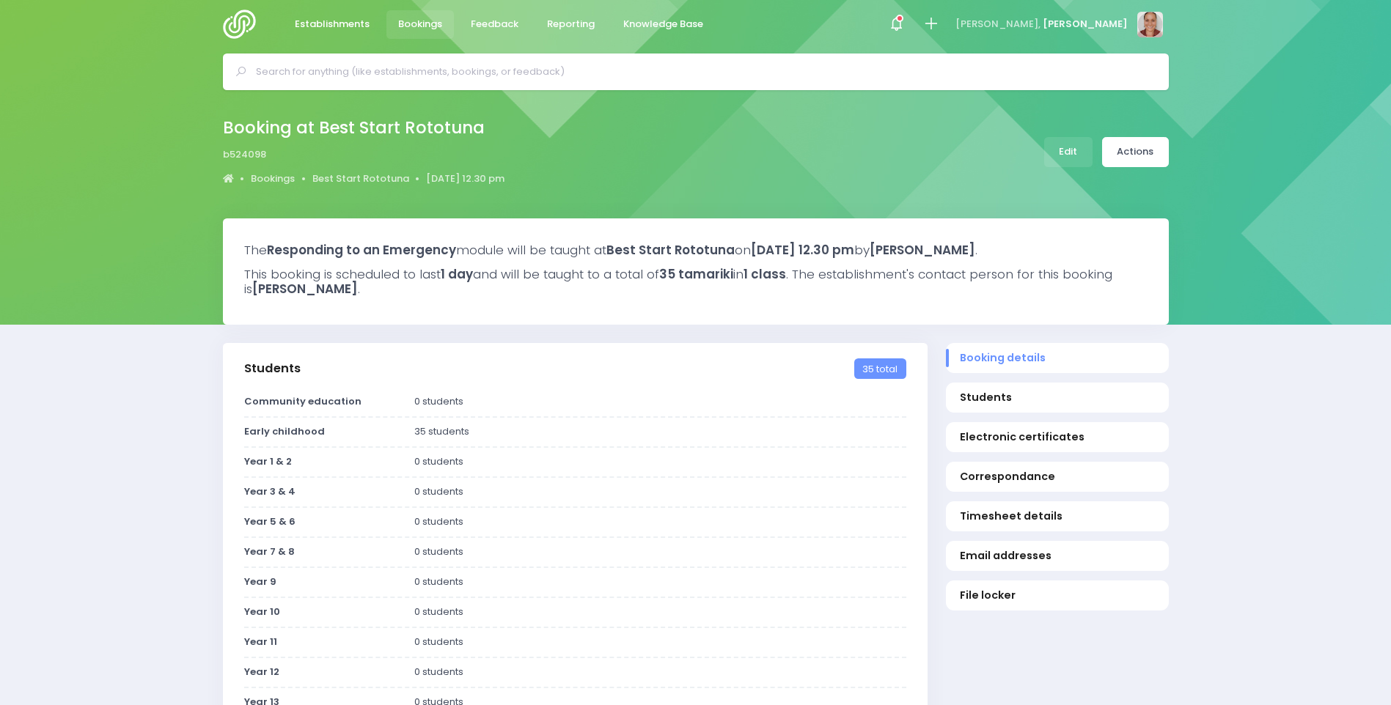
scroll to position [0, 0]
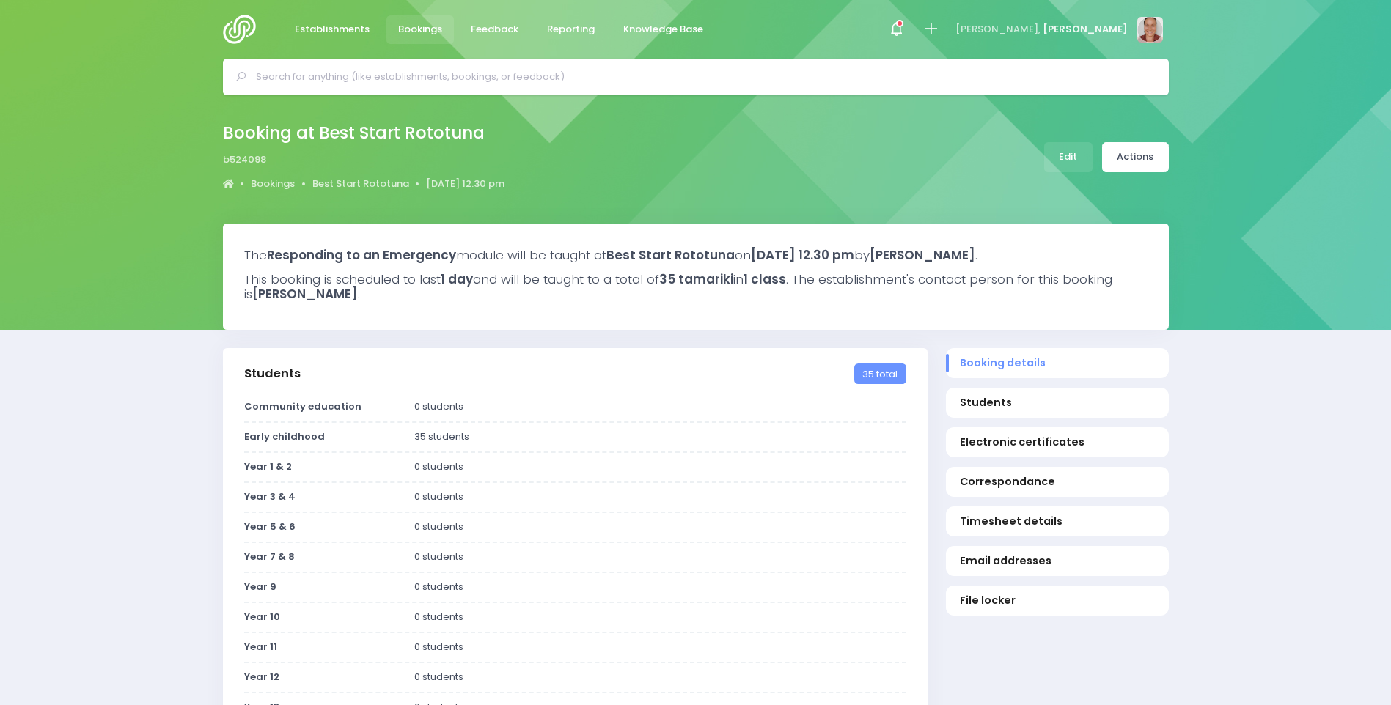
click at [444, 80] on input "text" at bounding box center [702, 77] width 892 height 22
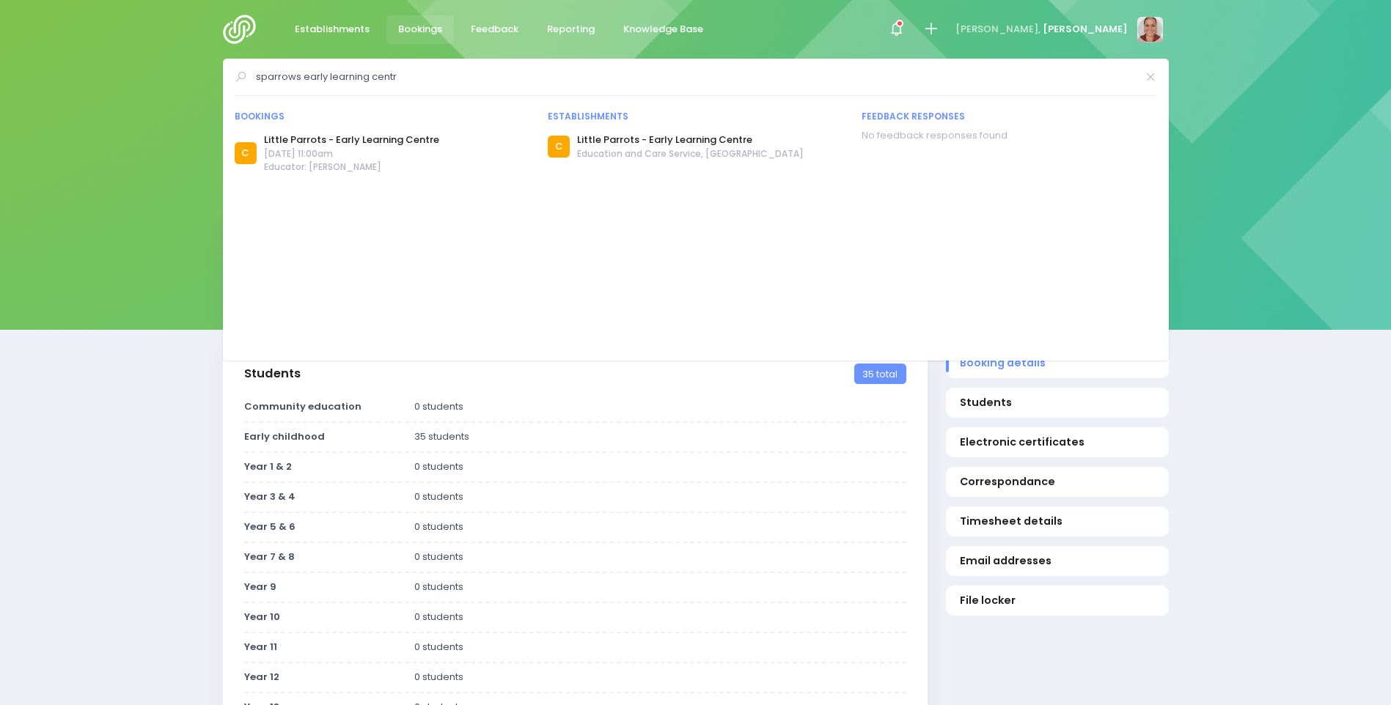
type input "sparrows early learning centre"
drag, startPoint x: 435, startPoint y: 83, endPoint x: 209, endPoint y: 49, distance: 229.0
click at [939, 26] on icon at bounding box center [930, 29] width 17 height 17
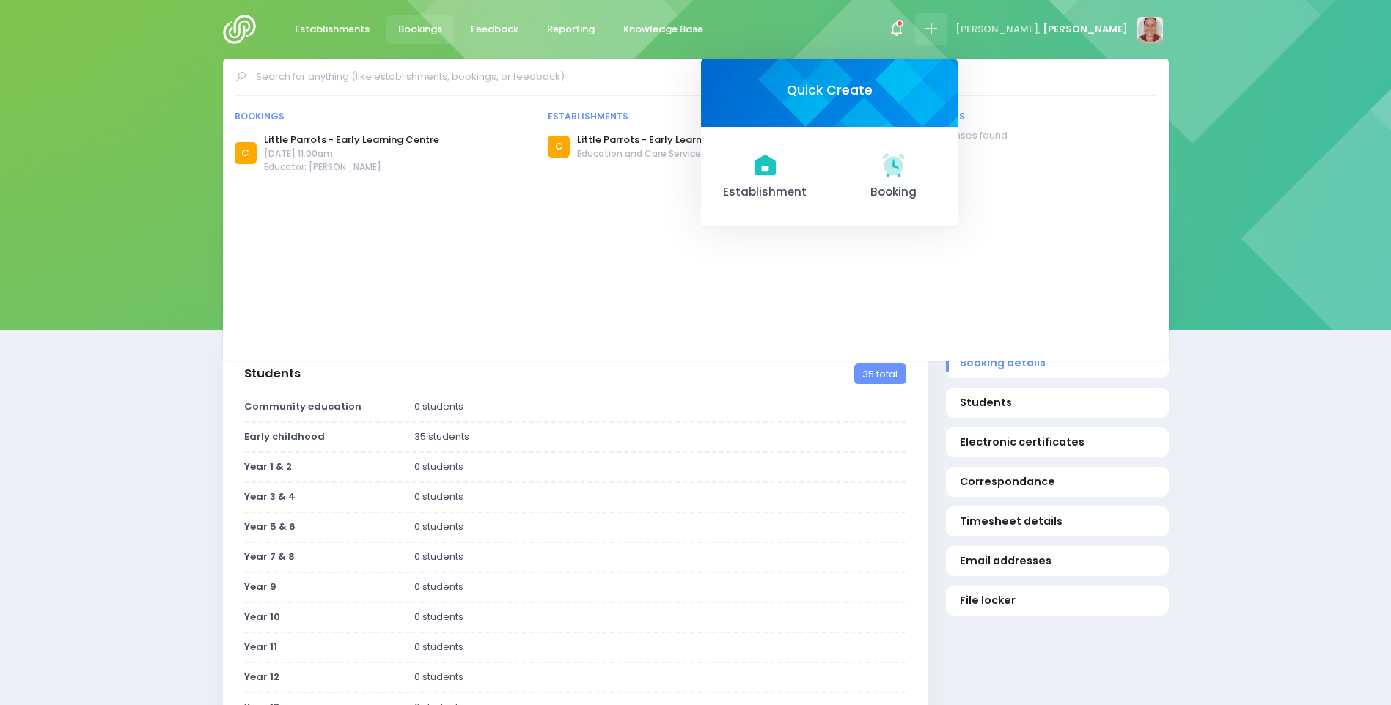
click at [678, 78] on input "text" at bounding box center [702, 77] width 892 height 22
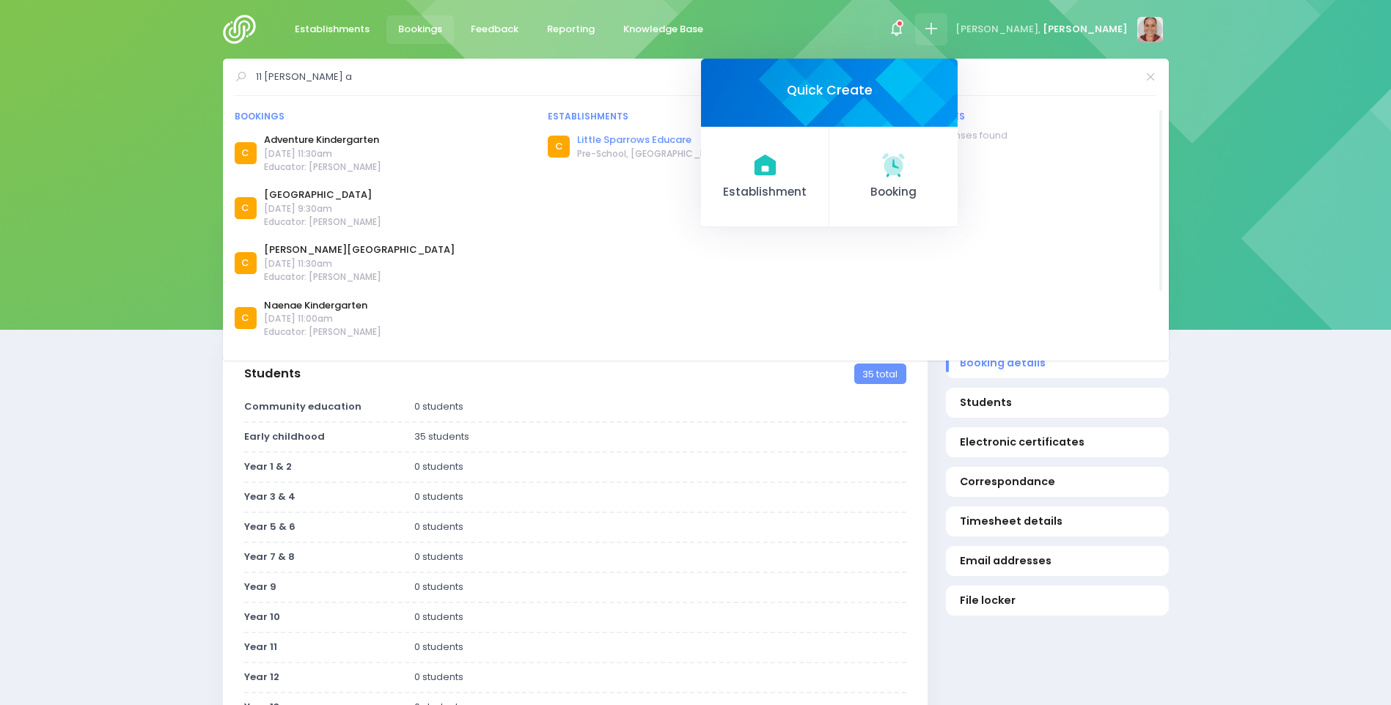
type input "11 bailey a"
click at [671, 141] on link "Little Sparrows Educare" at bounding box center [653, 140] width 152 height 15
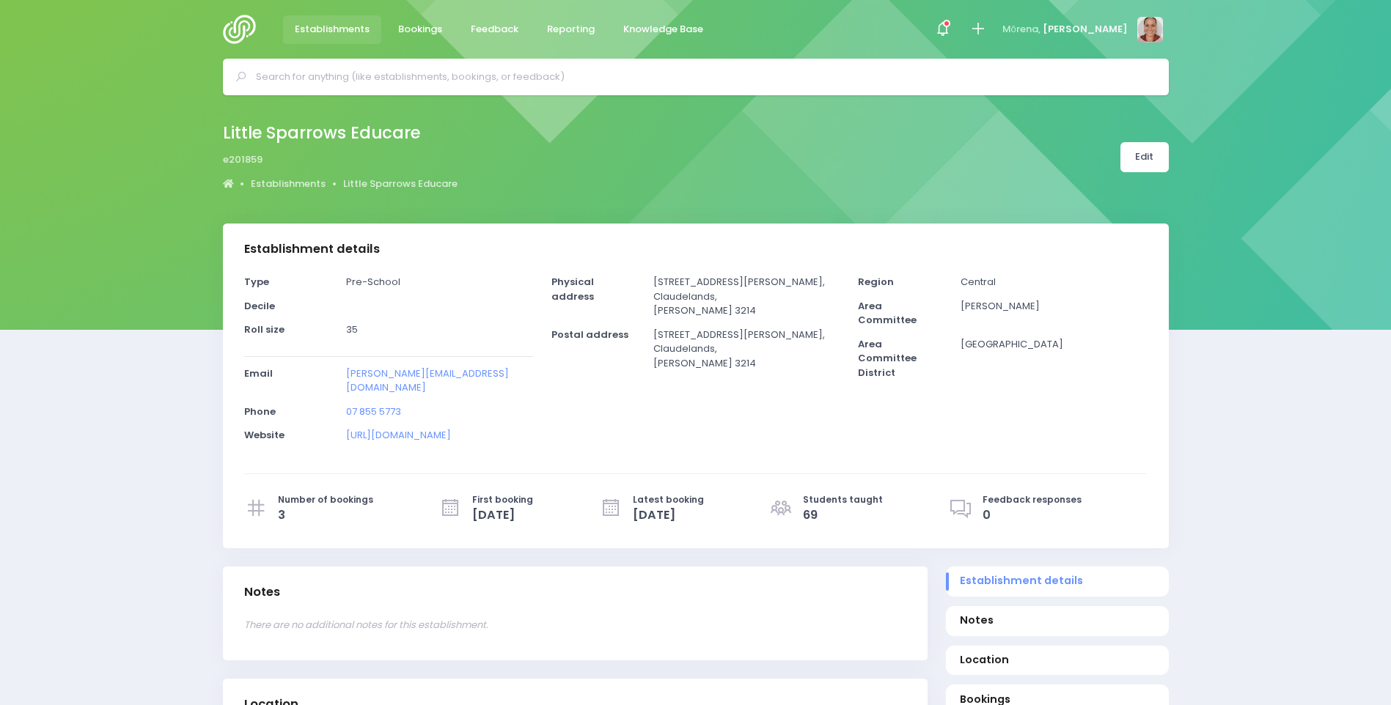
select select "5"
click at [1148, 158] on link "Edit" at bounding box center [1144, 157] width 48 height 30
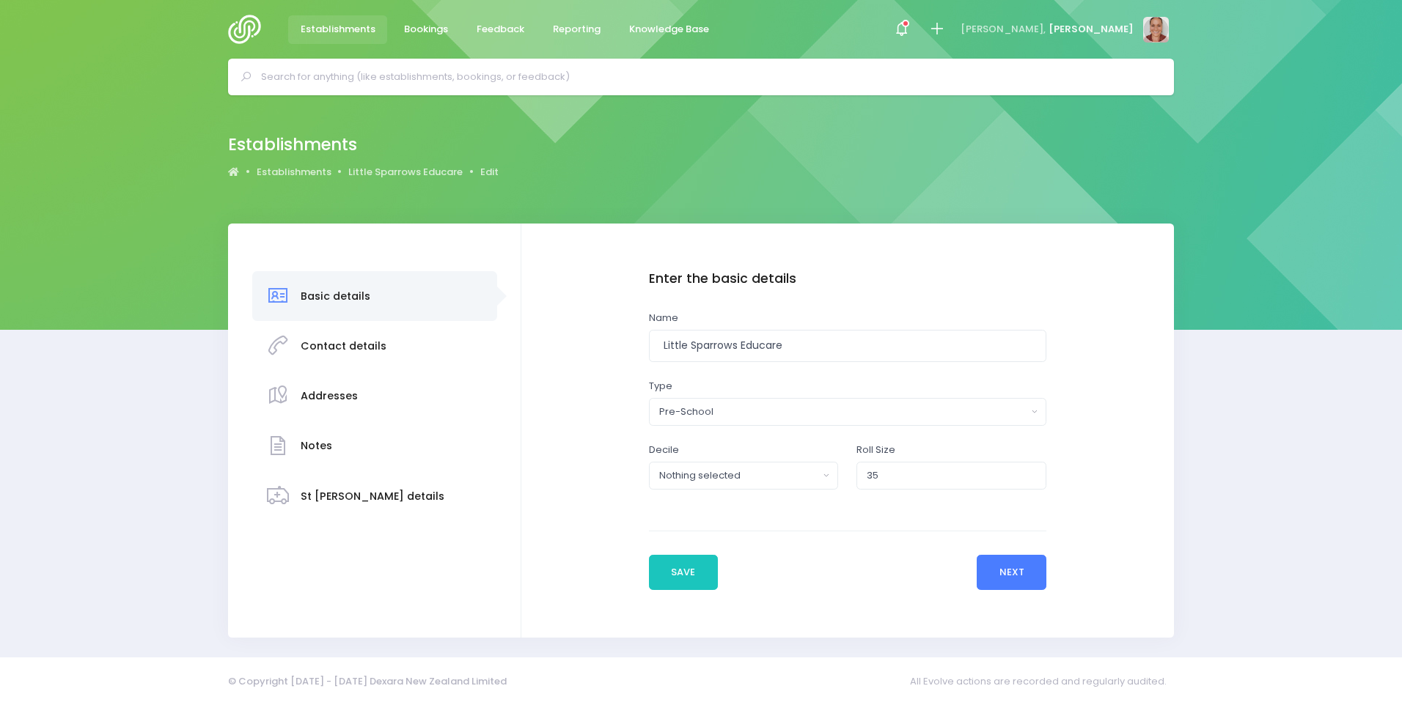
click at [1009, 576] on button "Next" at bounding box center [1012, 572] width 70 height 35
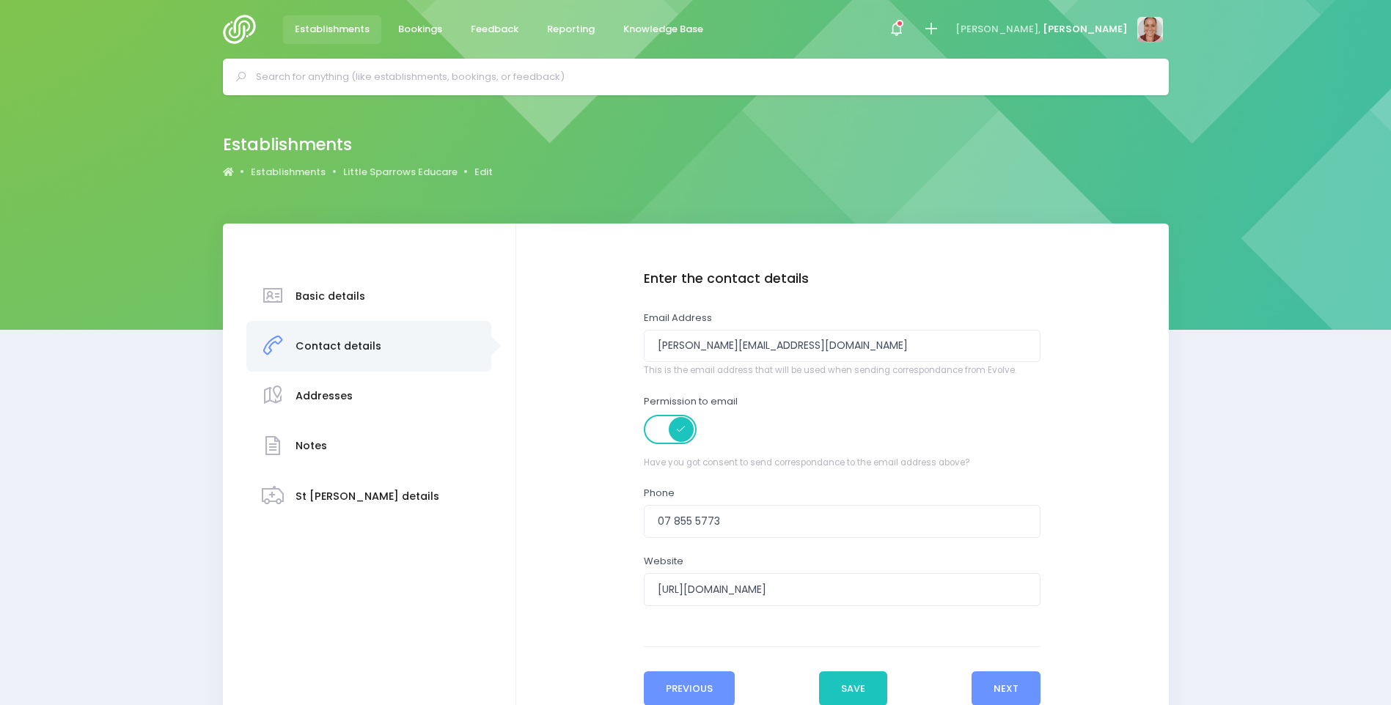
click at [698, 690] on button "Previous" at bounding box center [690, 689] width 92 height 35
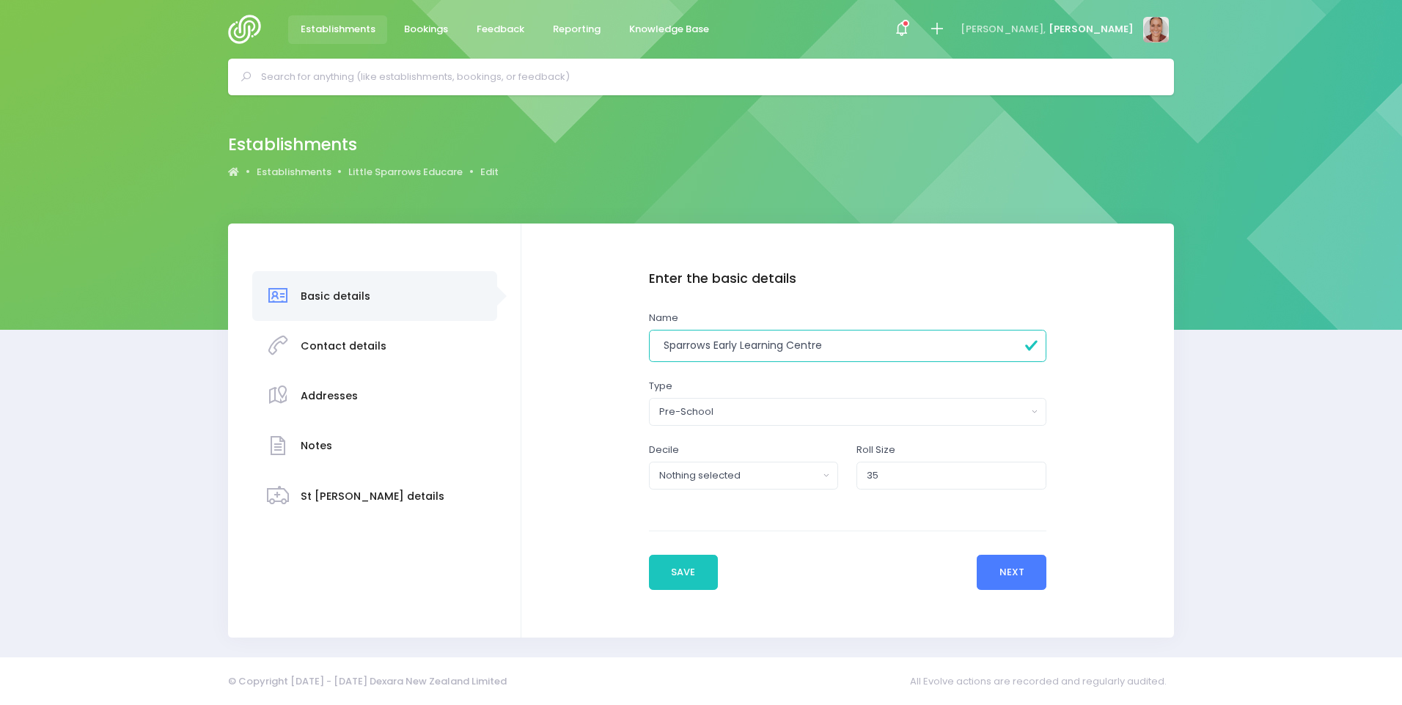
type input "Sparrows Early Learning Centre"
click at [1000, 584] on button "Next" at bounding box center [1012, 572] width 70 height 35
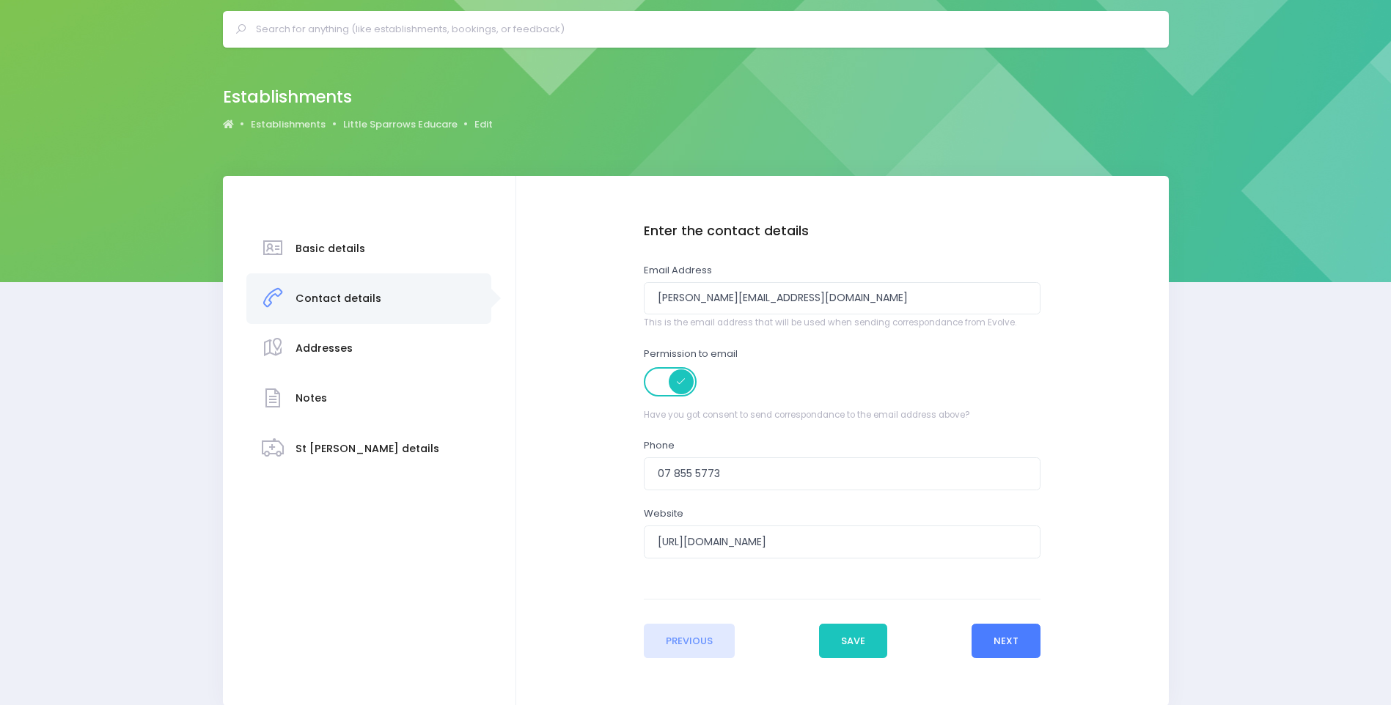
scroll to position [73, 0]
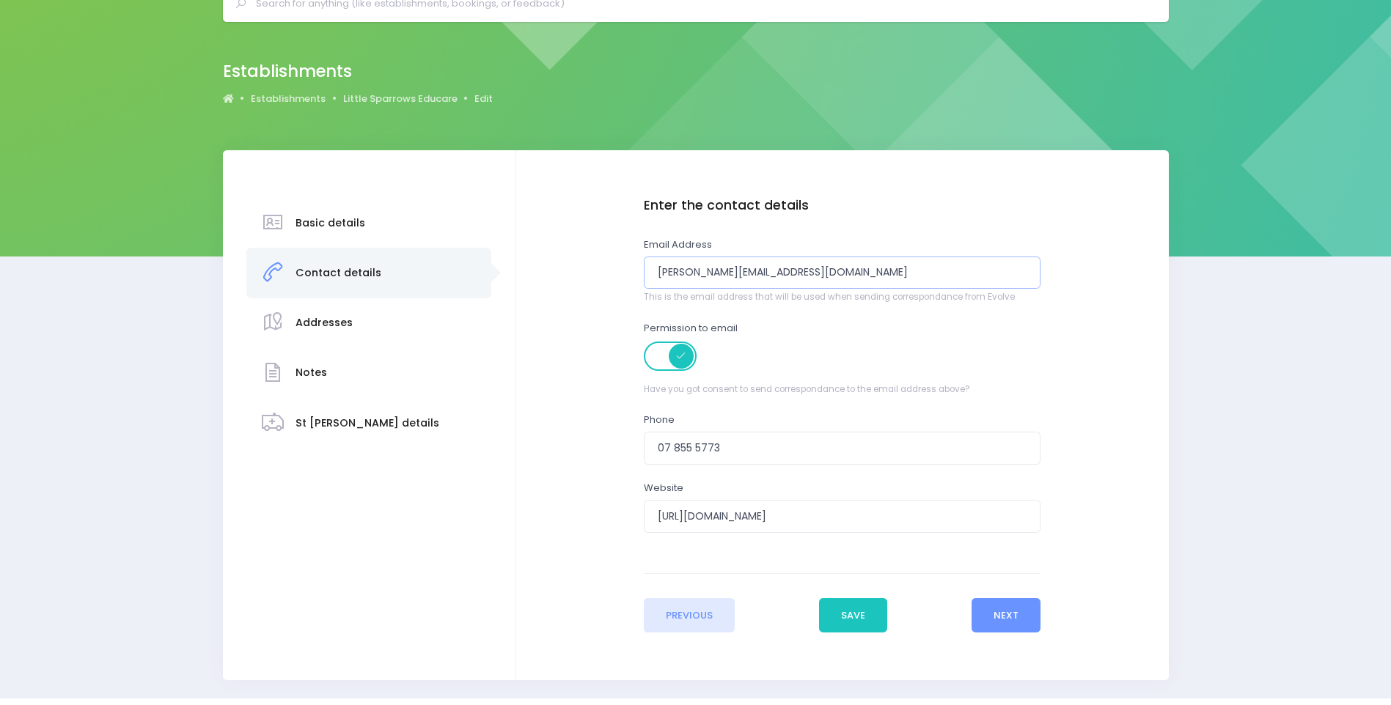
click at [850, 276] on input "michaela@littlesparrows.co.nz" at bounding box center [842, 273] width 397 height 33
drag, startPoint x: 836, startPoint y: 274, endPoint x: 637, endPoint y: 298, distance: 200.1
click at [637, 299] on div "Enter the basic details Name Sparrows Early Learning Centre Type Casual-Educati…" at bounding box center [842, 415] width 416 height 435
type input "[EMAIL_ADDRESS][DOMAIN_NAME]"
click at [1204, 356] on div "Basic details Contact details Addresses" at bounding box center [695, 415] width 1391 height 530
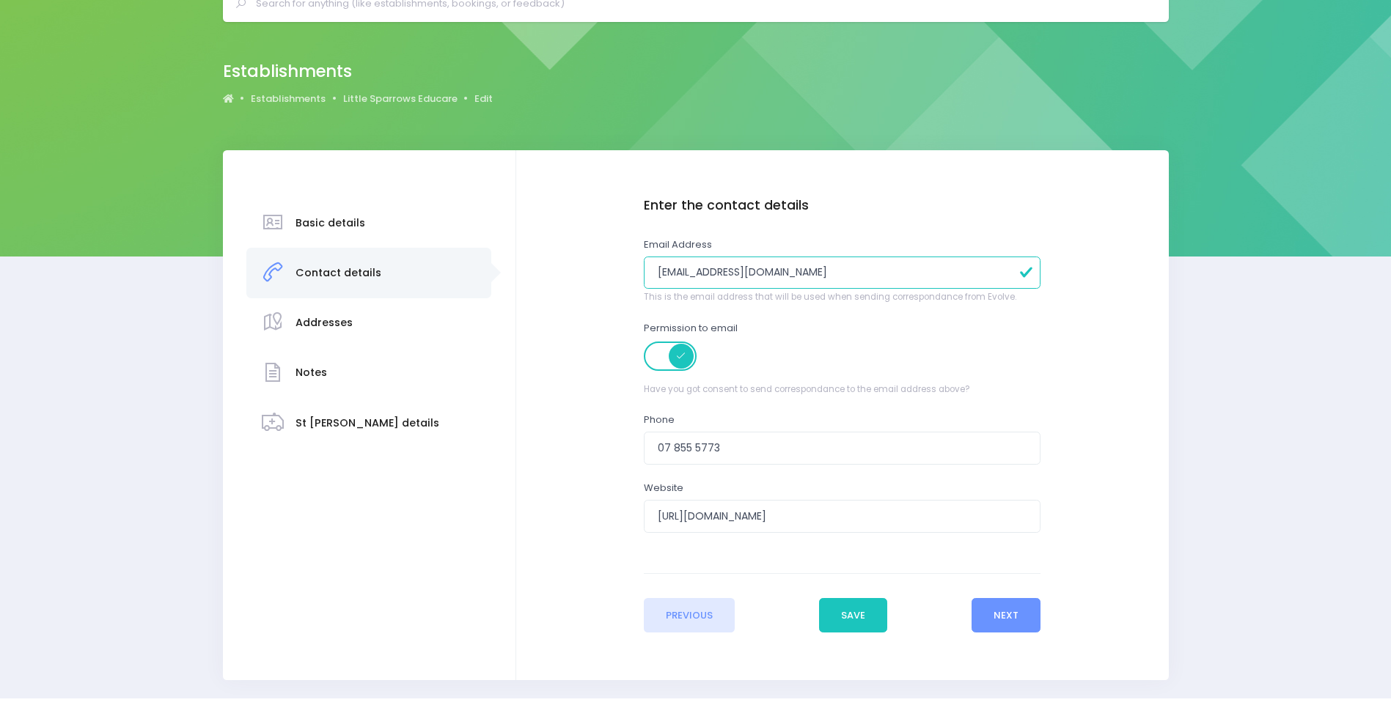
click at [1037, 595] on div "Previous Save Next" at bounding box center [842, 602] width 397 height 59
click at [1025, 606] on button "Next" at bounding box center [1006, 615] width 70 height 35
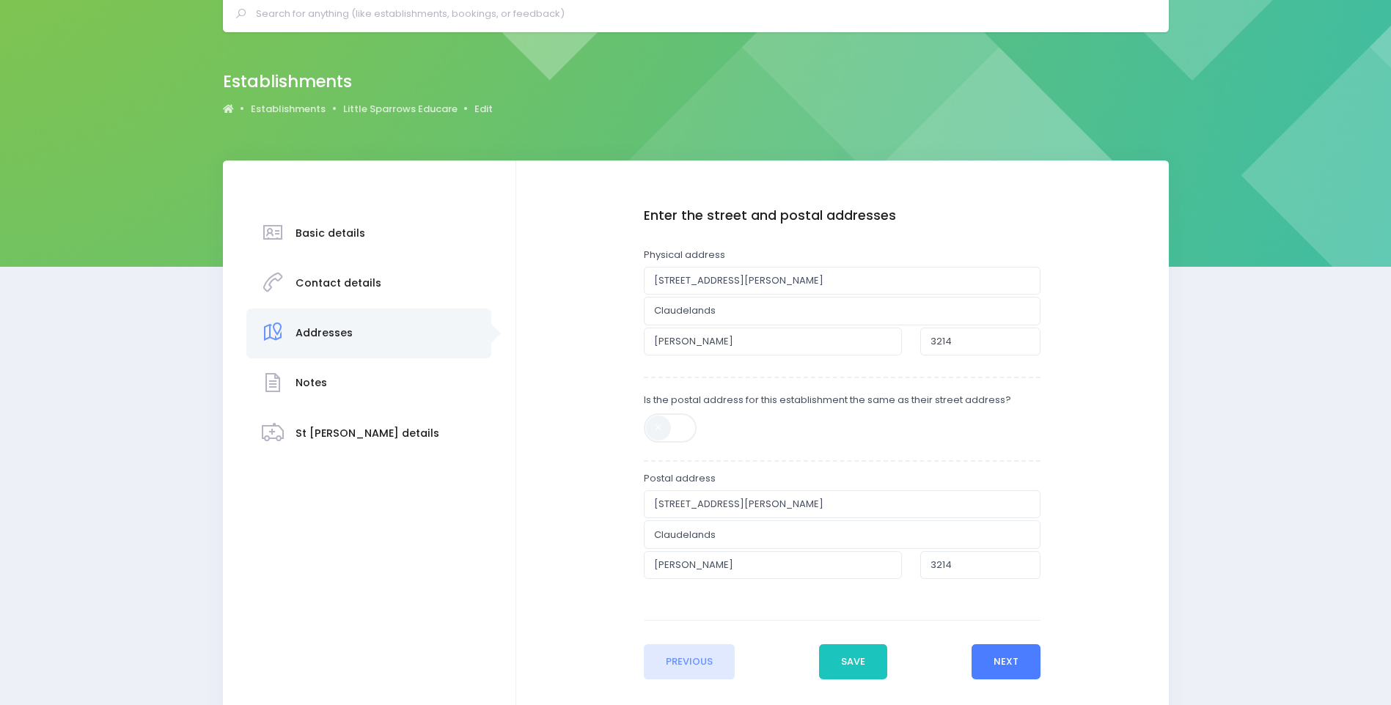
scroll to position [147, 0]
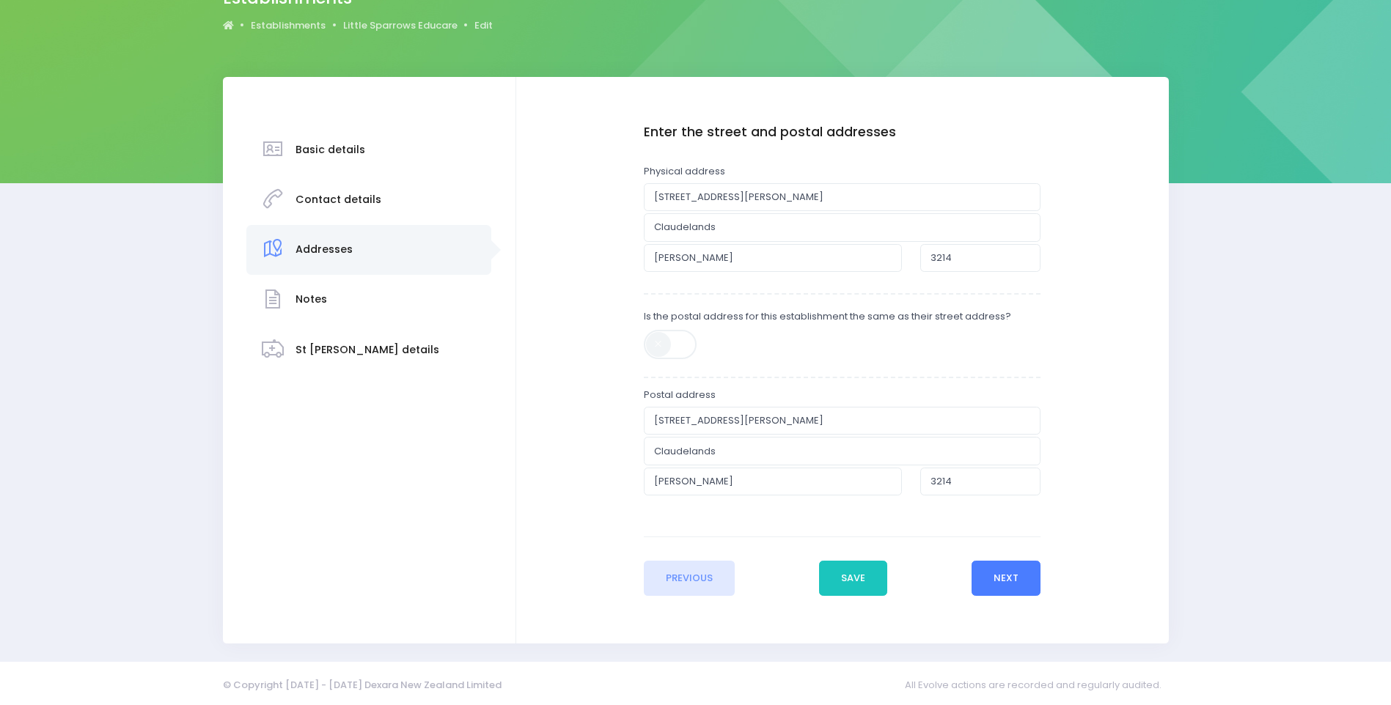
click at [1013, 574] on button "Next" at bounding box center [1006, 578] width 70 height 35
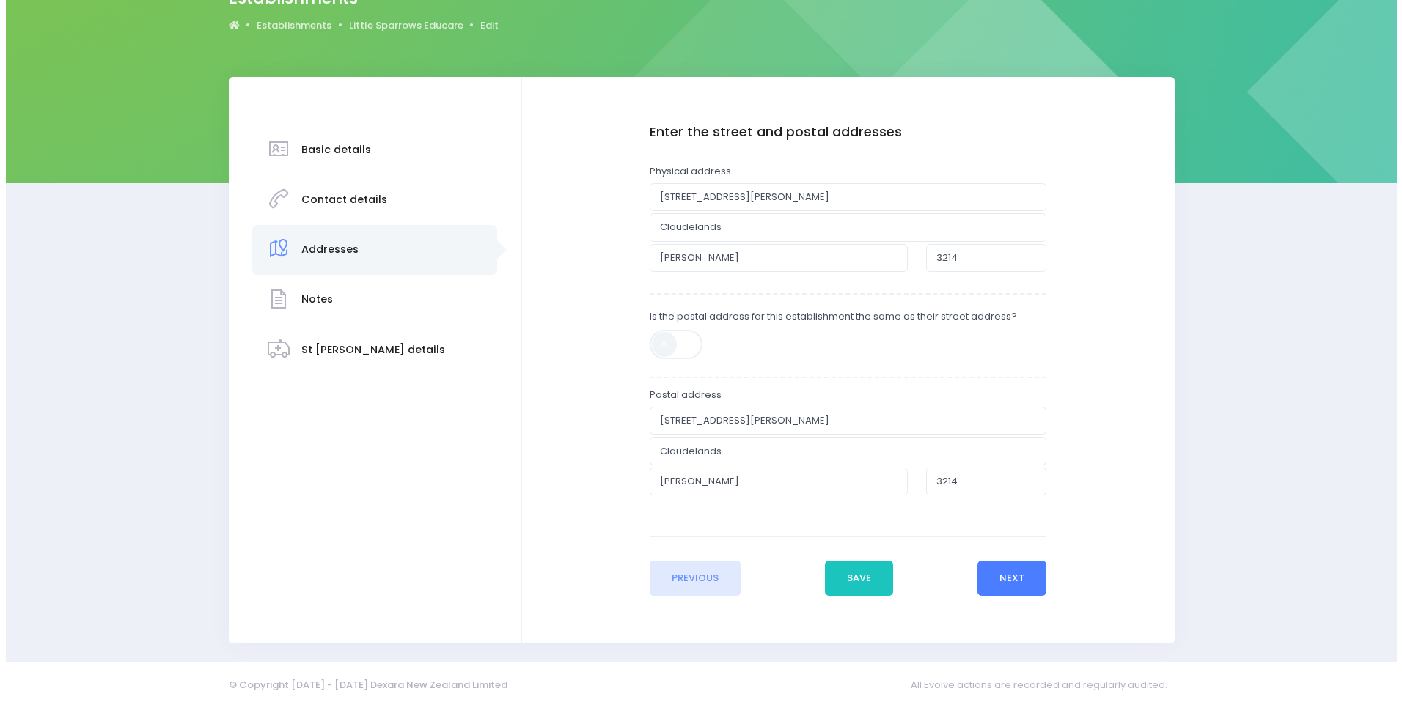
scroll to position [0, 0]
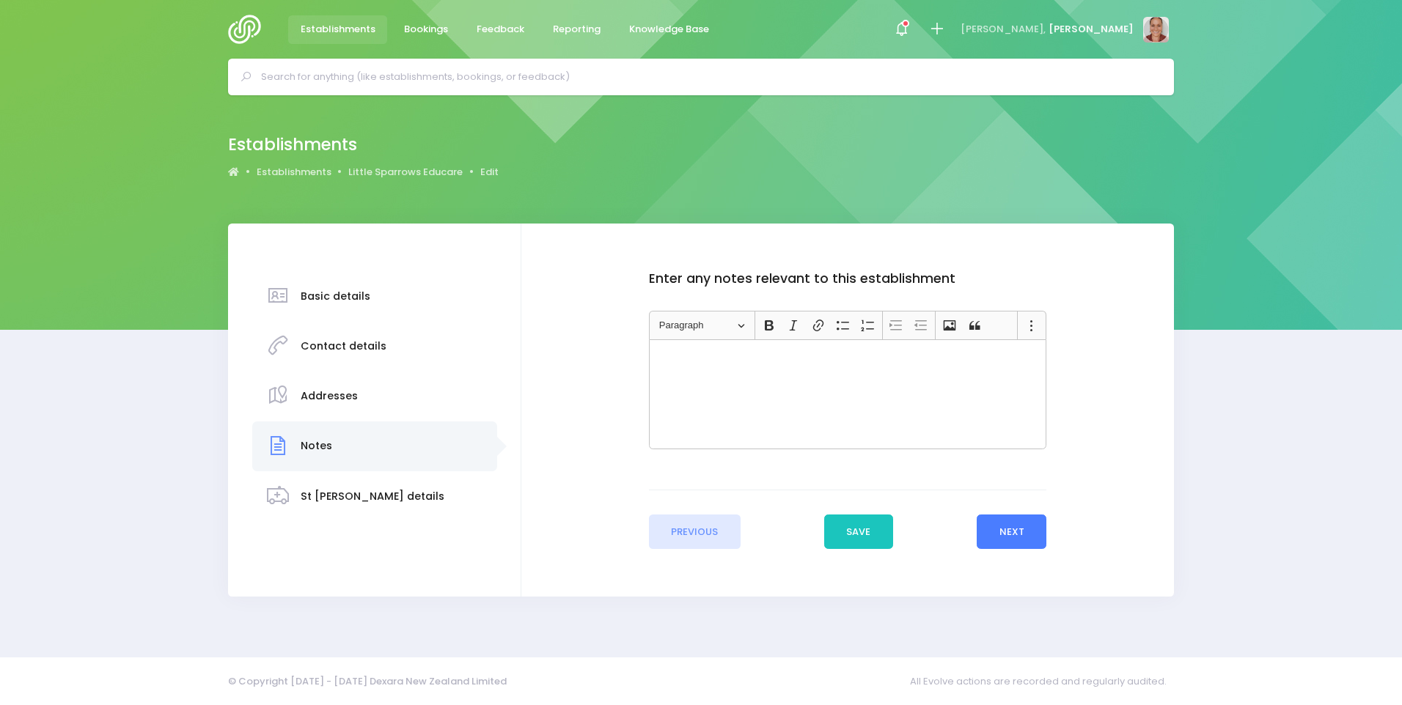
click at [1023, 517] on button "Next" at bounding box center [1012, 532] width 70 height 35
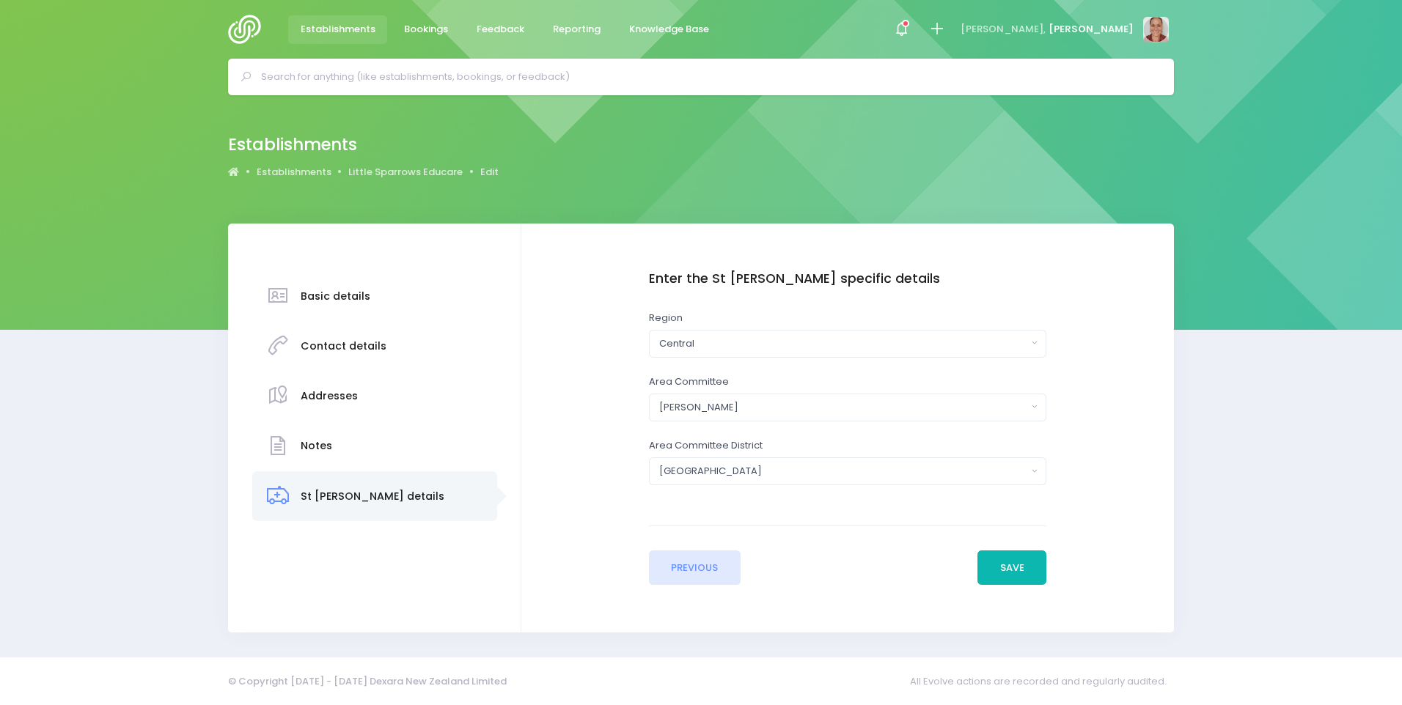
click at [1020, 555] on button "Save" at bounding box center [1011, 568] width 69 height 35
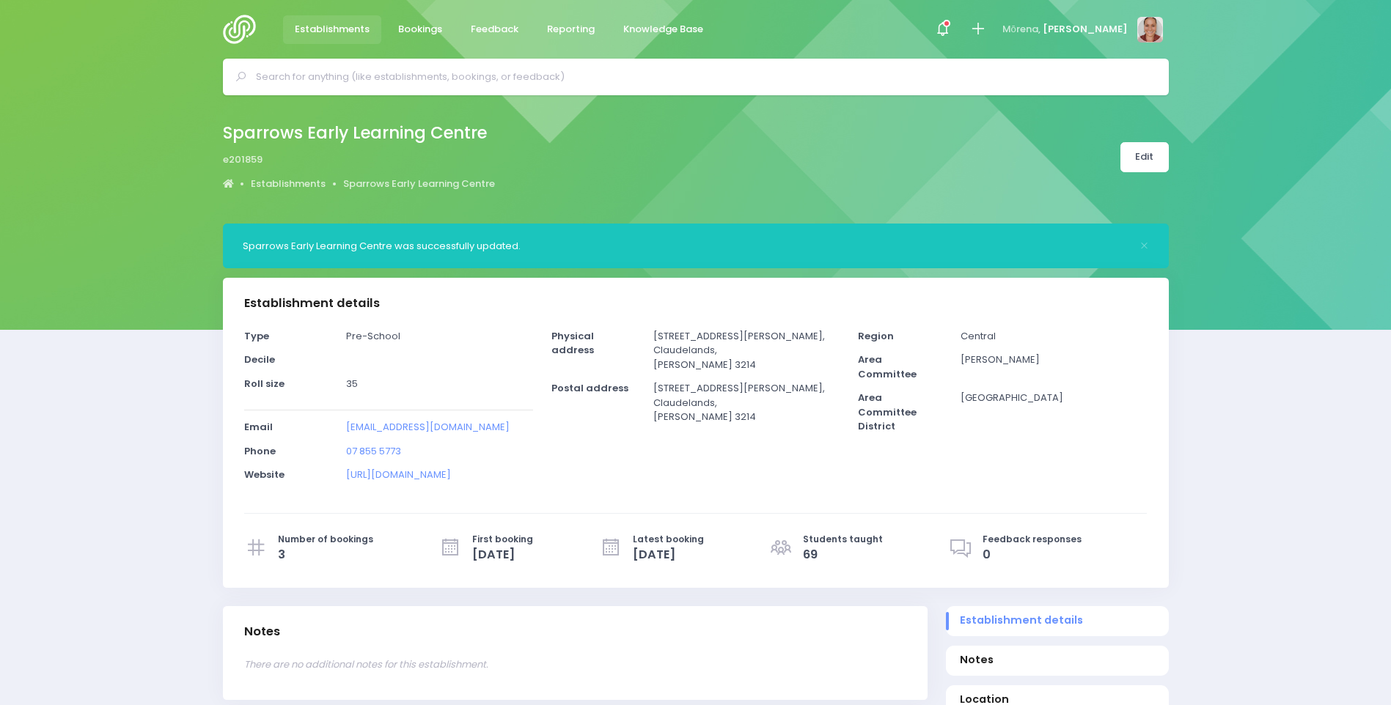
select select "5"
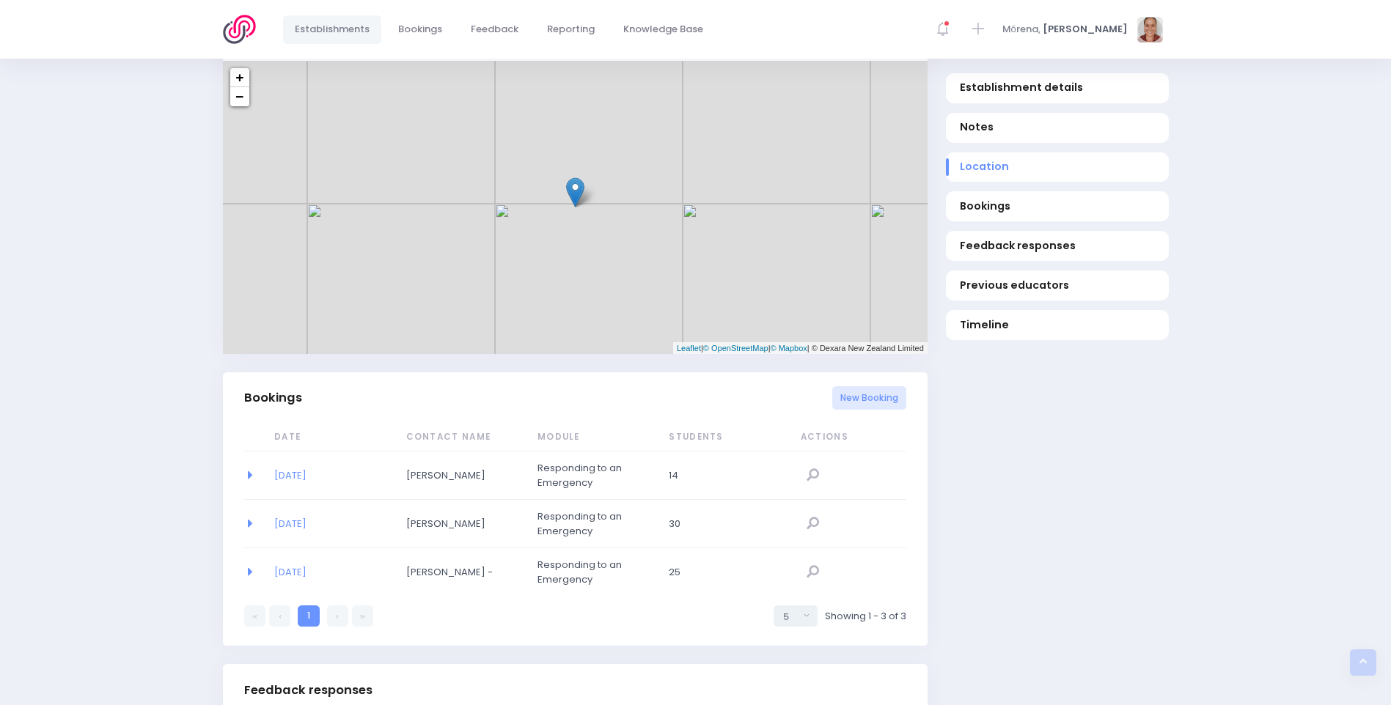
scroll to position [806, 0]
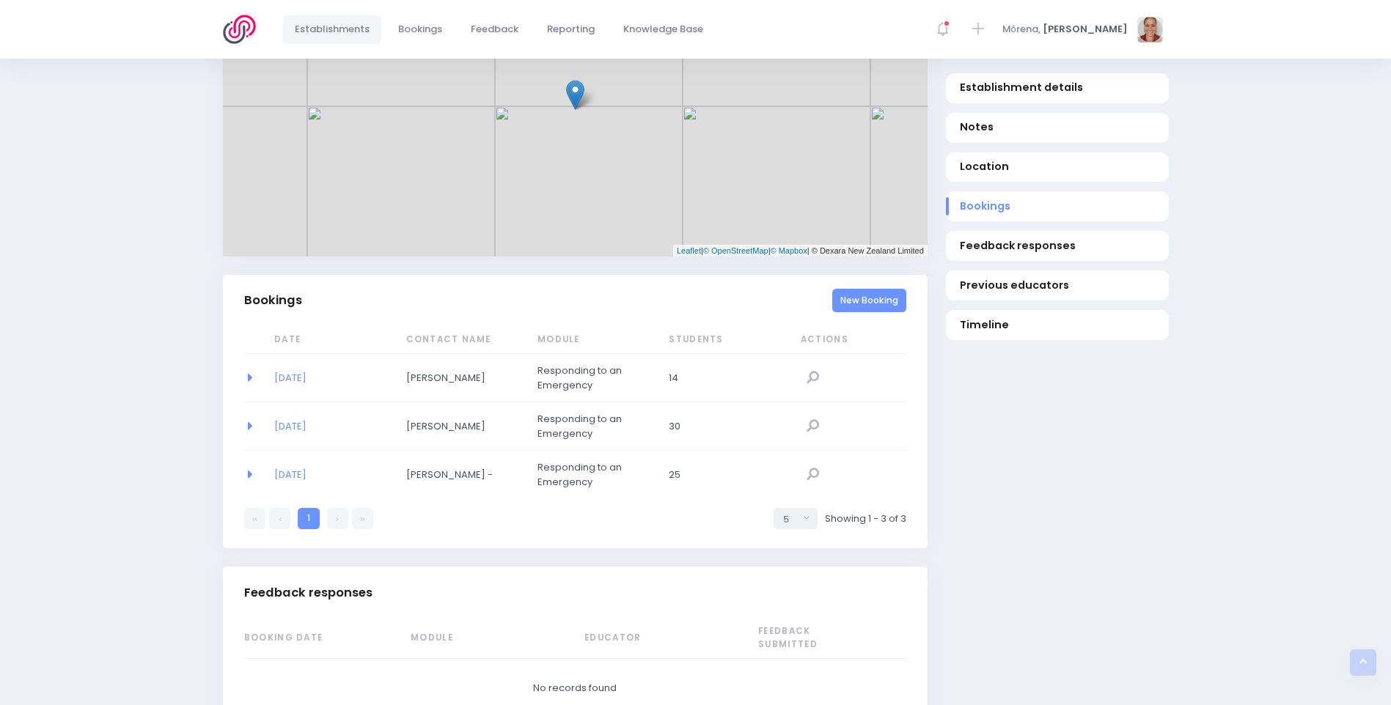
click at [880, 298] on link "New Booking" at bounding box center [869, 301] width 74 height 24
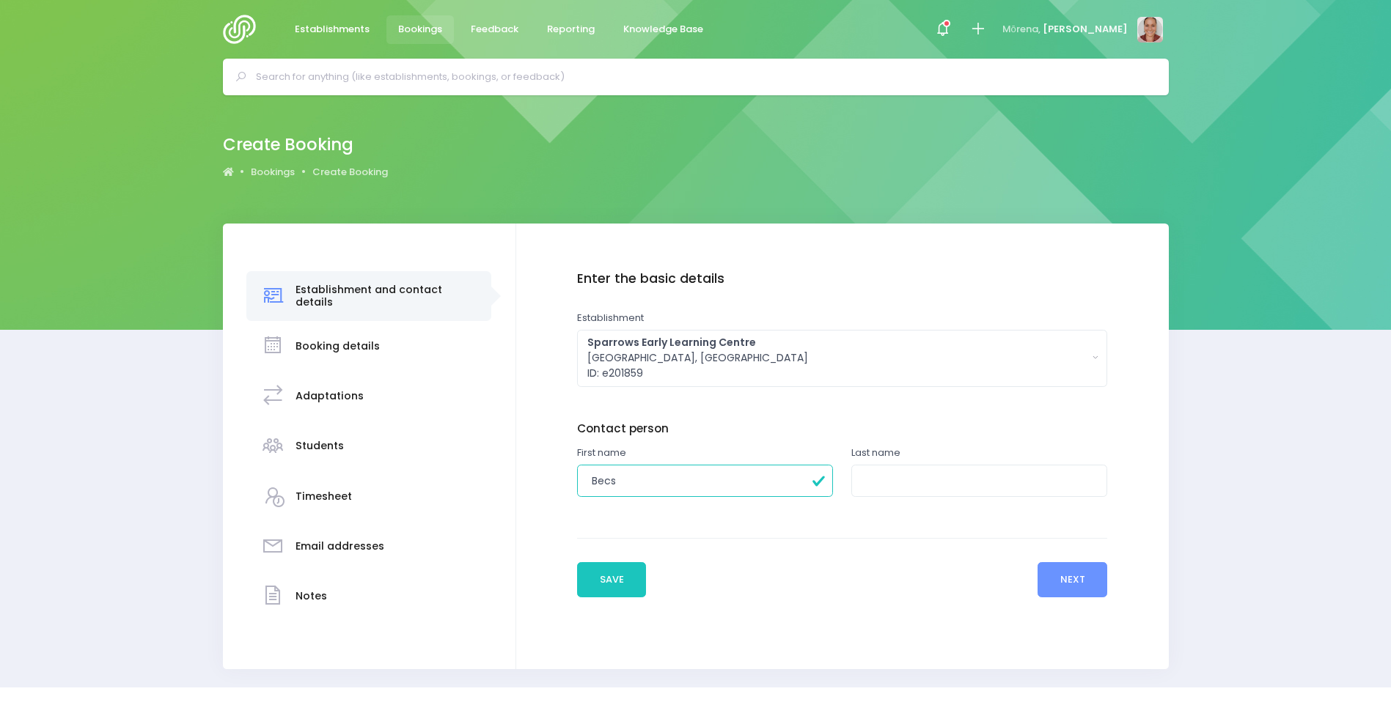
type input "Becs"
click at [869, 479] on input "text" at bounding box center [979, 481] width 256 height 33
type input "."
click at [1063, 570] on button "Next" at bounding box center [1072, 579] width 70 height 35
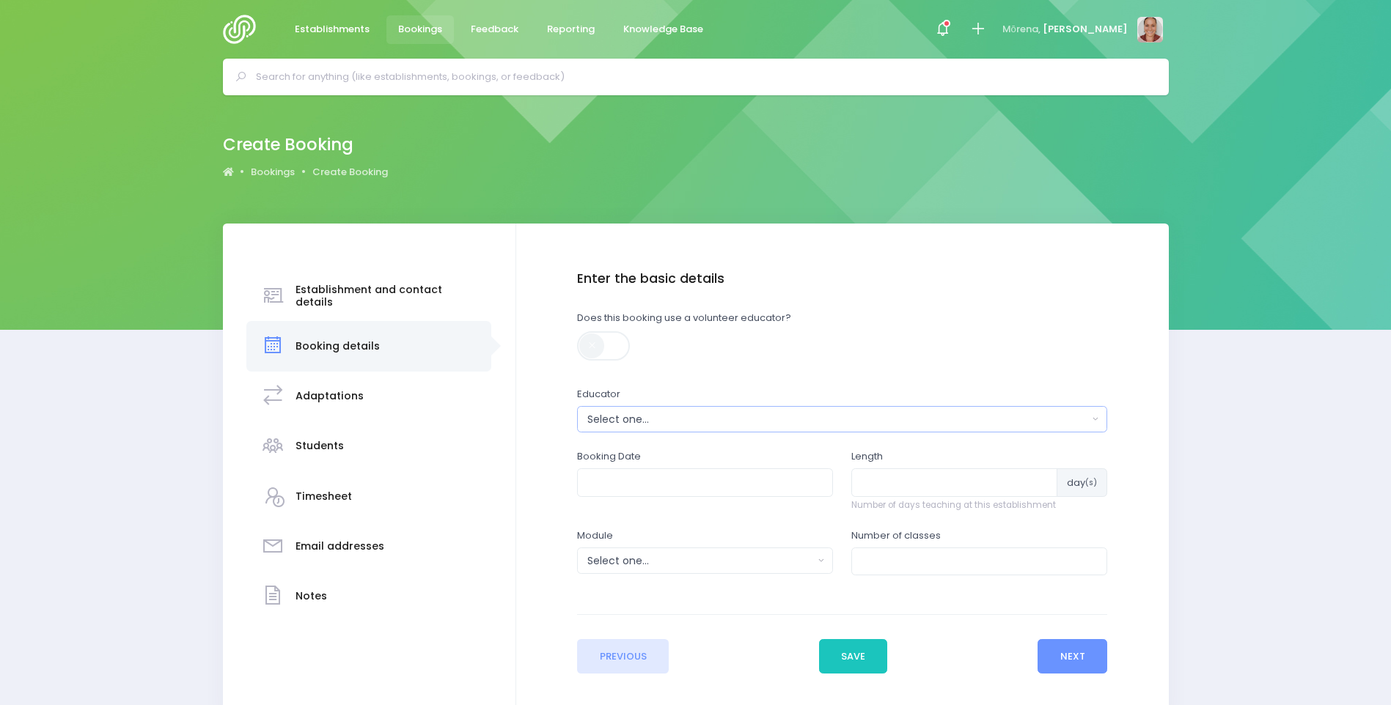
click at [702, 408] on button "Select one..." at bounding box center [842, 419] width 530 height 26
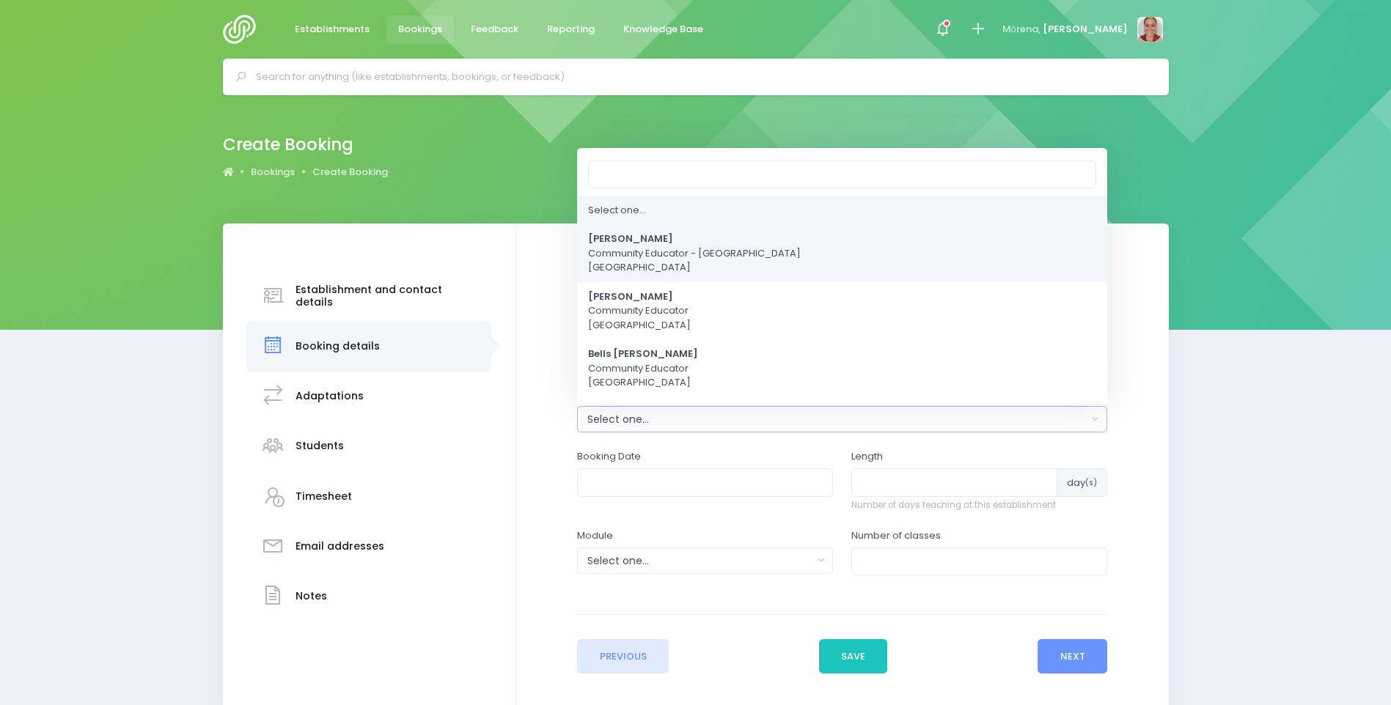
click at [672, 238] on span "Alicia Smale Community Educator - Waikato Central Region" at bounding box center [694, 253] width 213 height 43
select select "381987"
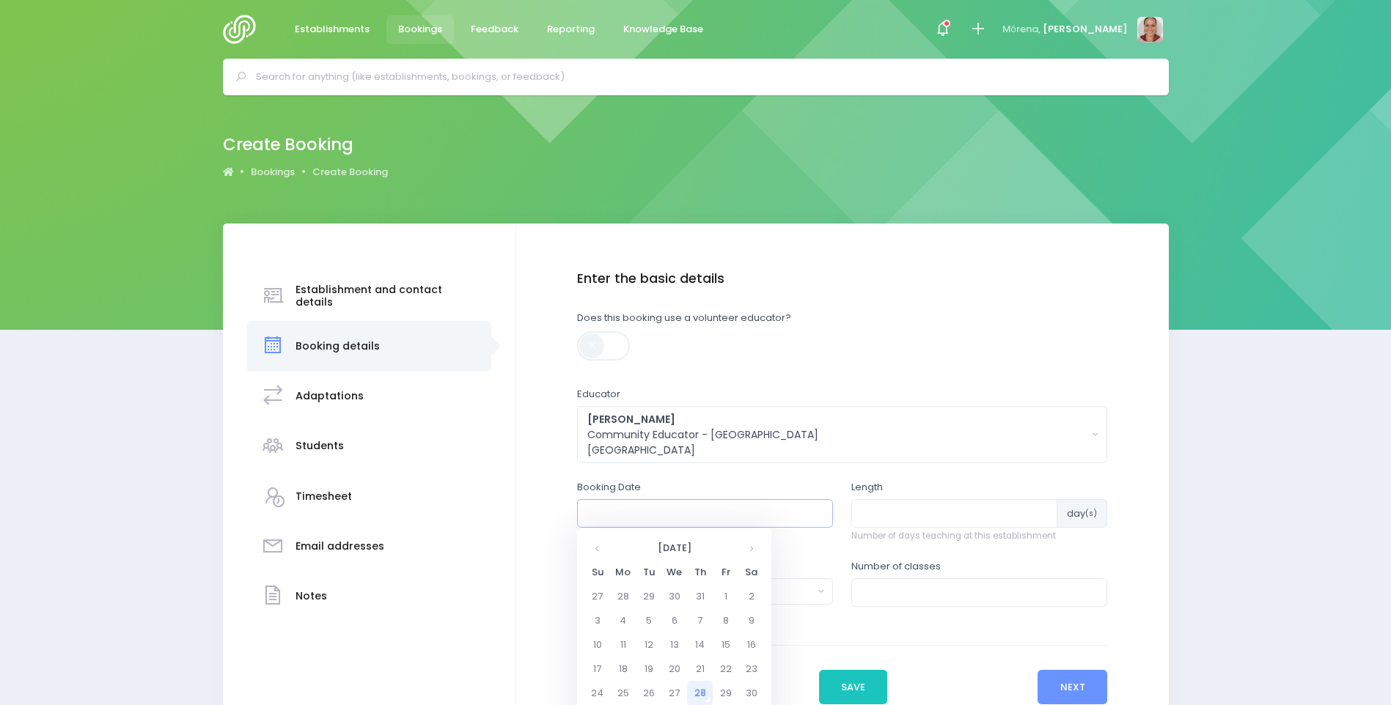
click at [703, 514] on input "text" at bounding box center [705, 513] width 256 height 28
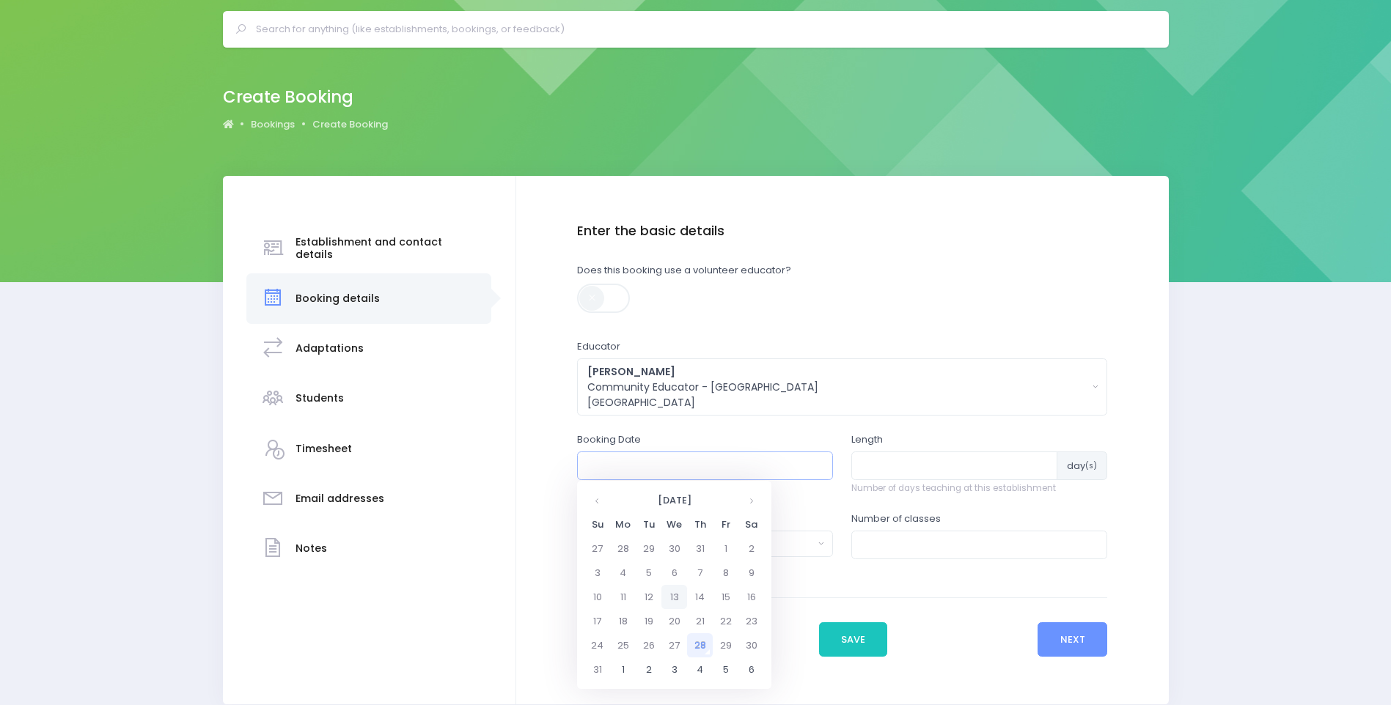
scroll to position [73, 0]
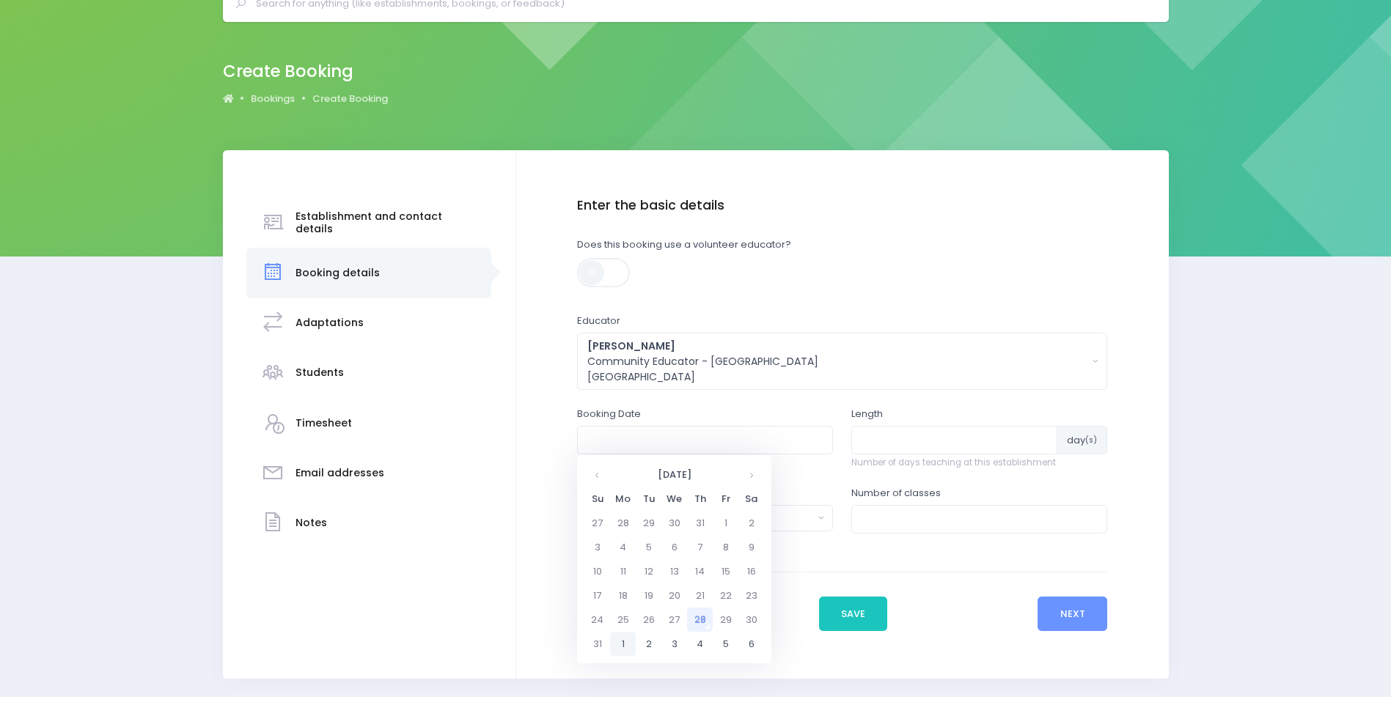
click at [627, 642] on td "1" at bounding box center [623, 644] width 26 height 24
click at [656, 591] on span "2" at bounding box center [659, 587] width 26 height 19
click at [613, 522] on span "2:00" at bounding box center [607, 521] width 41 height 19
type input "01/09/2025 02:00 PM"
click at [886, 454] on input "number" at bounding box center [954, 440] width 206 height 28
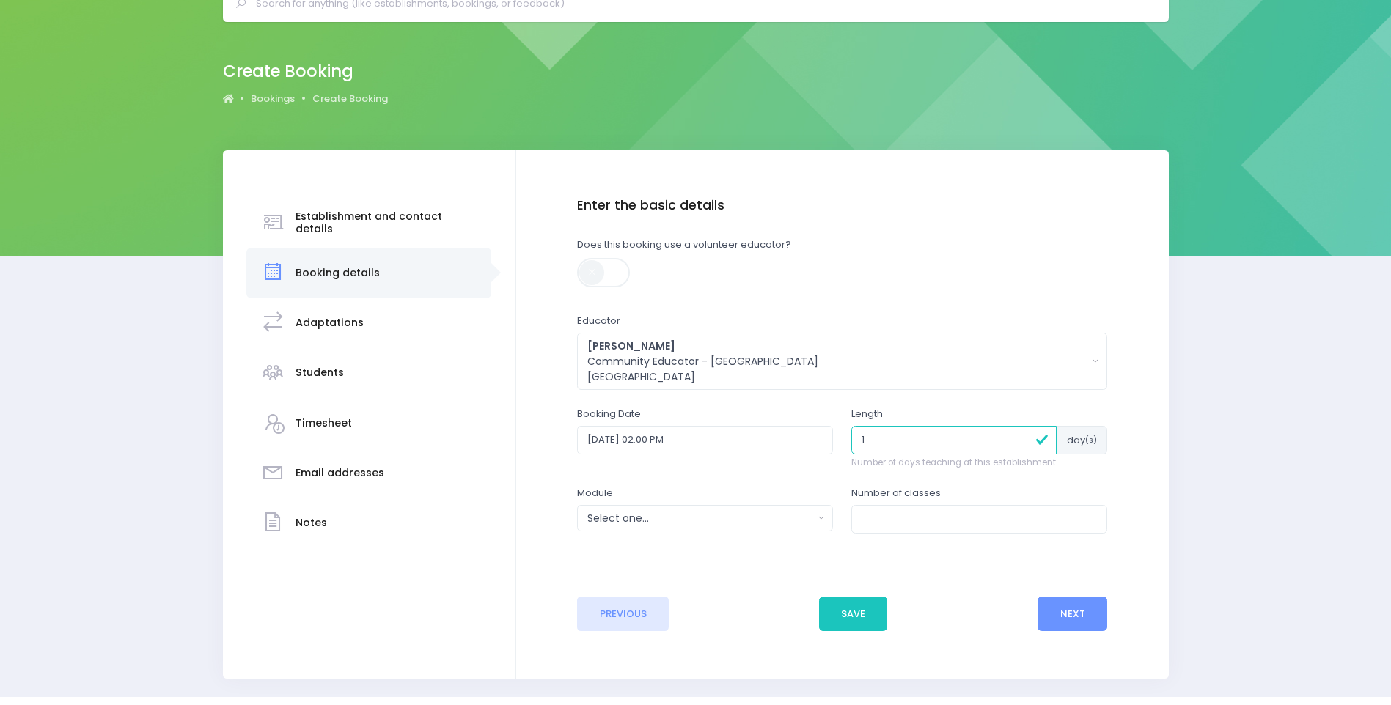
type input "1"
click at [733, 523] on div "Select one..." at bounding box center [700, 518] width 226 height 15
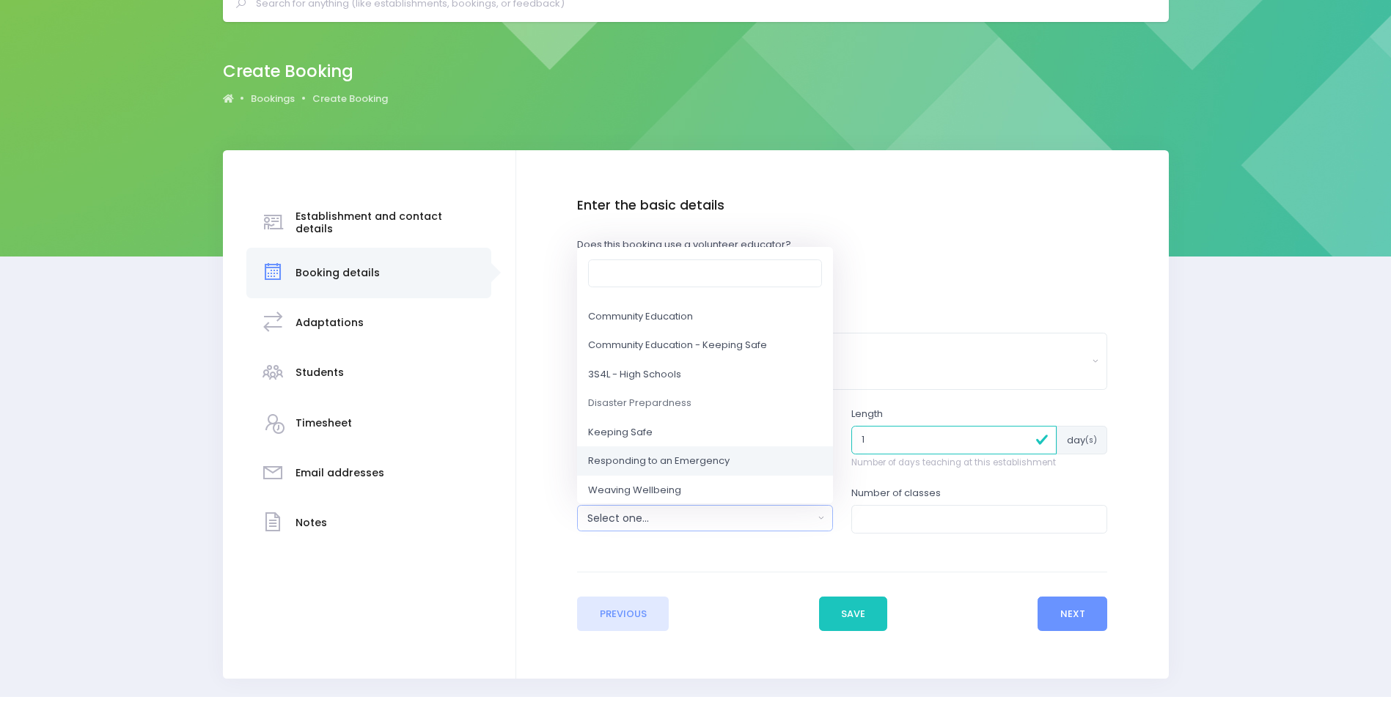
click at [691, 462] on span "Responding to an Emergency" at bounding box center [658, 462] width 141 height 15
select select "Responding to an Emergency"
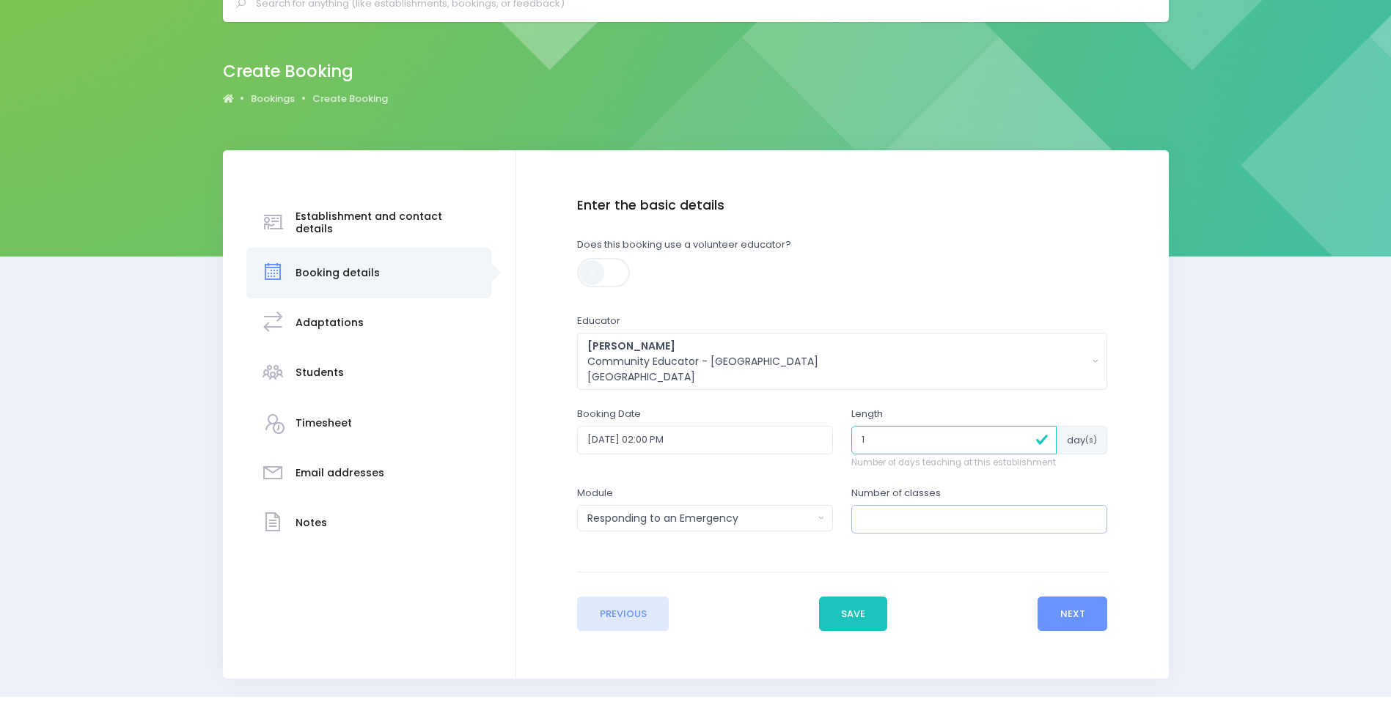
click at [919, 514] on input "number" at bounding box center [979, 519] width 256 height 28
type input "1"
click at [1074, 617] on button "Next" at bounding box center [1072, 614] width 70 height 35
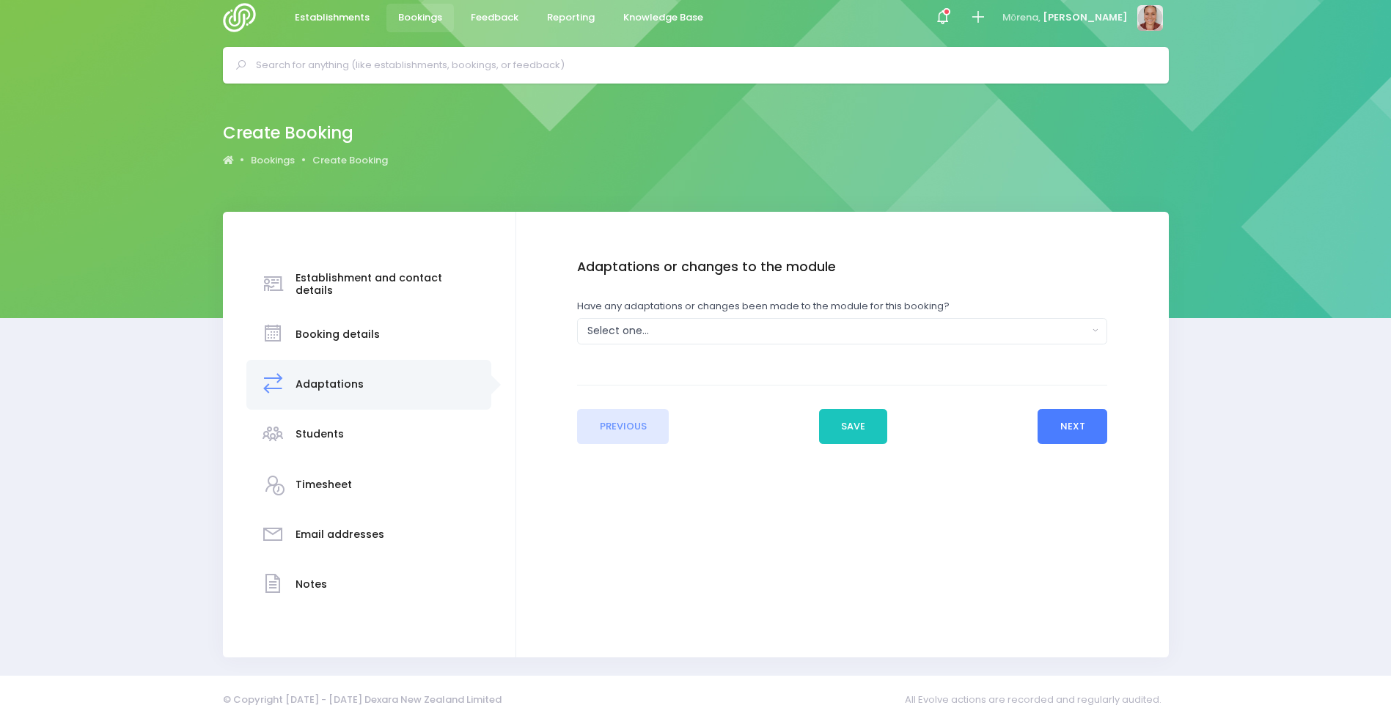
scroll to position [0, 0]
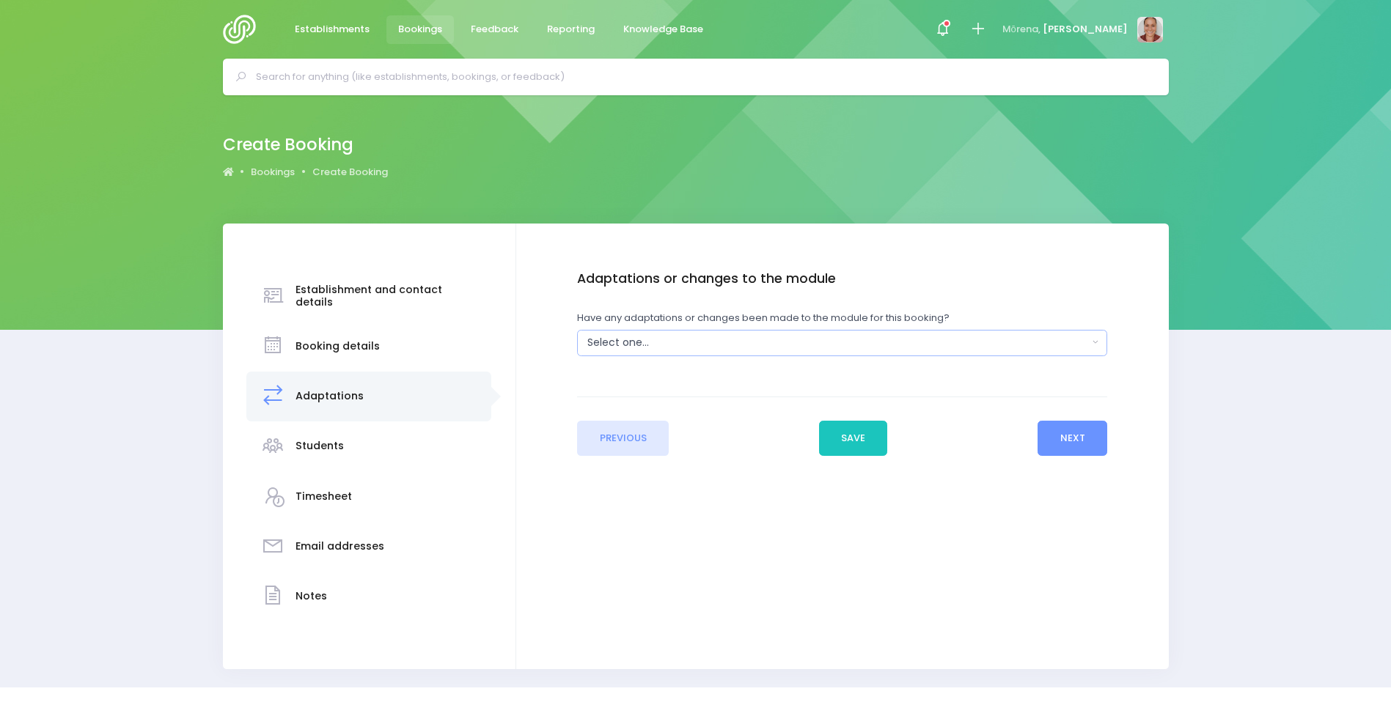
click at [717, 342] on div "Select one..." at bounding box center [837, 342] width 500 height 15
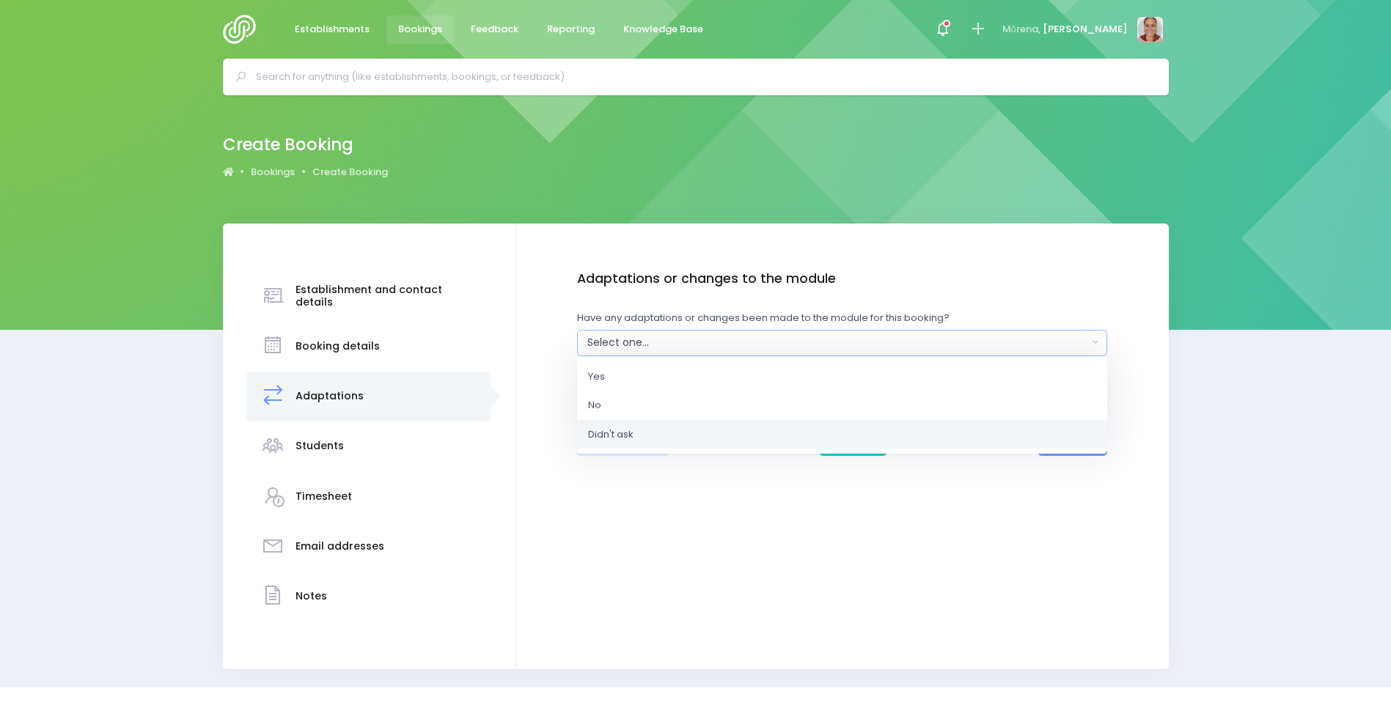
click at [721, 435] on link "Didn't ask" at bounding box center [842, 433] width 530 height 29
select select "Unknown"
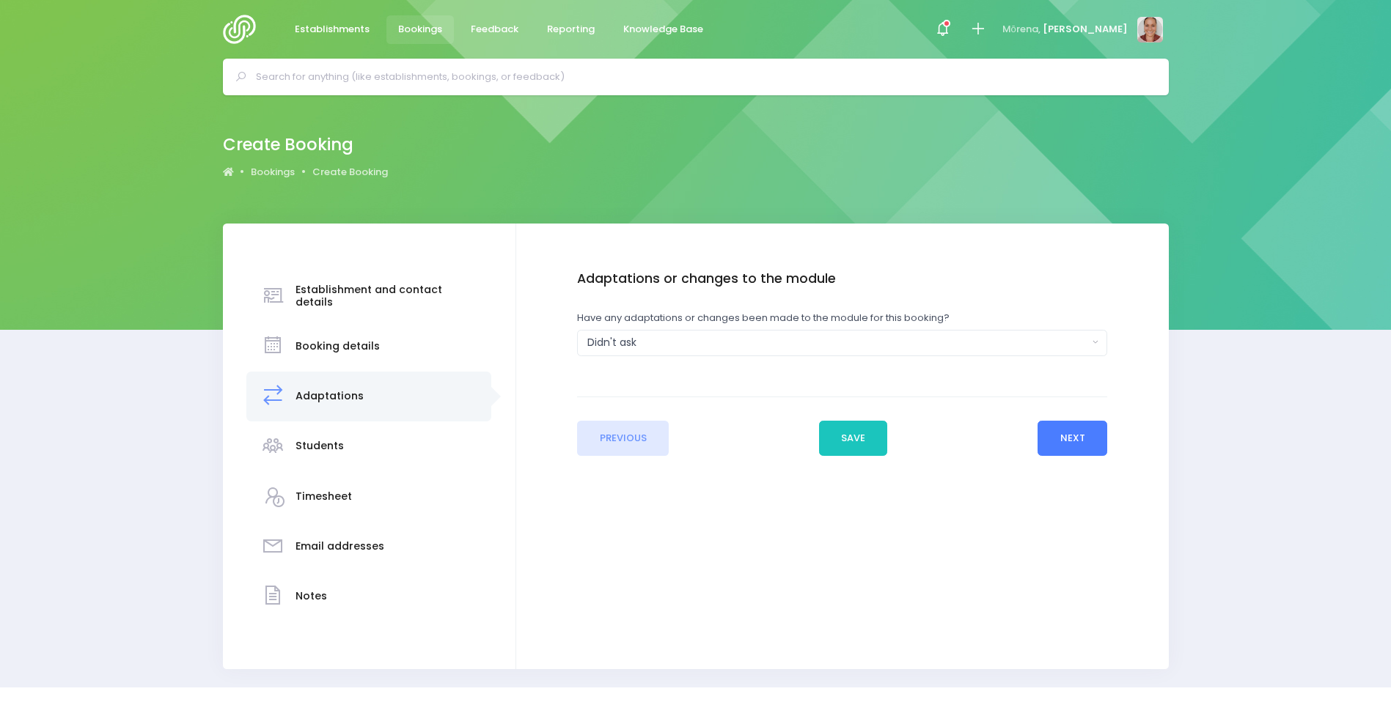
click at [1074, 442] on button "Next" at bounding box center [1072, 438] width 70 height 35
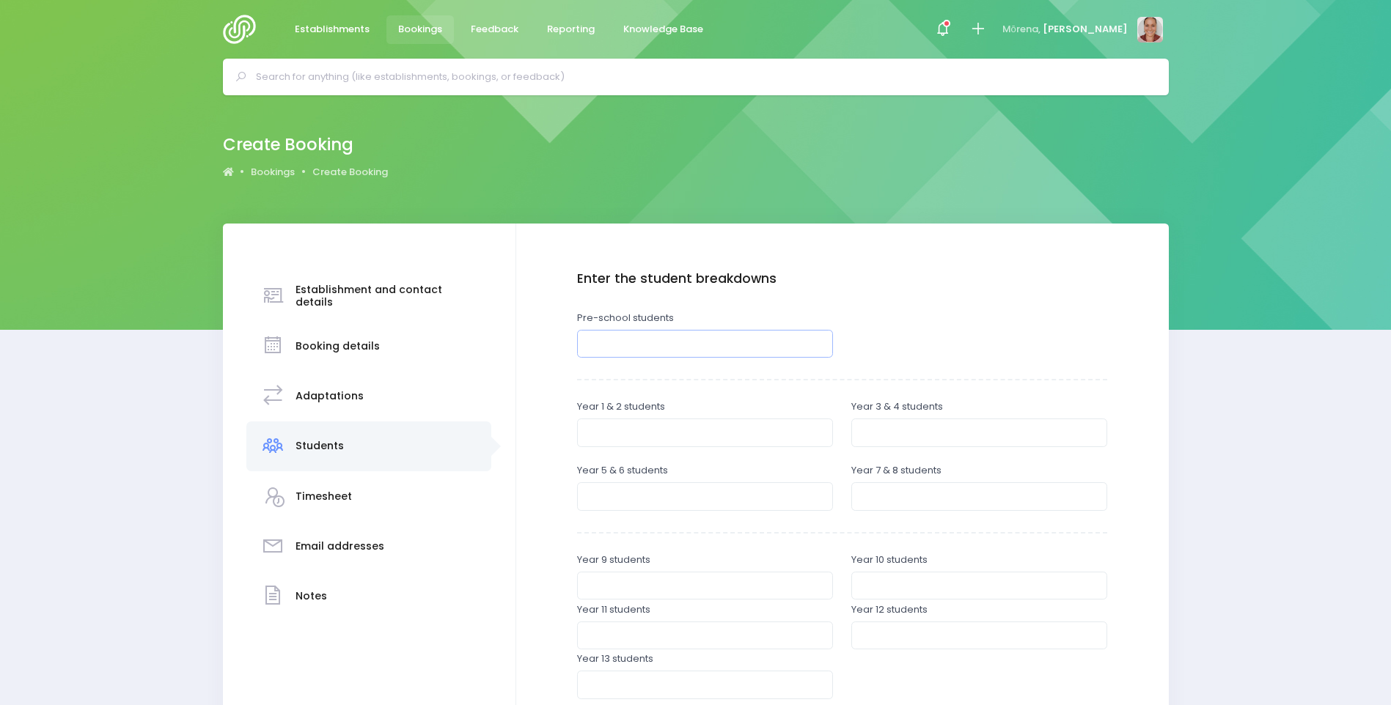
click at [644, 352] on input "number" at bounding box center [705, 344] width 256 height 28
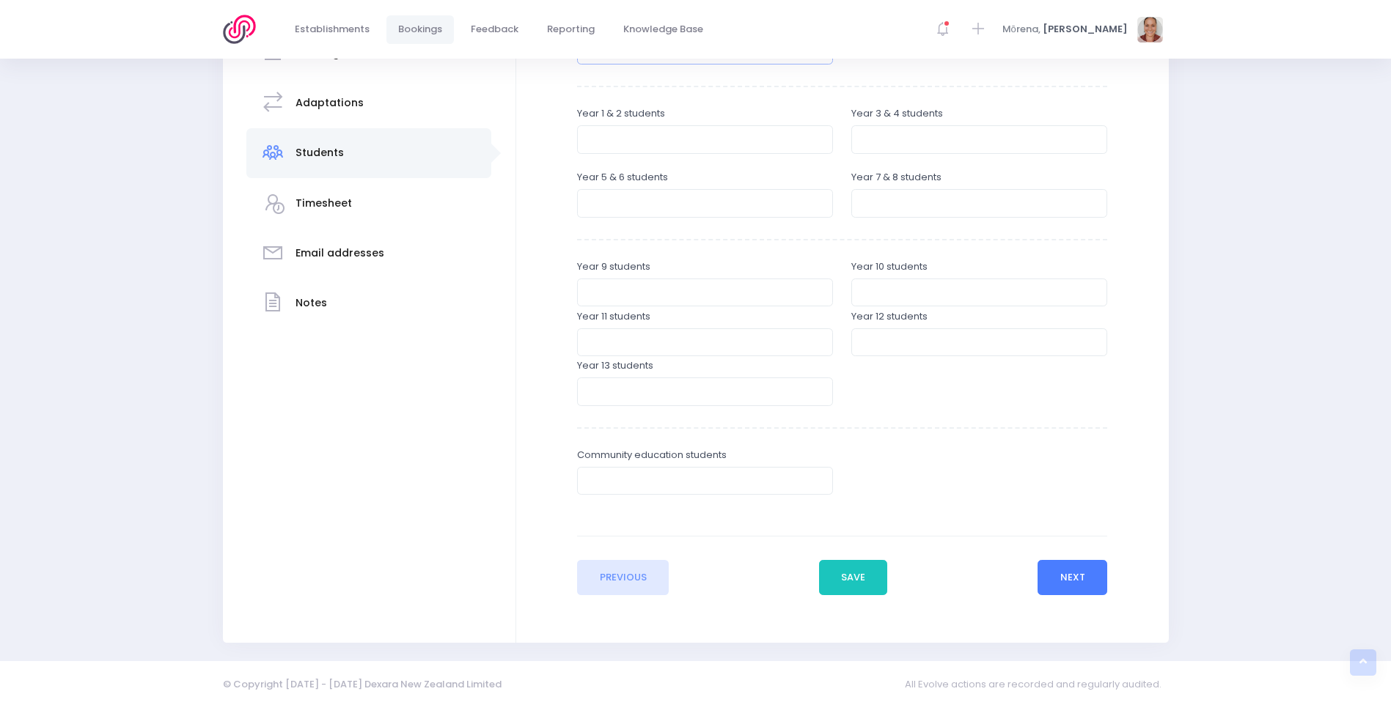
type input "35"
click at [1092, 574] on button "Next" at bounding box center [1072, 577] width 70 height 35
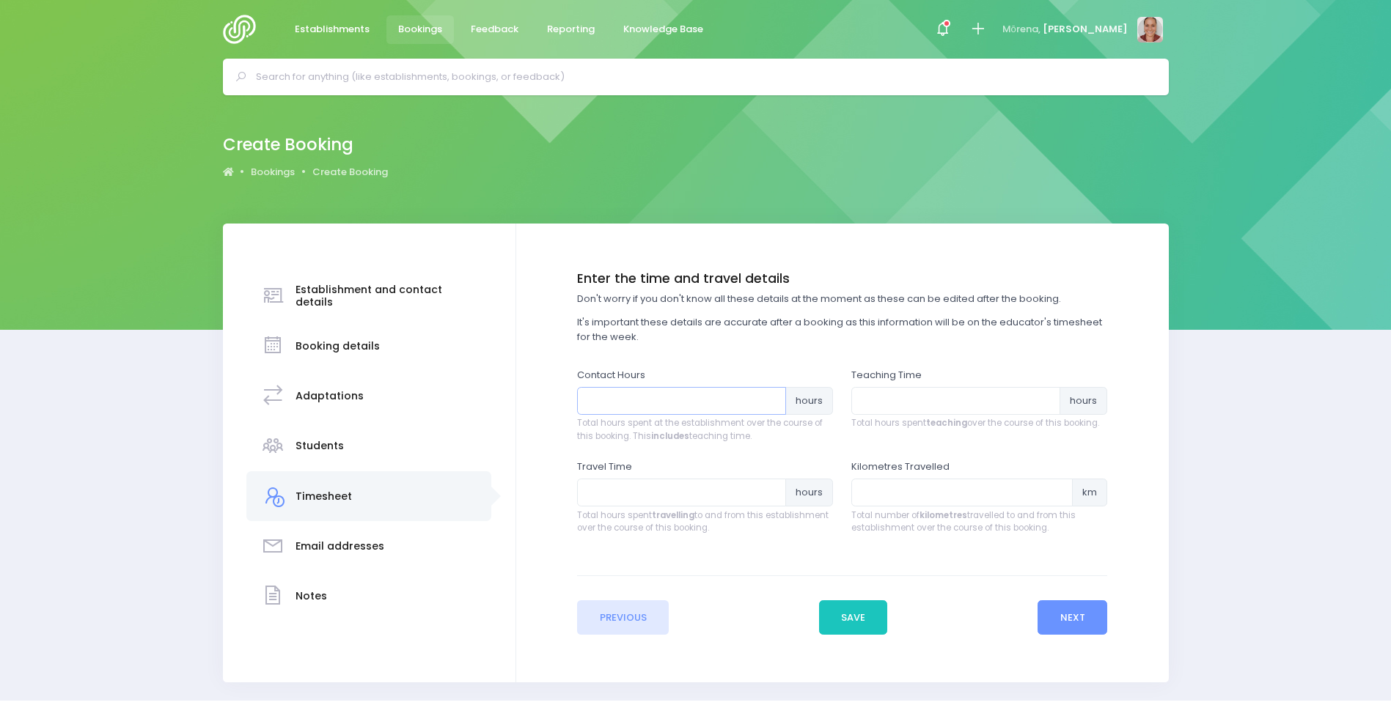
click at [721, 405] on input "number" at bounding box center [681, 401] width 209 height 28
type input "1"
click at [890, 397] on input "number" at bounding box center [955, 401] width 209 height 28
type input ".5"
click at [1077, 621] on button "Next" at bounding box center [1072, 617] width 70 height 35
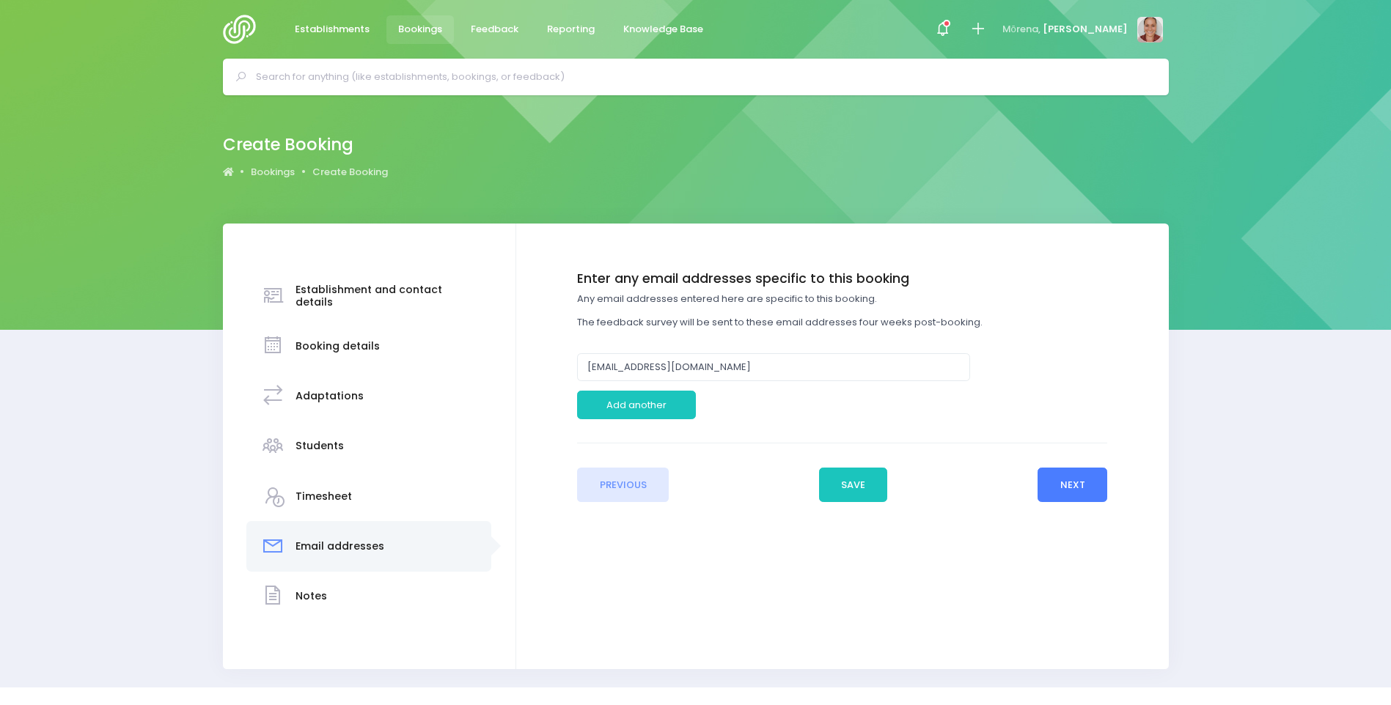
click at [1077, 491] on button "Next" at bounding box center [1072, 485] width 70 height 35
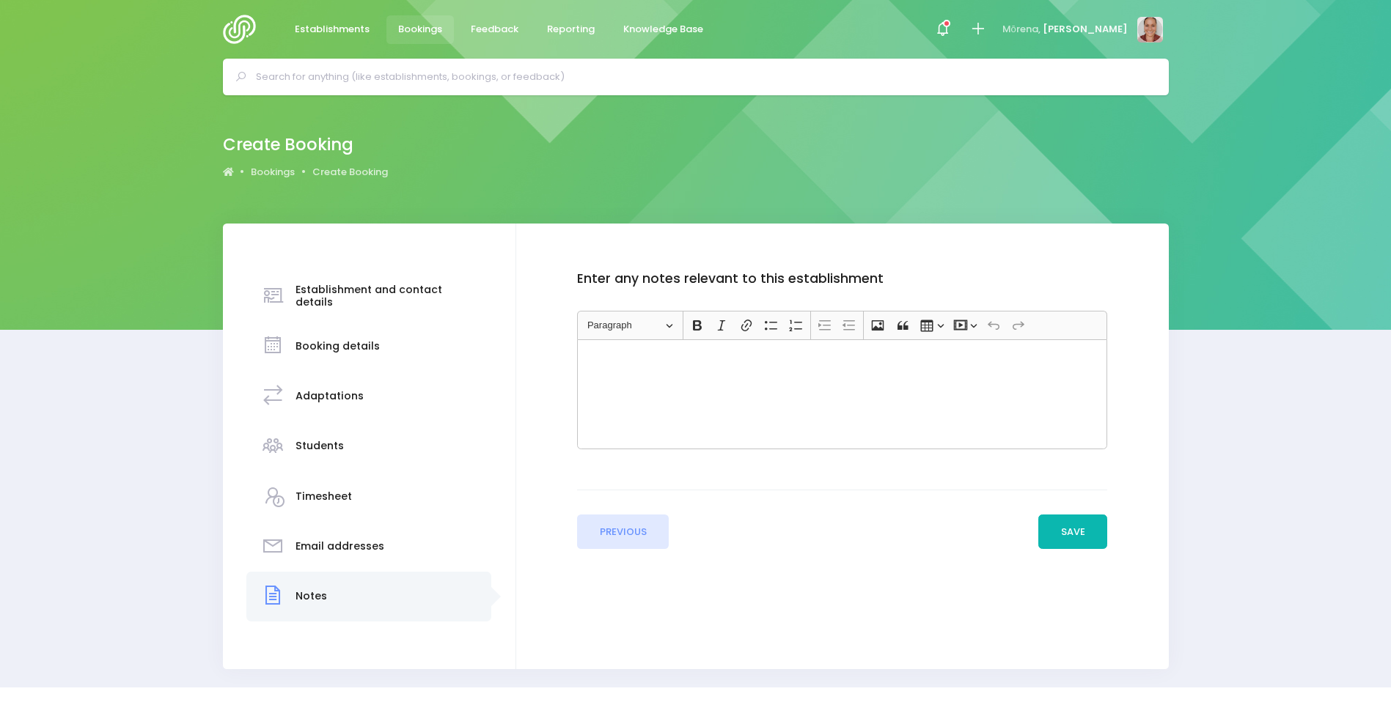
click at [1073, 532] on button "Save" at bounding box center [1072, 532] width 69 height 35
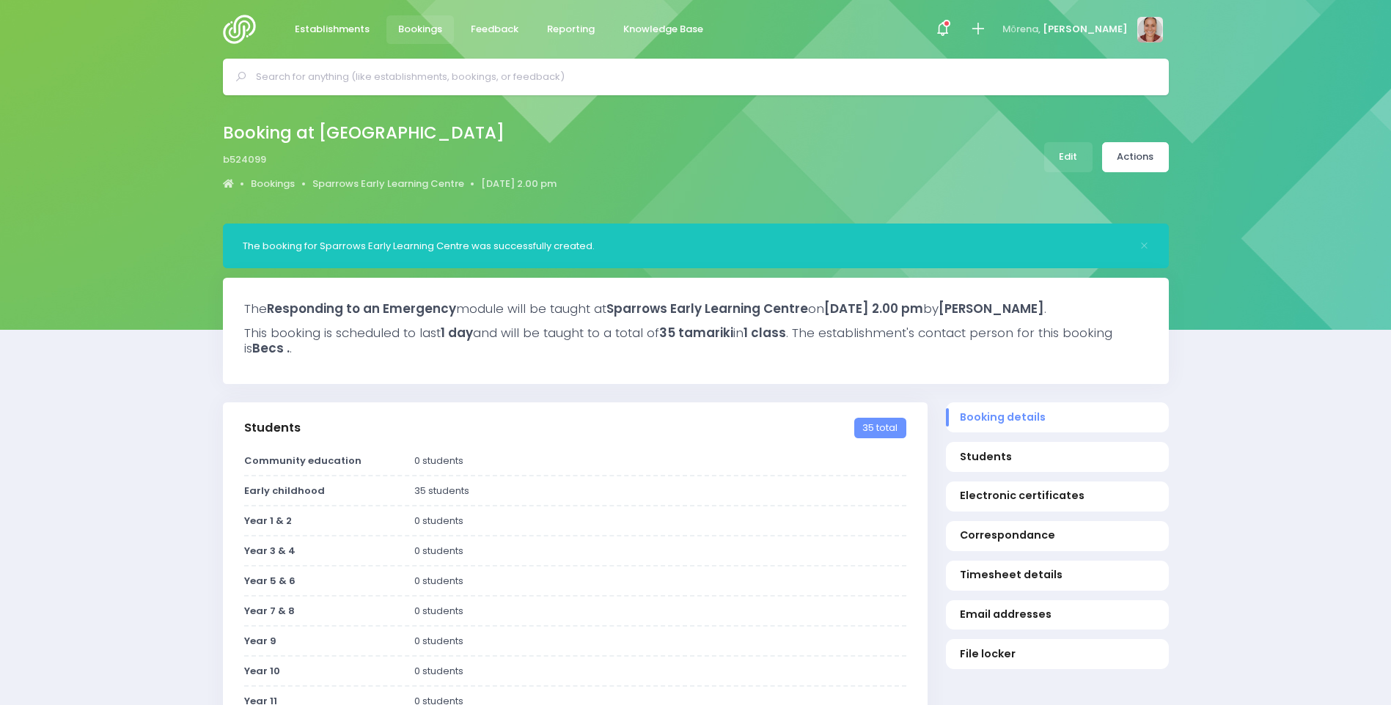
select select "5"
click at [1118, 155] on link "Actions" at bounding box center [1135, 157] width 67 height 30
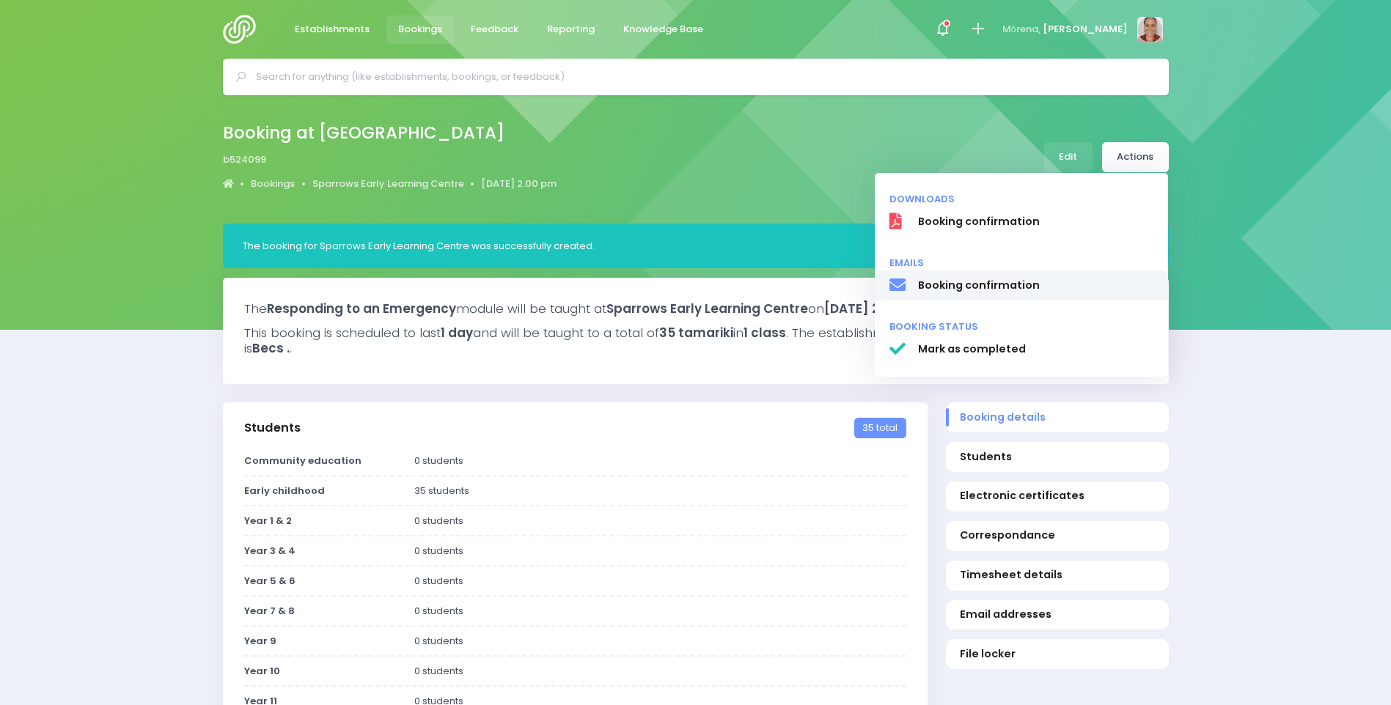
click at [1045, 286] on span "Booking confirmation" at bounding box center [1035, 285] width 236 height 15
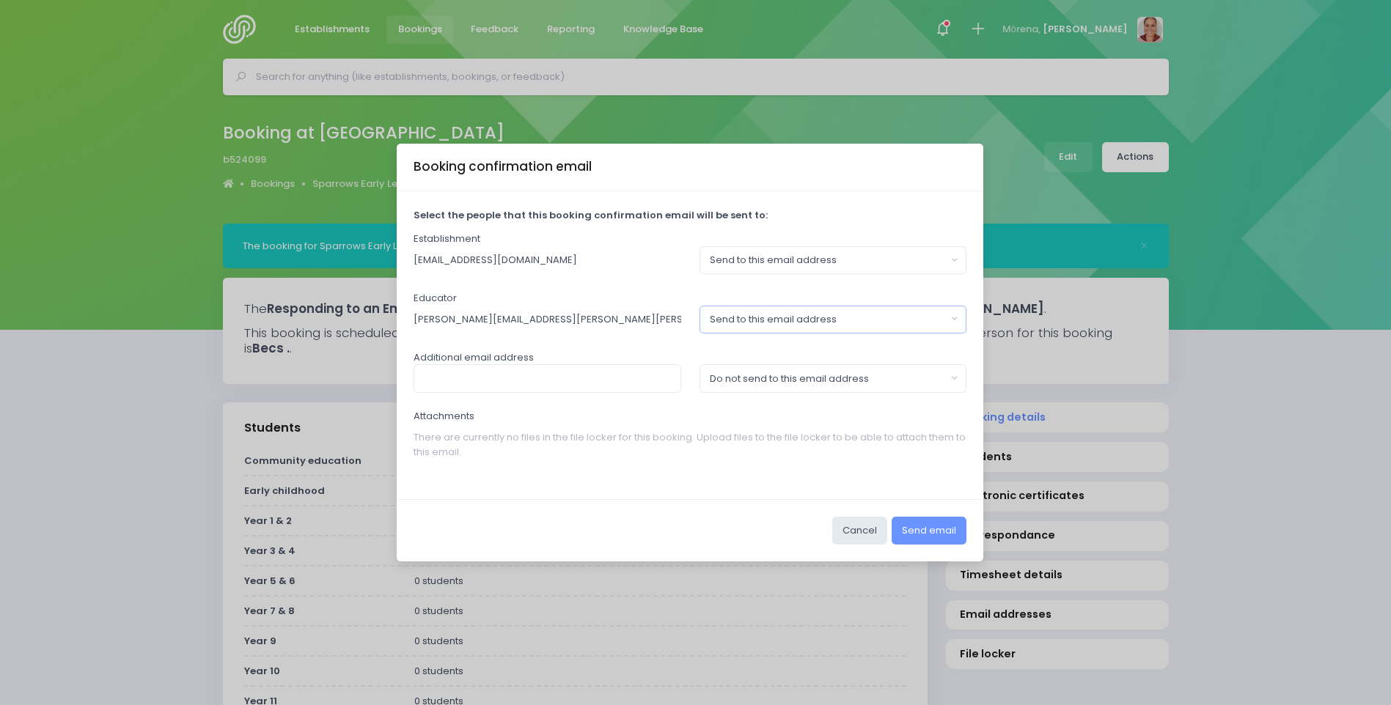
click at [814, 323] on div "Send to this email address" at bounding box center [829, 319] width 238 height 15
click at [814, 381] on span "Do not send to this email address" at bounding box center [789, 382] width 159 height 15
select select "no_email"
click at [938, 540] on button "Send email" at bounding box center [928, 531] width 75 height 28
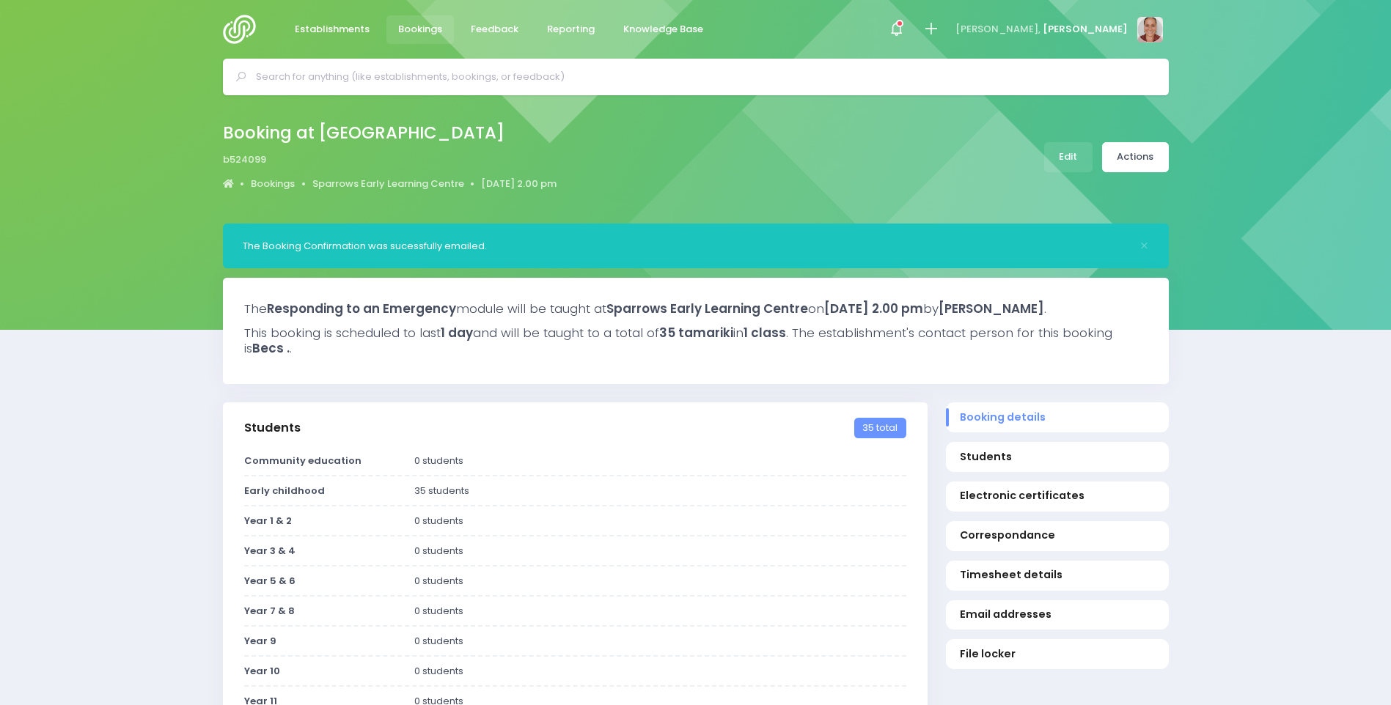
select select "5"
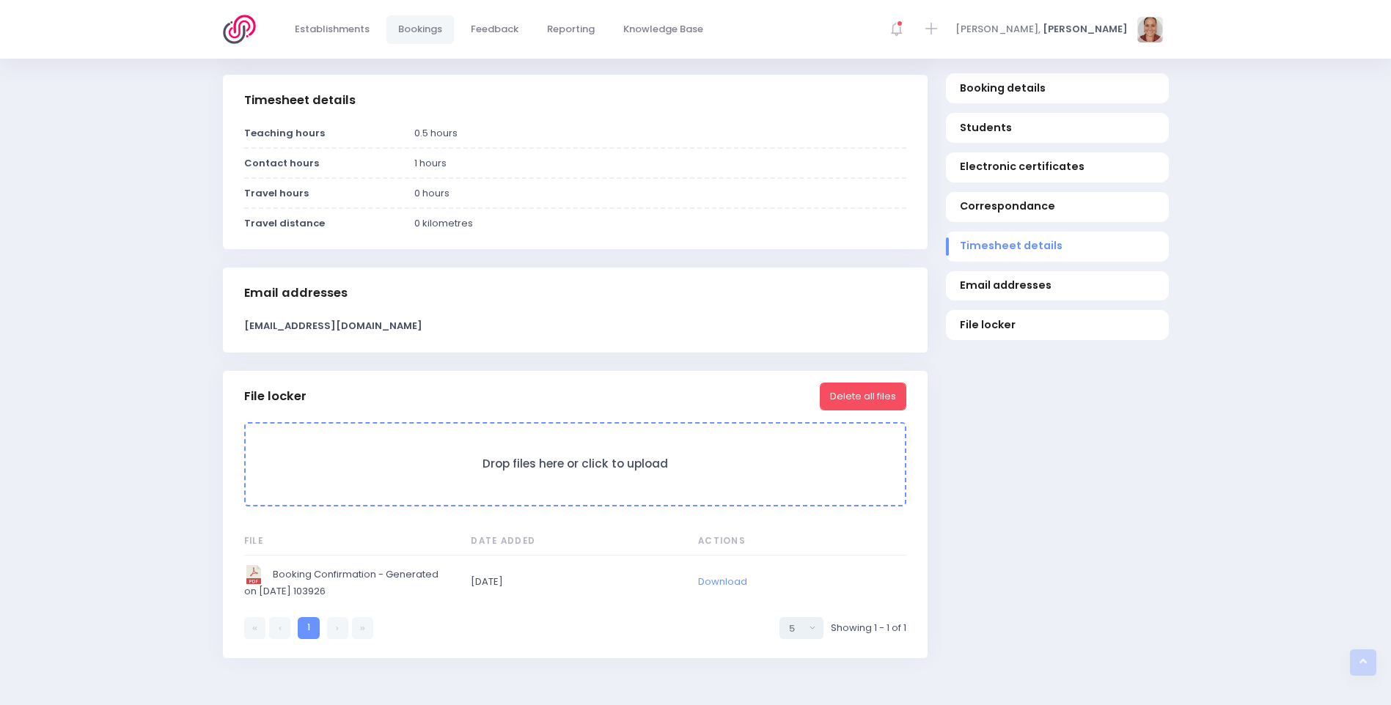
scroll to position [1178, 0]
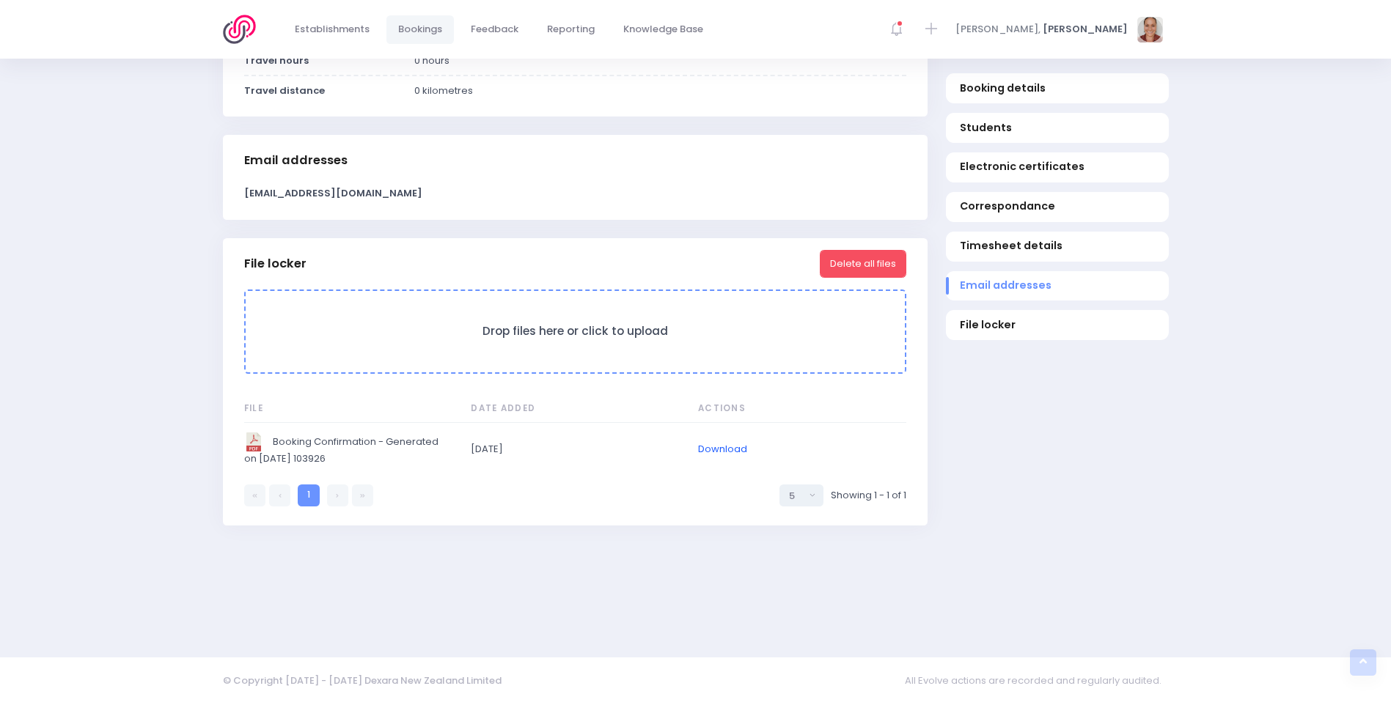
click at [732, 448] on link "Download" at bounding box center [722, 449] width 49 height 14
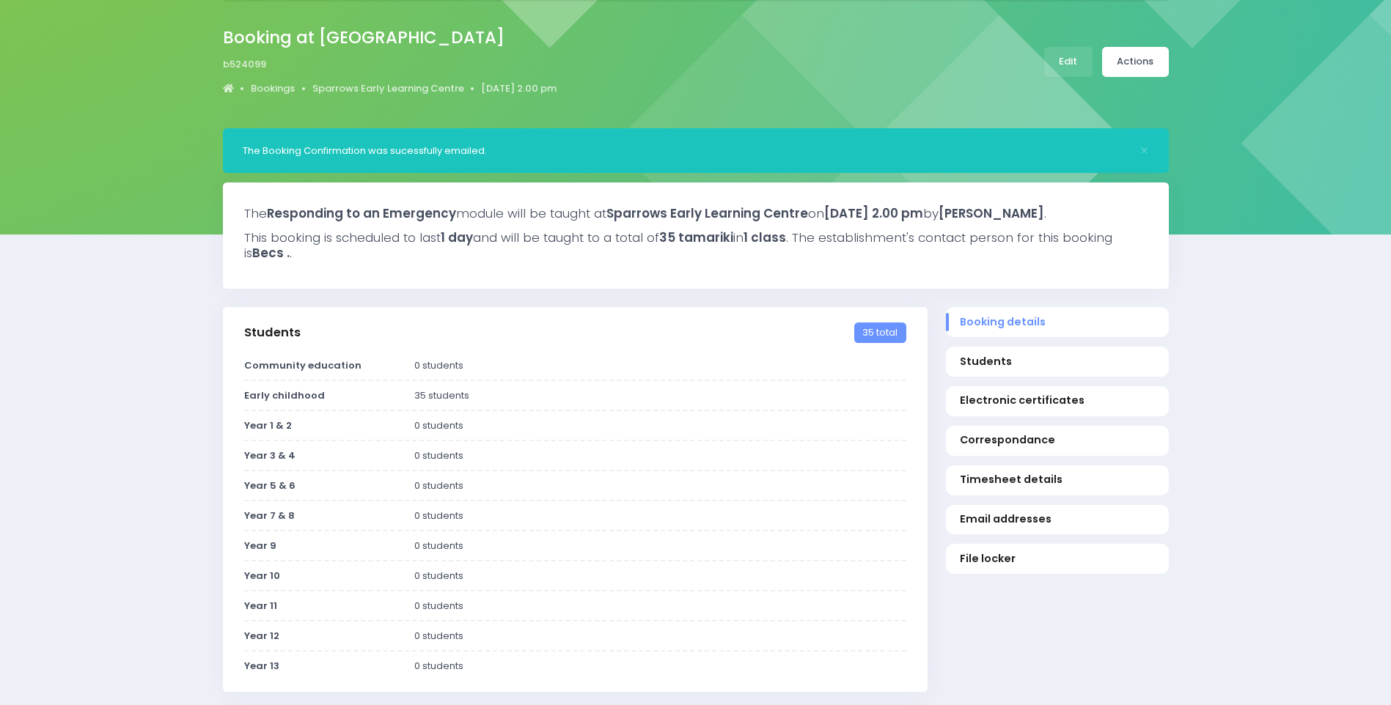
scroll to position [0, 0]
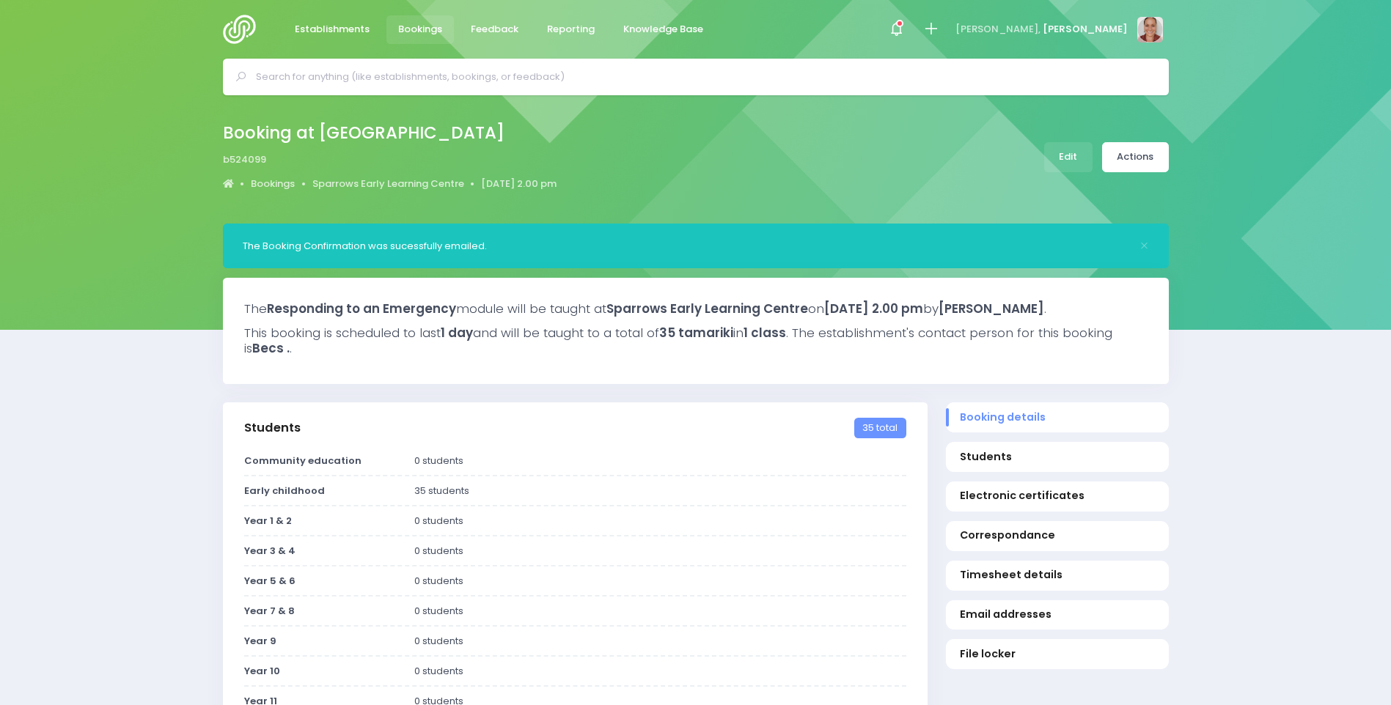
click at [386, 76] on input "text" at bounding box center [702, 77] width 892 height 22
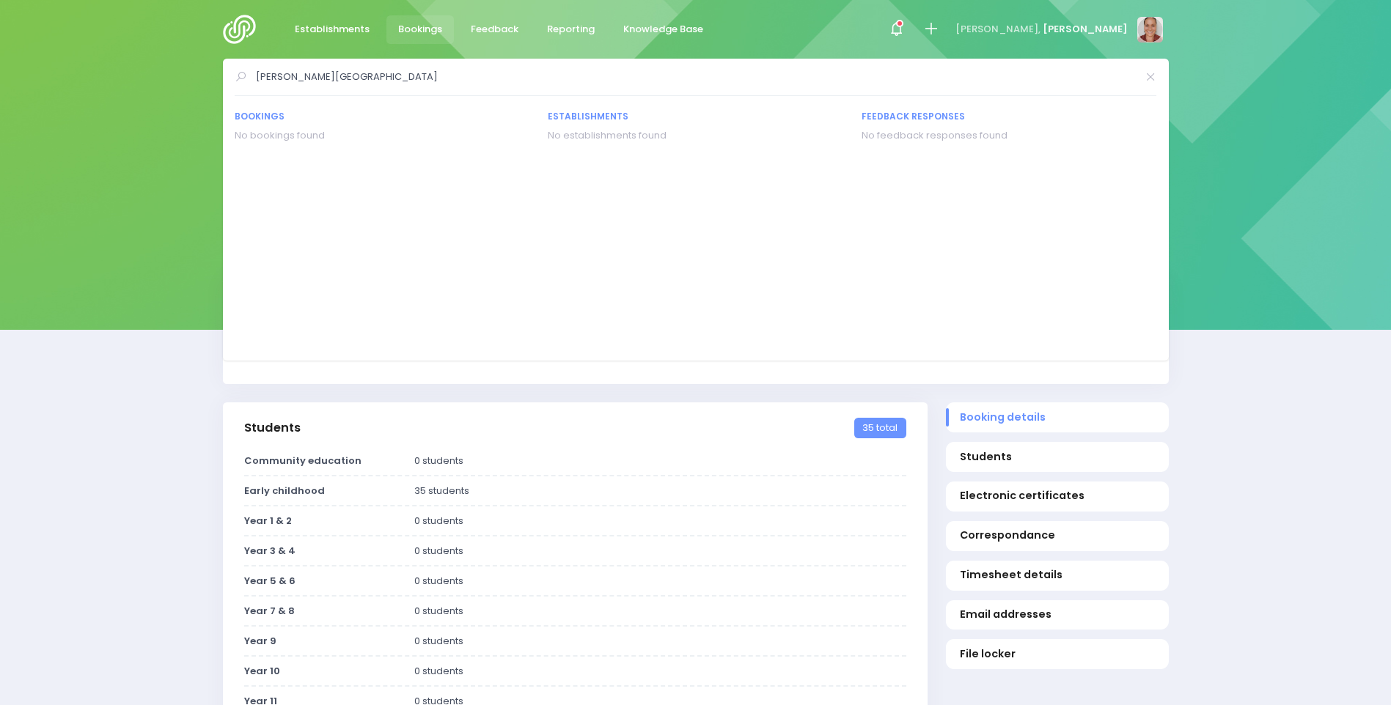
type input "[PERSON_NAME][GEOGRAPHIC_DATA]"
click at [939, 26] on icon at bounding box center [930, 29] width 17 height 17
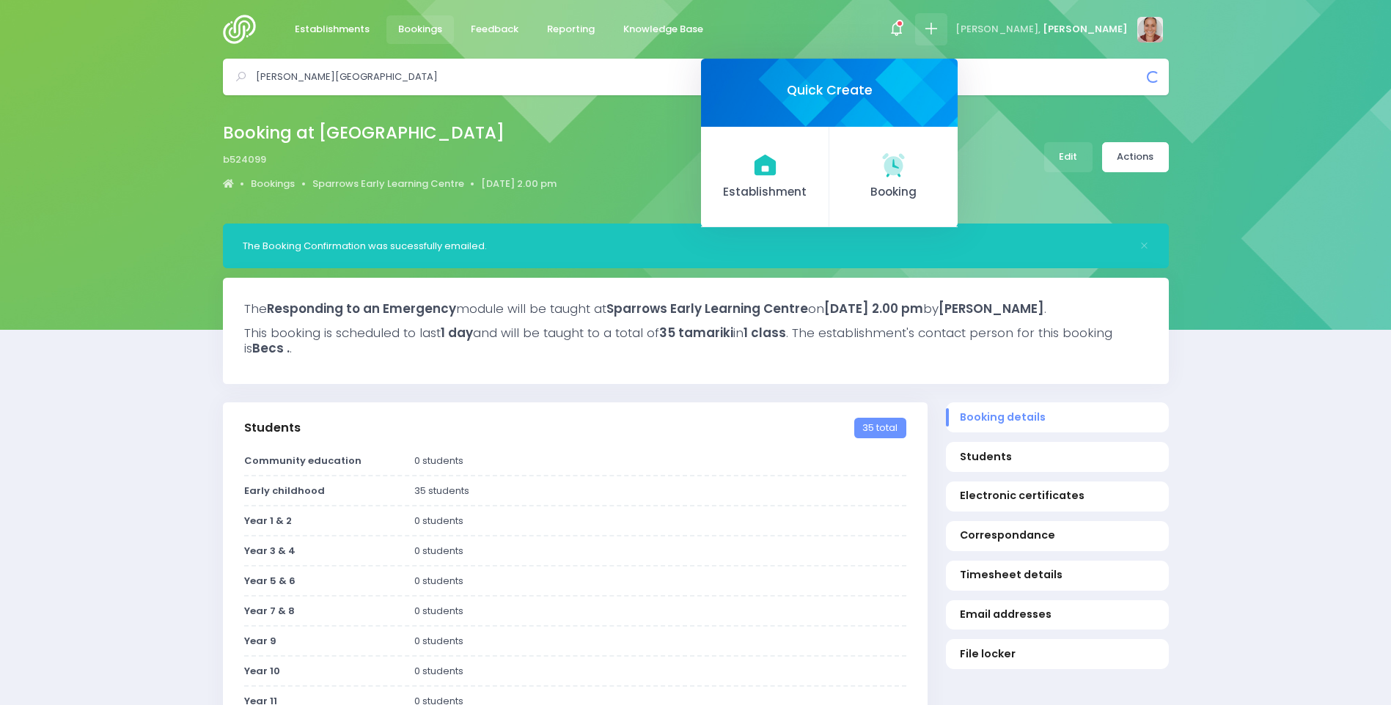
click at [369, 72] on input "[PERSON_NAME][GEOGRAPHIC_DATA]" at bounding box center [702, 77] width 892 height 22
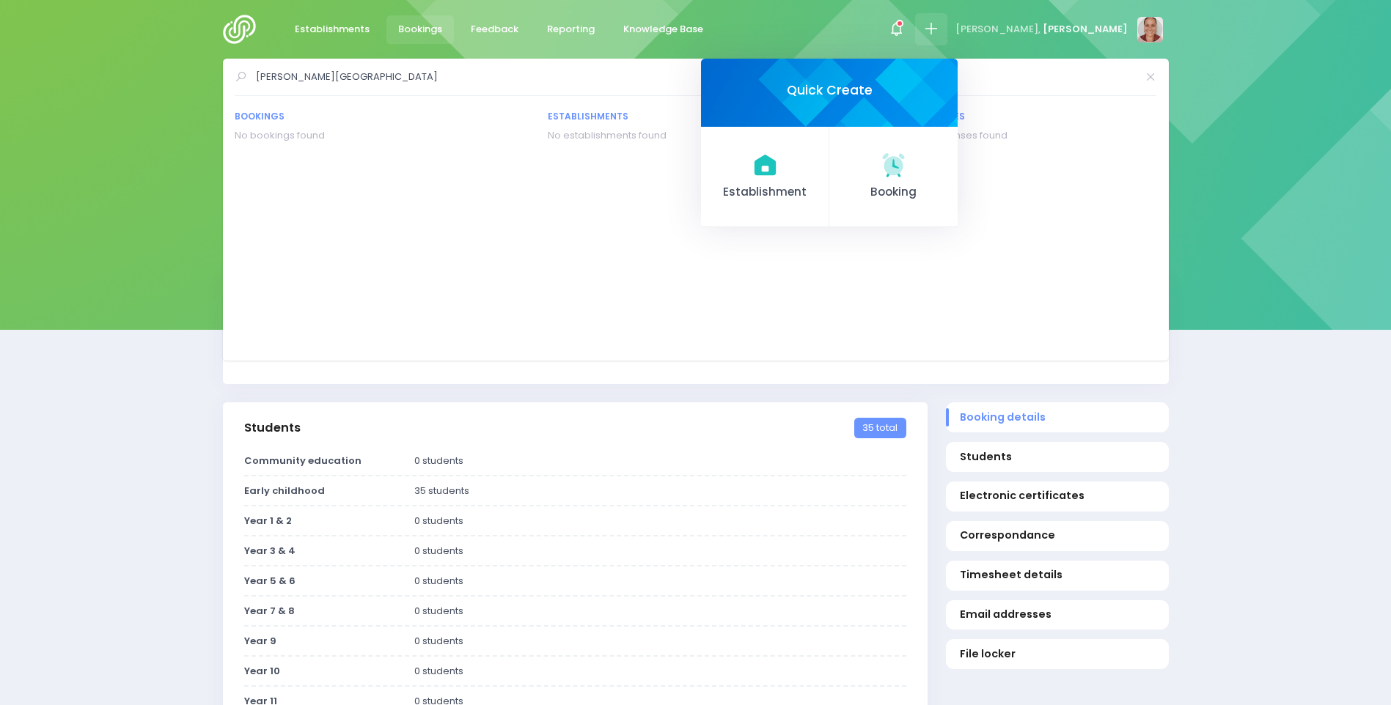
click at [370, 73] on input "[PERSON_NAME][GEOGRAPHIC_DATA]" at bounding box center [696, 77] width 880 height 22
click at [939, 36] on icon at bounding box center [930, 29] width 17 height 17
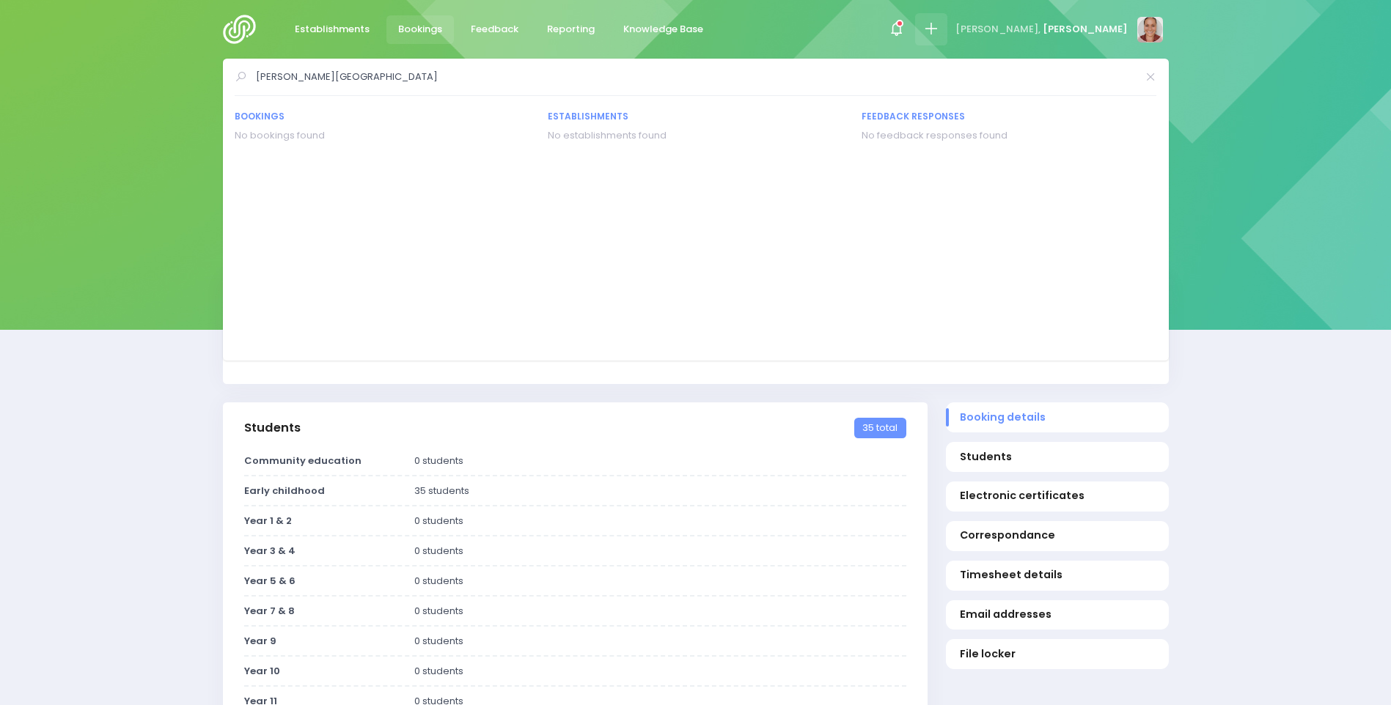
click at [939, 24] on icon at bounding box center [930, 29] width 17 height 17
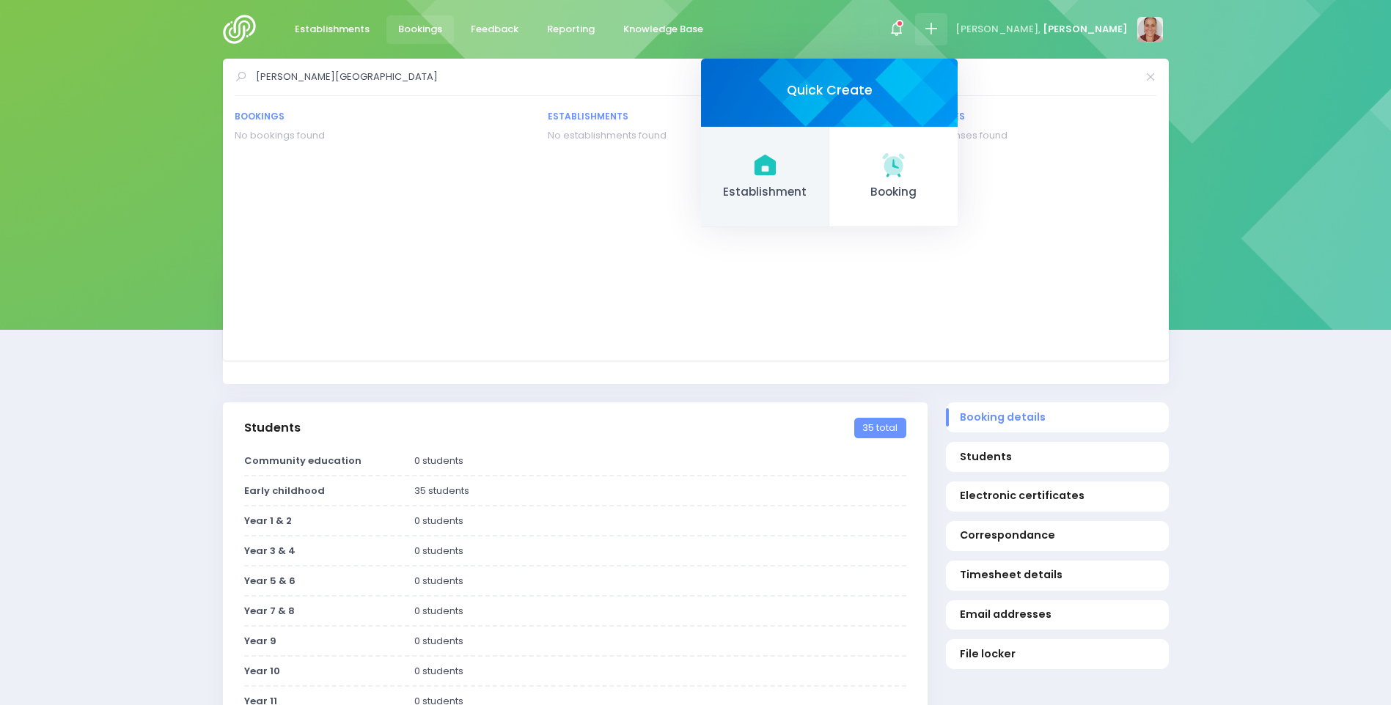
click at [829, 176] on link "Establishment" at bounding box center [765, 177] width 128 height 101
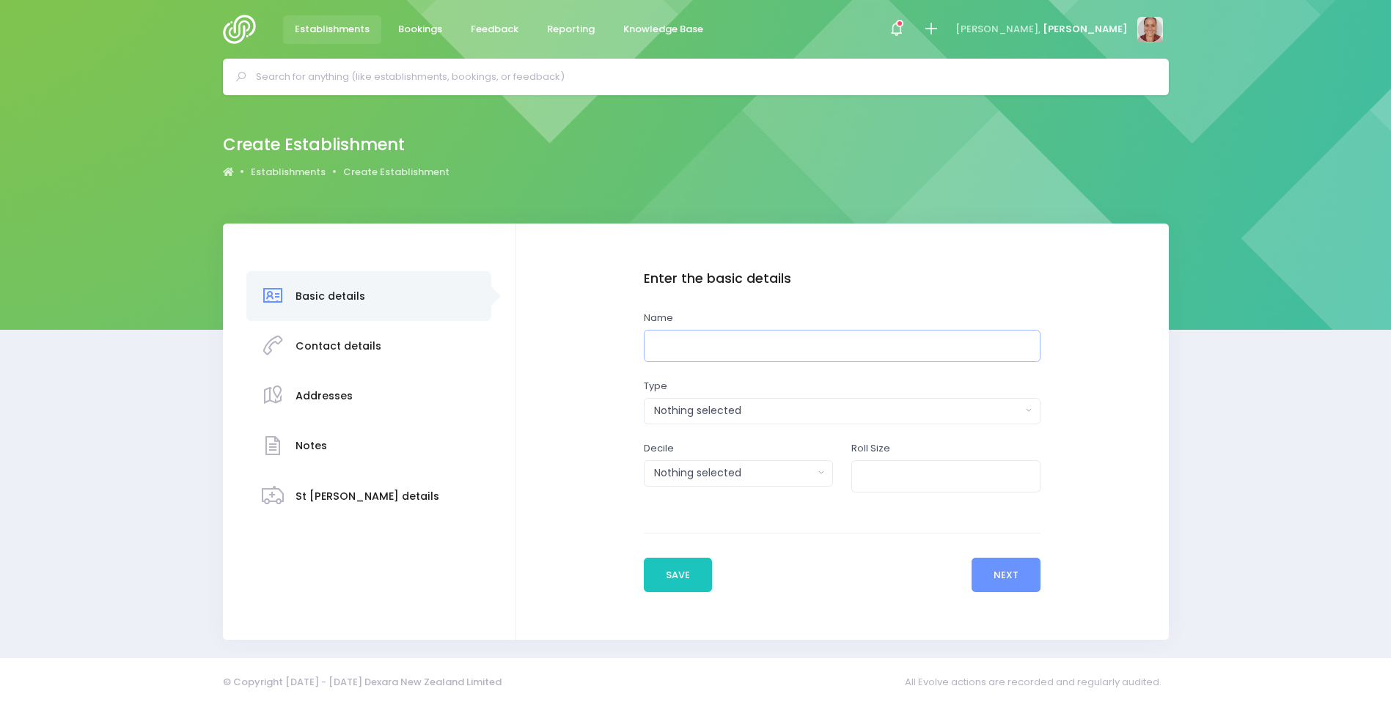
click at [731, 334] on input "text" at bounding box center [842, 346] width 397 height 33
type input "[PERSON_NAME][GEOGRAPHIC_DATA]"
click at [800, 411] on div "Nothing selected" at bounding box center [837, 410] width 367 height 15
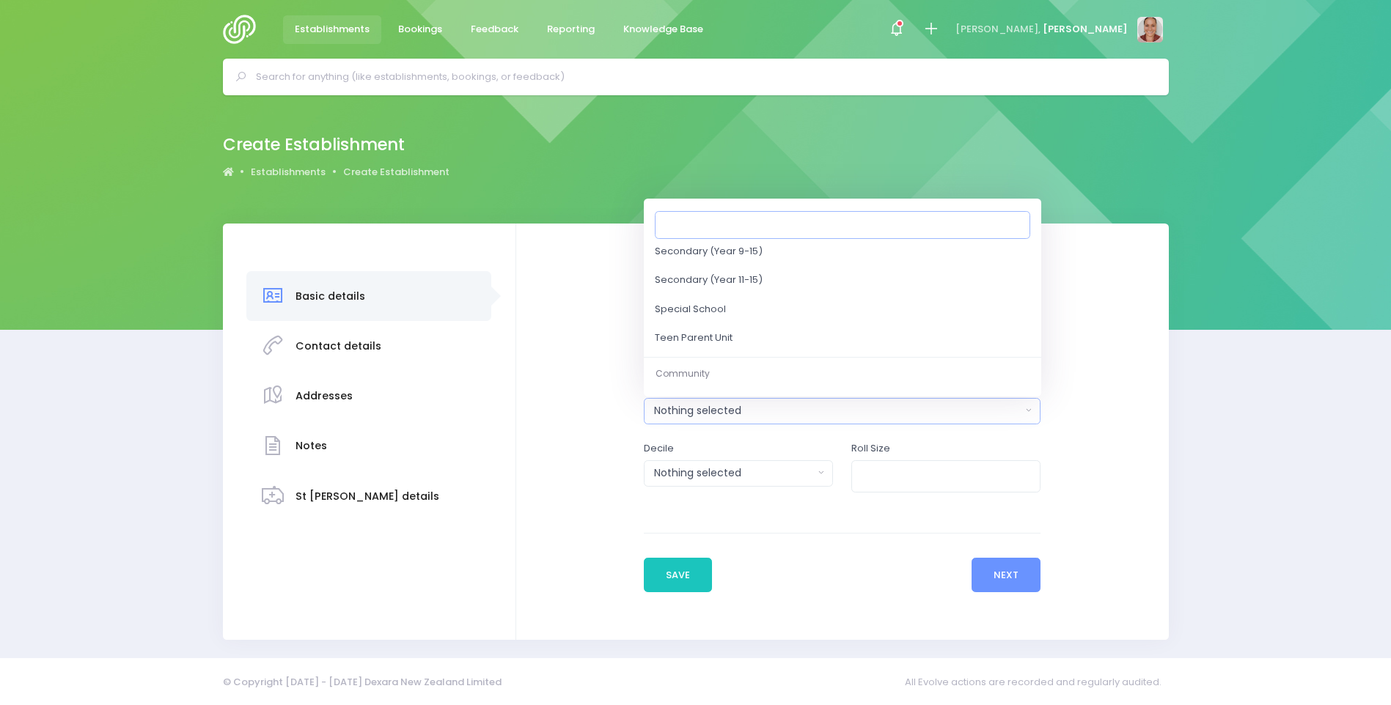
scroll to position [666, 0]
click at [769, 345] on link "Community Group" at bounding box center [842, 348] width 397 height 29
select select "Community Group"
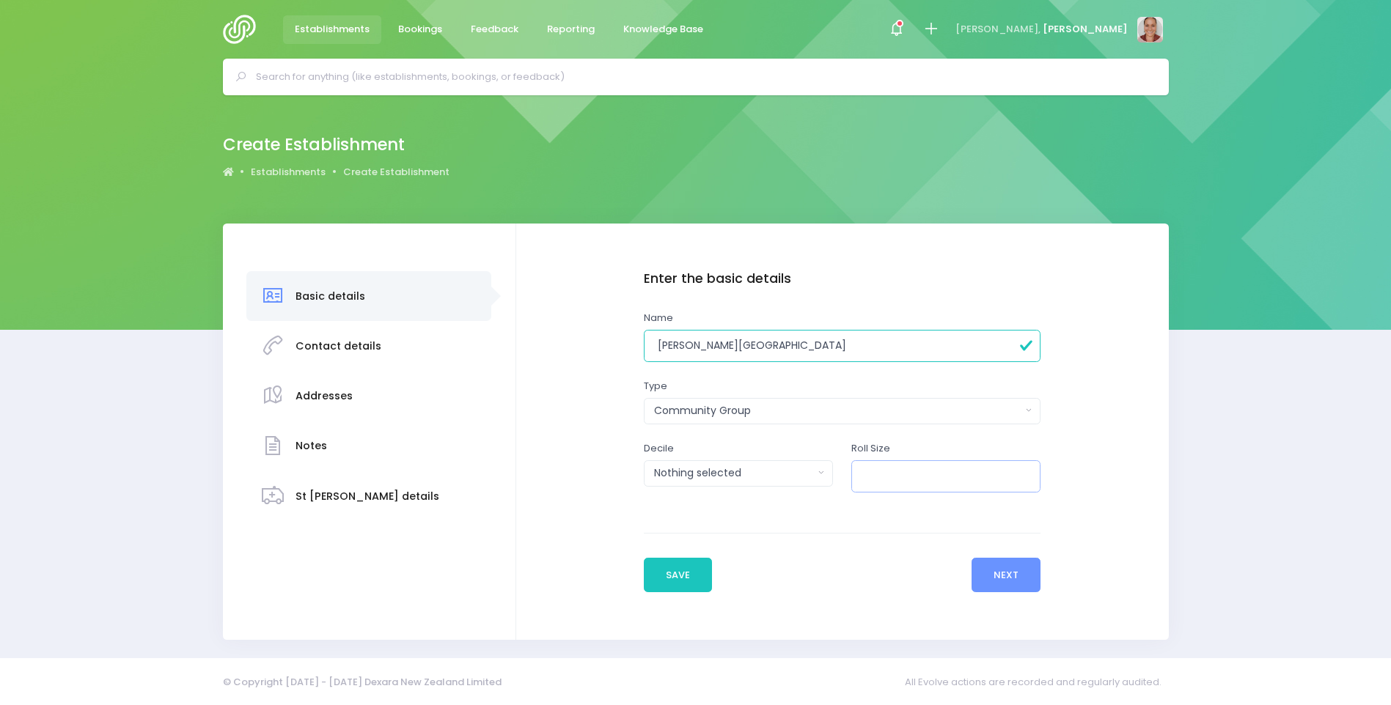
click at [900, 471] on input "number" at bounding box center [945, 476] width 189 height 33
click at [695, 467] on div "Nothing selected" at bounding box center [734, 473] width 160 height 15
click at [720, 307] on div "1 2 3 4 5 6 7 8 9 10" at bounding box center [738, 381] width 189 height 155
click at [908, 477] on input "number" at bounding box center [945, 476] width 189 height 33
type input "20"
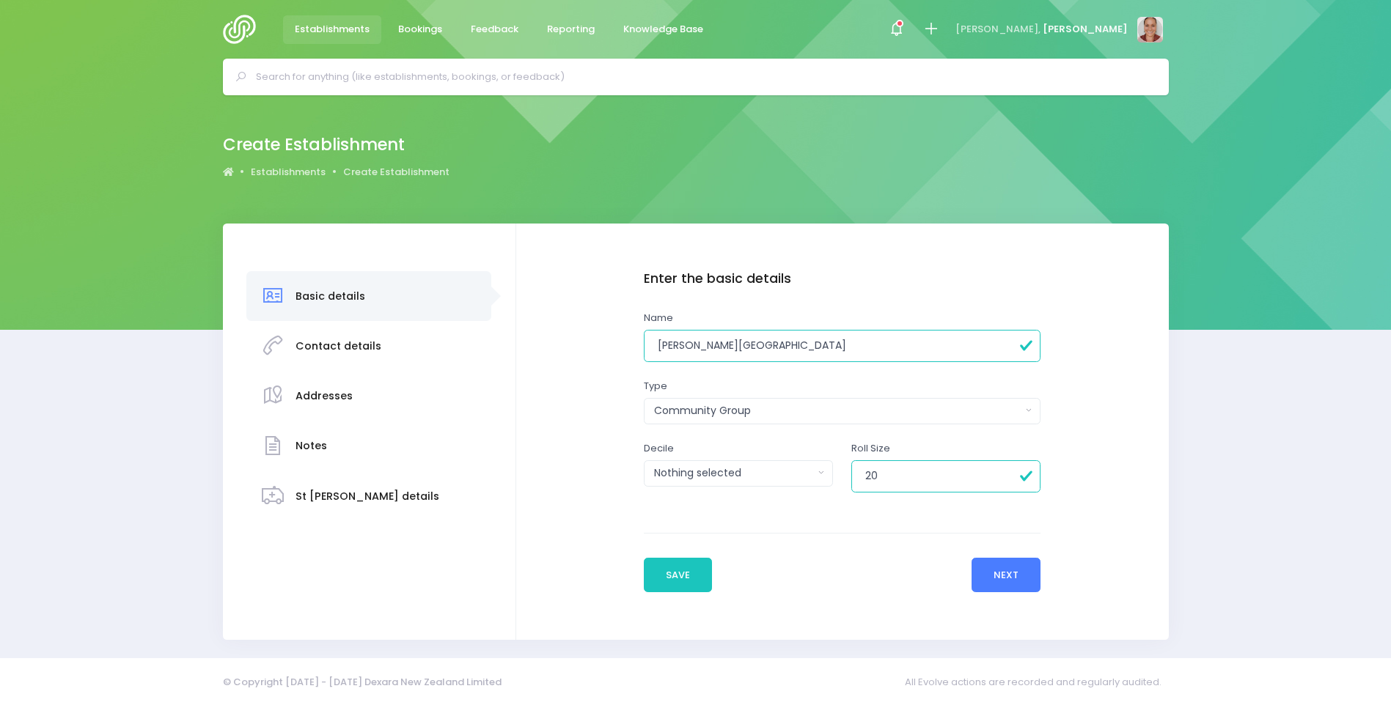
click at [1018, 584] on button "Next" at bounding box center [1006, 575] width 70 height 35
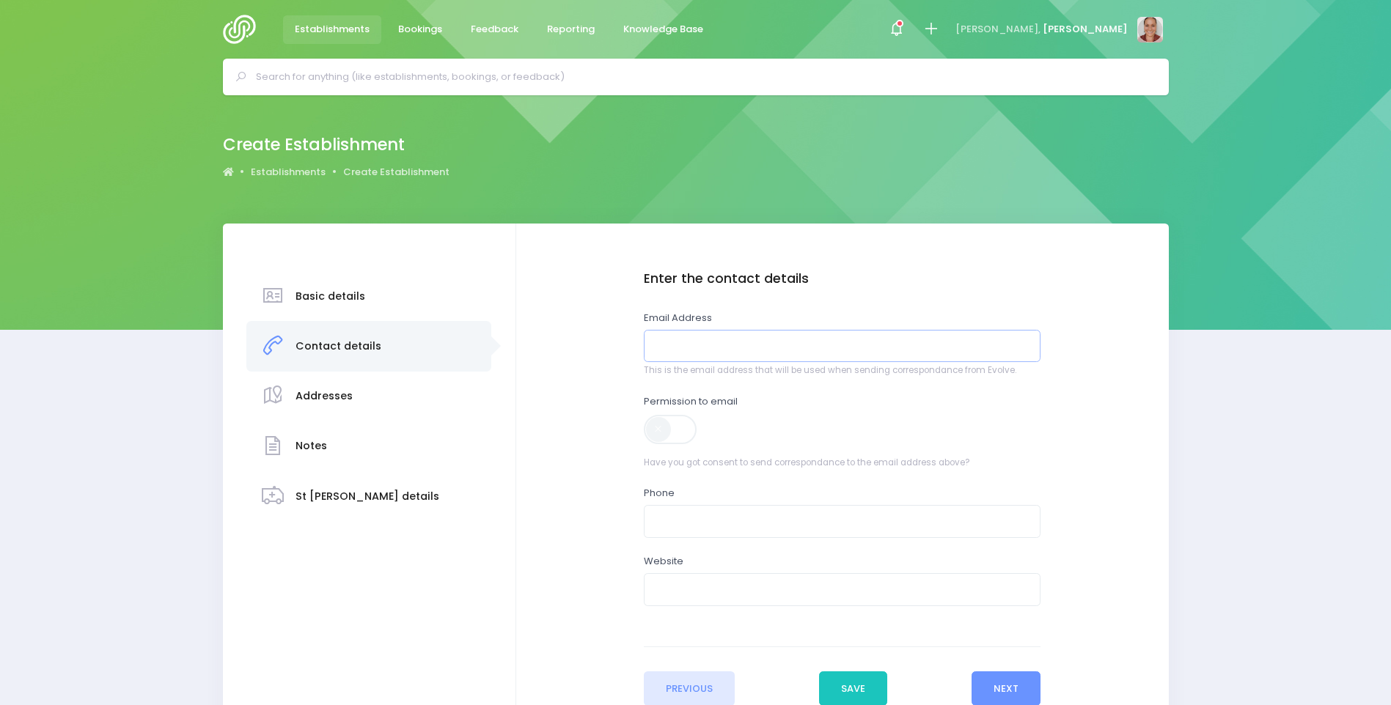
click at [800, 354] on input "email" at bounding box center [842, 346] width 397 height 33
click at [696, 338] on input "email" at bounding box center [842, 346] width 397 height 33
paste input "Rainbows Early Childhood centre"
type input "Rainbows Early Childhood centre"
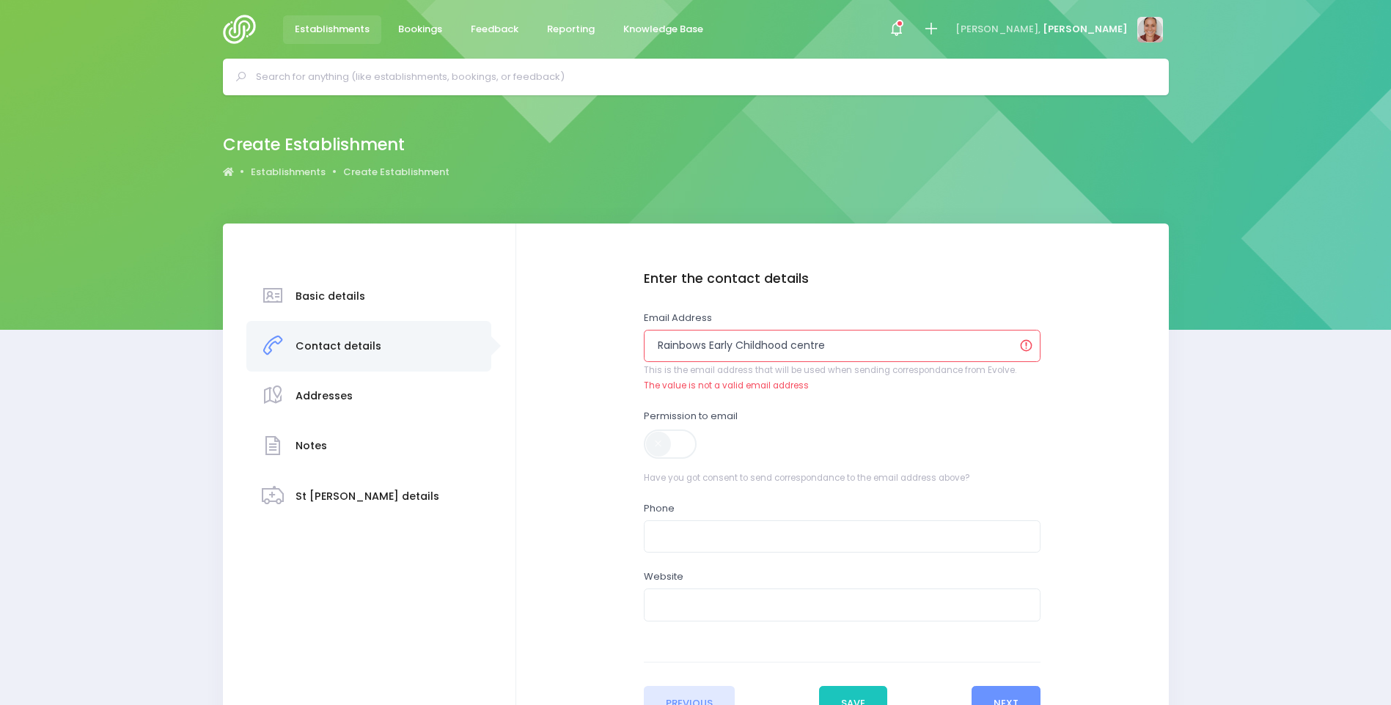
drag, startPoint x: 847, startPoint y: 342, endPoint x: 526, endPoint y: 338, distance: 321.9
click at [527, 338] on div "Enter the basic details Name Linda Jones Village Type Casual-Education and Care…" at bounding box center [842, 496] width 652 height 545
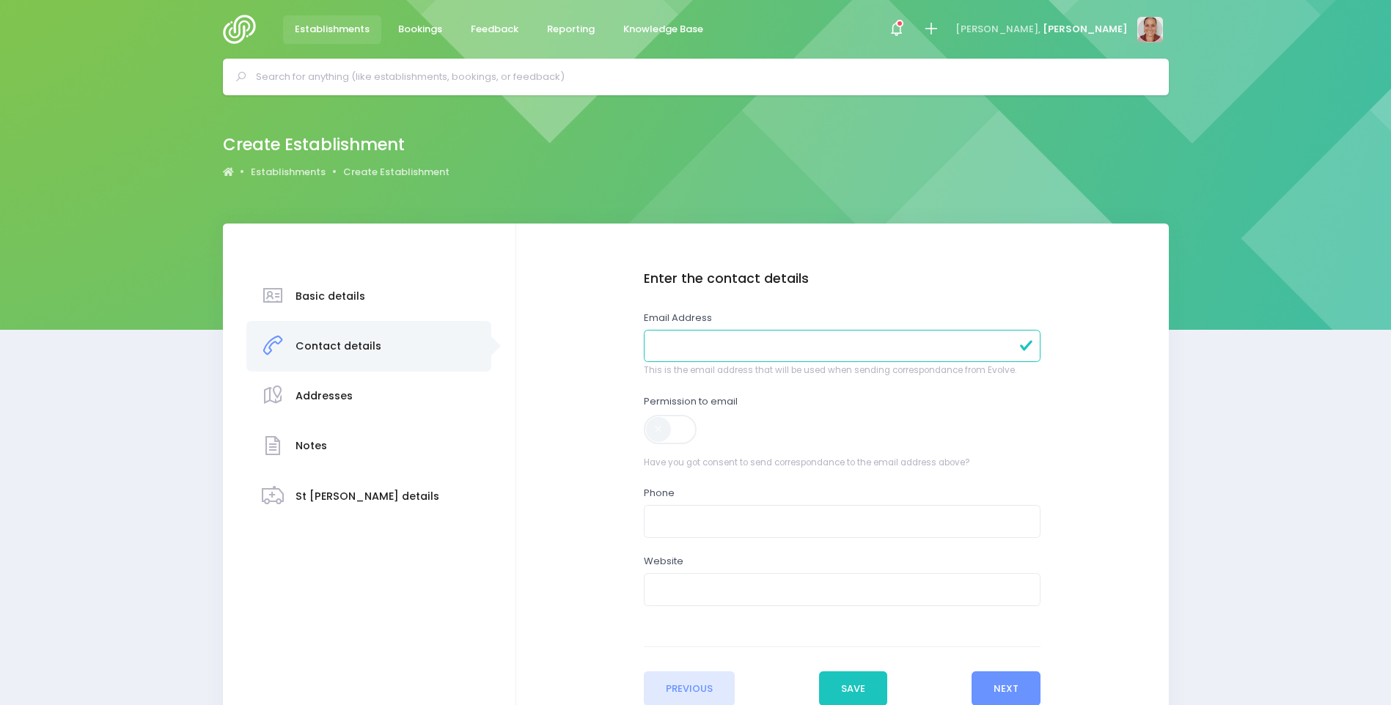
click at [841, 341] on input "email" at bounding box center [842, 346] width 397 height 33
paste input "[EMAIL_ADDRESS][DOMAIN_NAME]"
type input "[EMAIL_ADDRESS][DOMAIN_NAME]"
click at [672, 438] on span at bounding box center [671, 429] width 55 height 29
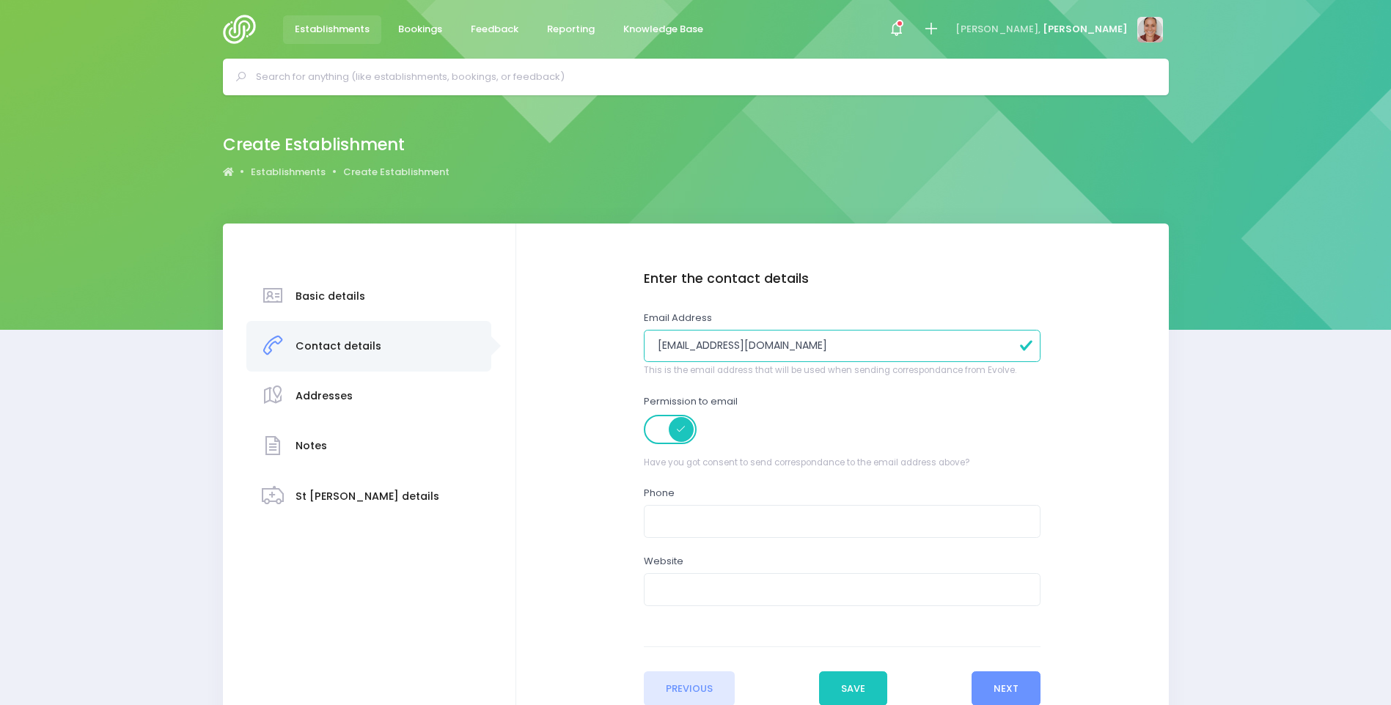
scroll to position [73, 0]
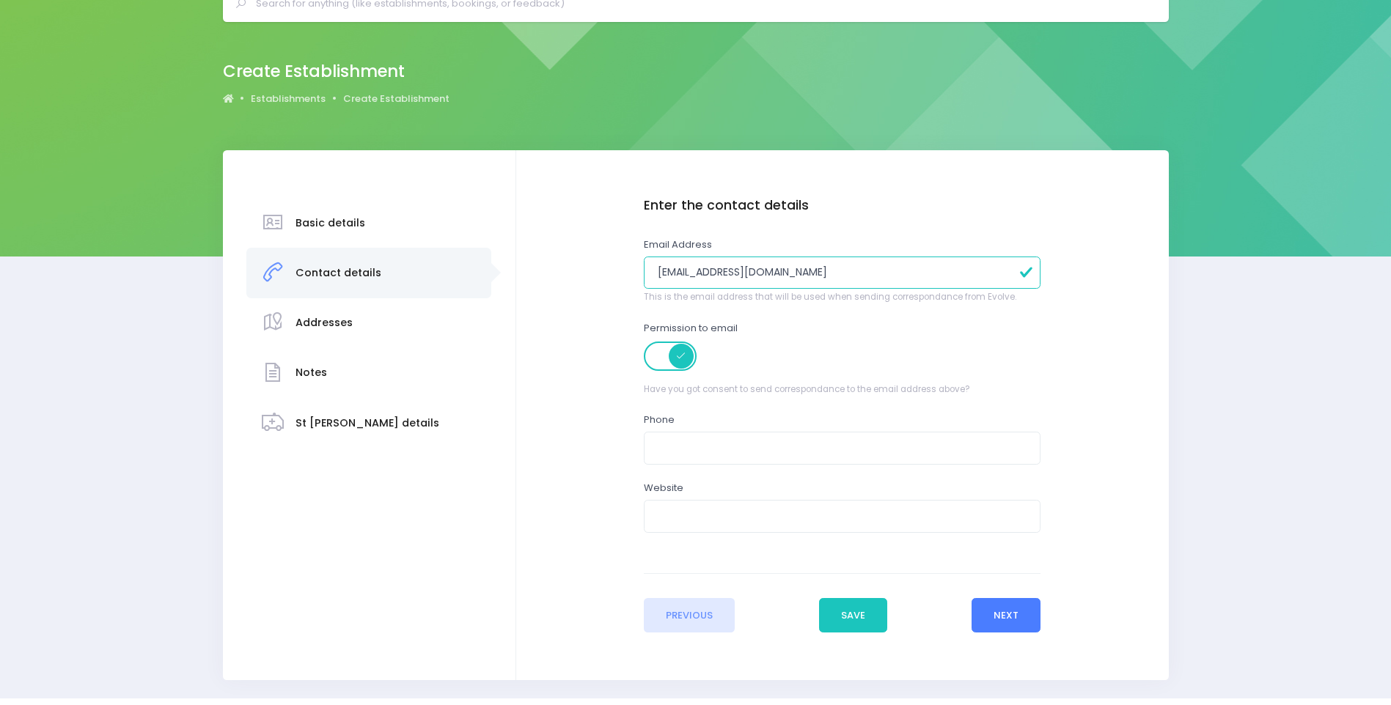
click at [1029, 624] on button "Next" at bounding box center [1006, 615] width 70 height 35
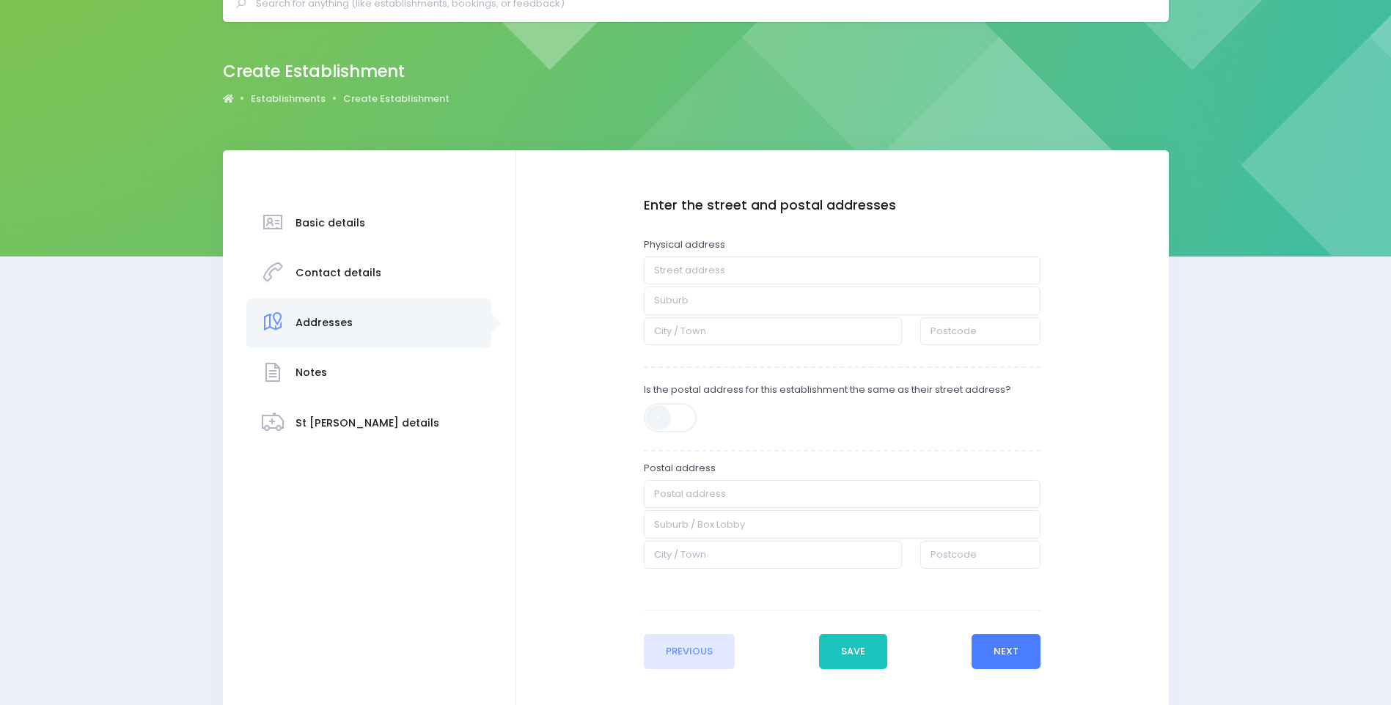
click at [1024, 656] on button "Next" at bounding box center [1006, 651] width 70 height 35
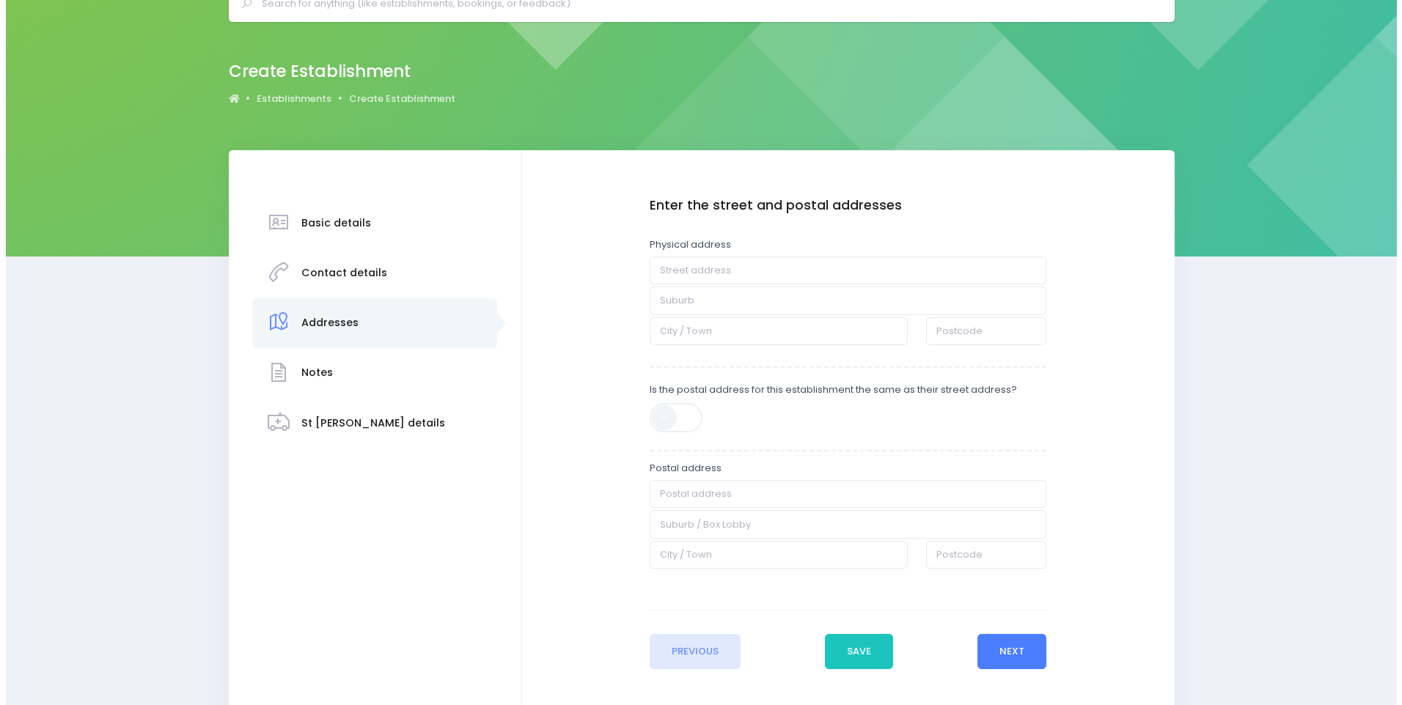
scroll to position [0, 0]
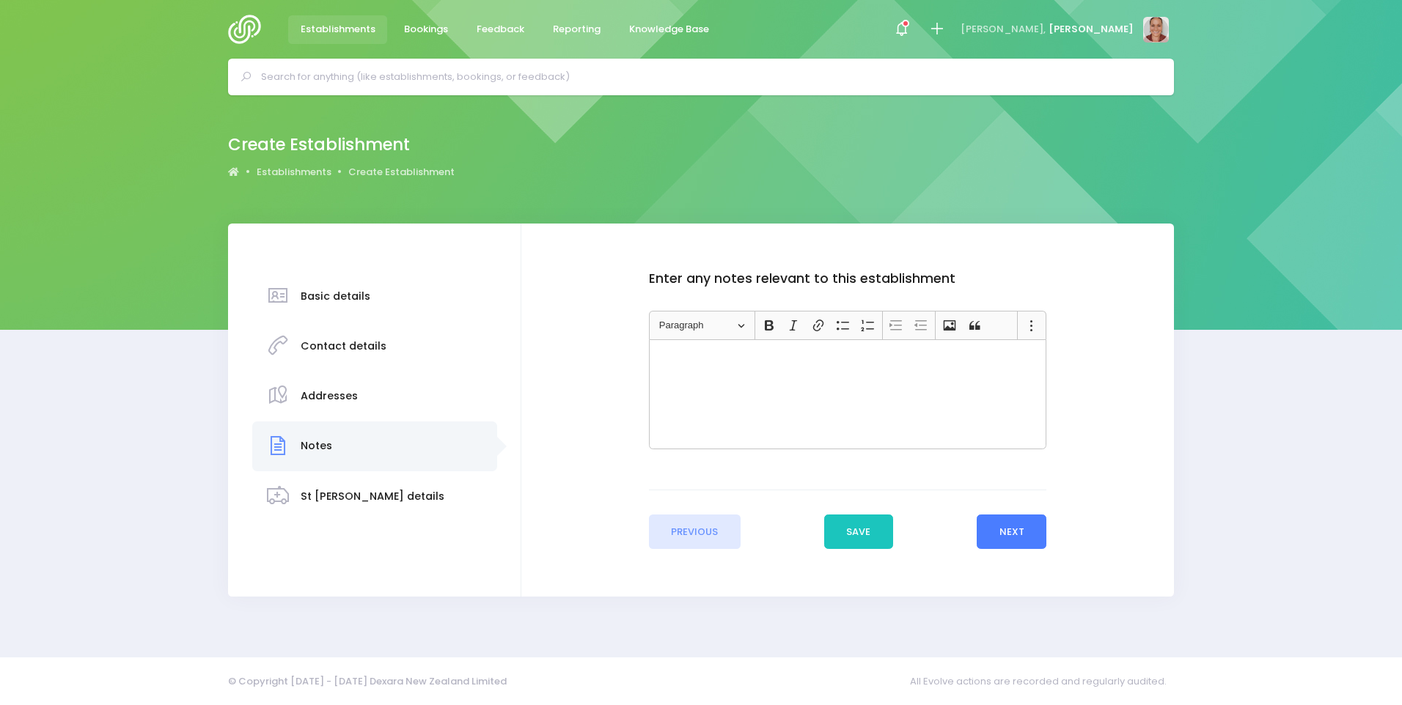
click at [1025, 521] on button "Next" at bounding box center [1012, 532] width 70 height 35
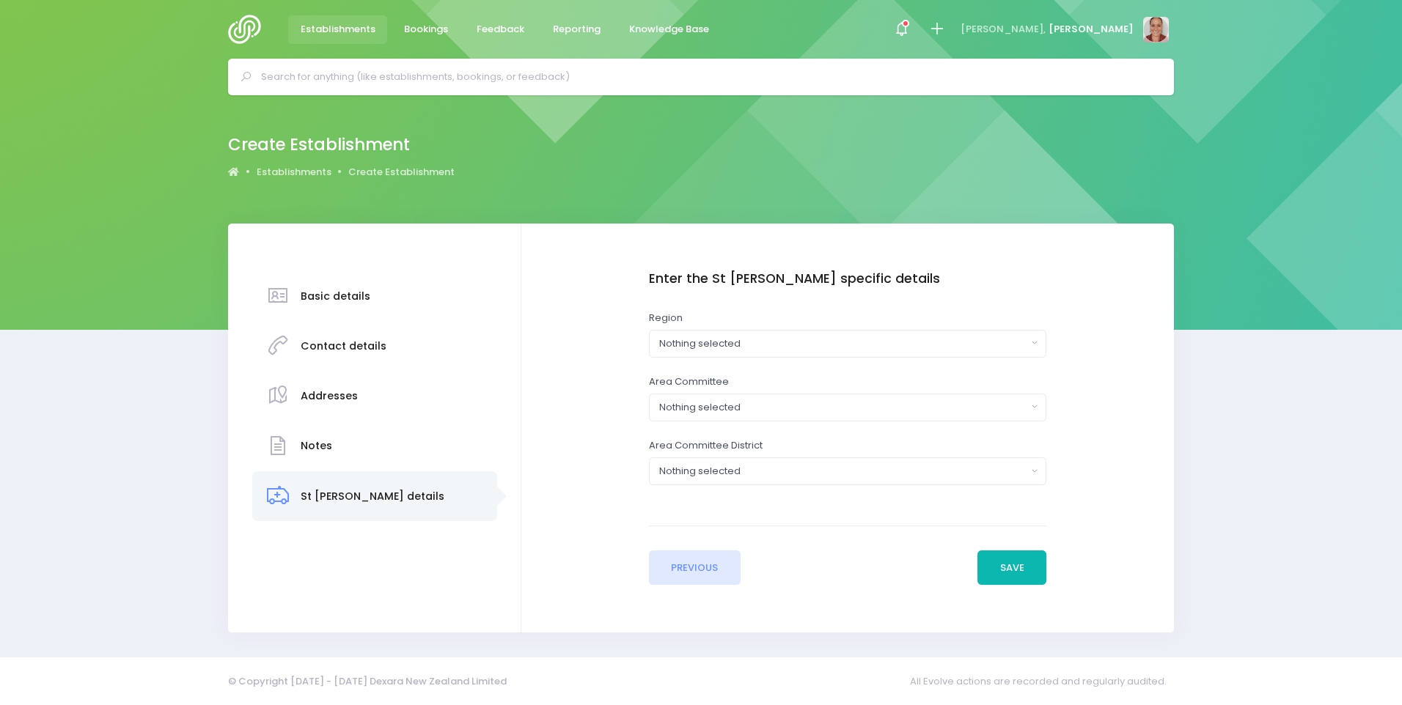
click at [1032, 557] on button "Save" at bounding box center [1011, 568] width 69 height 35
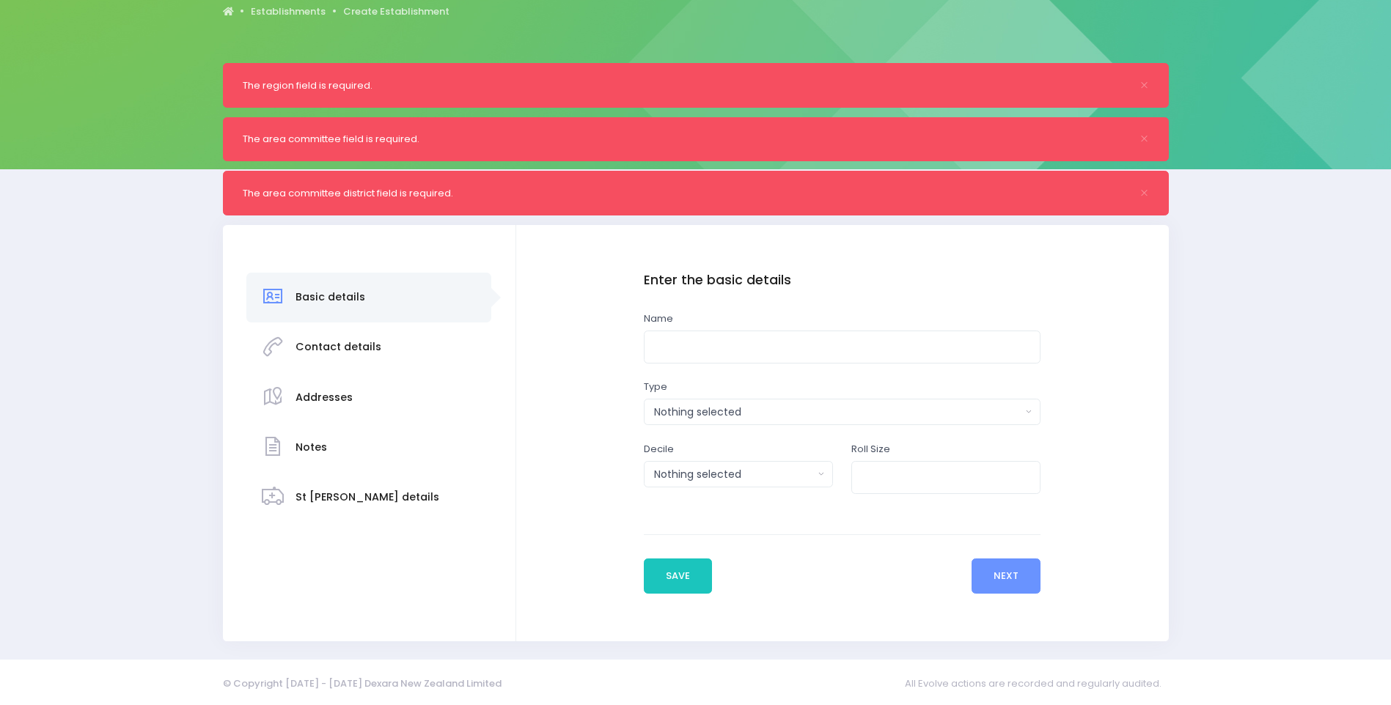
scroll to position [163, 0]
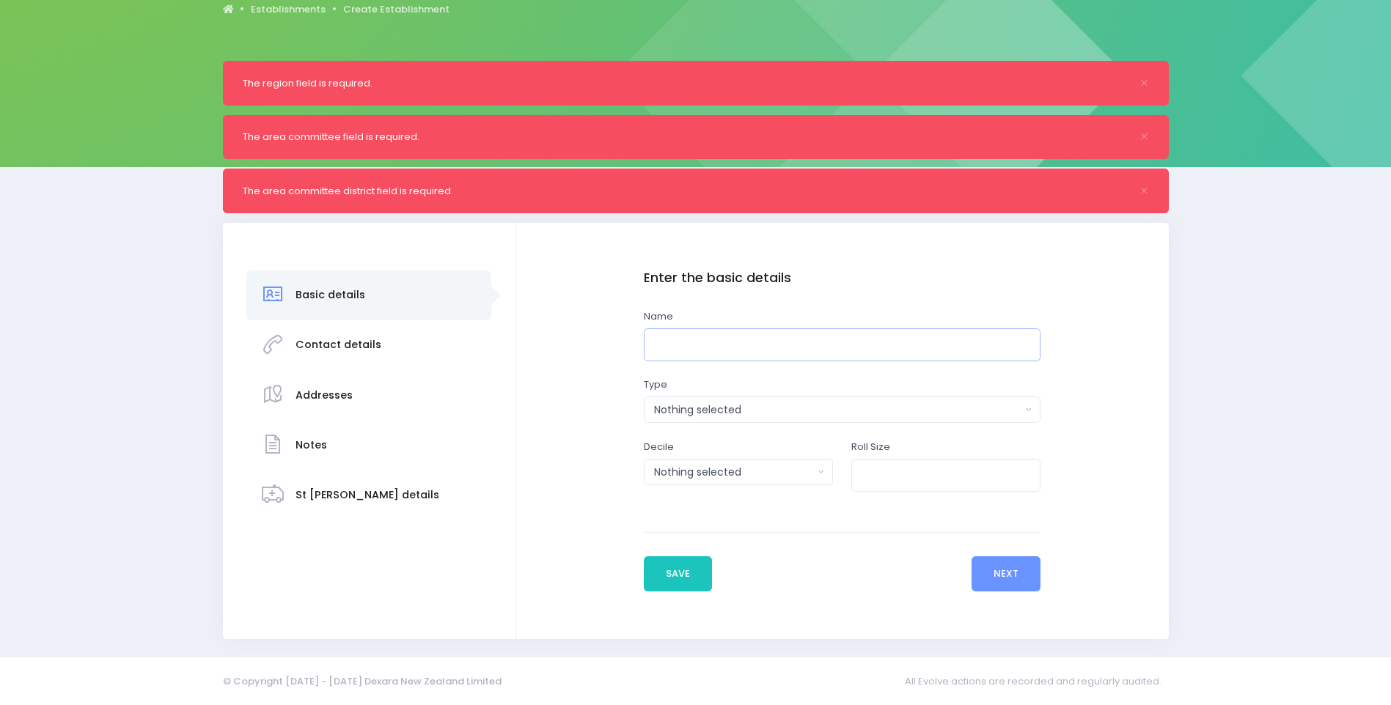
click at [935, 358] on input "text" at bounding box center [842, 344] width 397 height 33
click at [855, 343] on input "text" at bounding box center [842, 344] width 397 height 33
type input "[PERSON_NAME][GEOGRAPHIC_DATA]"
click at [824, 415] on div "Nothing selected" at bounding box center [837, 409] width 367 height 15
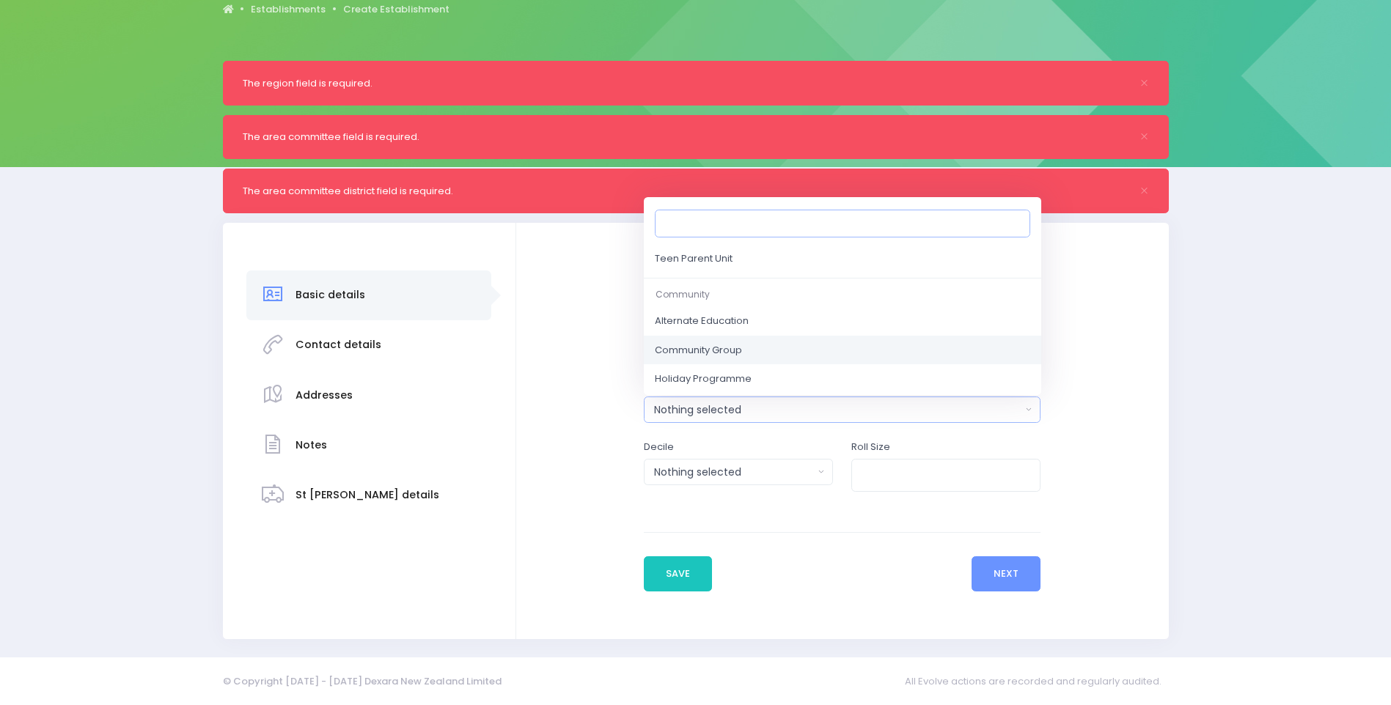
scroll to position [666, 0]
click at [817, 342] on link "Community Group" at bounding box center [842, 348] width 397 height 29
select select "Community Group"
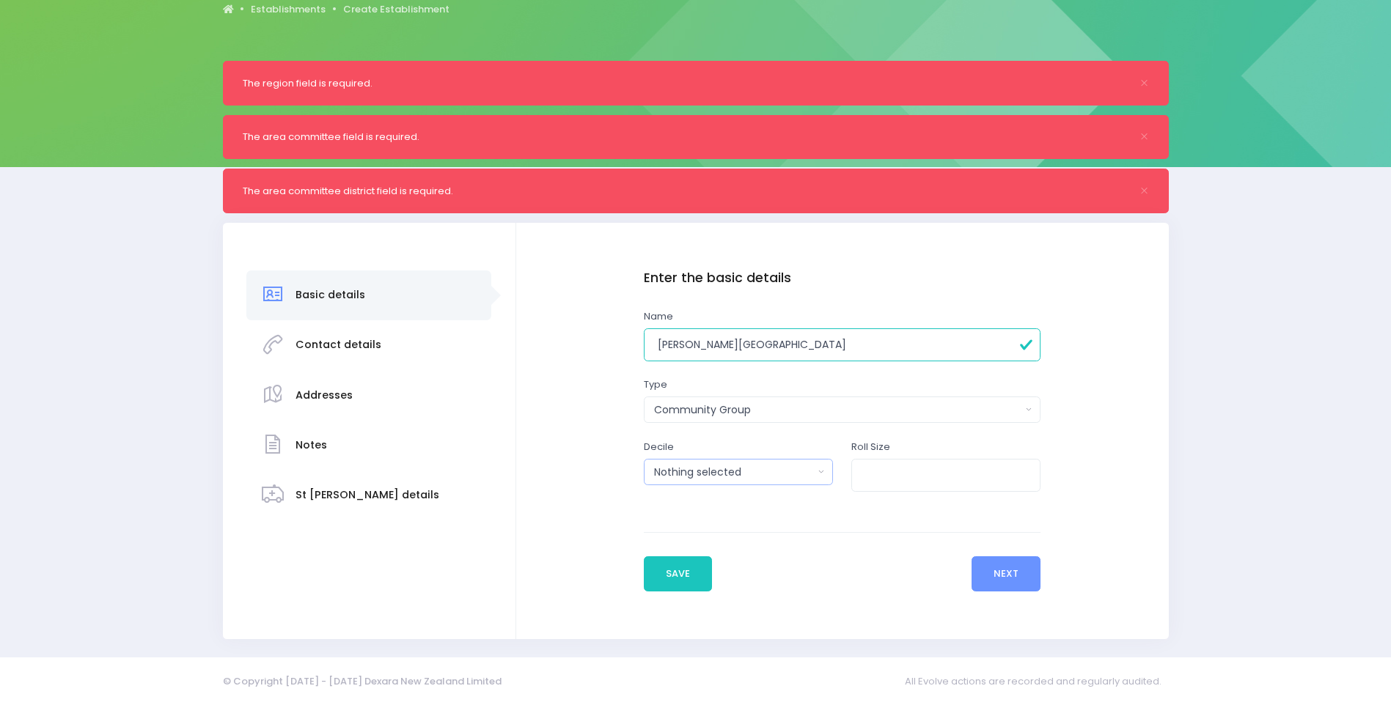
click at [743, 466] on div "Nothing selected" at bounding box center [734, 472] width 160 height 15
click at [719, 316] on link at bounding box center [738, 321] width 189 height 29
click at [907, 460] on input "number" at bounding box center [945, 475] width 189 height 33
type input "30"
click at [993, 565] on button "Next" at bounding box center [1006, 573] width 70 height 35
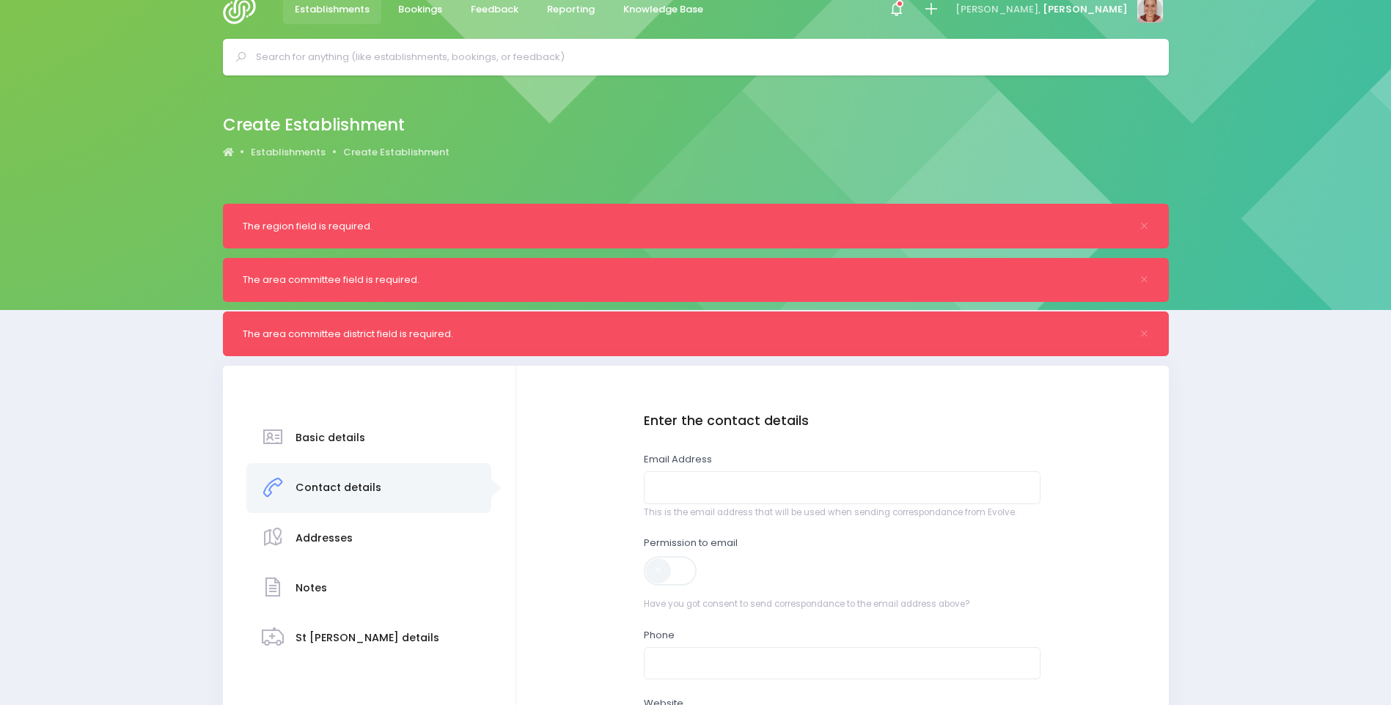
scroll to position [0, 0]
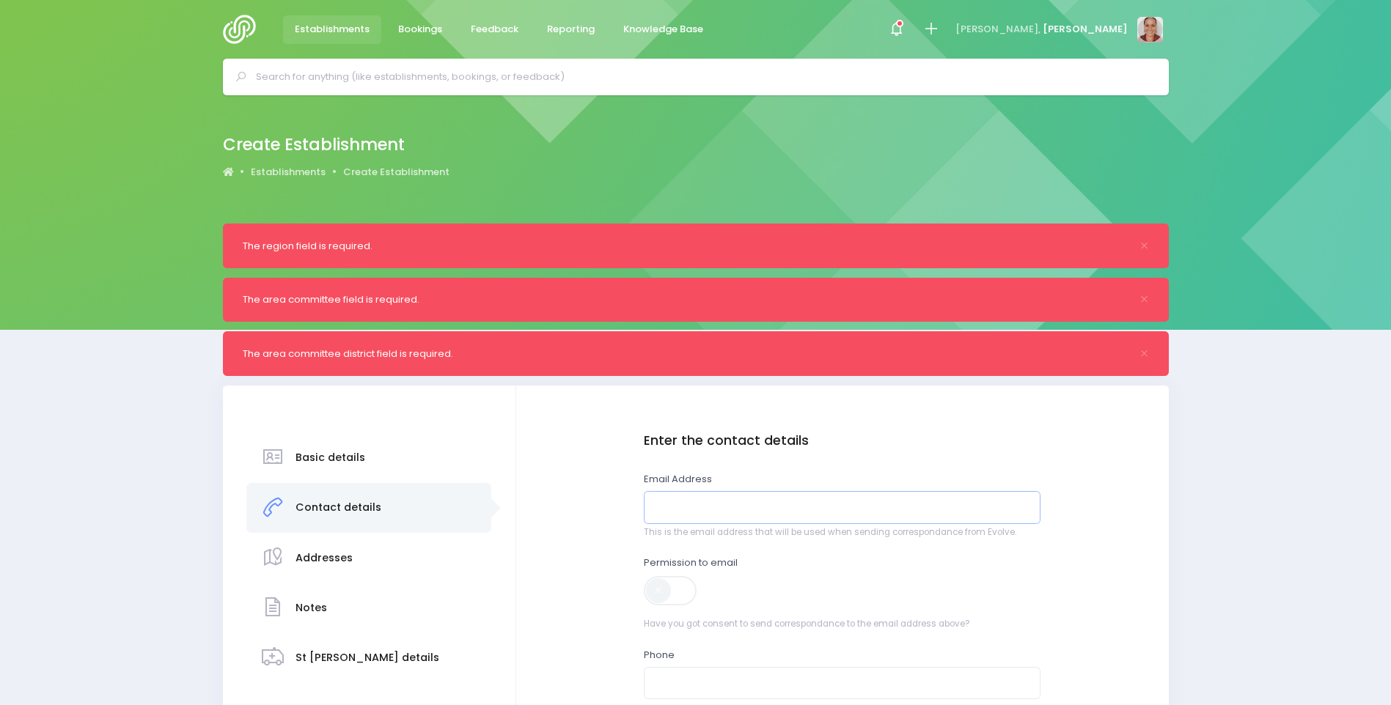
click at [944, 504] on input "email" at bounding box center [842, 507] width 397 height 33
paste input "[EMAIL_ADDRESS][DOMAIN_NAME]"
type input "[EMAIL_ADDRESS][DOMAIN_NAME]"
click at [1073, 526] on div "Enter the basic details Name Linda Jones Village Type Casual-Education and Care…" at bounding box center [842, 650] width 623 height 435
click at [662, 596] on span at bounding box center [671, 590] width 55 height 29
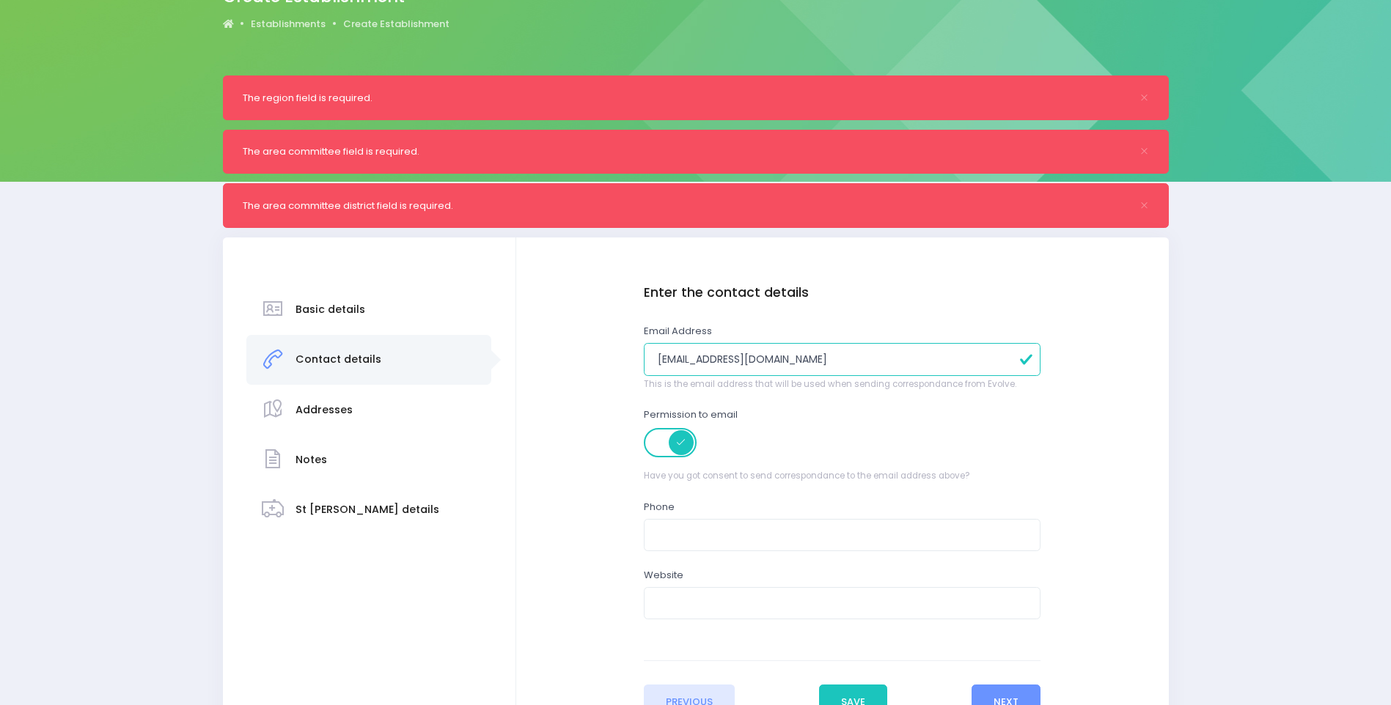
scroll to position [220, 0]
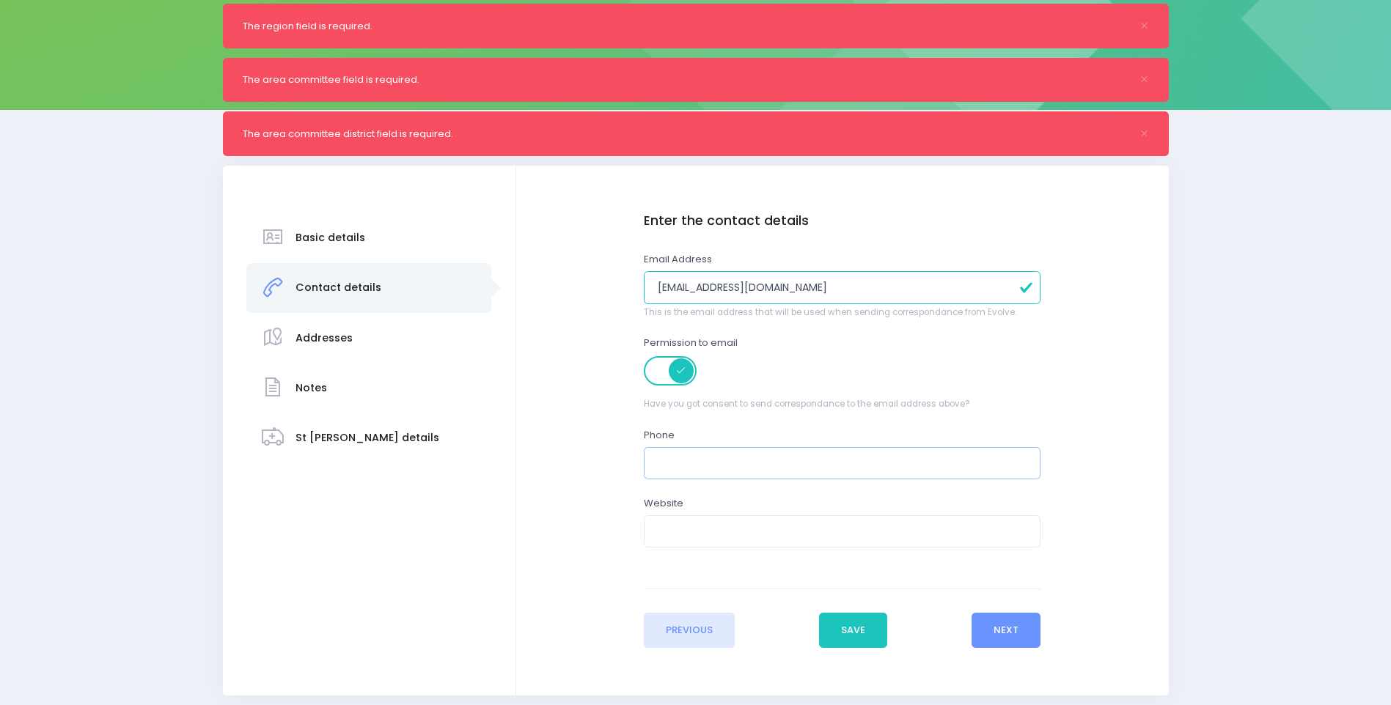
click at [761, 469] on input "text" at bounding box center [842, 463] width 397 height 33
type input "078533381"
click at [731, 526] on input "text" at bounding box center [842, 531] width 397 height 33
click at [1033, 627] on button "Next" at bounding box center [1006, 630] width 70 height 35
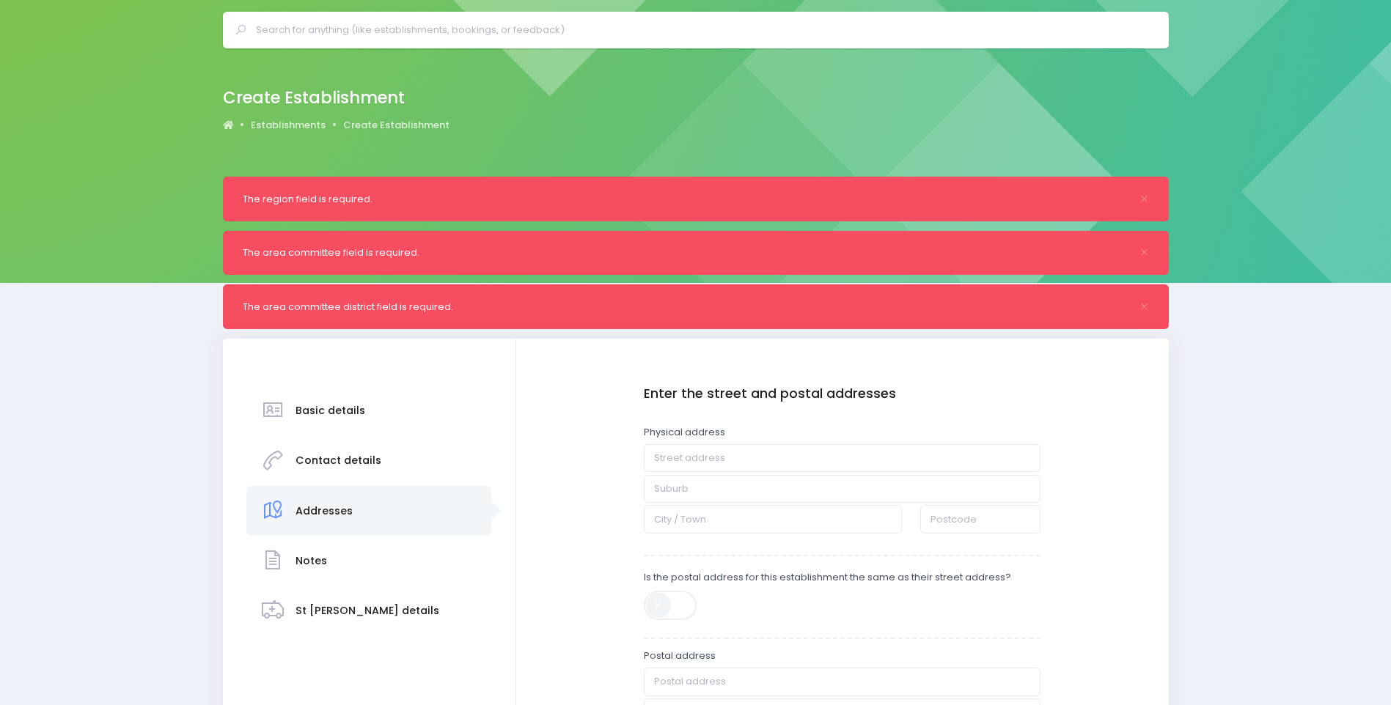
scroll to position [73, 0]
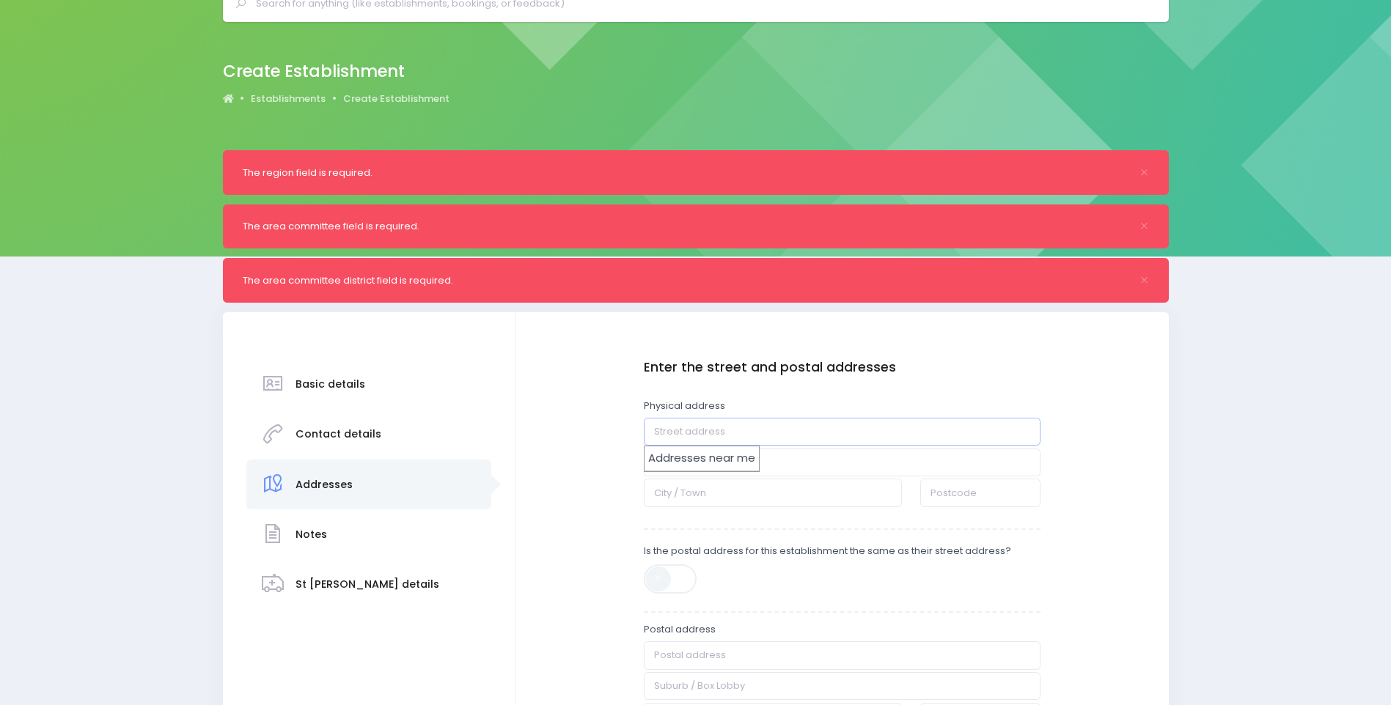
click at [924, 429] on input "text" at bounding box center [842, 432] width 397 height 28
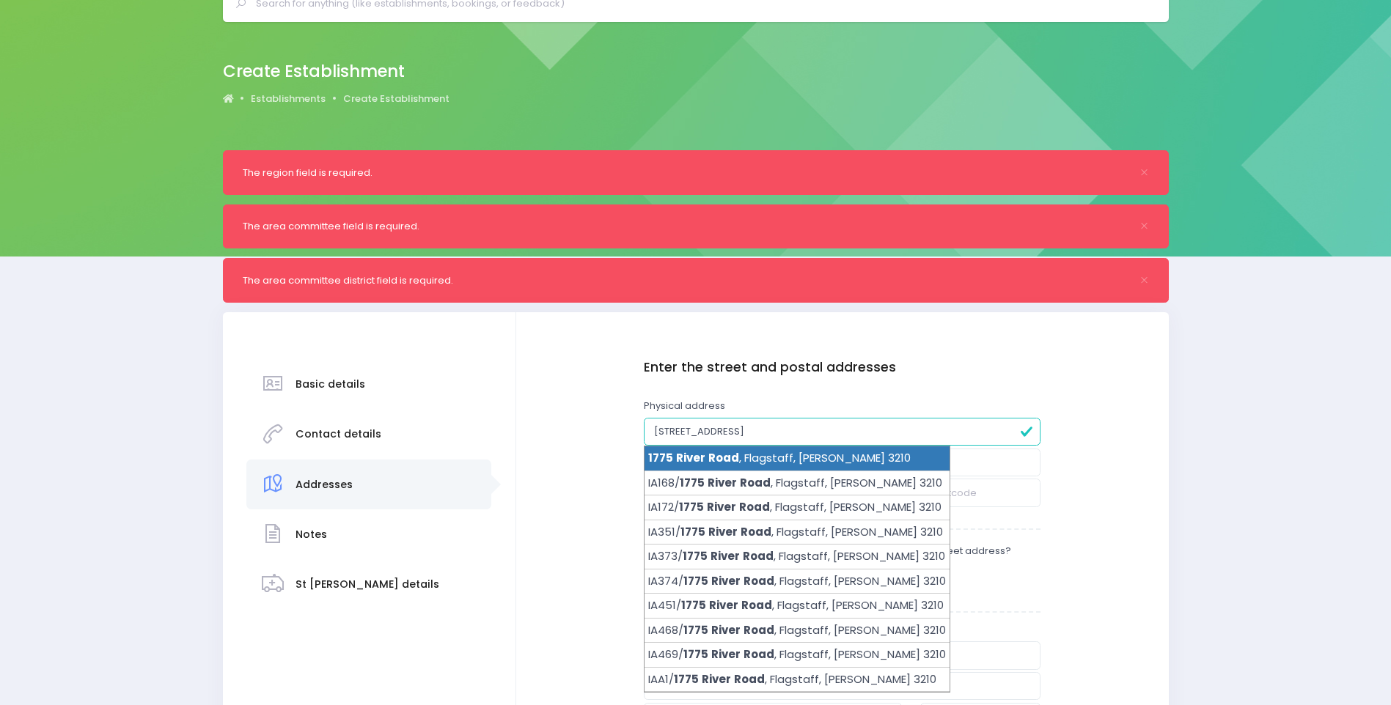
click at [827, 458] on li "1775 River Road , Flagstaff, Hamilton 3210" at bounding box center [796, 458] width 305 height 25
type input "1775 River Road"
type input "Flagstaff"
type input "Hamilton"
type input "3210"
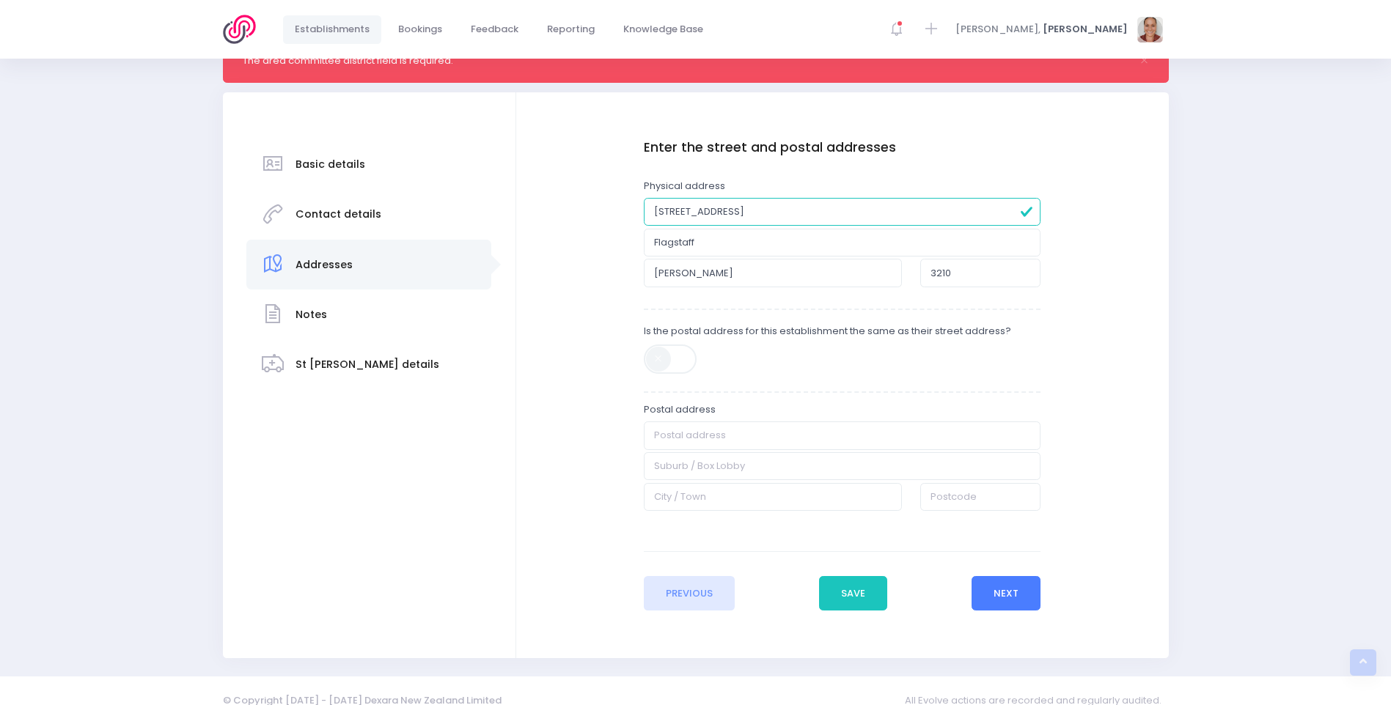
click at [1034, 587] on button "Next" at bounding box center [1006, 593] width 70 height 35
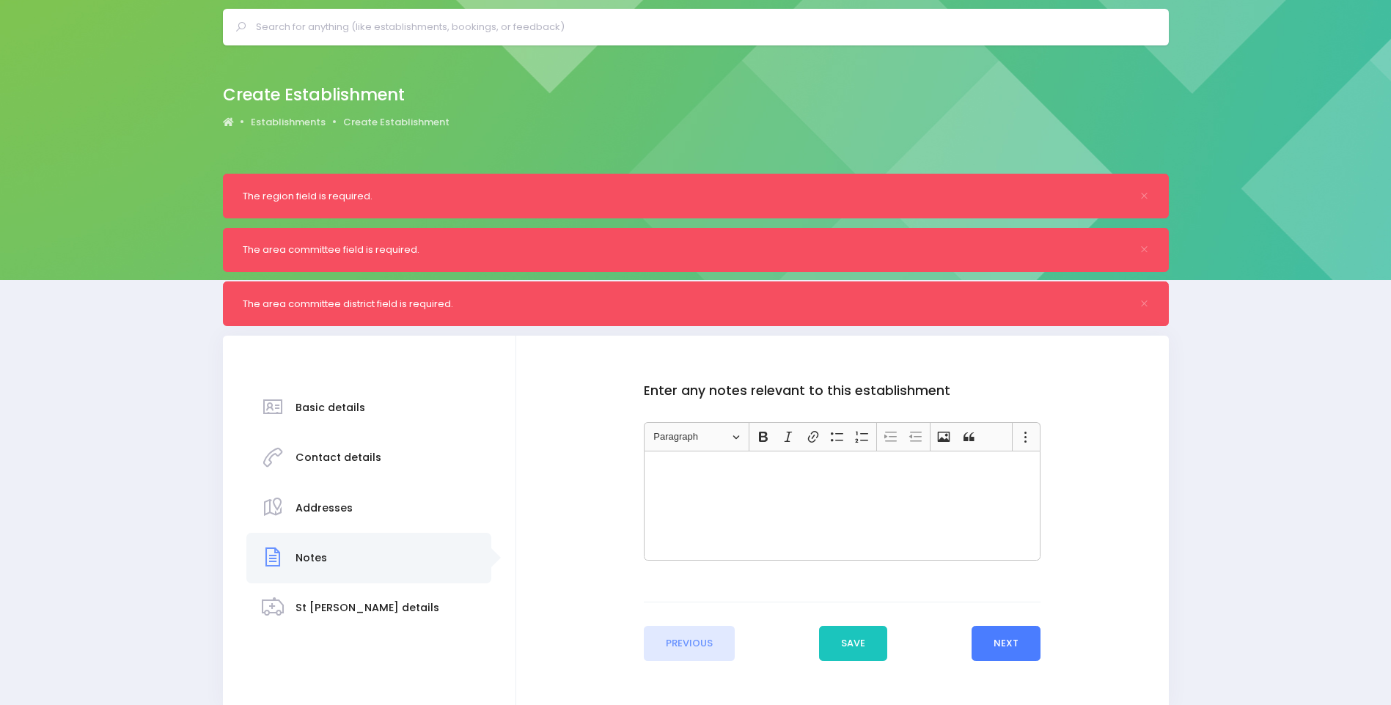
scroll to position [0, 0]
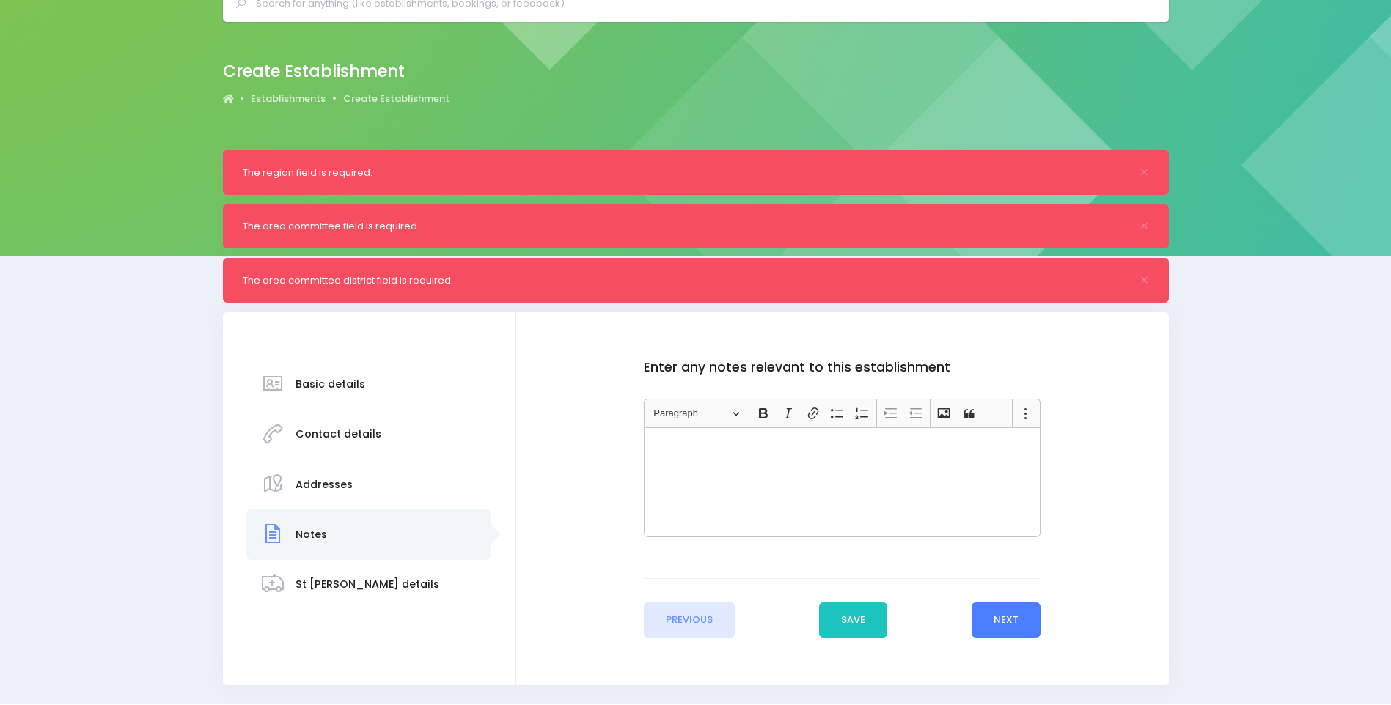
click at [1017, 623] on button "Next" at bounding box center [1006, 620] width 70 height 35
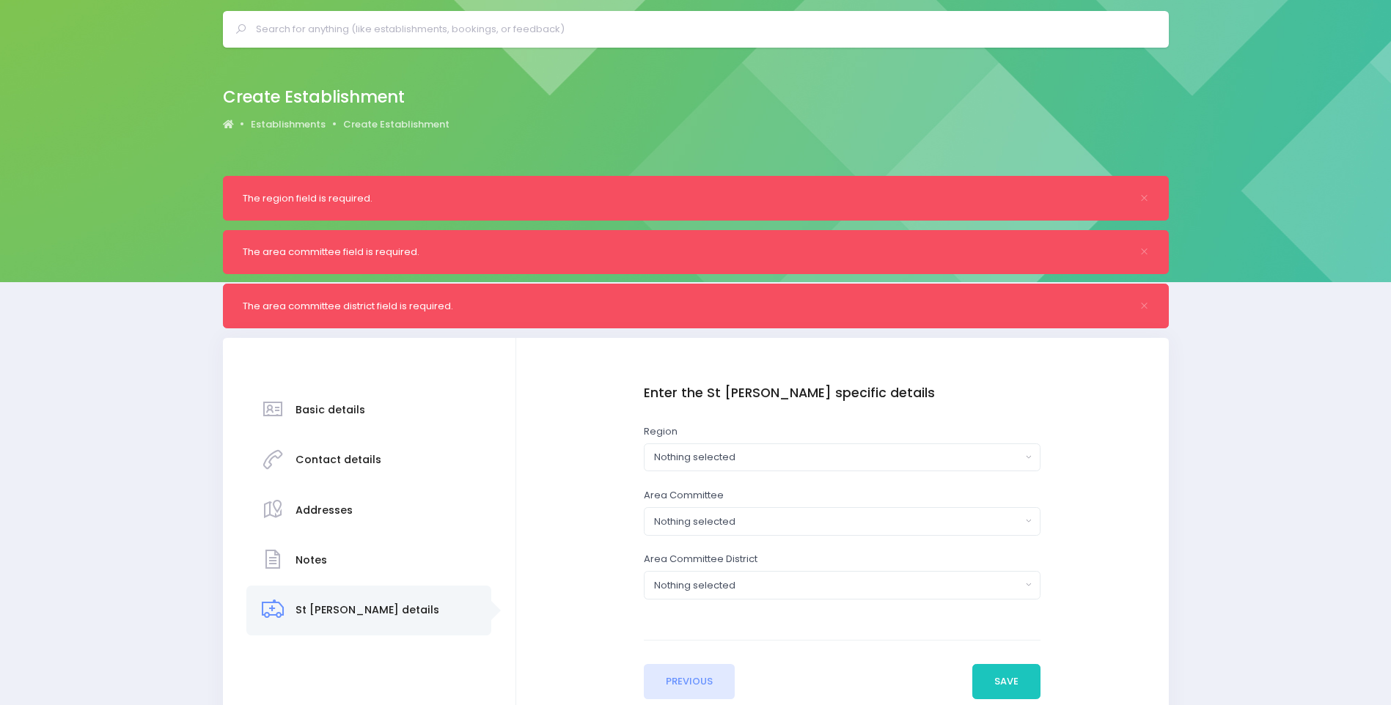
scroll to position [73, 0]
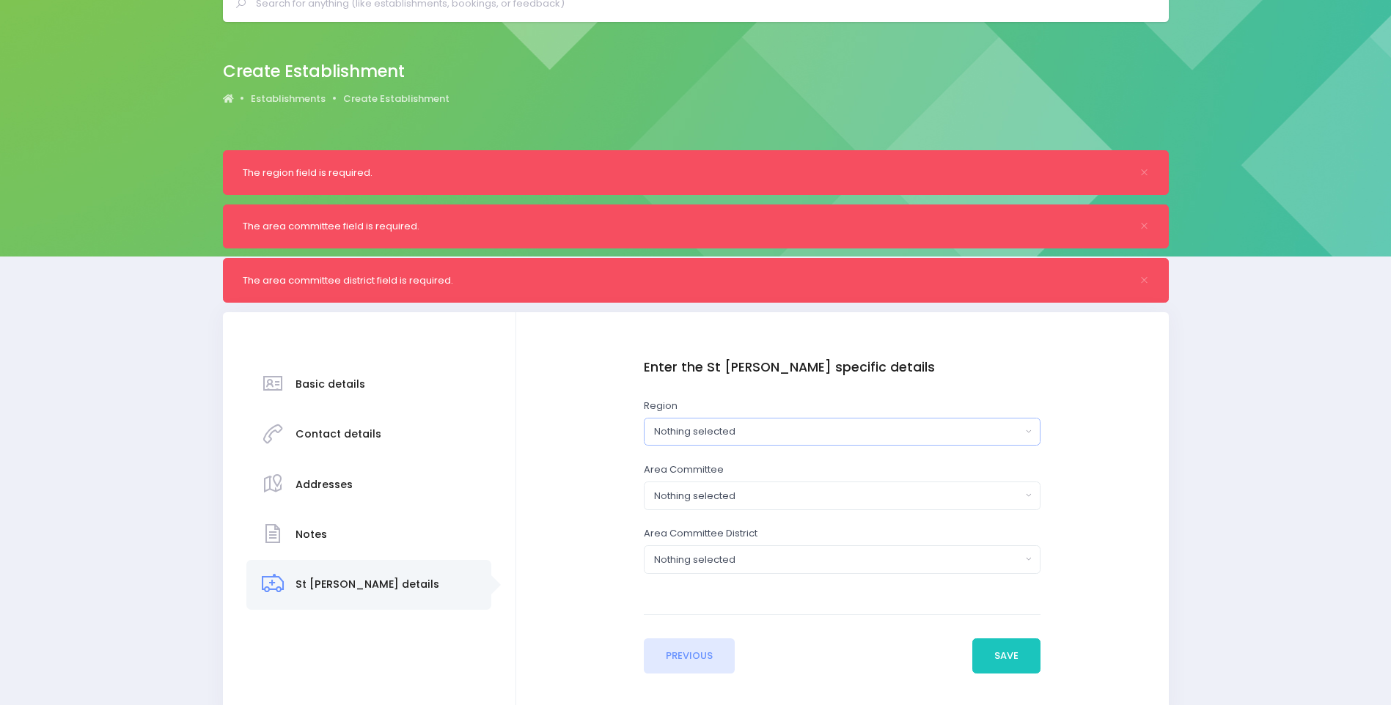
click at [872, 419] on button "Nothing selected" at bounding box center [842, 432] width 397 height 28
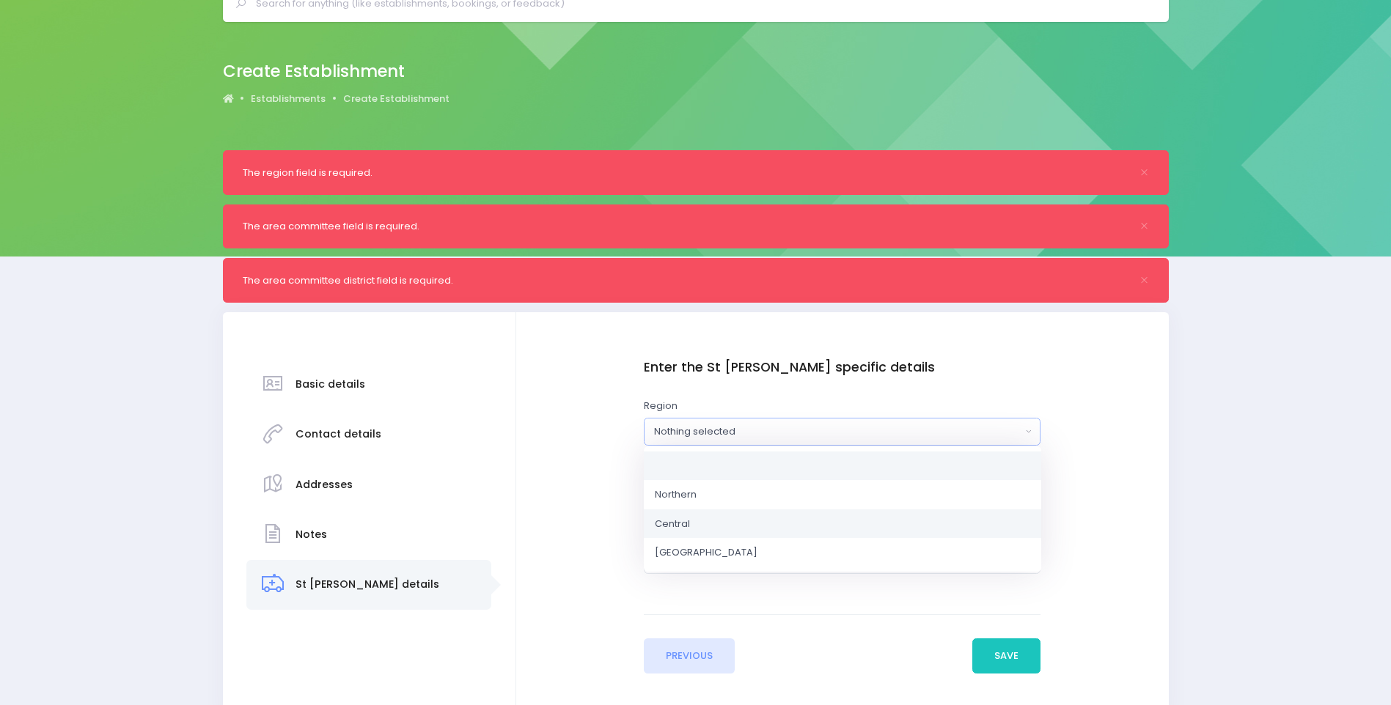
click at [826, 520] on link "Central" at bounding box center [842, 524] width 397 height 29
select select "Central"
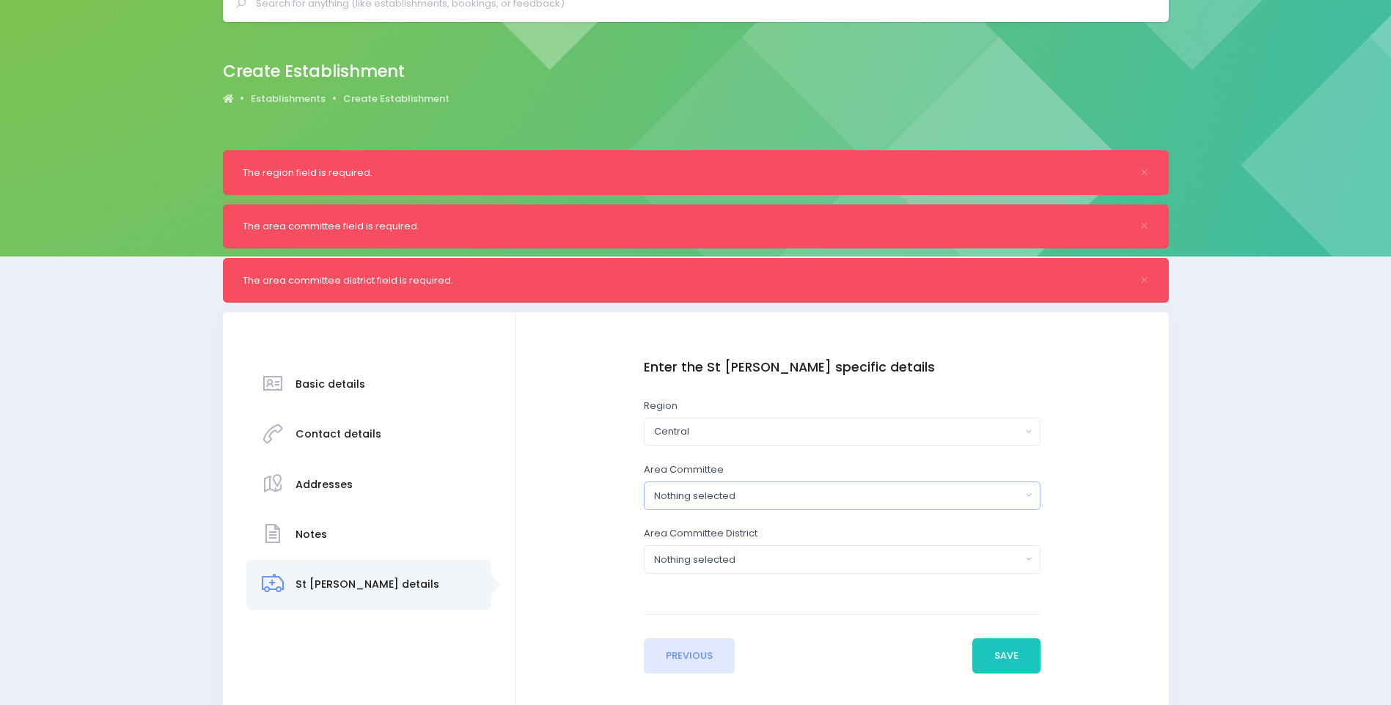
click at [814, 487] on button "Nothing selected" at bounding box center [842, 496] width 397 height 28
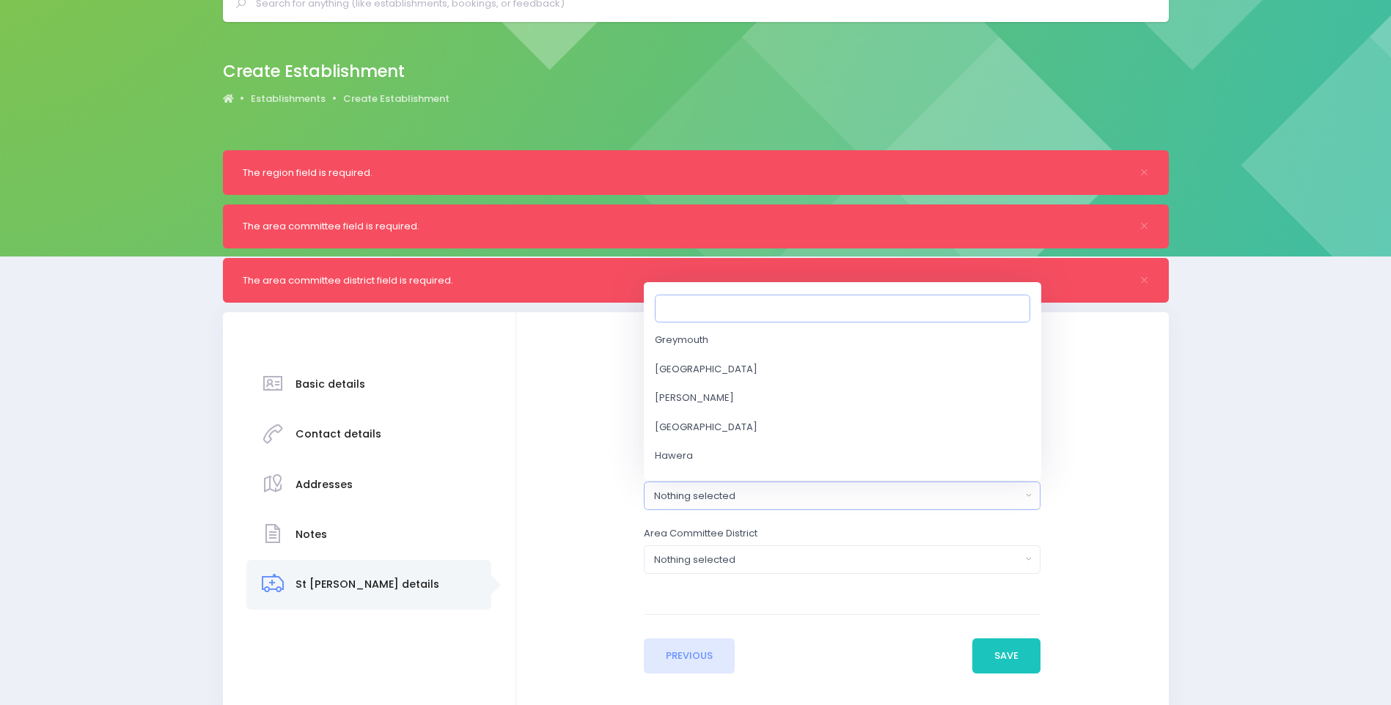
scroll to position [953, 0]
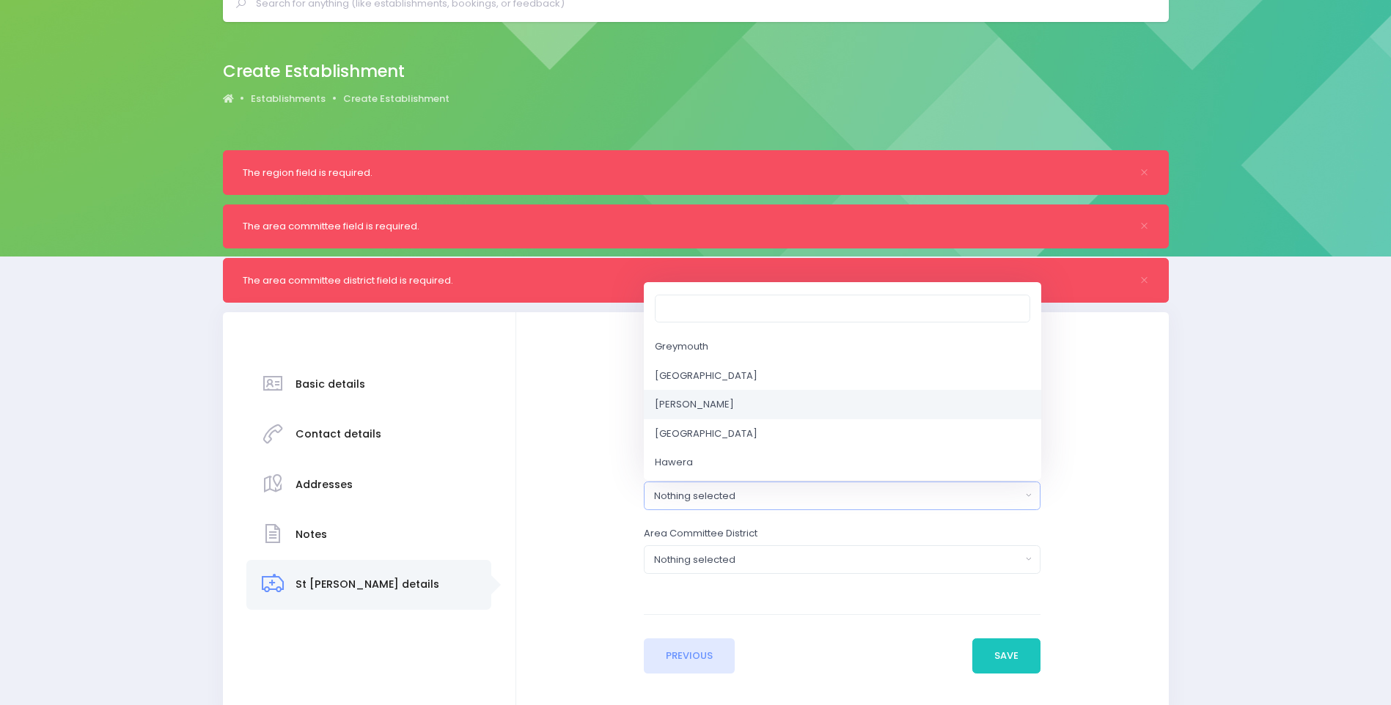
click at [868, 404] on link "Hamilton" at bounding box center [842, 405] width 397 height 29
select select "Hamilton"
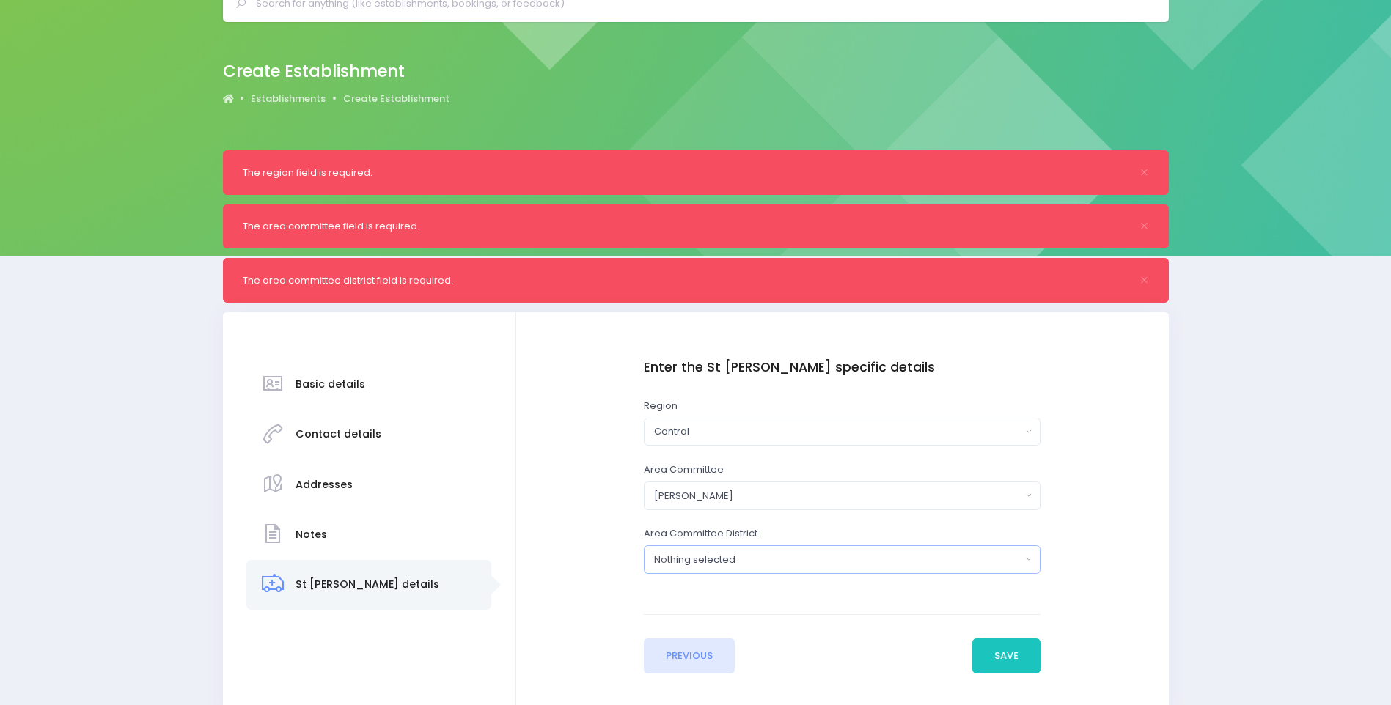
click at [734, 554] on div "Nothing selected" at bounding box center [837, 560] width 367 height 15
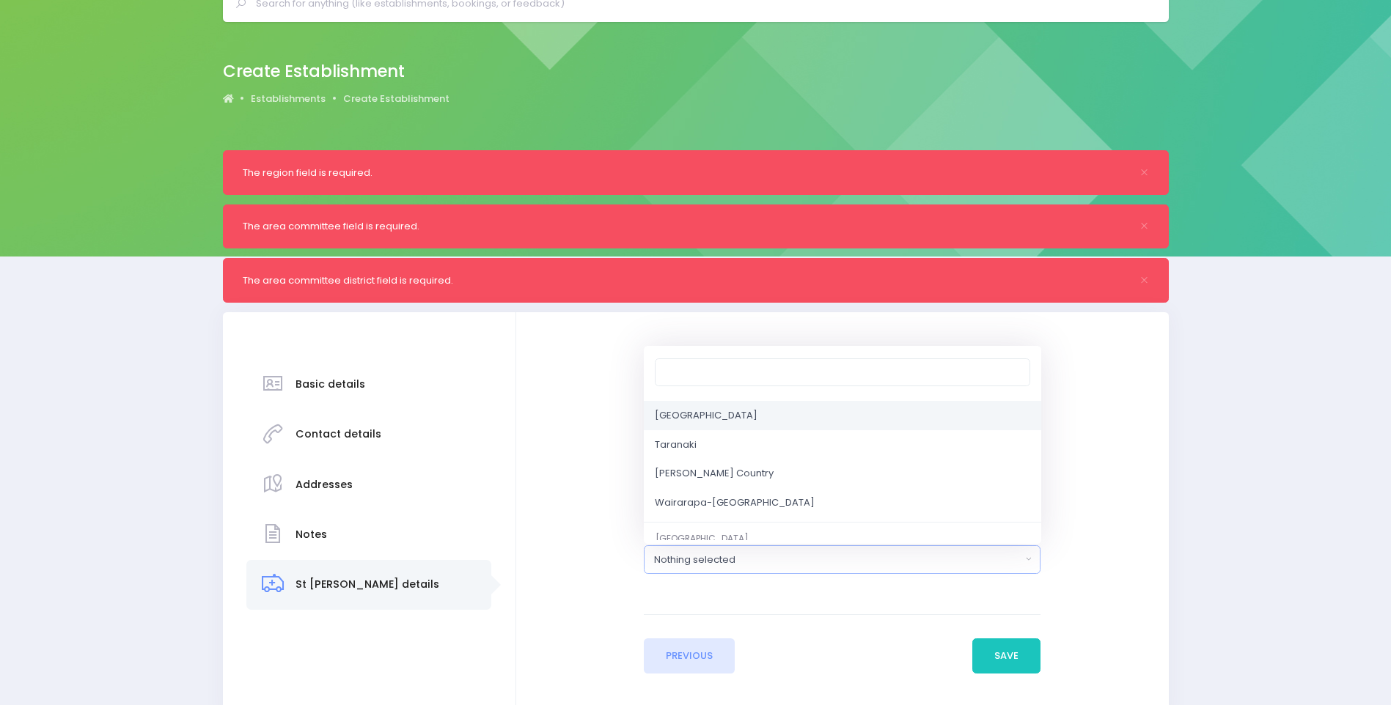
click at [718, 409] on span "North Waikato" at bounding box center [706, 416] width 103 height 15
select select "North Waikato"
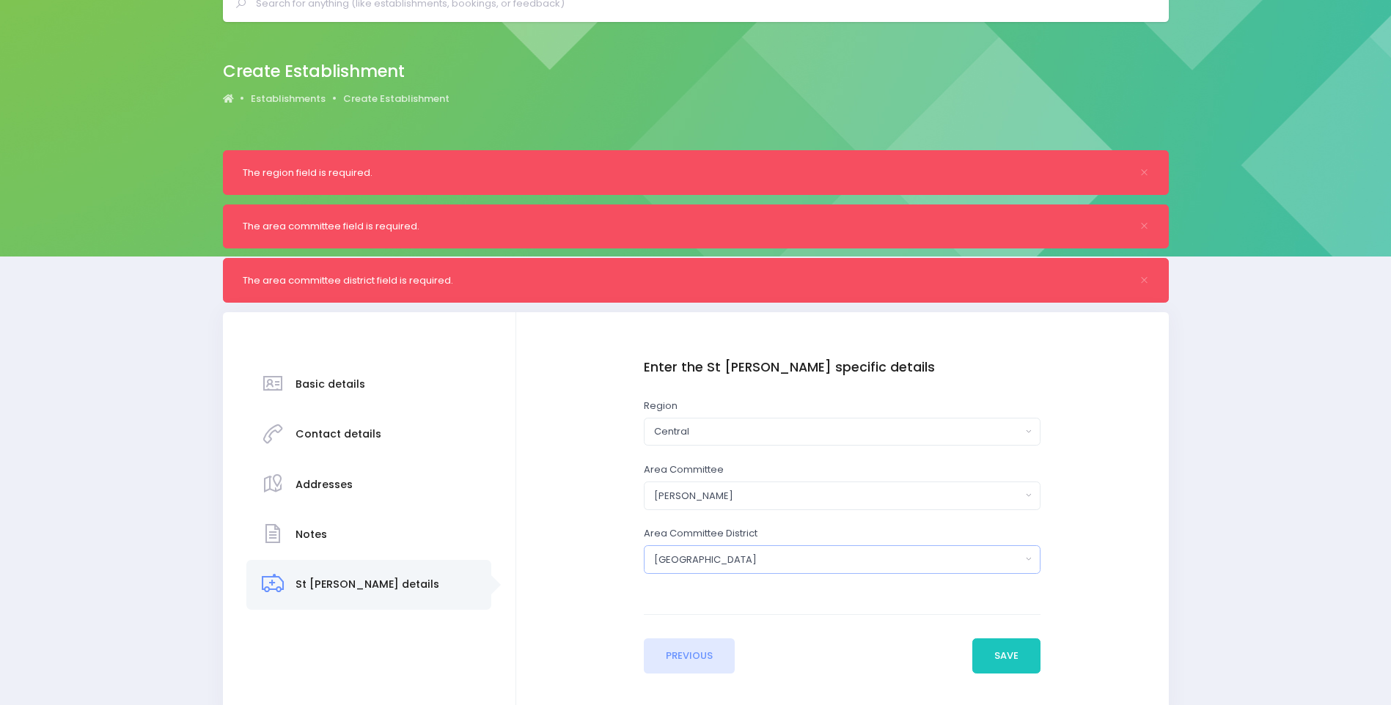
click at [737, 561] on div "North Waikato" at bounding box center [837, 560] width 367 height 15
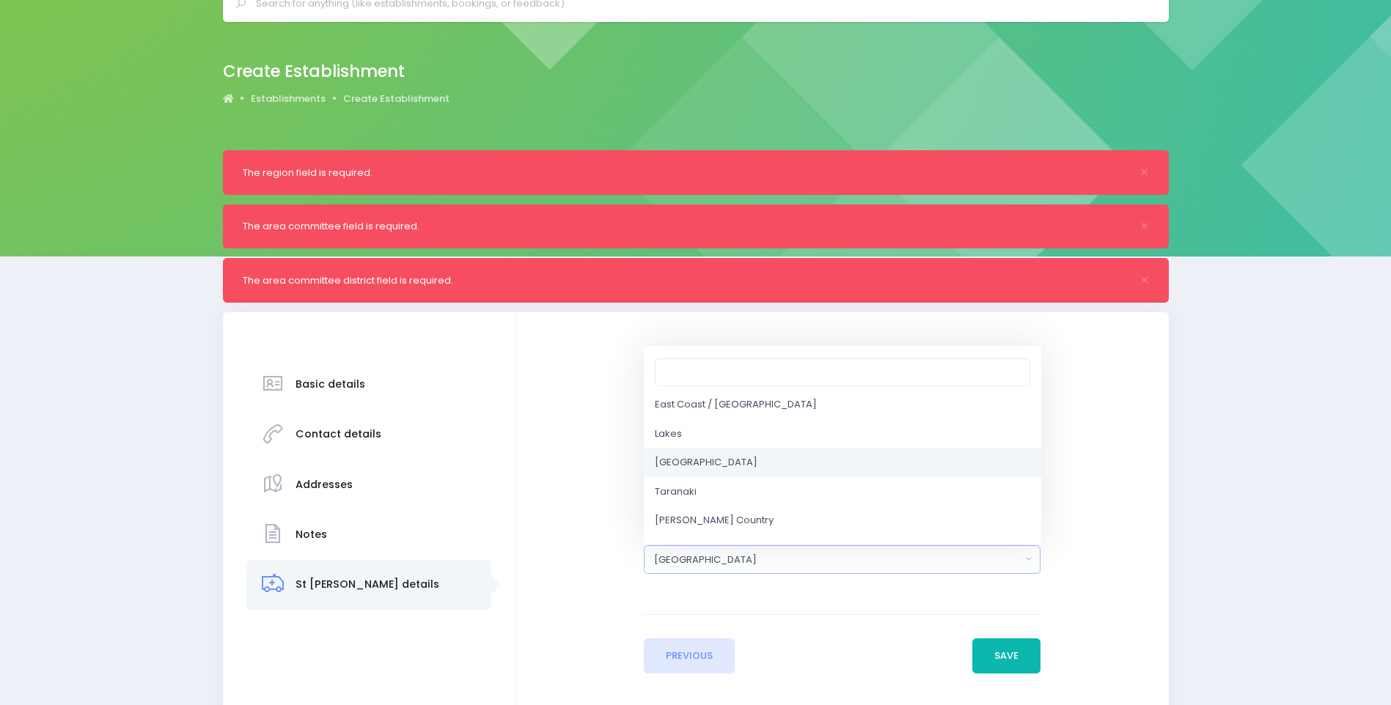
click at [1020, 654] on button "Save" at bounding box center [1006, 656] width 69 height 35
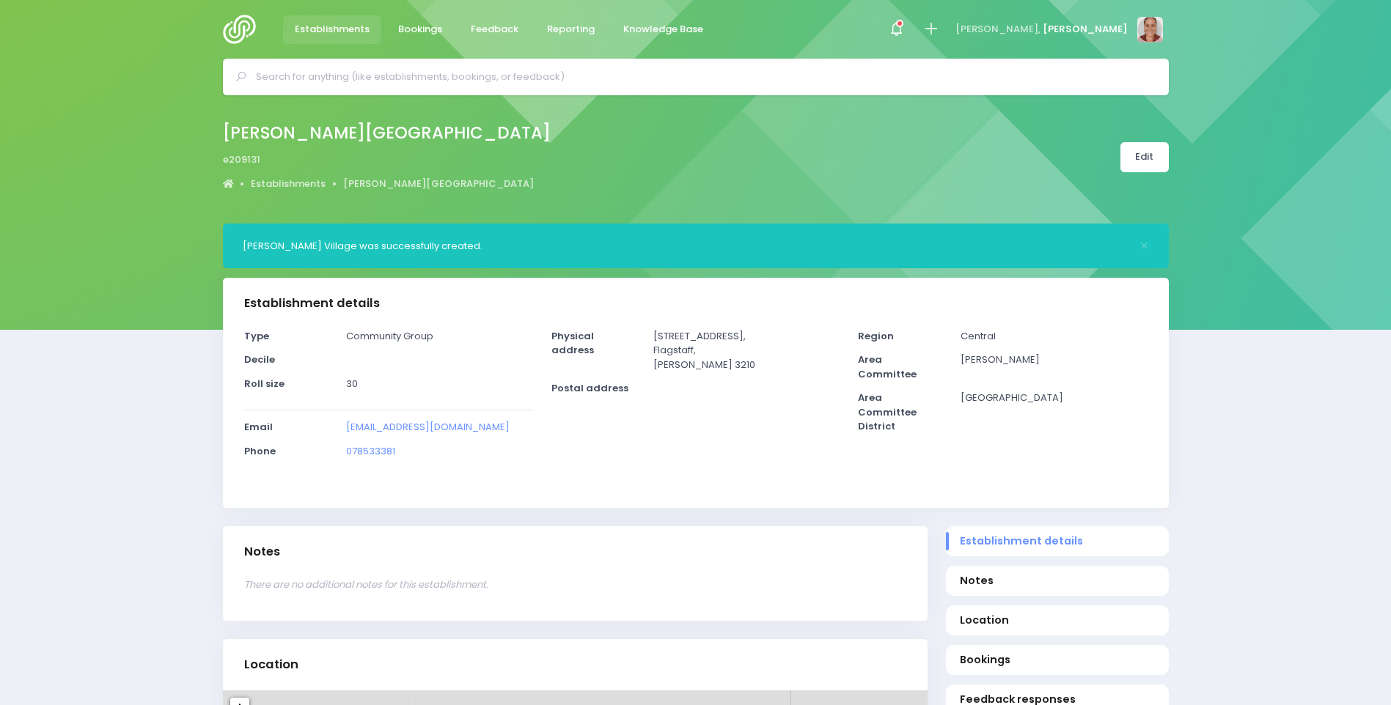
select select "5"
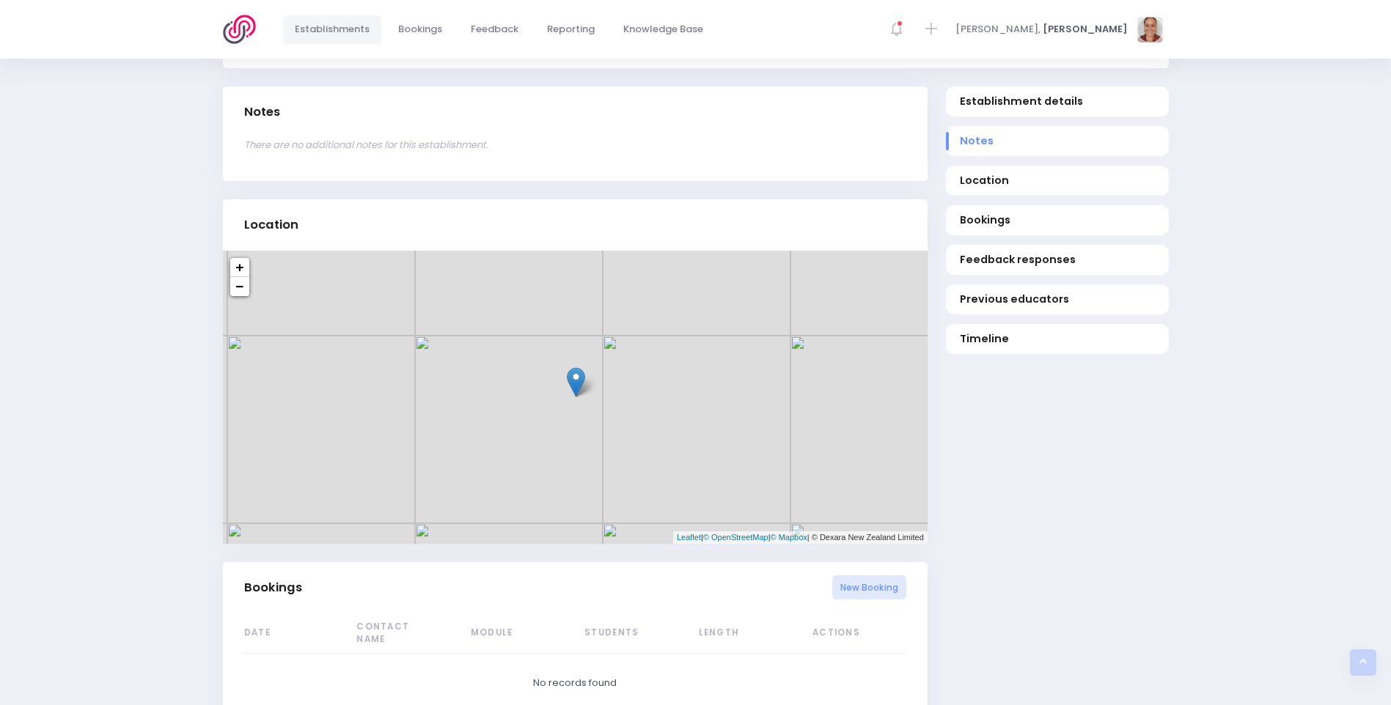
scroll to position [513, 0]
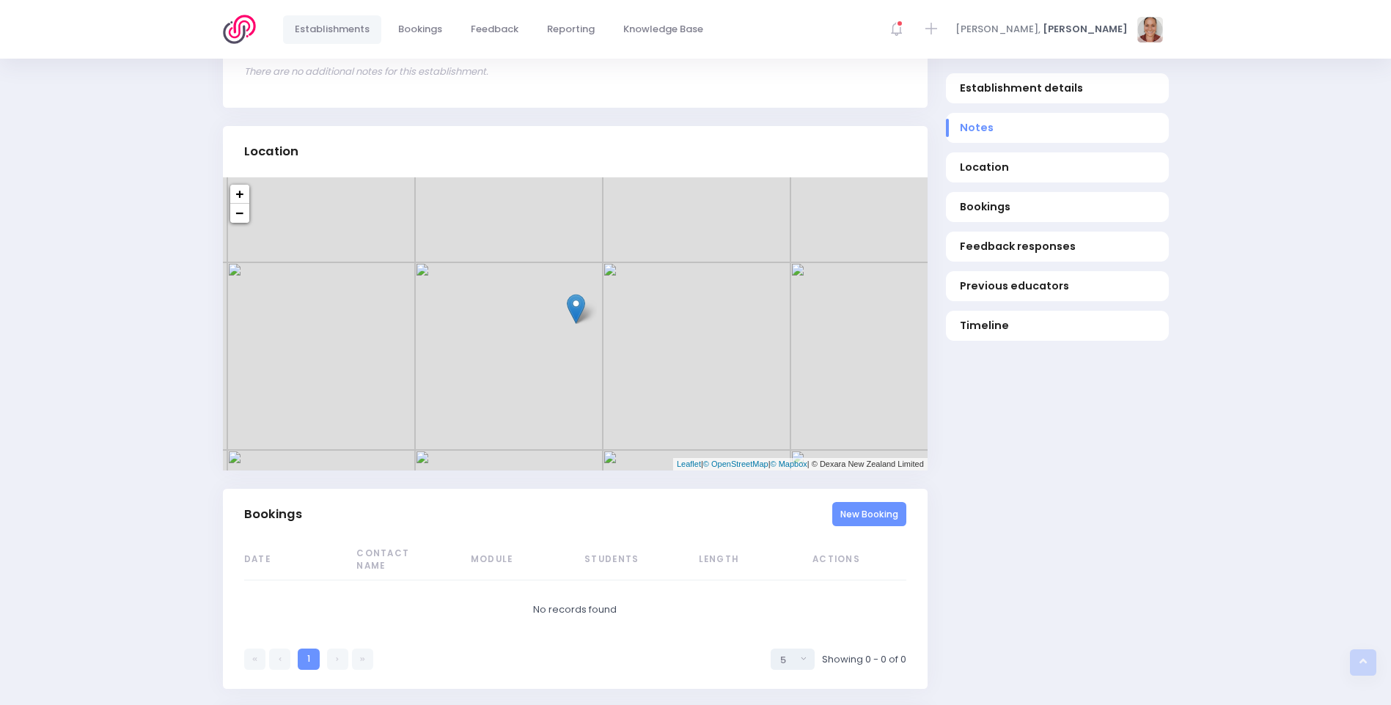
click at [886, 514] on link "New Booking" at bounding box center [869, 514] width 74 height 24
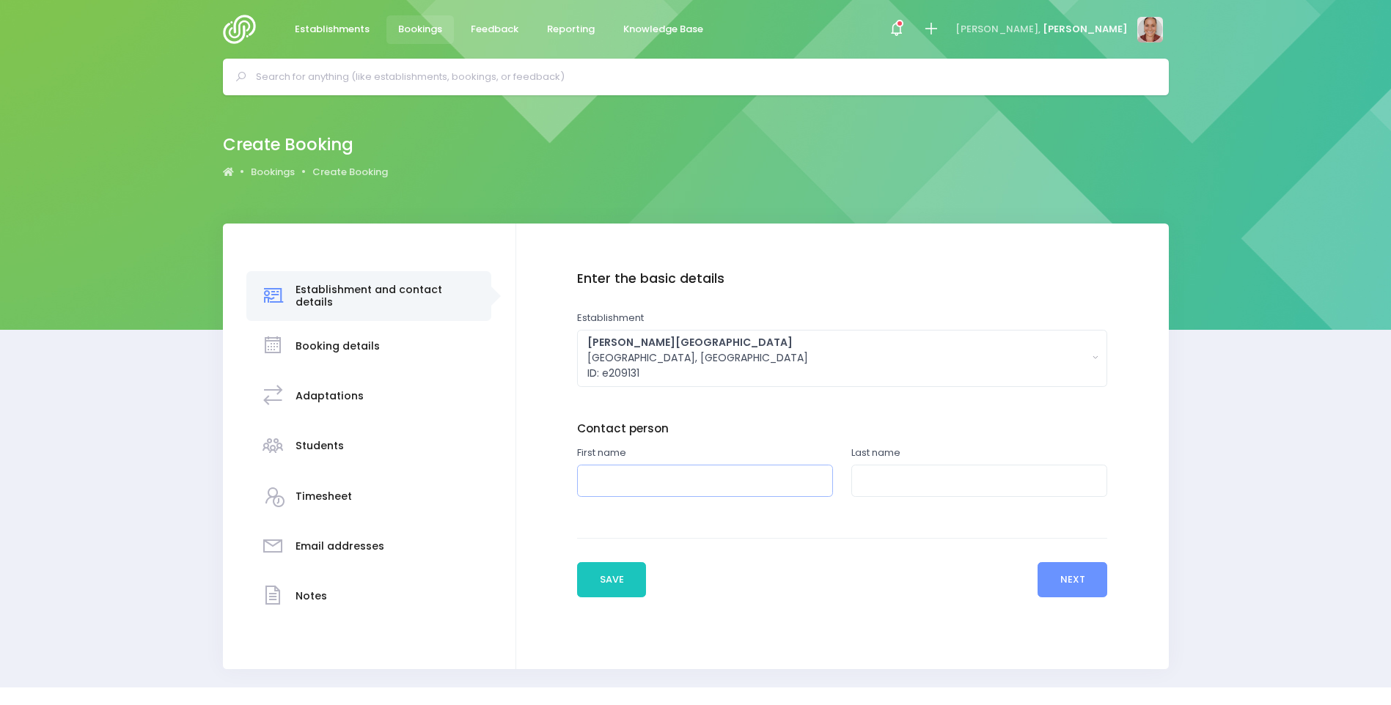
click at [668, 489] on input "text" at bounding box center [705, 481] width 256 height 33
type input "[PERSON_NAME]"
click at [1073, 577] on button "Next" at bounding box center [1072, 579] width 70 height 35
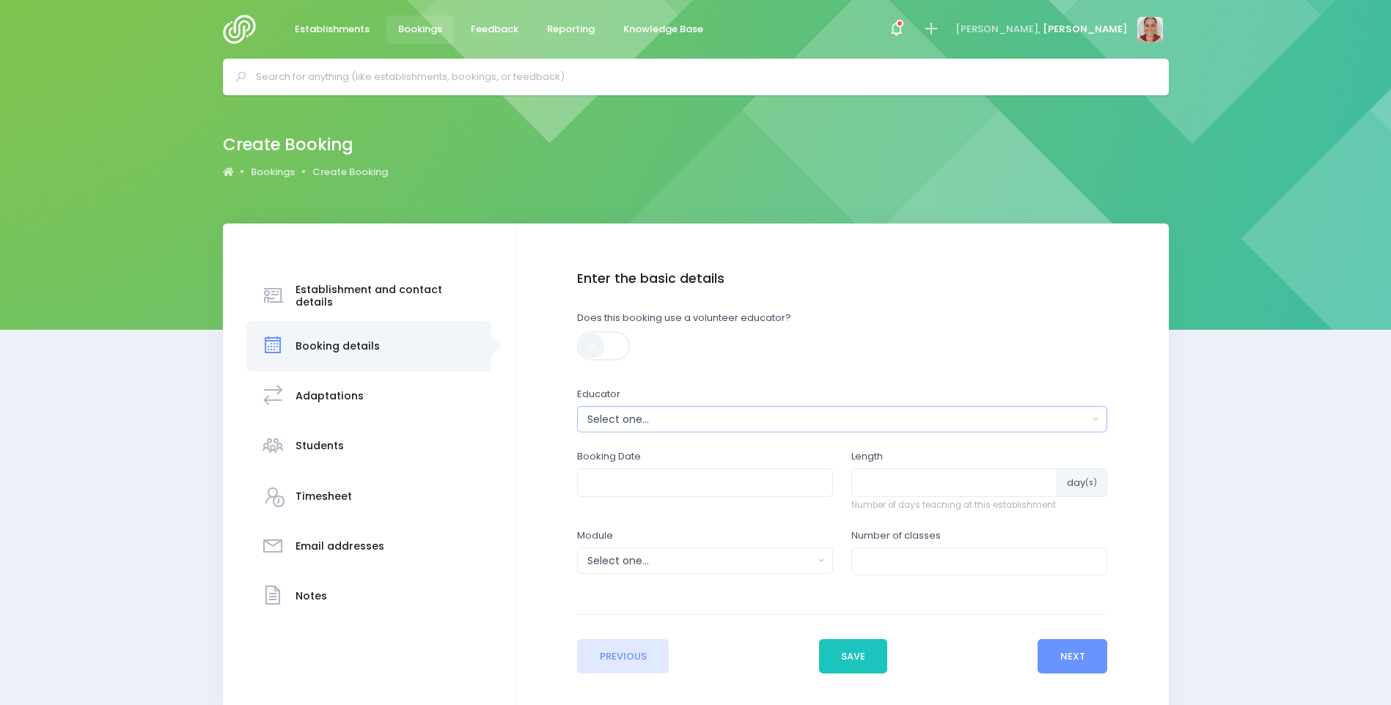
click at [787, 424] on div "Select one..." at bounding box center [837, 419] width 500 height 15
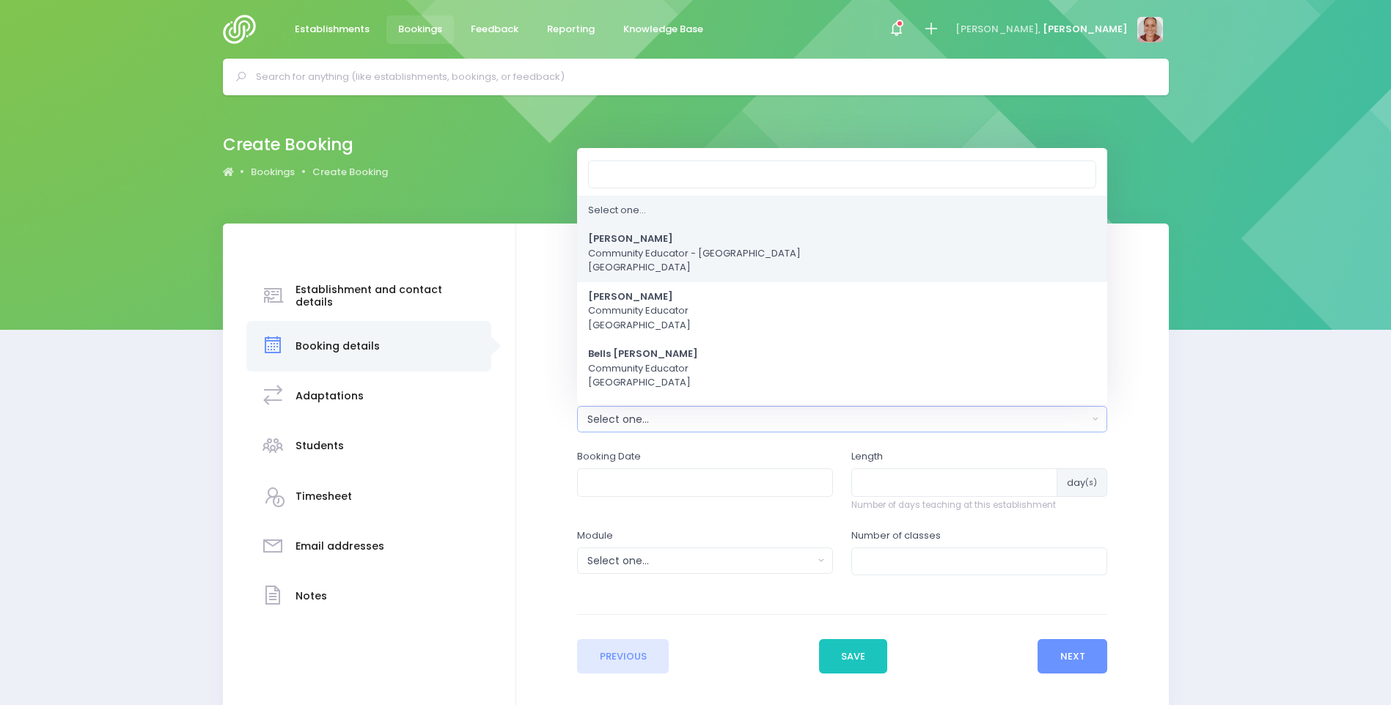
click at [730, 240] on span "[PERSON_NAME] Community Educator - [GEOGRAPHIC_DATA]" at bounding box center [694, 253] width 213 height 43
select select "381987"
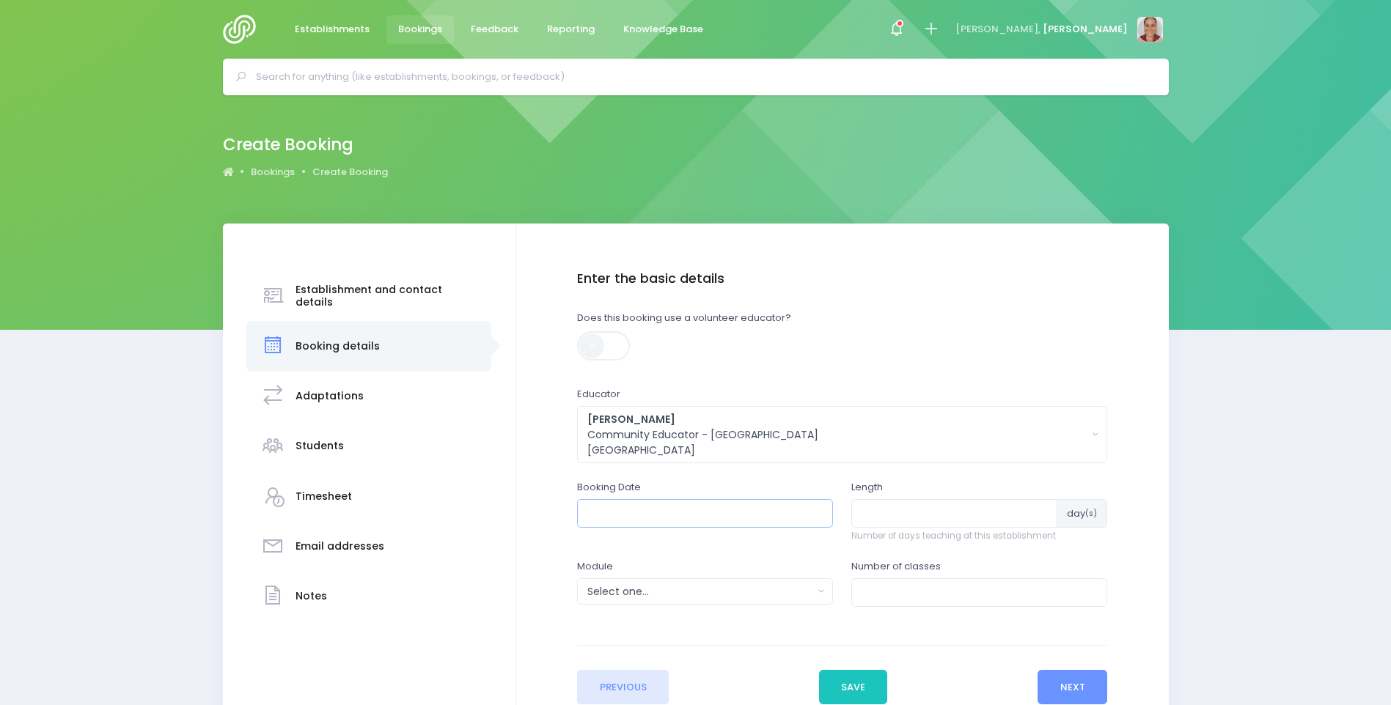
click at [664, 507] on input "text" at bounding box center [705, 513] width 256 height 28
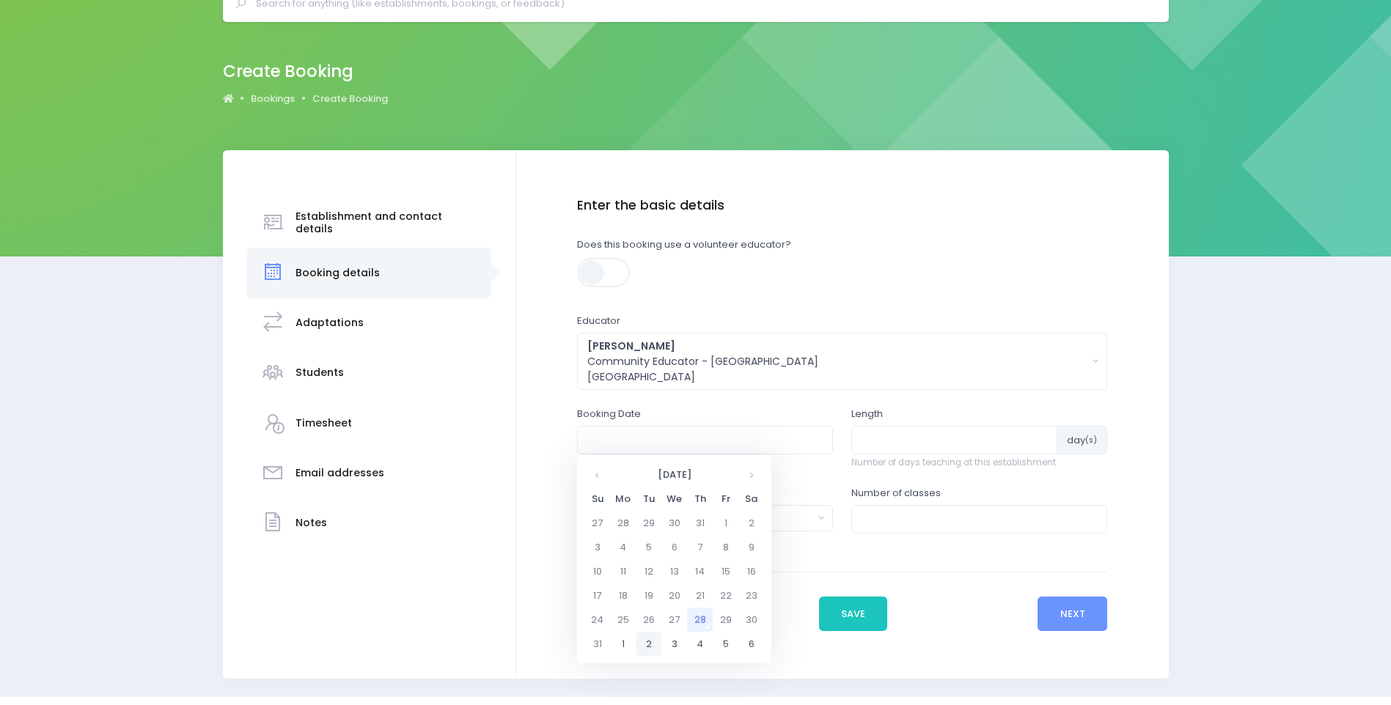
click at [652, 646] on td "2" at bounding box center [649, 644] width 26 height 24
click at [633, 525] on span "1" at bounding box center [630, 521] width 26 height 19
click at [690, 409] on div "Booking Date" at bounding box center [705, 430] width 256 height 47
click at [658, 440] on input "text" at bounding box center [705, 440] width 256 height 28
click at [641, 642] on td "2" at bounding box center [649, 644] width 26 height 24
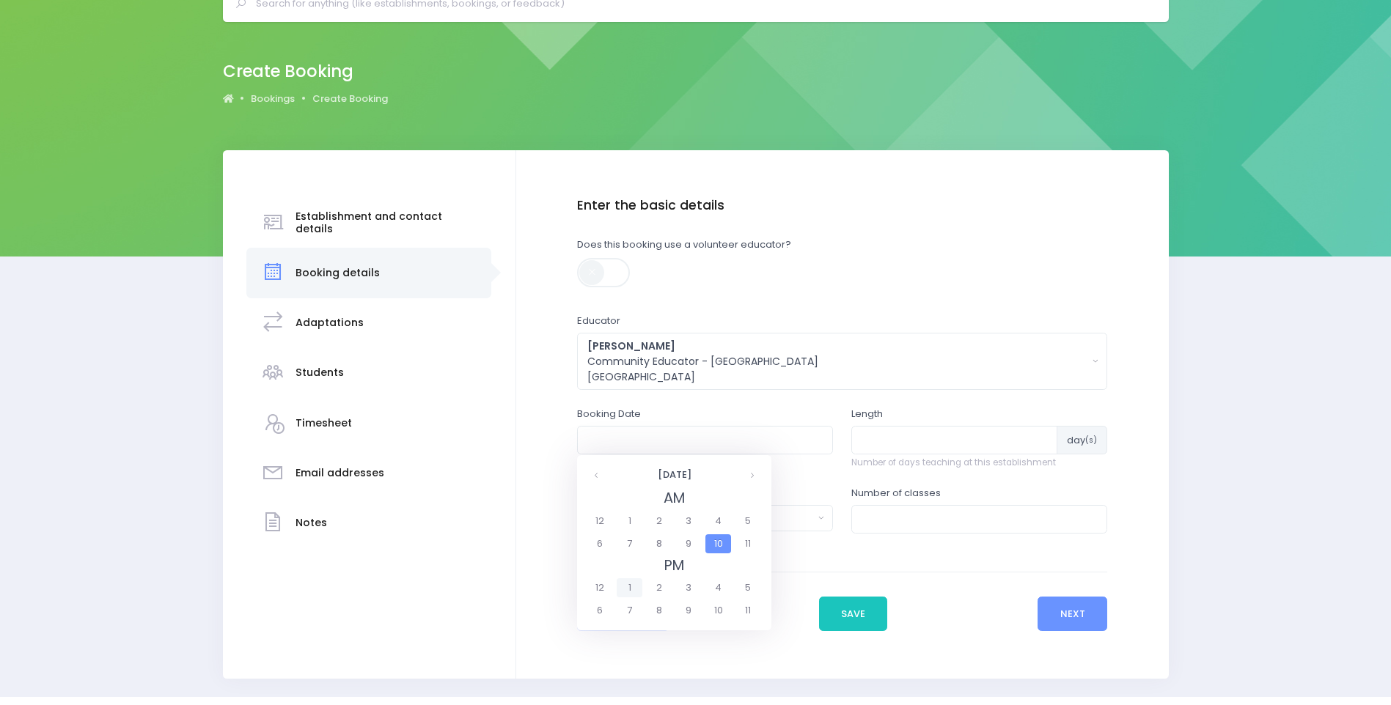
click at [627, 586] on span "1" at bounding box center [630, 587] width 26 height 19
click at [606, 526] on span "1:00" at bounding box center [607, 521] width 41 height 19
type input "02/09/2025 01:00 PM"
click at [897, 433] on input "number" at bounding box center [954, 440] width 206 height 28
click at [902, 438] on input "number" at bounding box center [954, 440] width 206 height 28
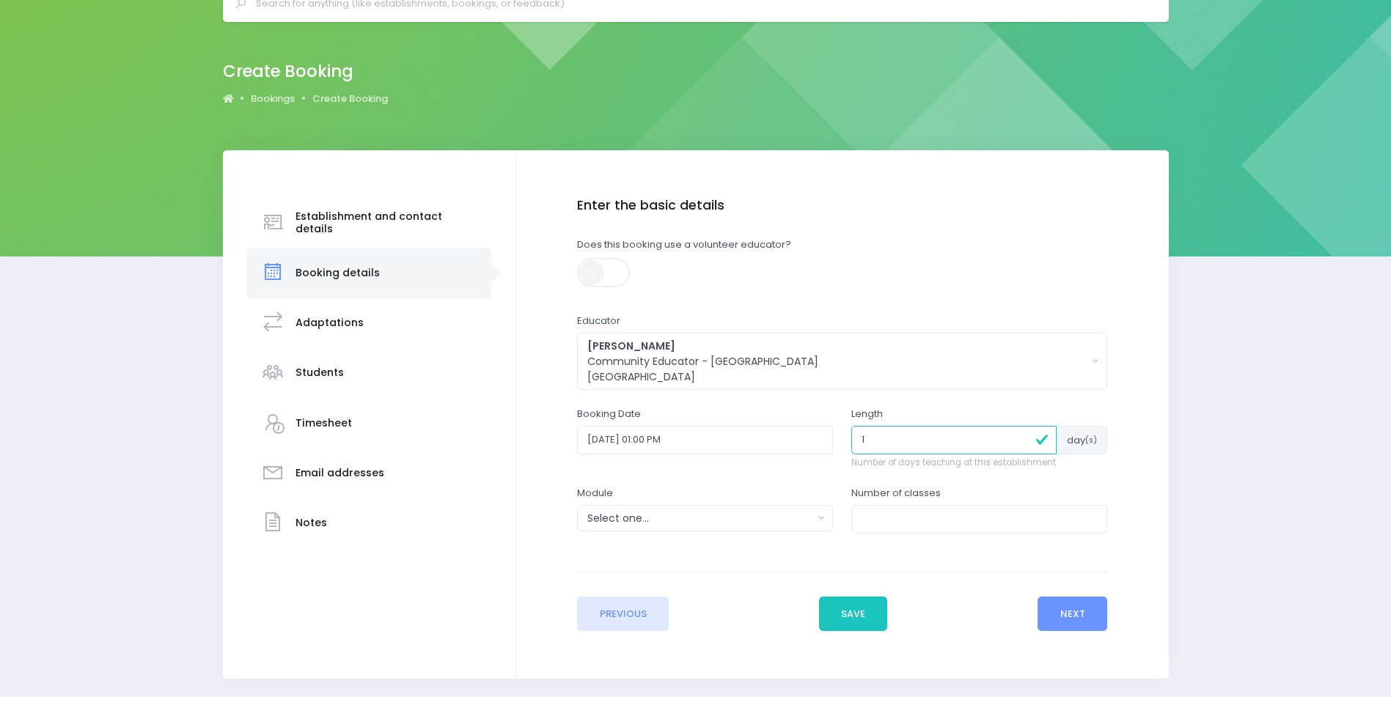
type input "1"
click at [790, 511] on div "Select one..." at bounding box center [700, 518] width 226 height 15
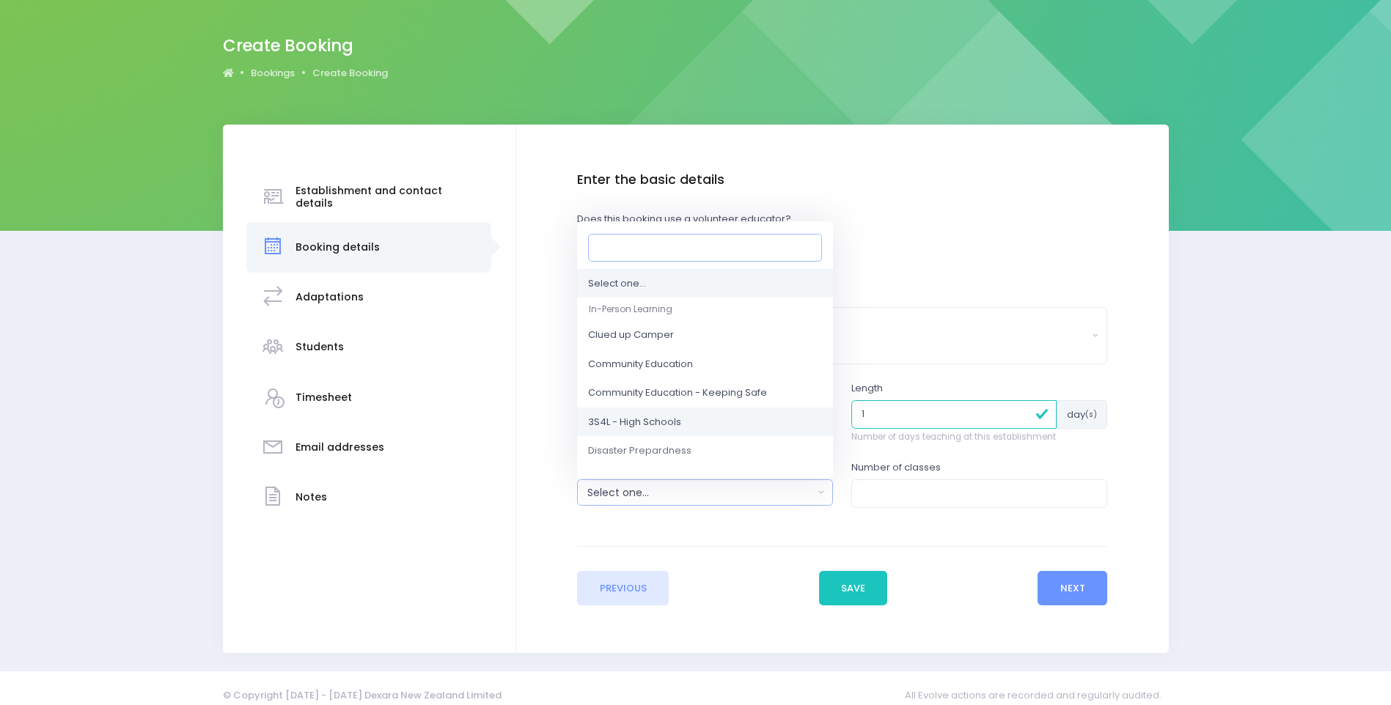
scroll to position [113, 0]
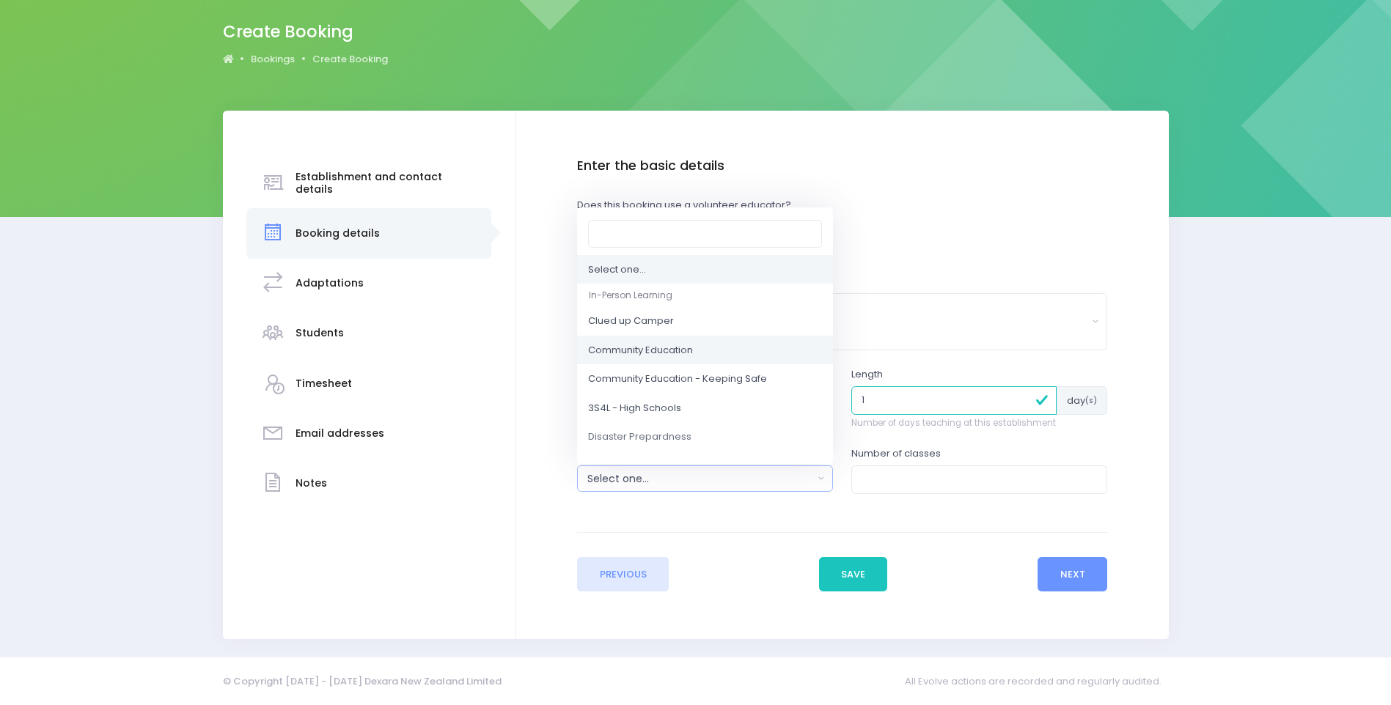
click at [757, 358] on link "Community Education" at bounding box center [705, 350] width 256 height 29
select select "Community Education"
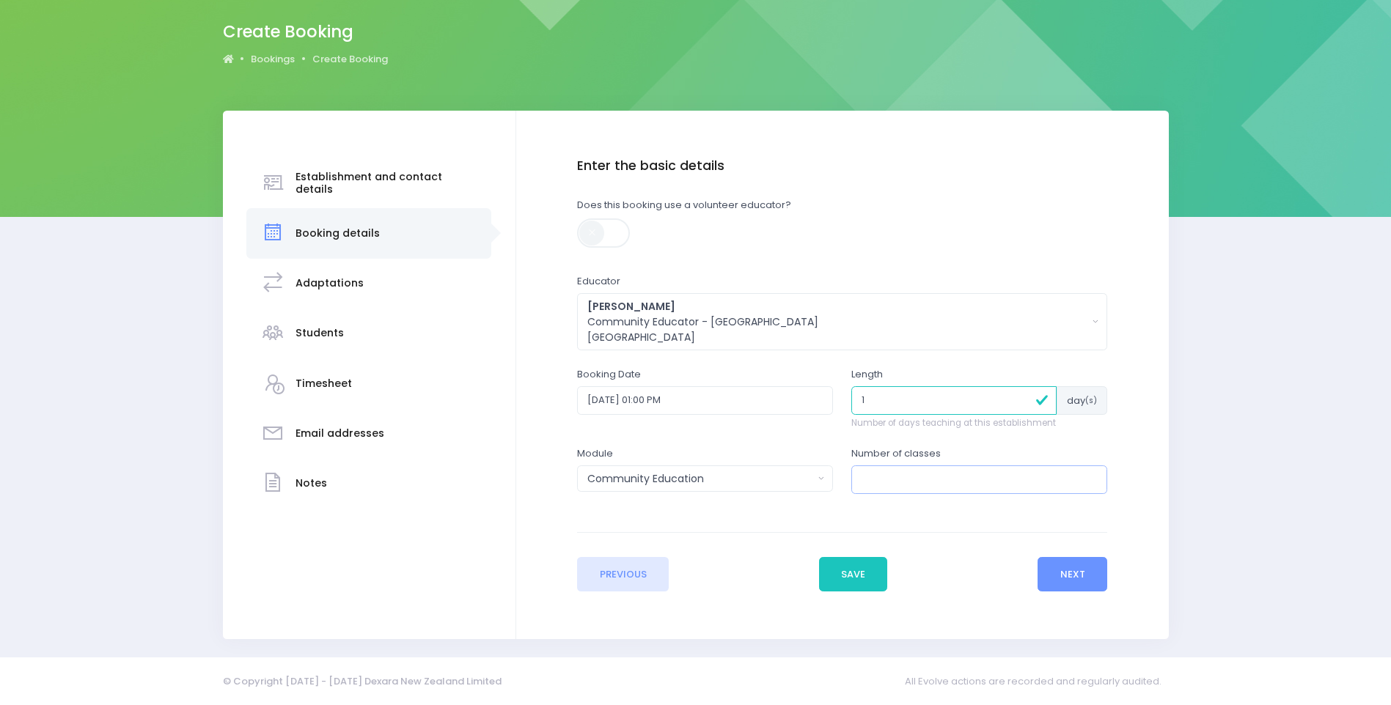
click at [859, 482] on input "number" at bounding box center [979, 480] width 256 height 28
type input "1"
click at [1098, 560] on button "Next" at bounding box center [1072, 574] width 70 height 35
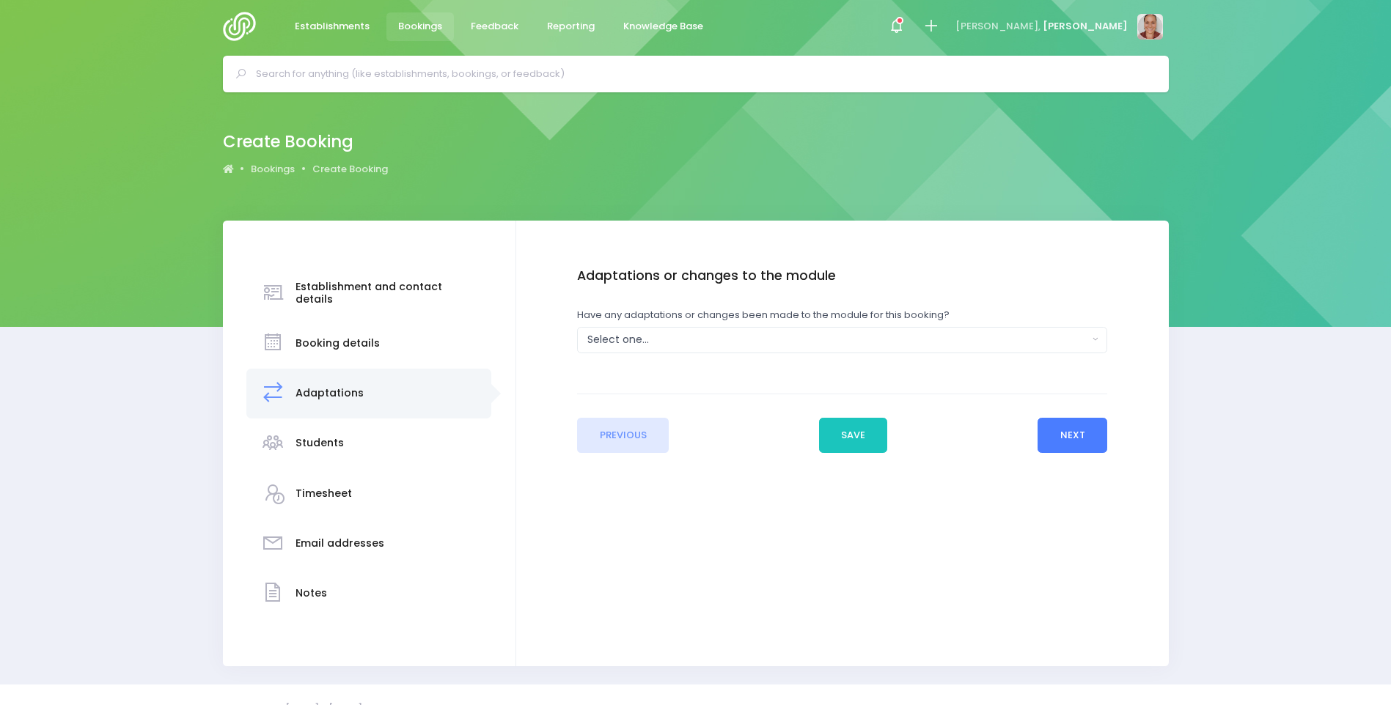
scroll to position [0, 0]
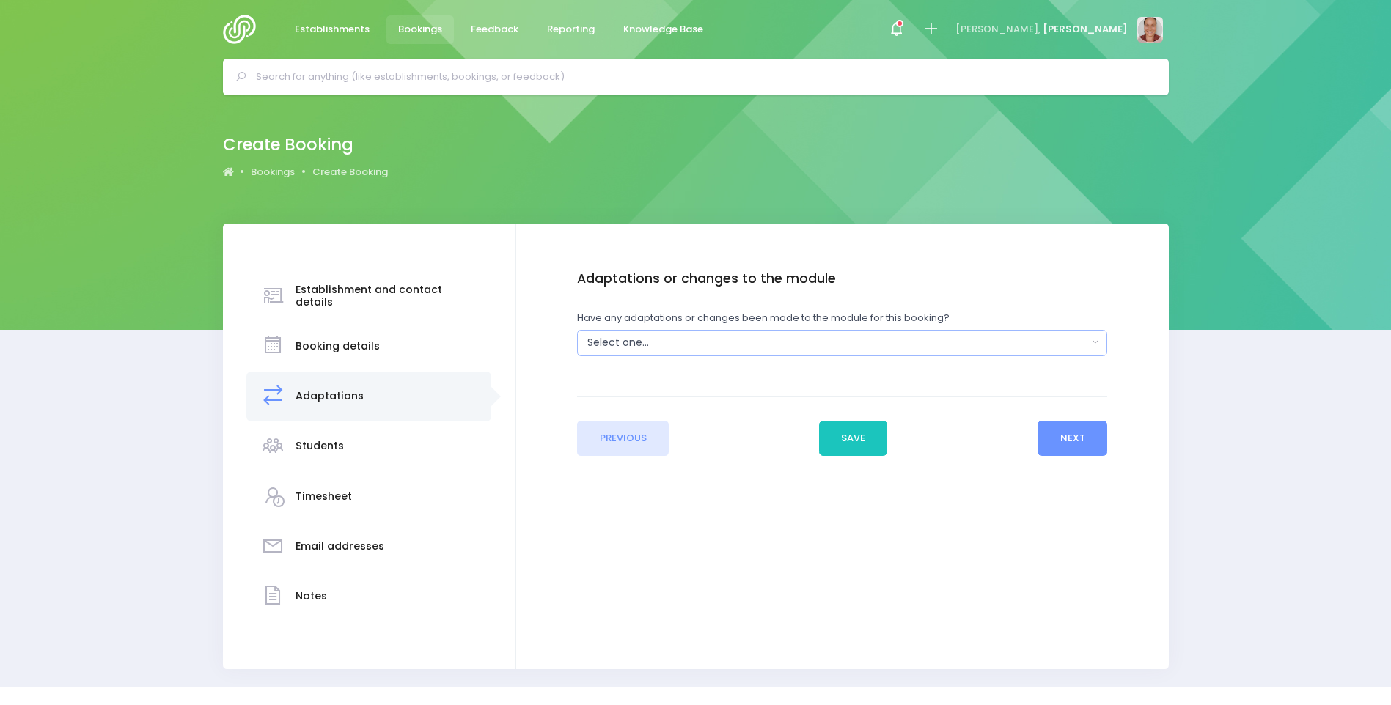
click at [724, 348] on div "Select one..." at bounding box center [837, 342] width 500 height 15
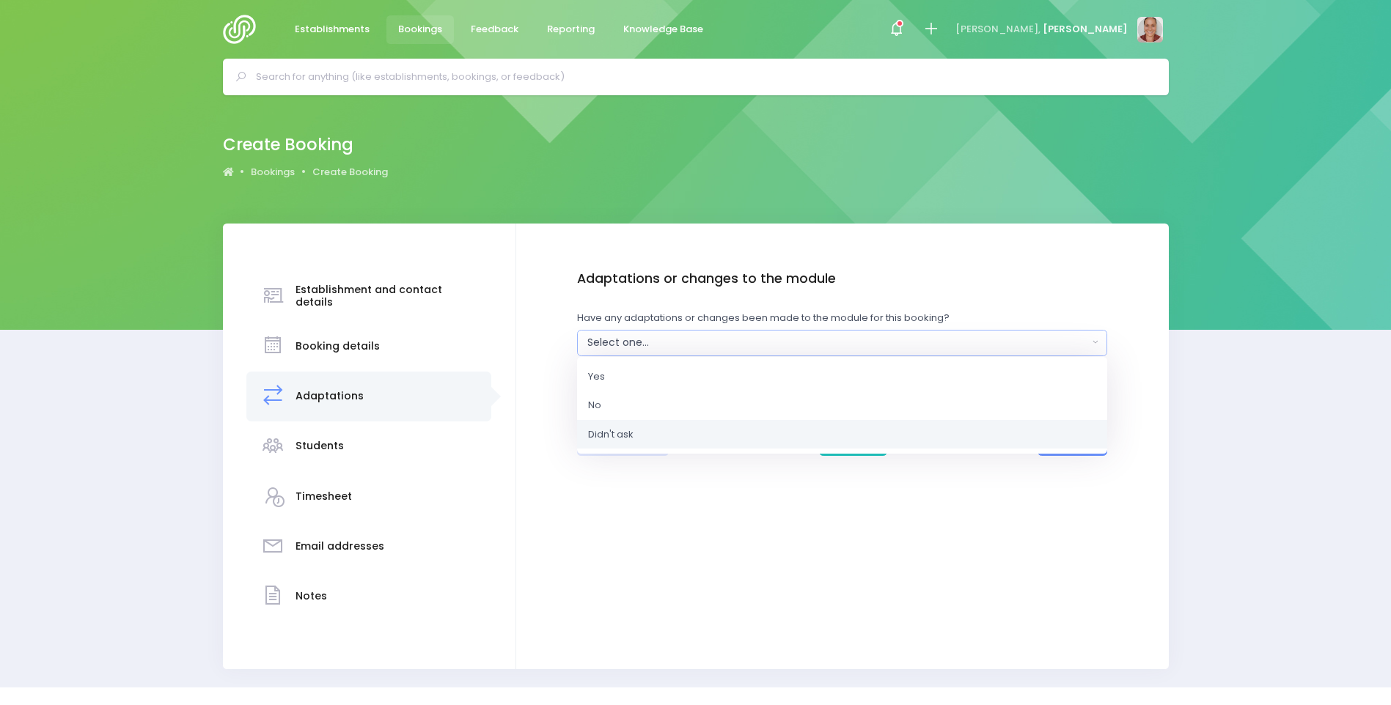
click at [724, 438] on link "Didn't ask" at bounding box center [842, 433] width 530 height 29
select select "Unknown"
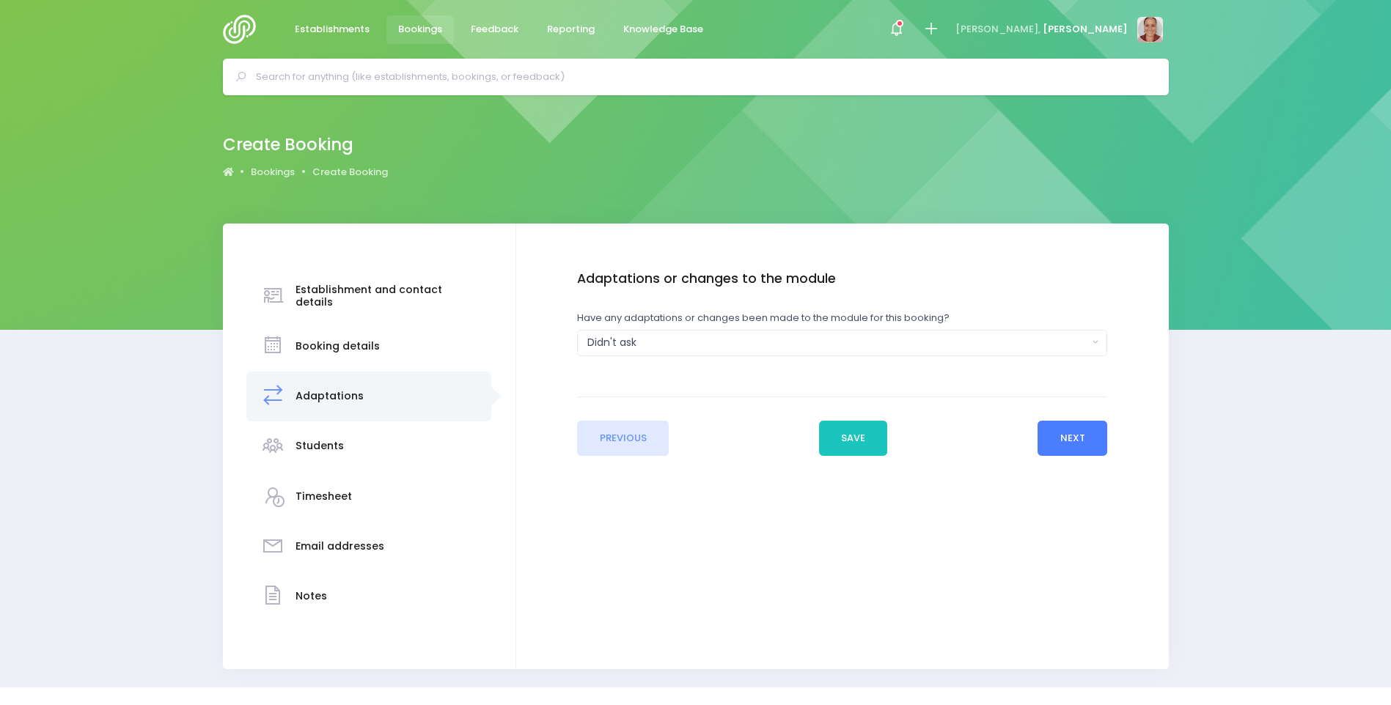
click at [1100, 445] on button "Next" at bounding box center [1072, 438] width 70 height 35
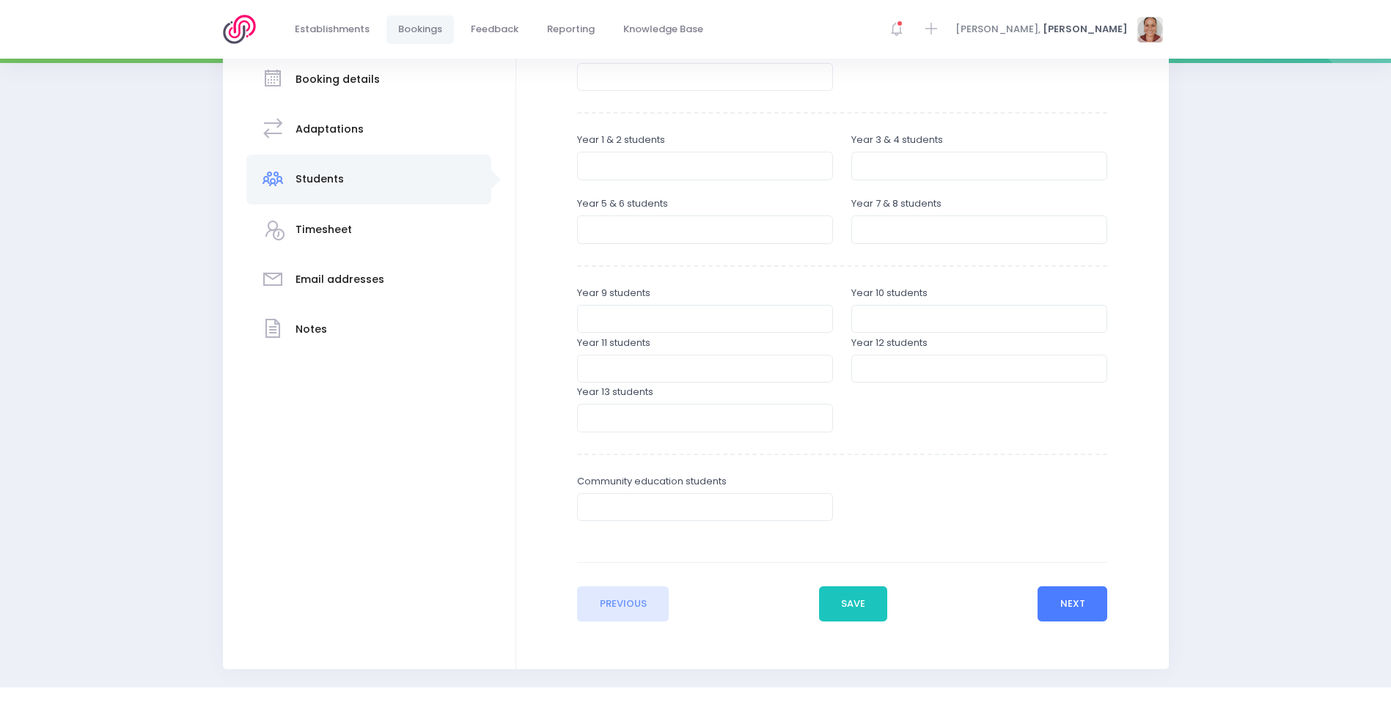
scroll to position [293, 0]
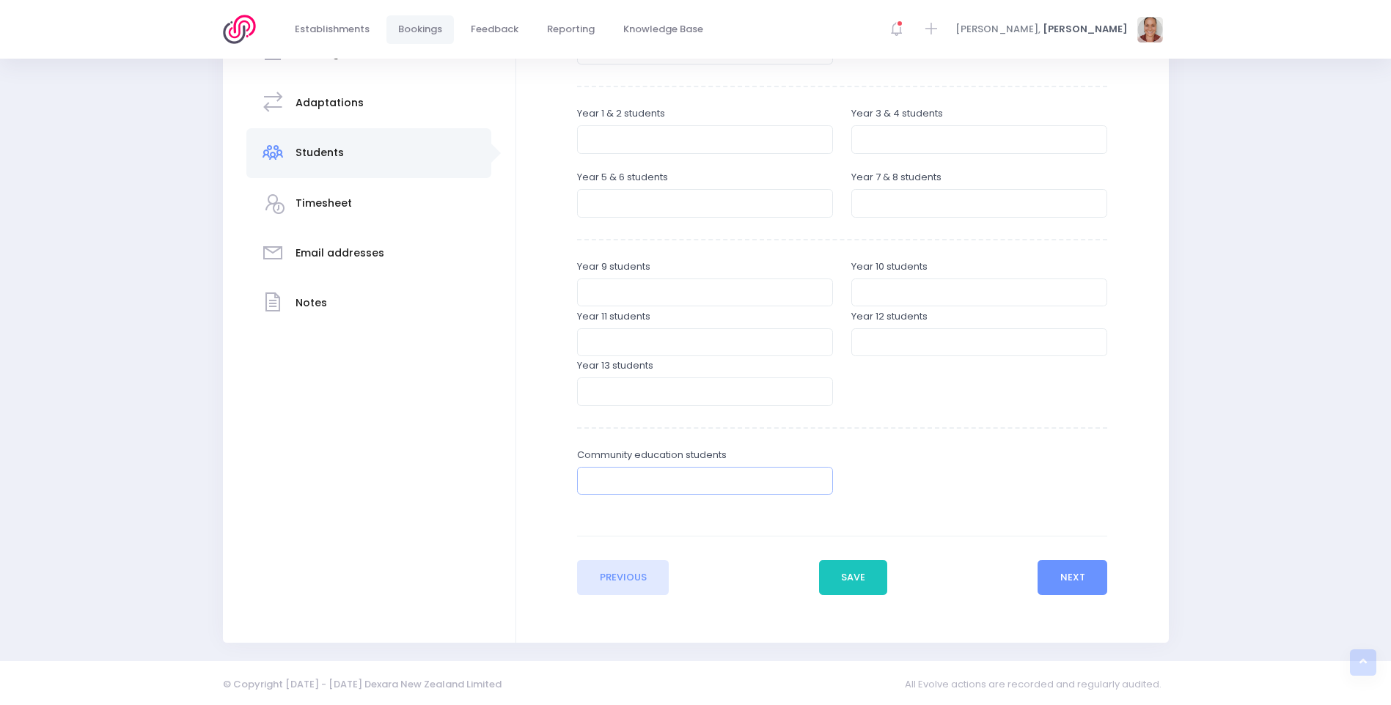
click at [743, 477] on input "number" at bounding box center [705, 481] width 256 height 28
type input "20"
click at [1096, 564] on button "Next" at bounding box center [1072, 577] width 70 height 35
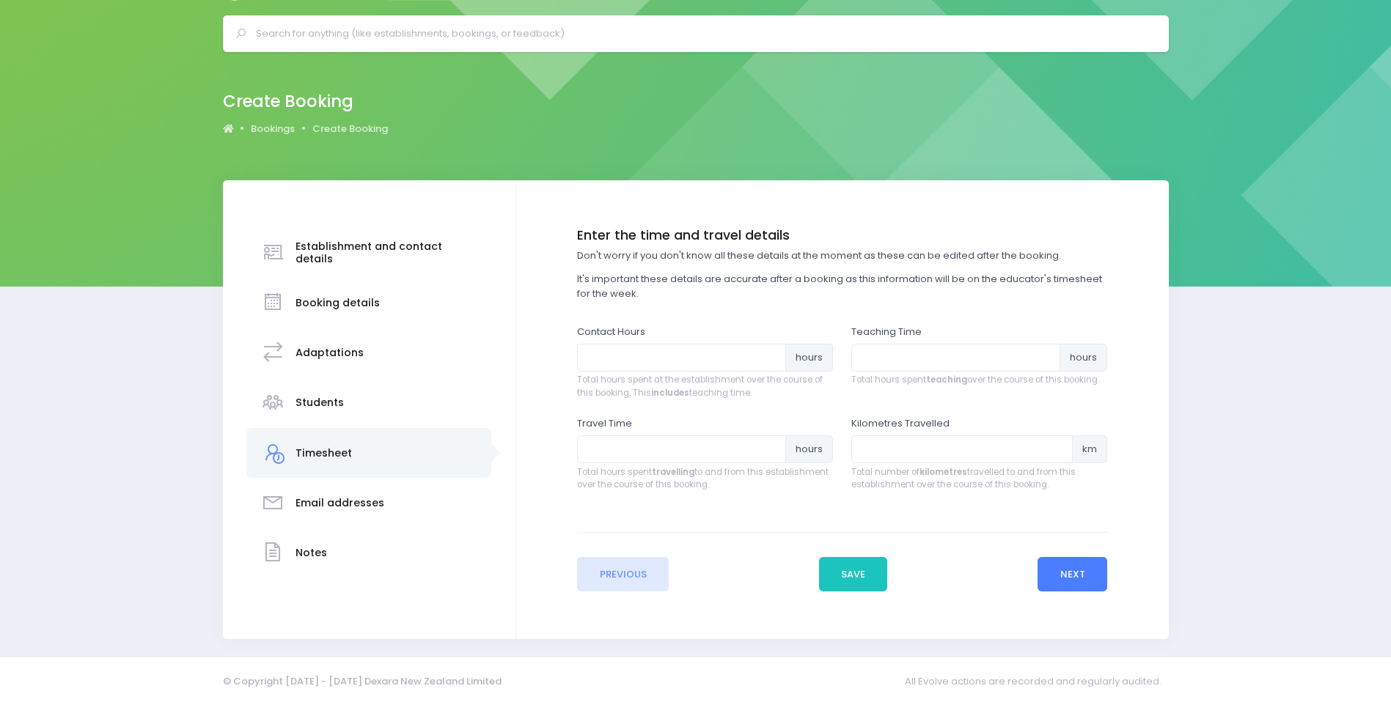
scroll to position [0, 0]
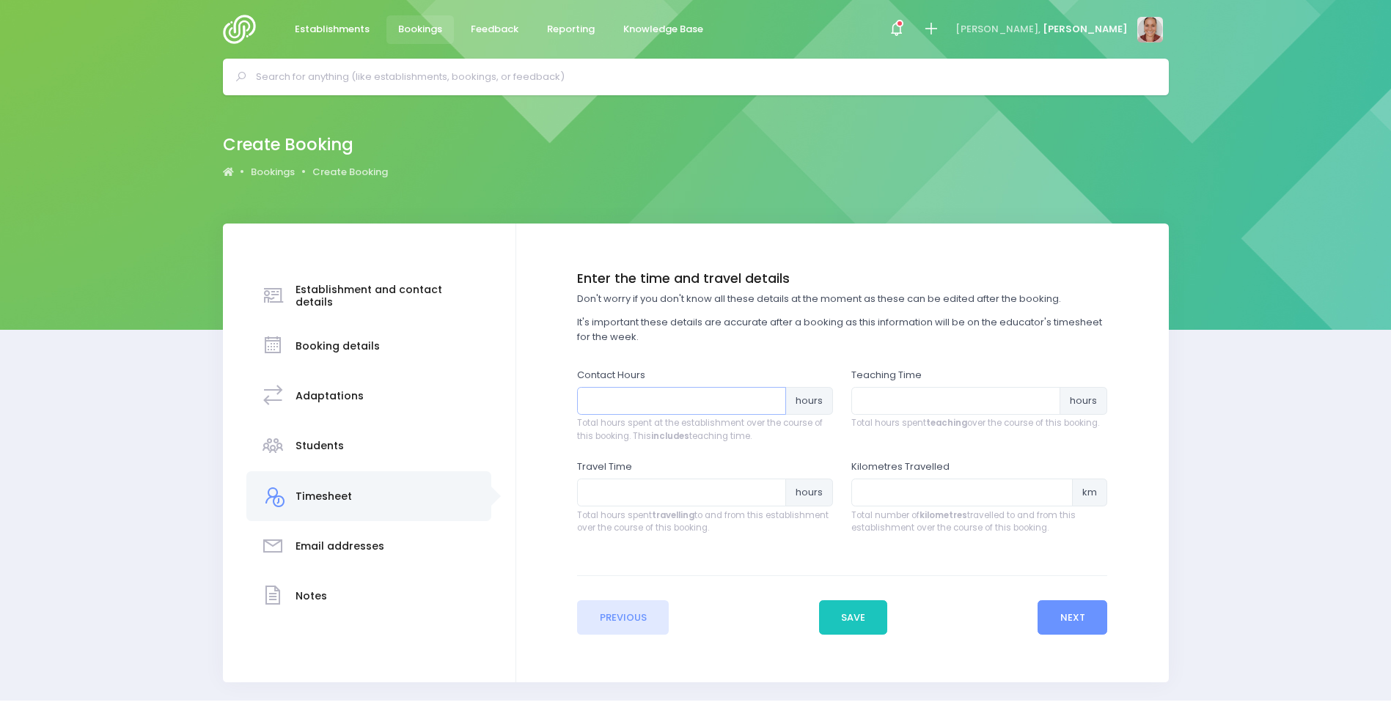
click at [678, 400] on input "number" at bounding box center [681, 401] width 209 height 28
type input "2"
click at [886, 401] on input "number" at bounding box center [955, 401] width 209 height 28
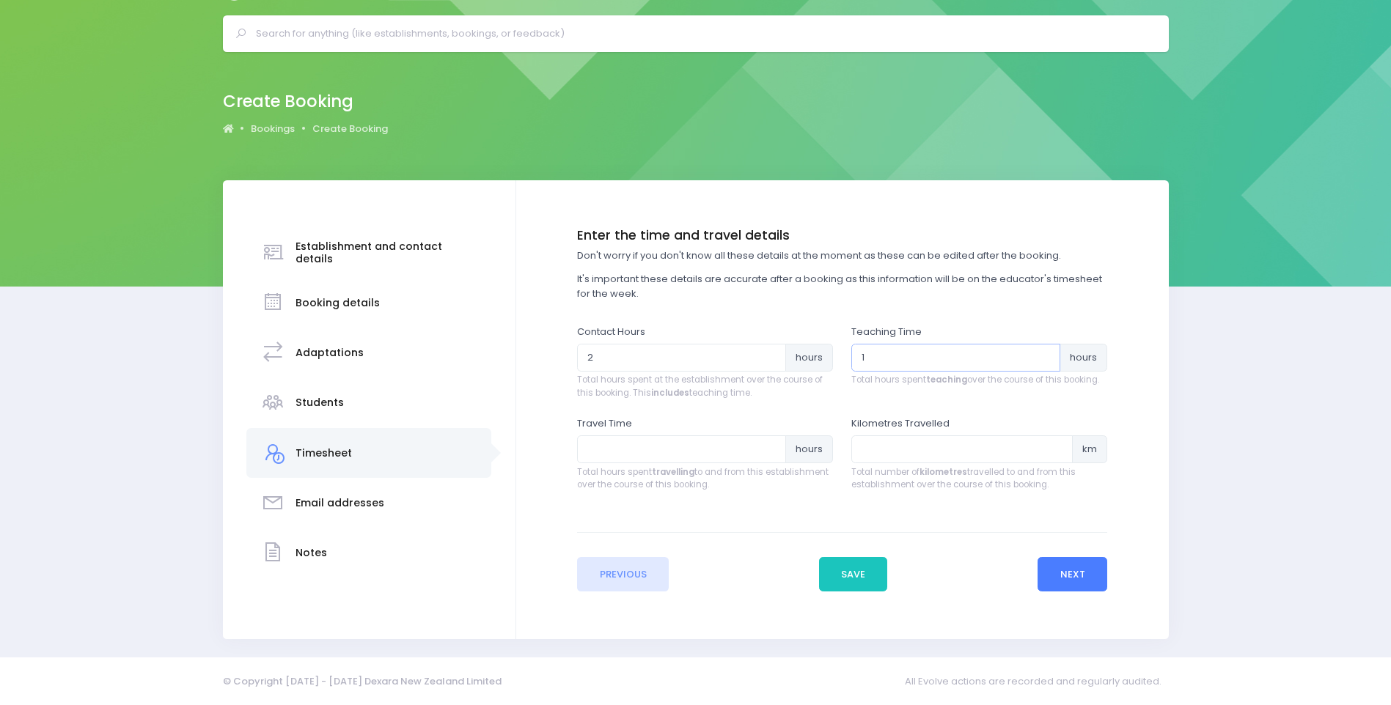
type input "1"
click at [1068, 558] on button "Next" at bounding box center [1072, 574] width 70 height 35
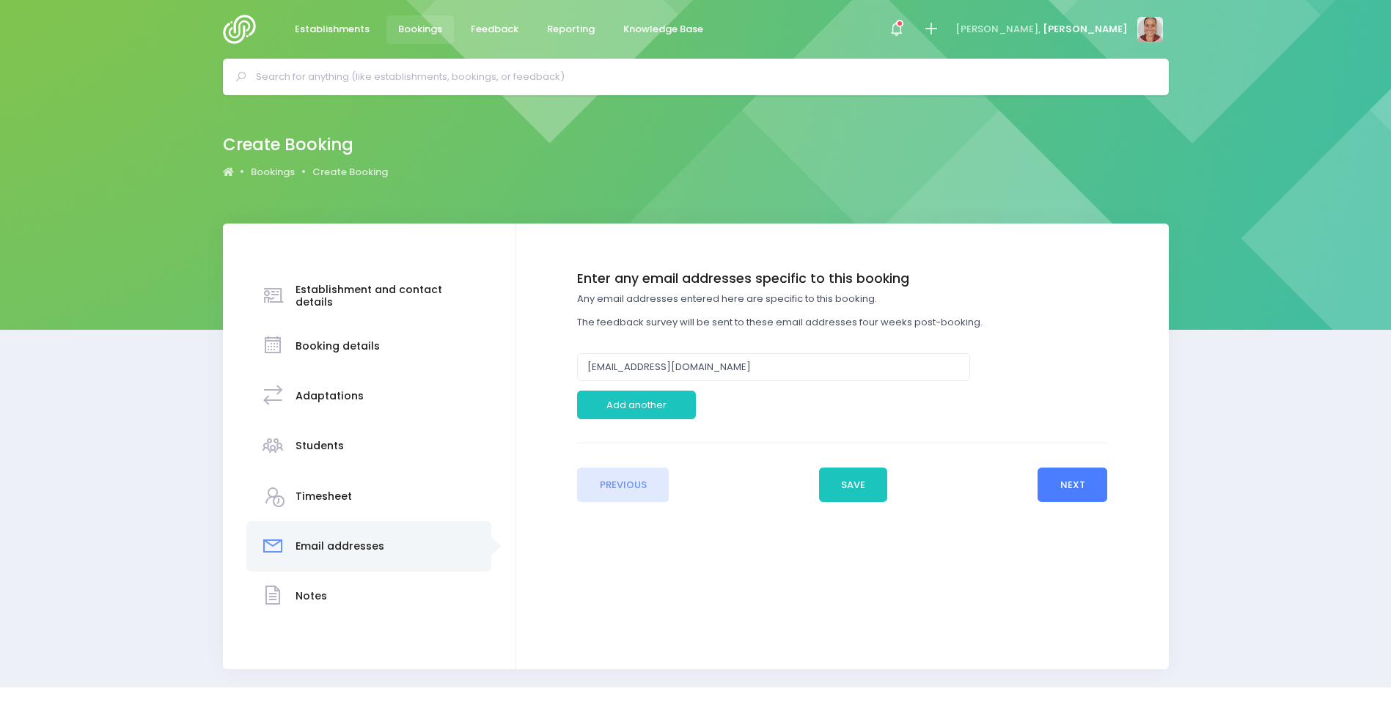
click at [1073, 489] on button "Next" at bounding box center [1072, 485] width 70 height 35
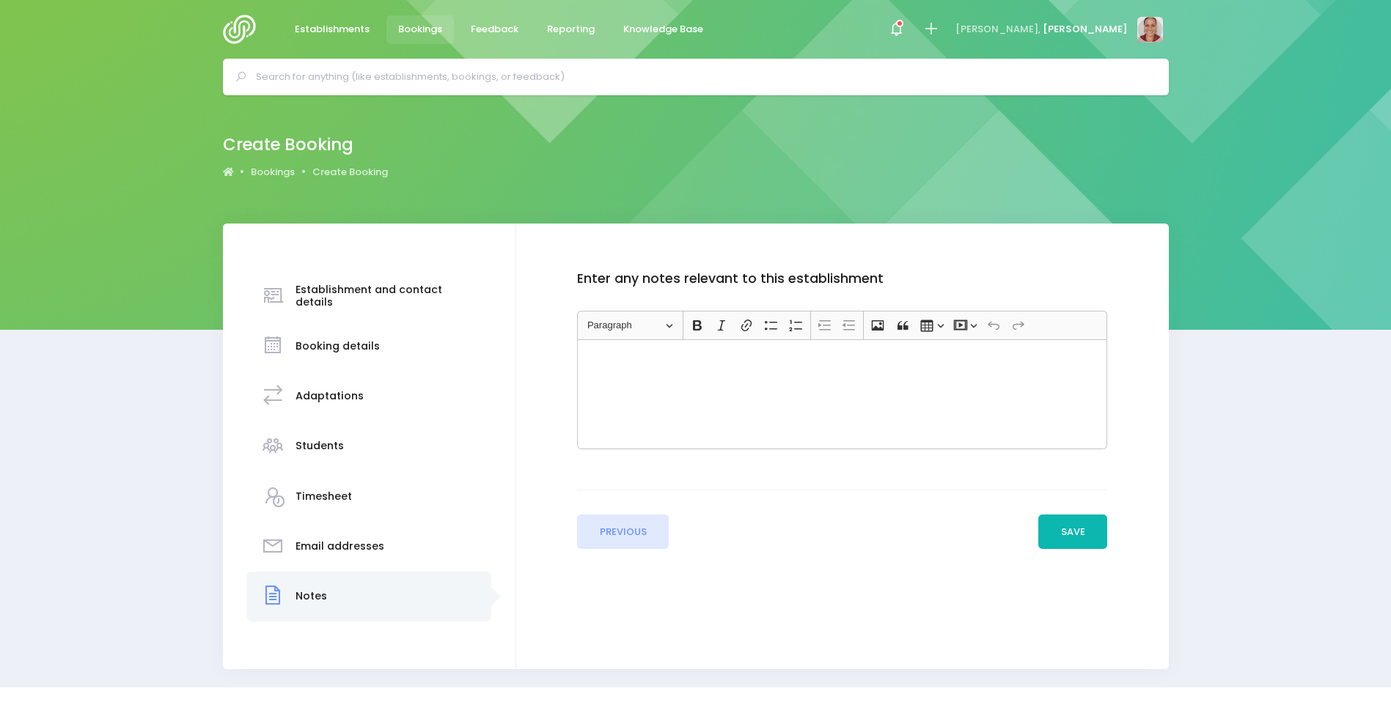
click at [1077, 531] on button "Save" at bounding box center [1072, 532] width 69 height 35
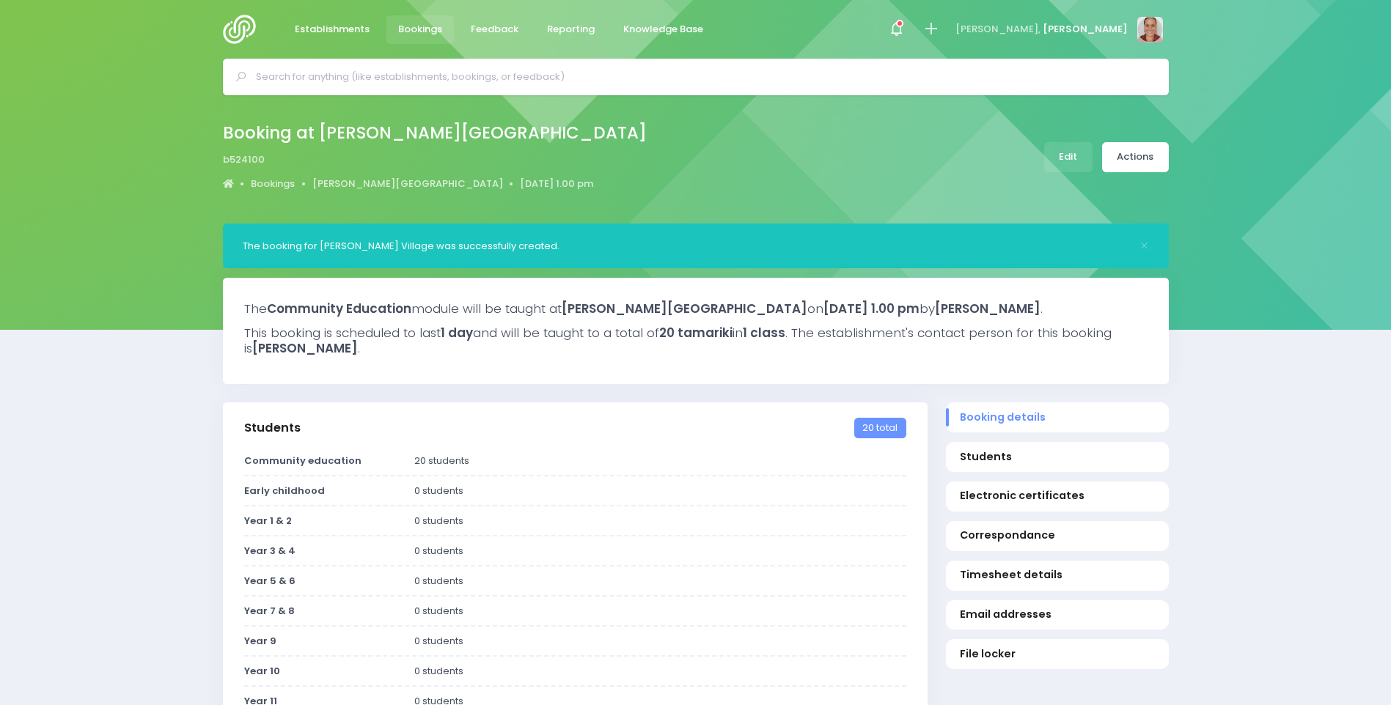
select select "5"
click at [1147, 147] on link "Actions" at bounding box center [1135, 157] width 67 height 30
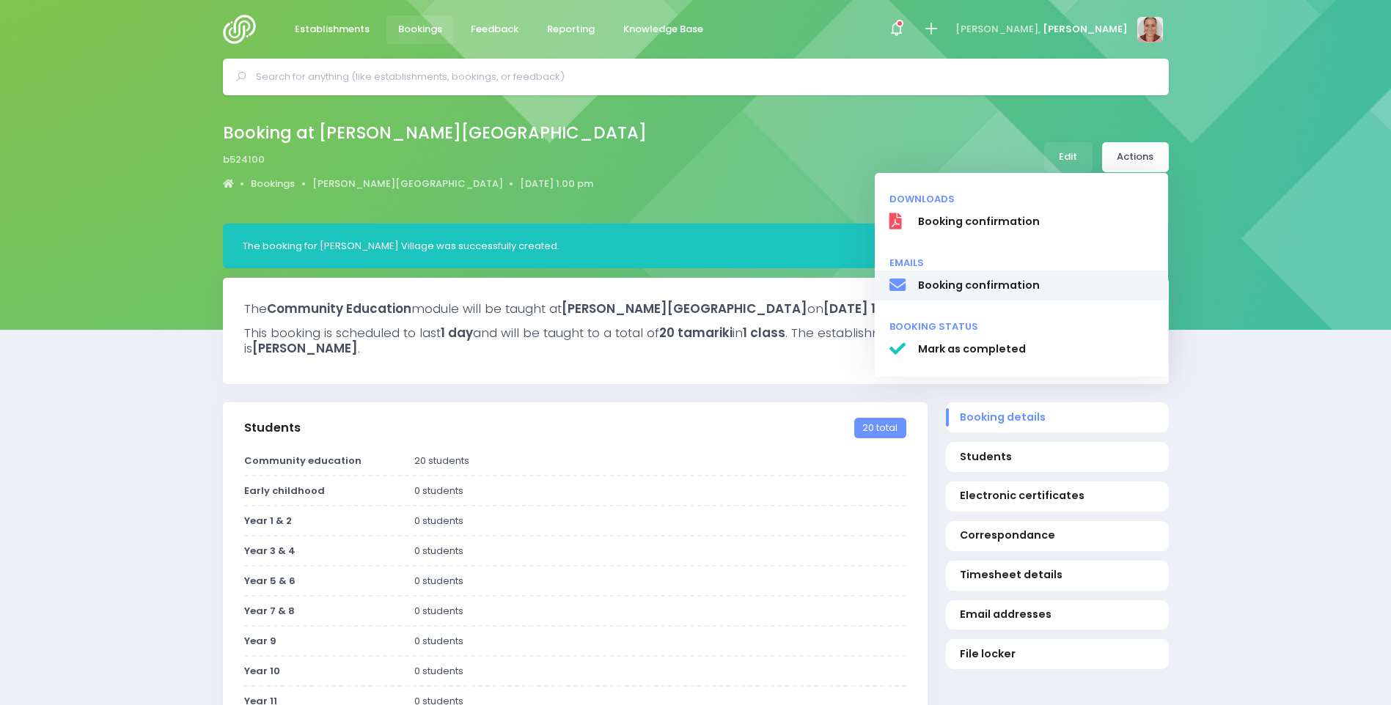
click at [977, 284] on span "Booking confirmation" at bounding box center [1035, 285] width 236 height 15
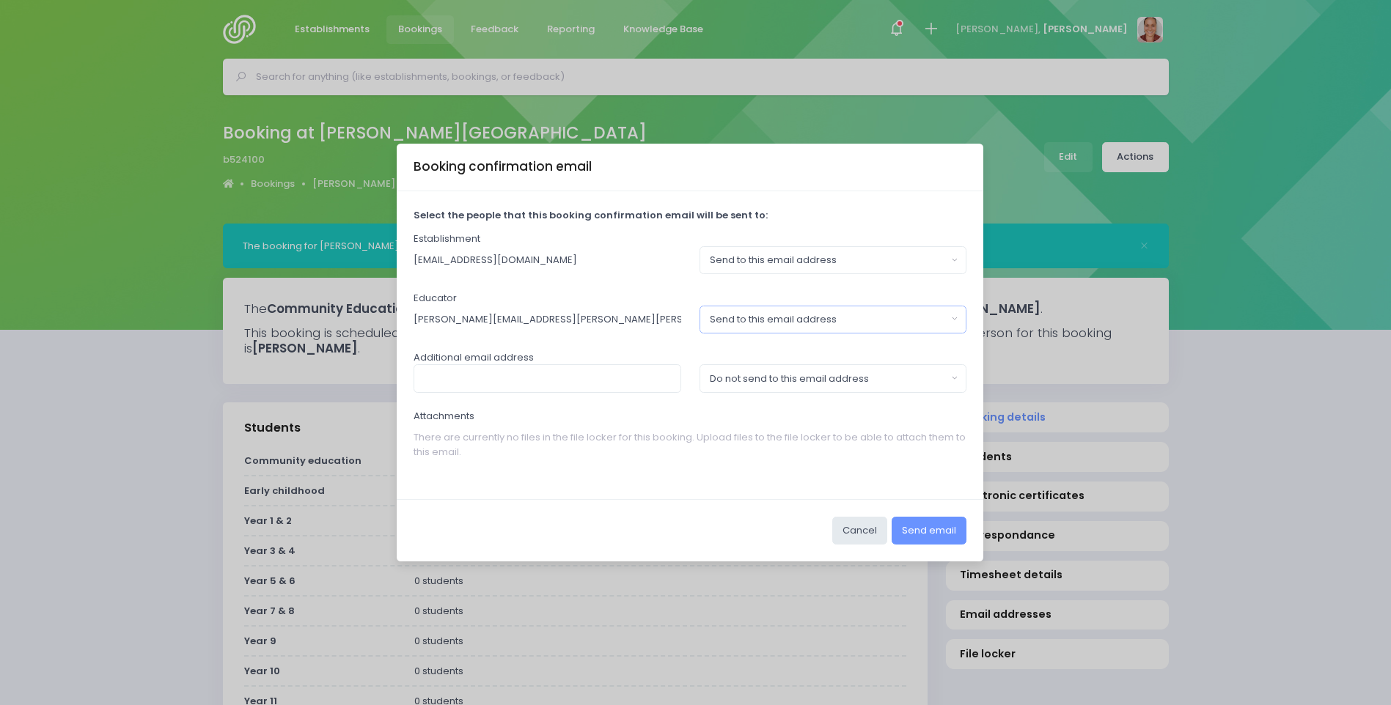
click at [783, 317] on div "Send to this email address" at bounding box center [829, 319] width 238 height 15
click at [803, 382] on span "Do not send to this email address" at bounding box center [789, 382] width 159 height 15
select select "no_email"
click at [936, 535] on button "Send email" at bounding box center [928, 531] width 75 height 28
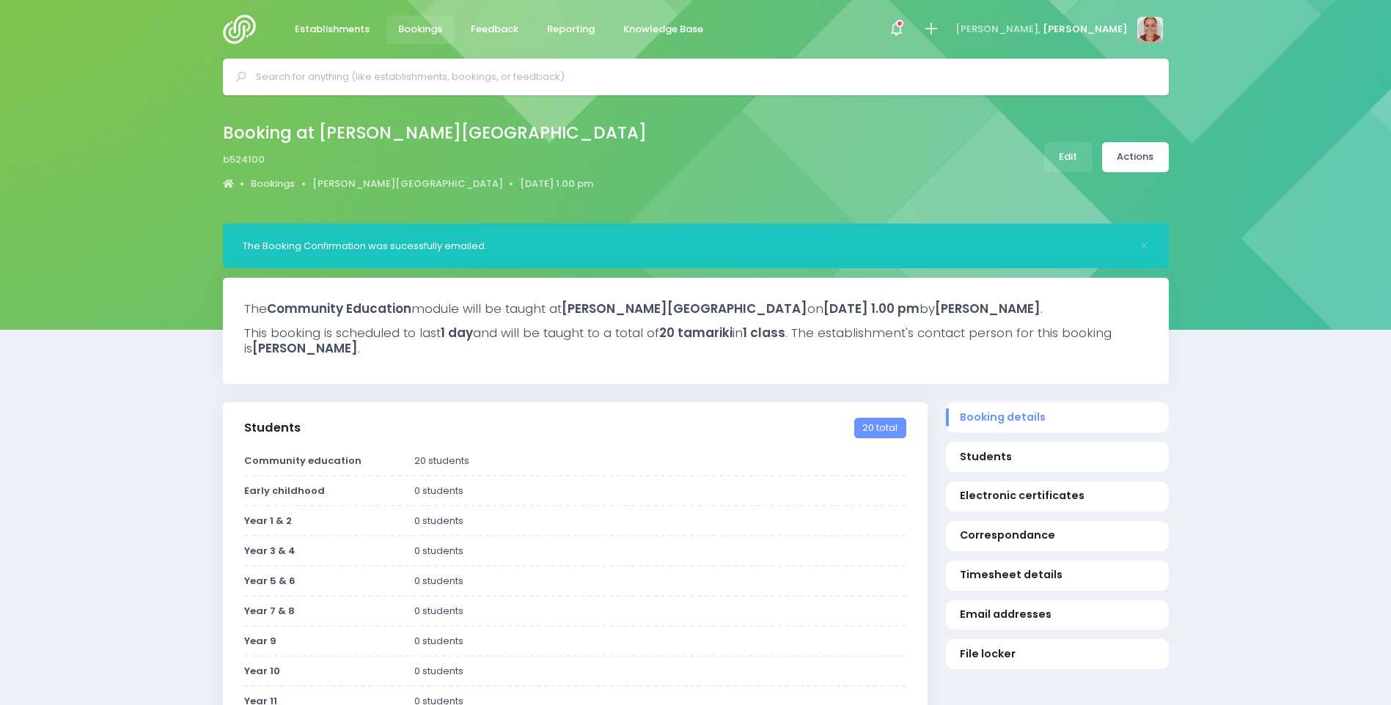
select select "5"
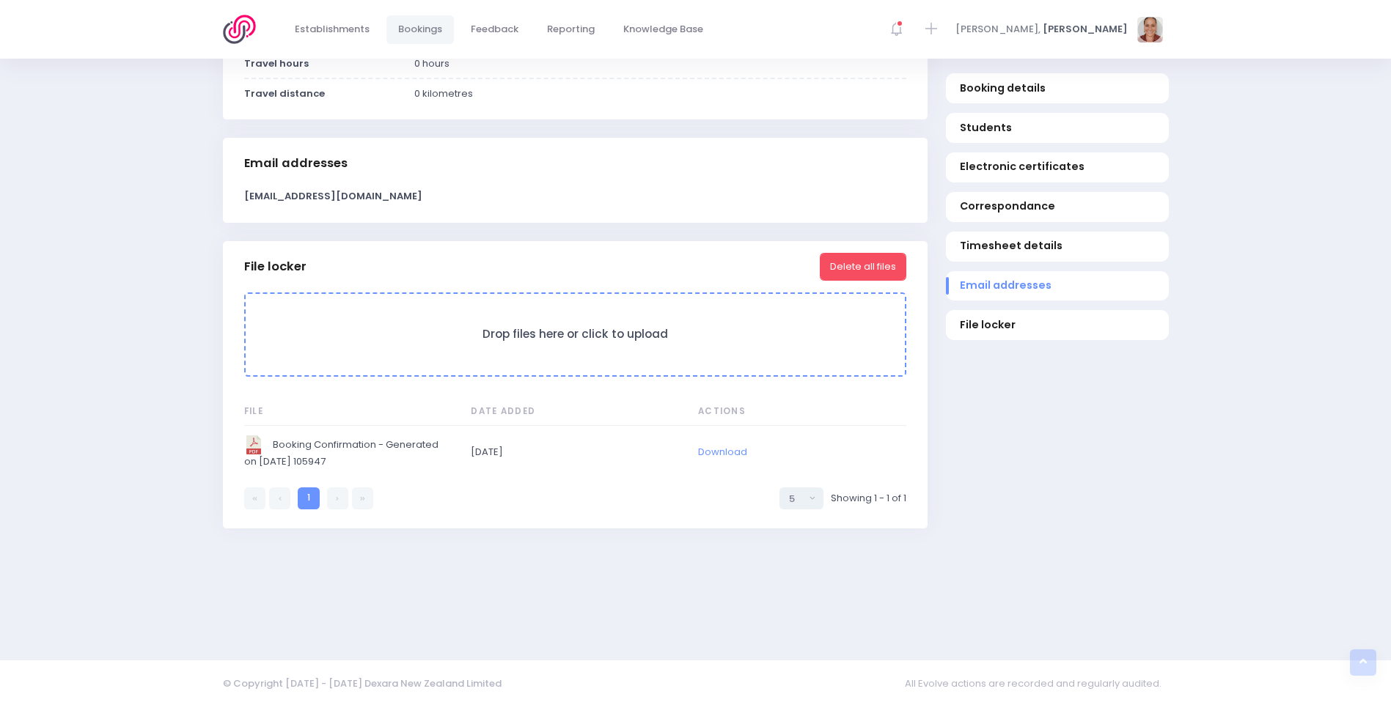
scroll to position [1163, 0]
click at [731, 449] on link "Download" at bounding box center [722, 449] width 49 height 14
